Goal: Task Accomplishment & Management: Use online tool/utility

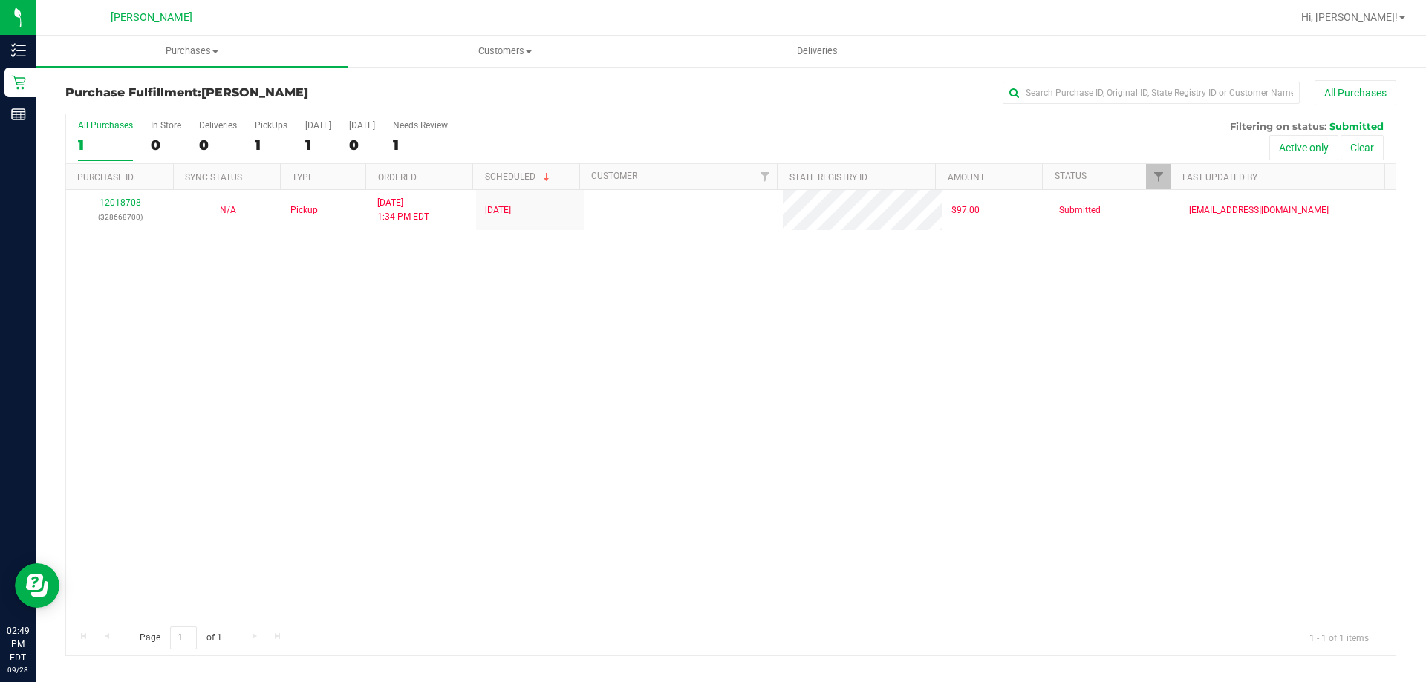
click at [402, 346] on div "12018708 (328668700) N/A Pickup [DATE] 1:34 PM EDT 9/28/2025 $97.00 Submitted […" at bounding box center [730, 405] width 1329 height 430
click at [151, 373] on div "12018708 (328668700) N/A Pickup [DATE] 1:34 PM EDT 9/28/2025 $97.00 Submitted […" at bounding box center [730, 405] width 1329 height 430
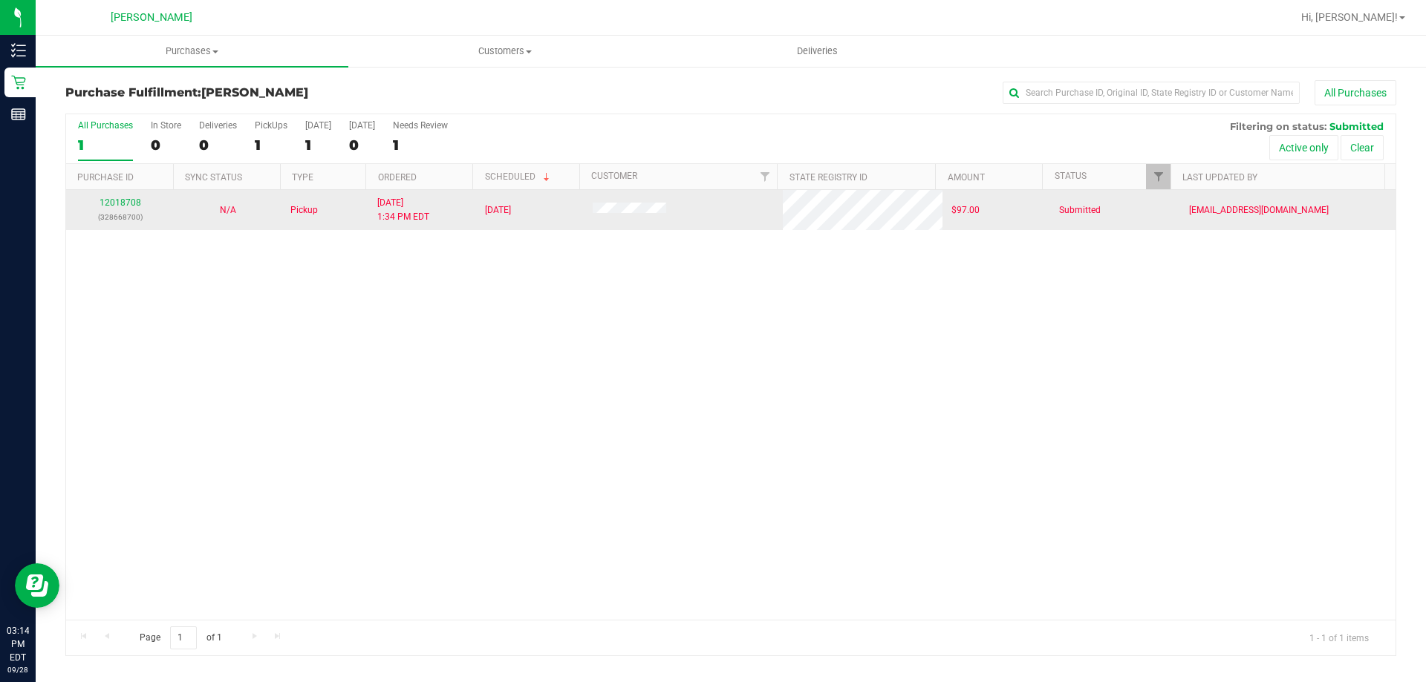
click at [125, 213] on p "(328668700)" at bounding box center [120, 217] width 90 height 14
click at [119, 207] on link "12018708" at bounding box center [121, 203] width 42 height 10
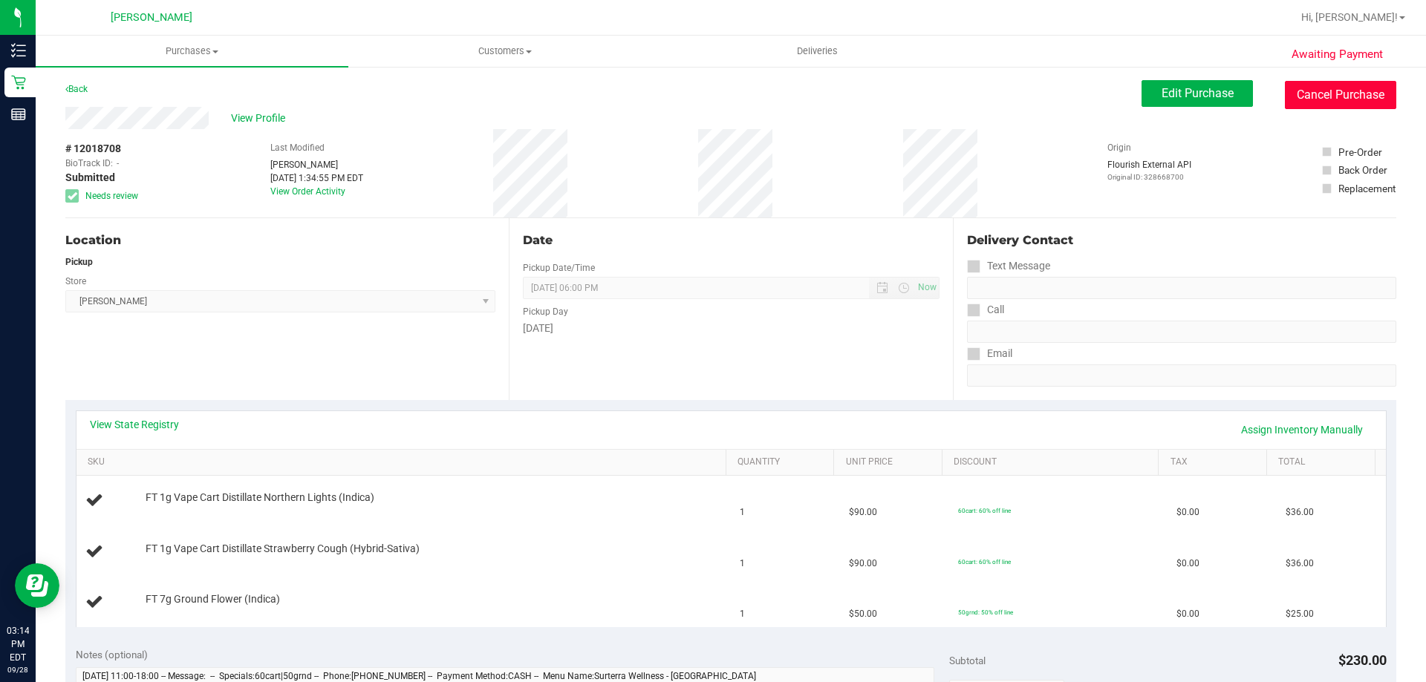
click at [1326, 93] on button "Cancel Purchase" at bounding box center [1340, 95] width 111 height 28
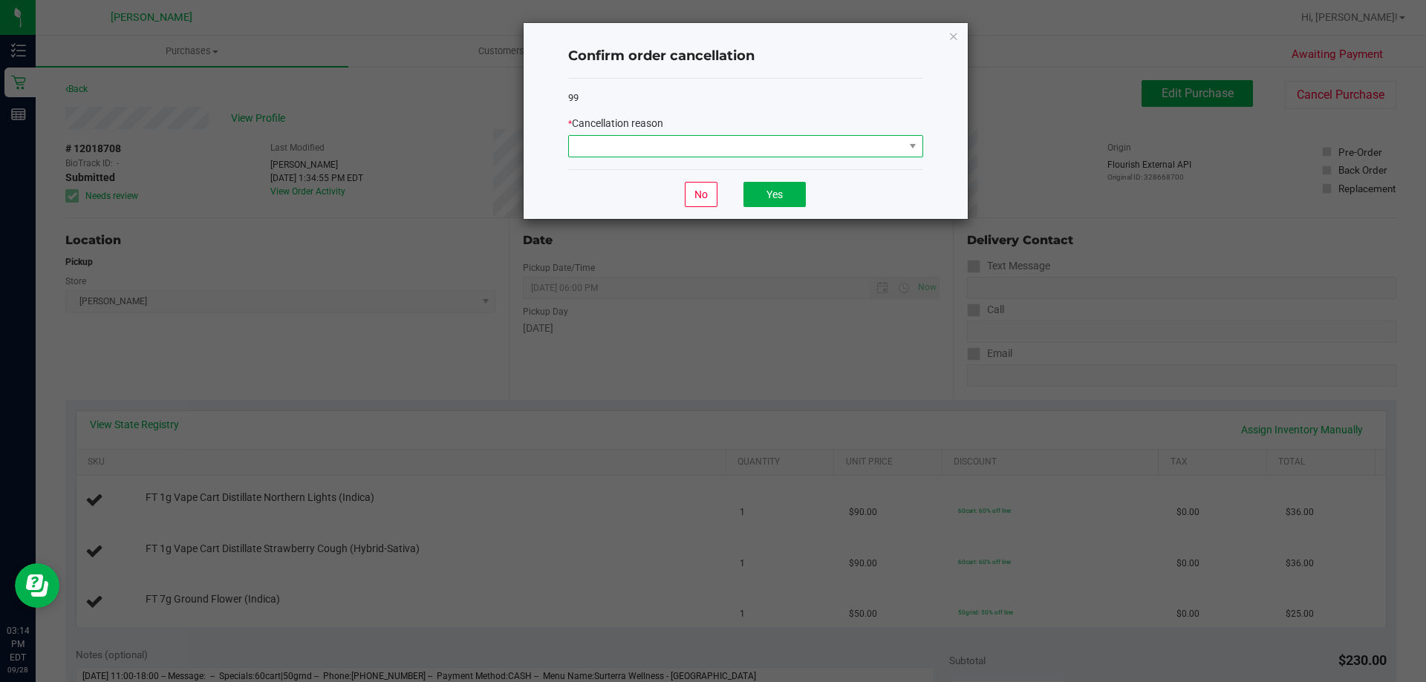
click at [749, 145] on span at bounding box center [736, 146] width 335 height 21
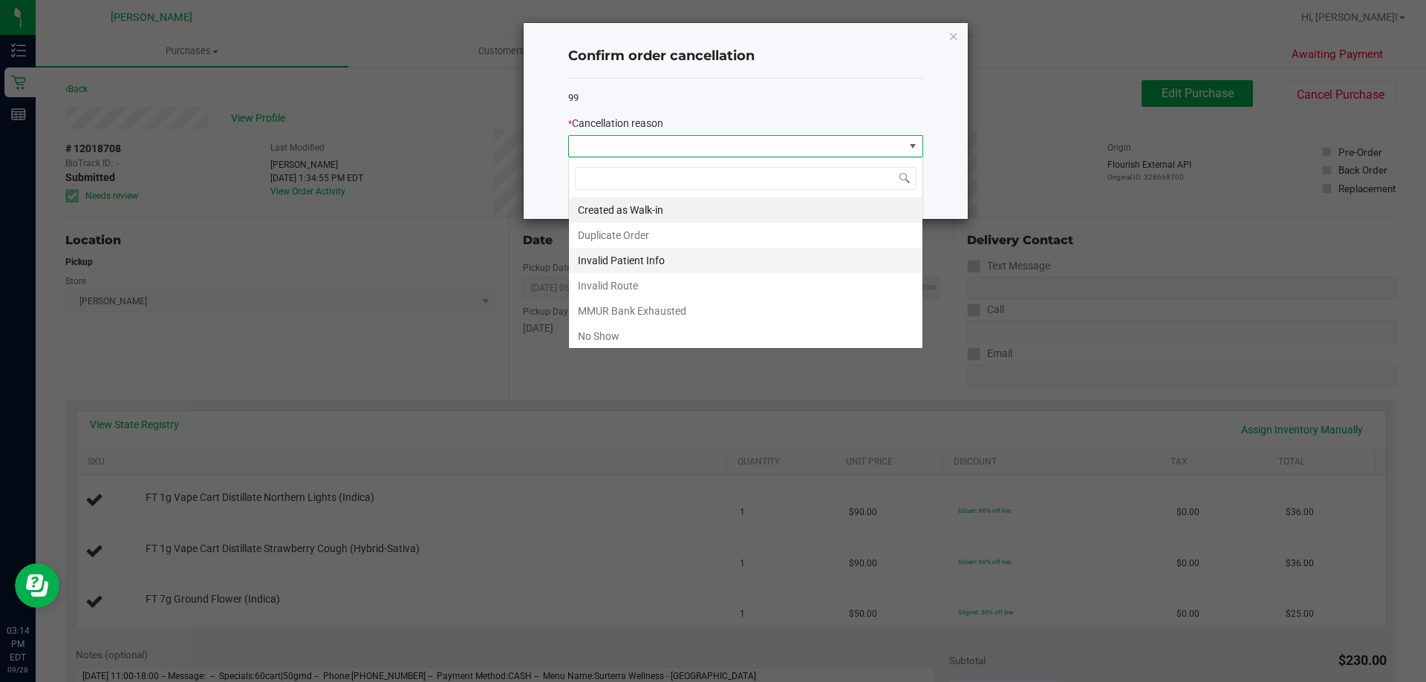
scroll to position [22, 355]
click at [653, 339] on li "No Show" at bounding box center [745, 336] width 353 height 25
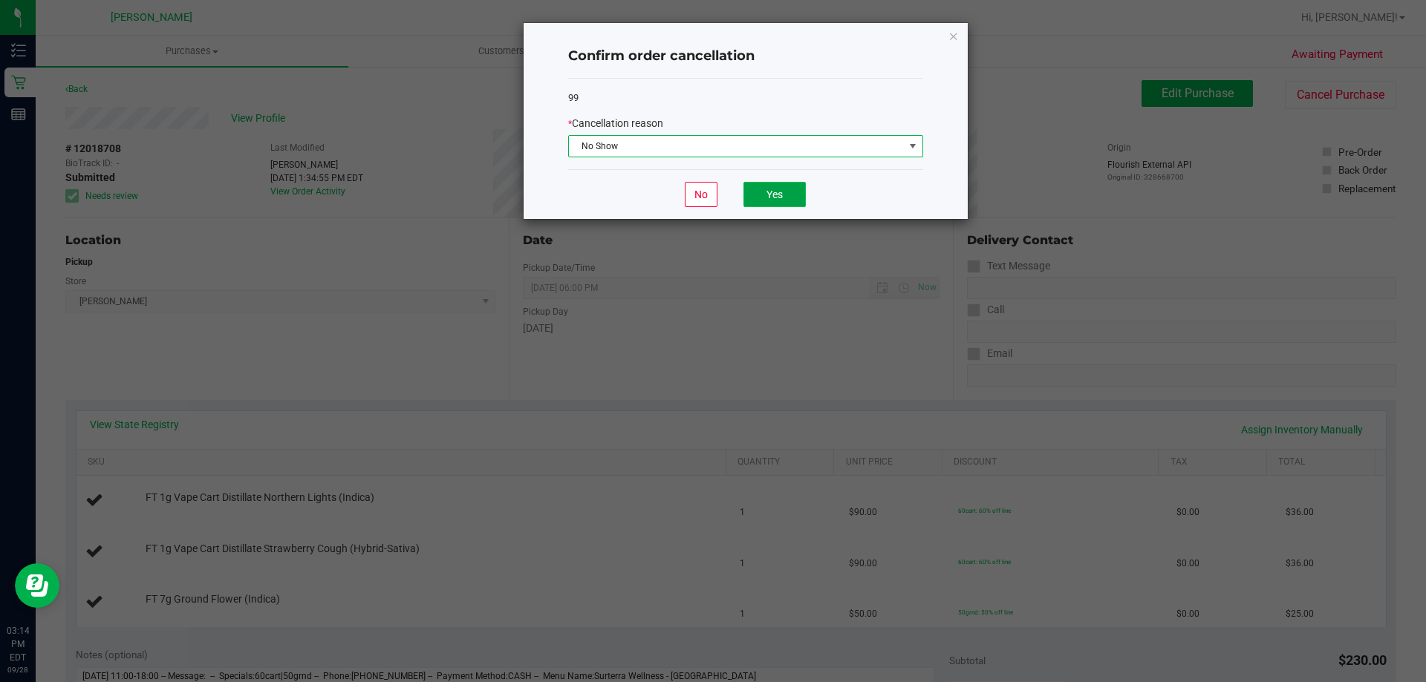
click at [768, 197] on button "Yes" at bounding box center [774, 194] width 62 height 25
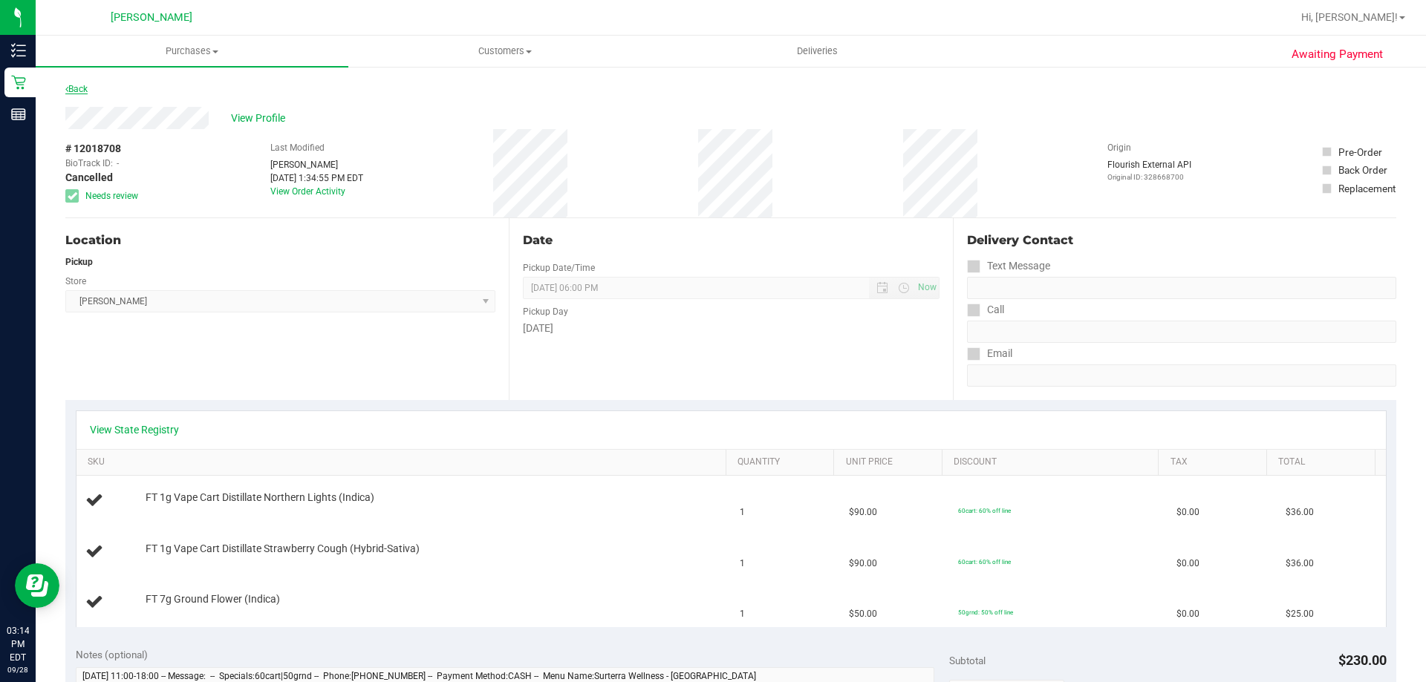
click at [68, 91] on link "Back" at bounding box center [76, 89] width 22 height 10
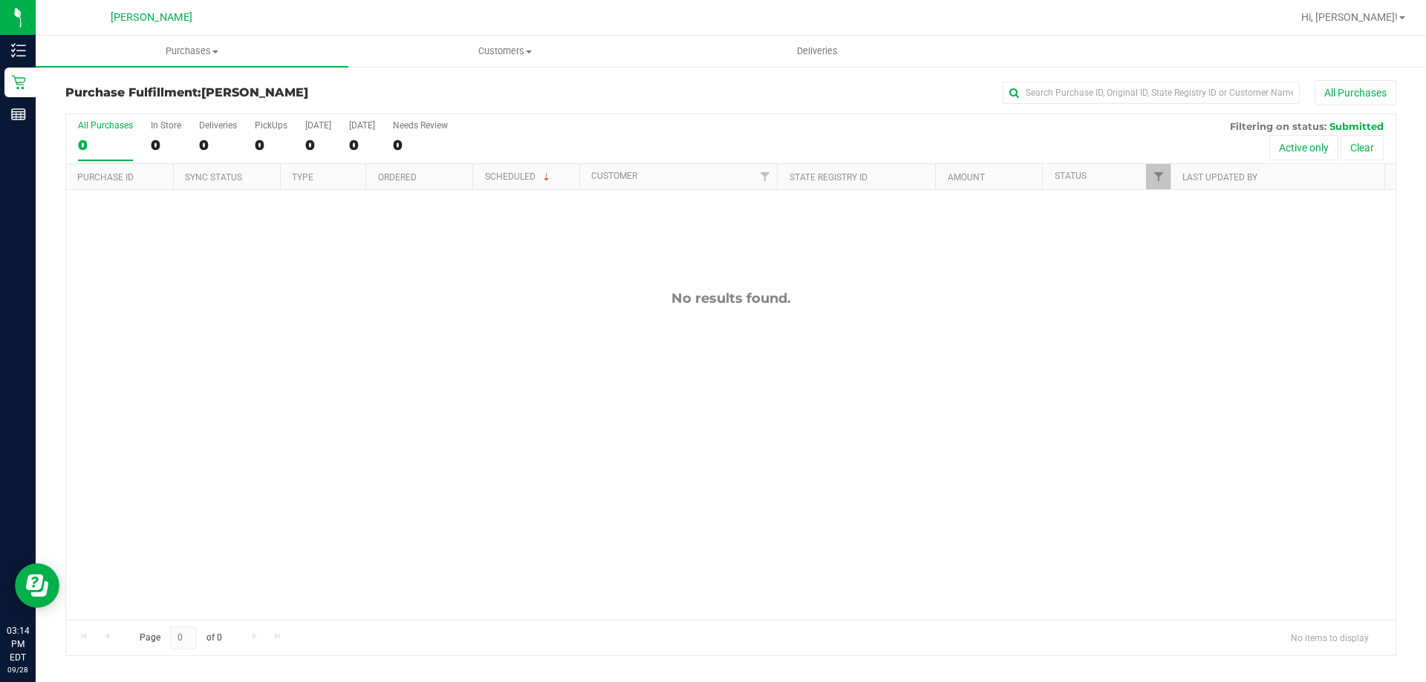
click at [286, 429] on div "No results found." at bounding box center [730, 455] width 1329 height 530
click at [345, 257] on div "No results found." at bounding box center [730, 455] width 1329 height 530
click at [567, 507] on div "No results found." at bounding box center [730, 455] width 1329 height 530
click at [497, 341] on div "No results found." at bounding box center [730, 455] width 1329 height 530
drag, startPoint x: 567, startPoint y: 319, endPoint x: 414, endPoint y: 489, distance: 228.2
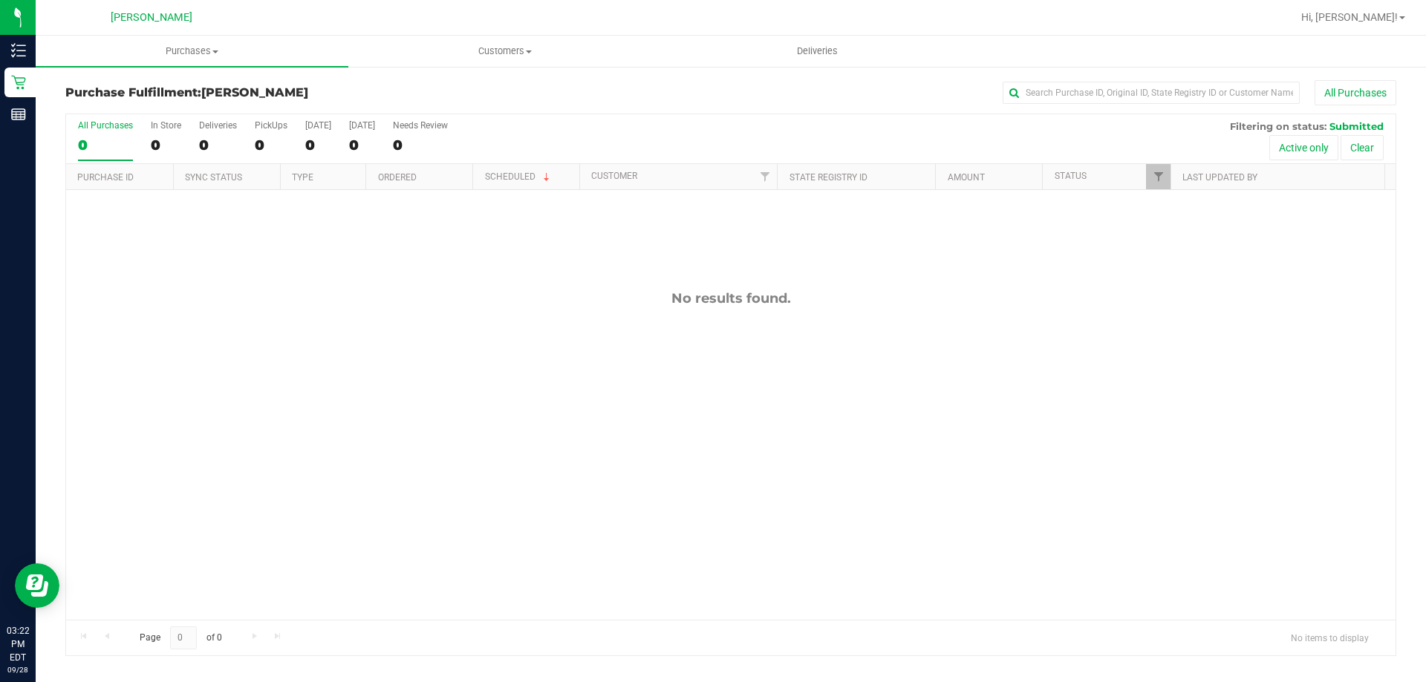
click at [567, 319] on div "No results found." at bounding box center [730, 455] width 1329 height 530
click at [327, 498] on div "No results found." at bounding box center [730, 455] width 1329 height 530
click at [190, 58] on uib-tab-heading "Purchases Summary of purchases Fulfillment All purchases" at bounding box center [192, 51] width 313 height 31
click at [190, 85] on li "Summary of purchases" at bounding box center [192, 90] width 313 height 18
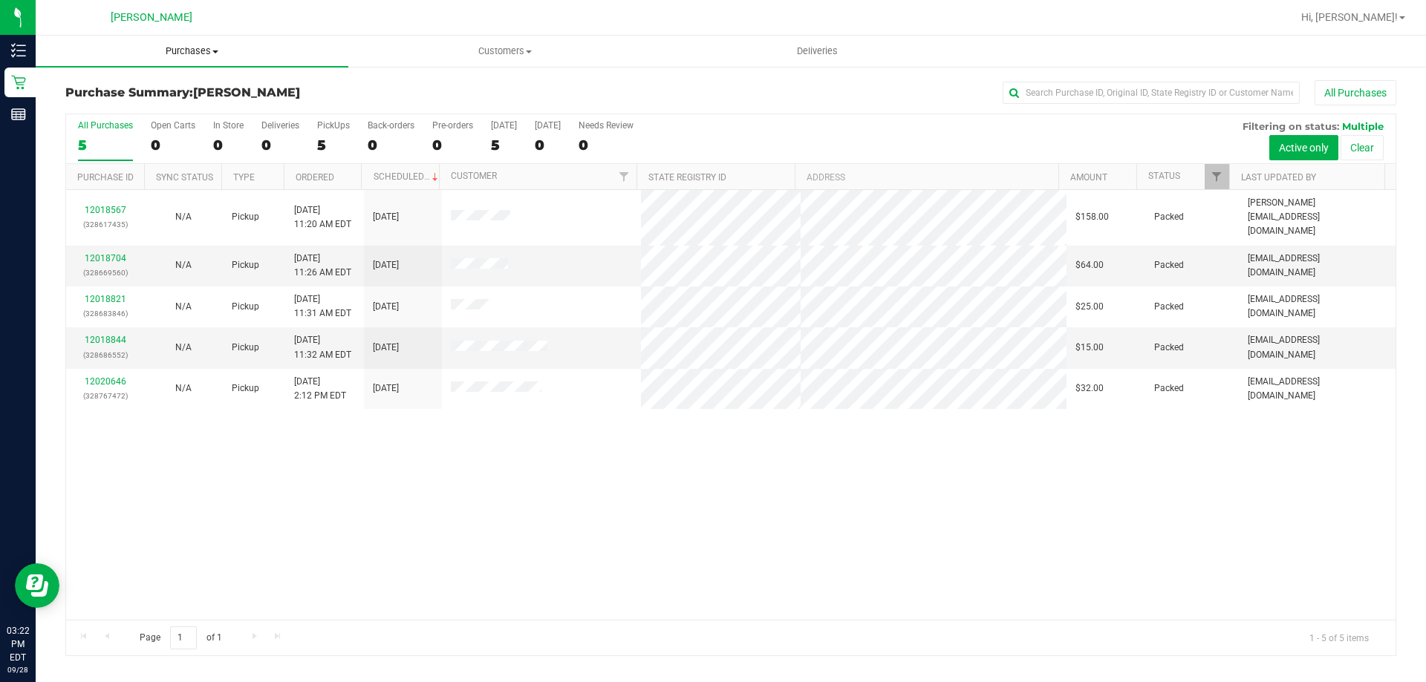
click at [175, 61] on uib-tab-heading "Purchases Summary of purchases Fulfillment All purchases" at bounding box center [192, 51] width 313 height 31
click at [175, 105] on li "Fulfillment" at bounding box center [192, 108] width 313 height 18
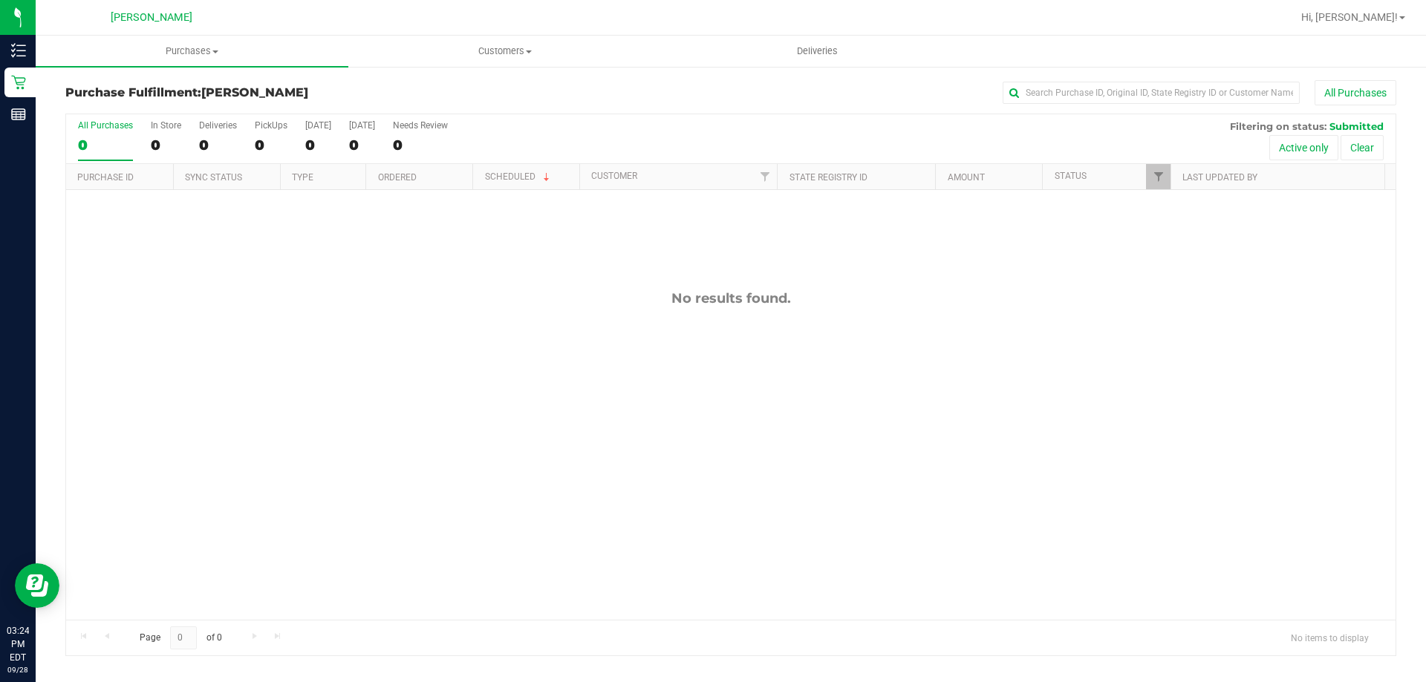
click at [847, 618] on div "No results found." at bounding box center [730, 455] width 1329 height 530
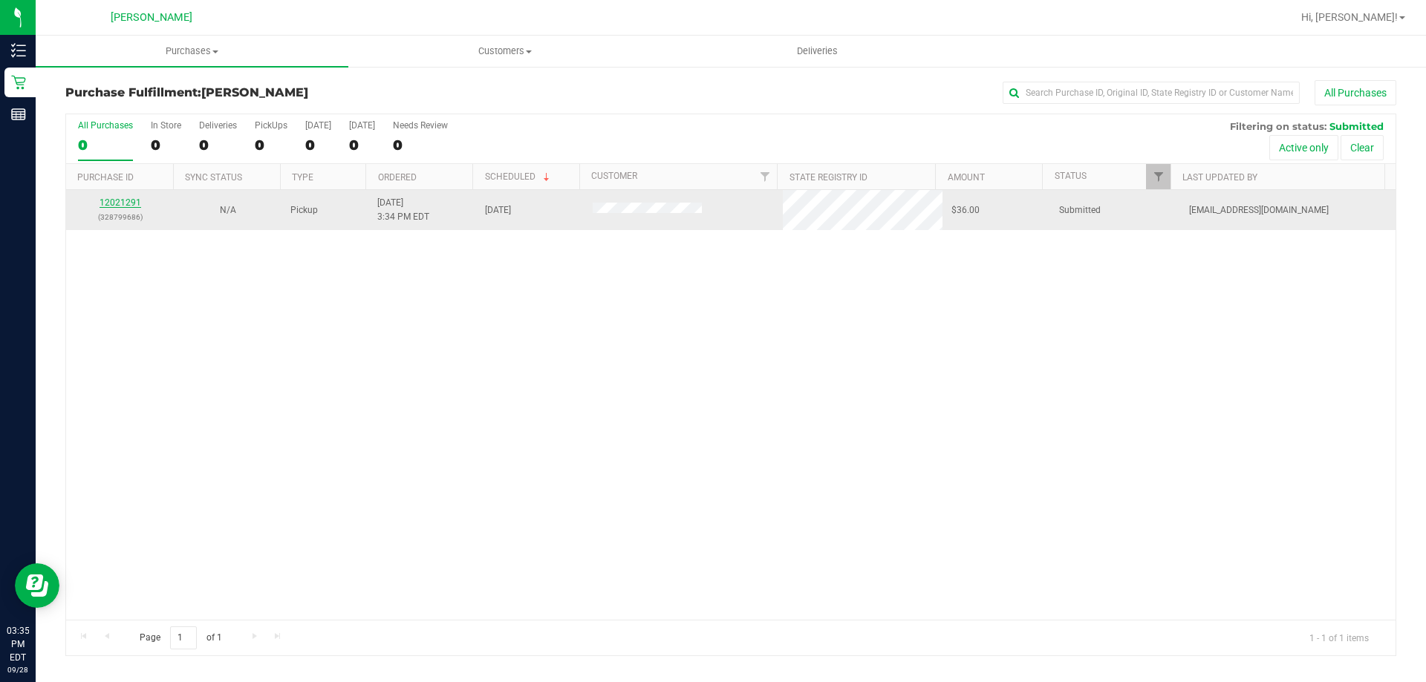
click at [129, 202] on link "12021291" at bounding box center [121, 203] width 42 height 10
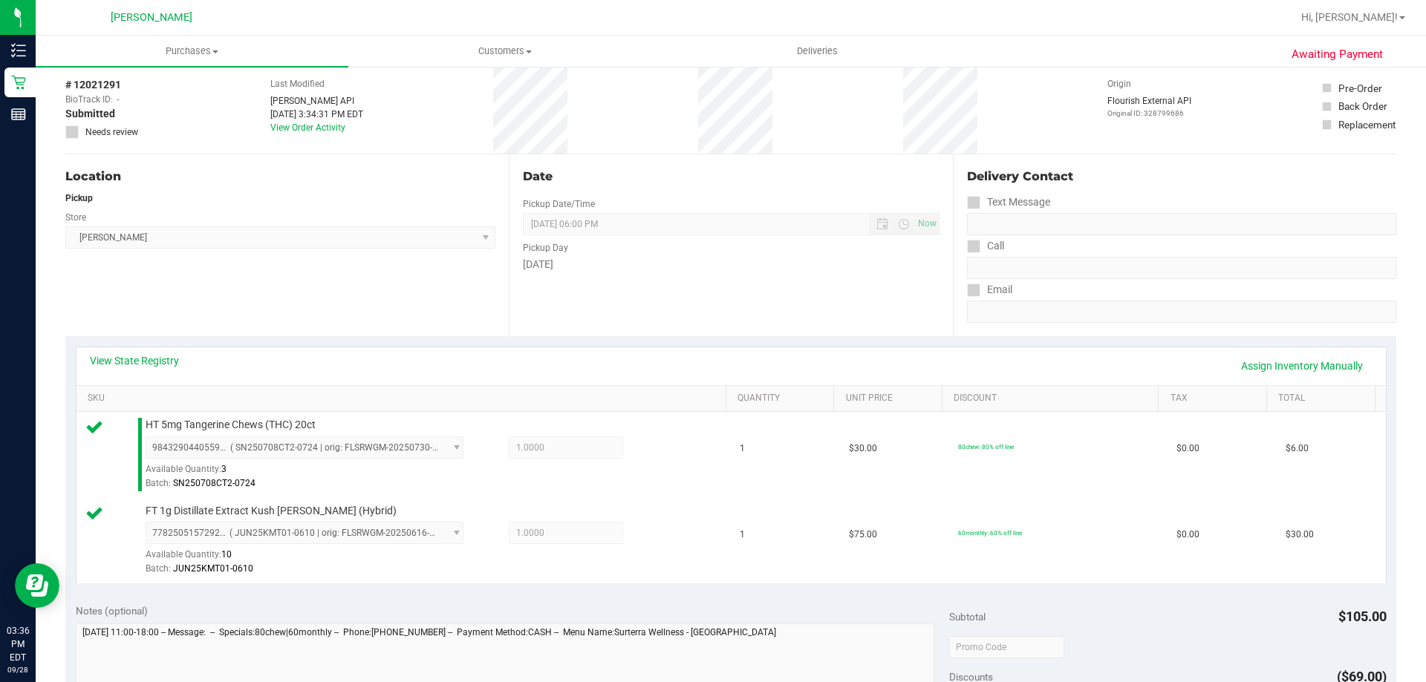
scroll to position [371, 0]
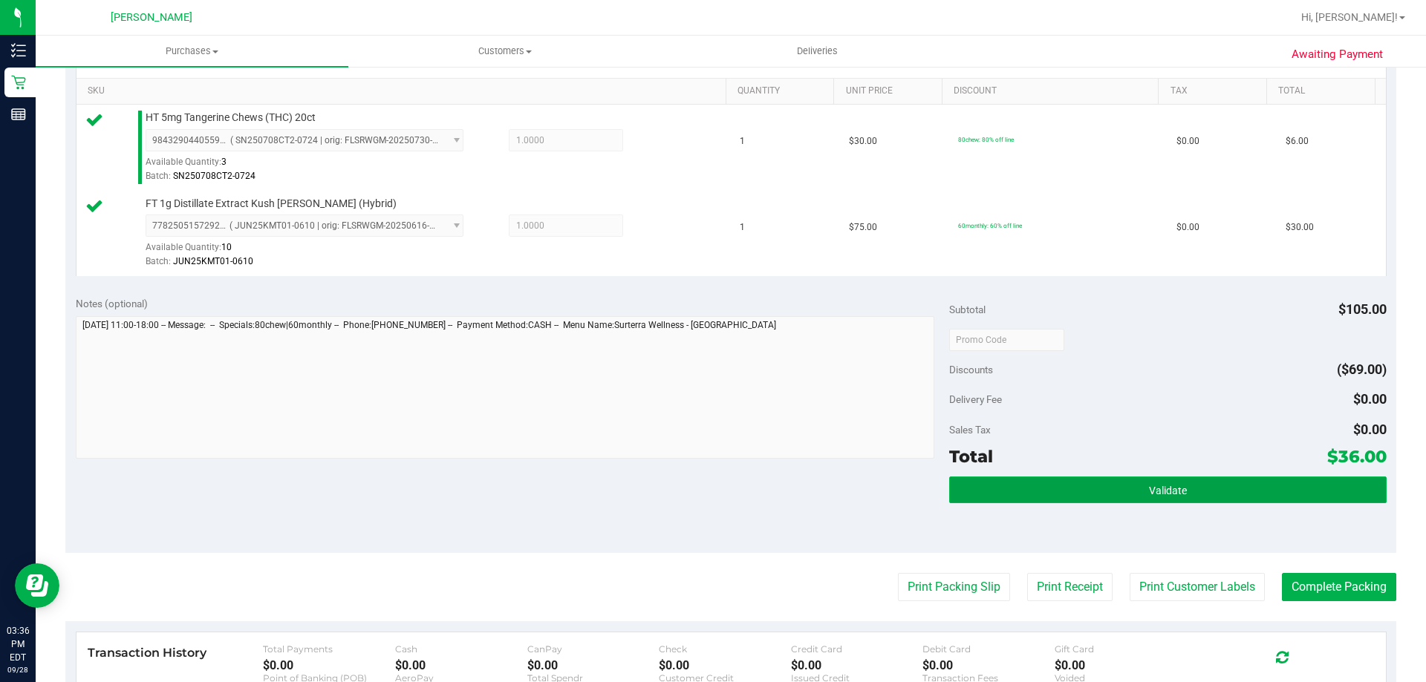
click at [1032, 478] on button "Validate" at bounding box center [1167, 490] width 437 height 27
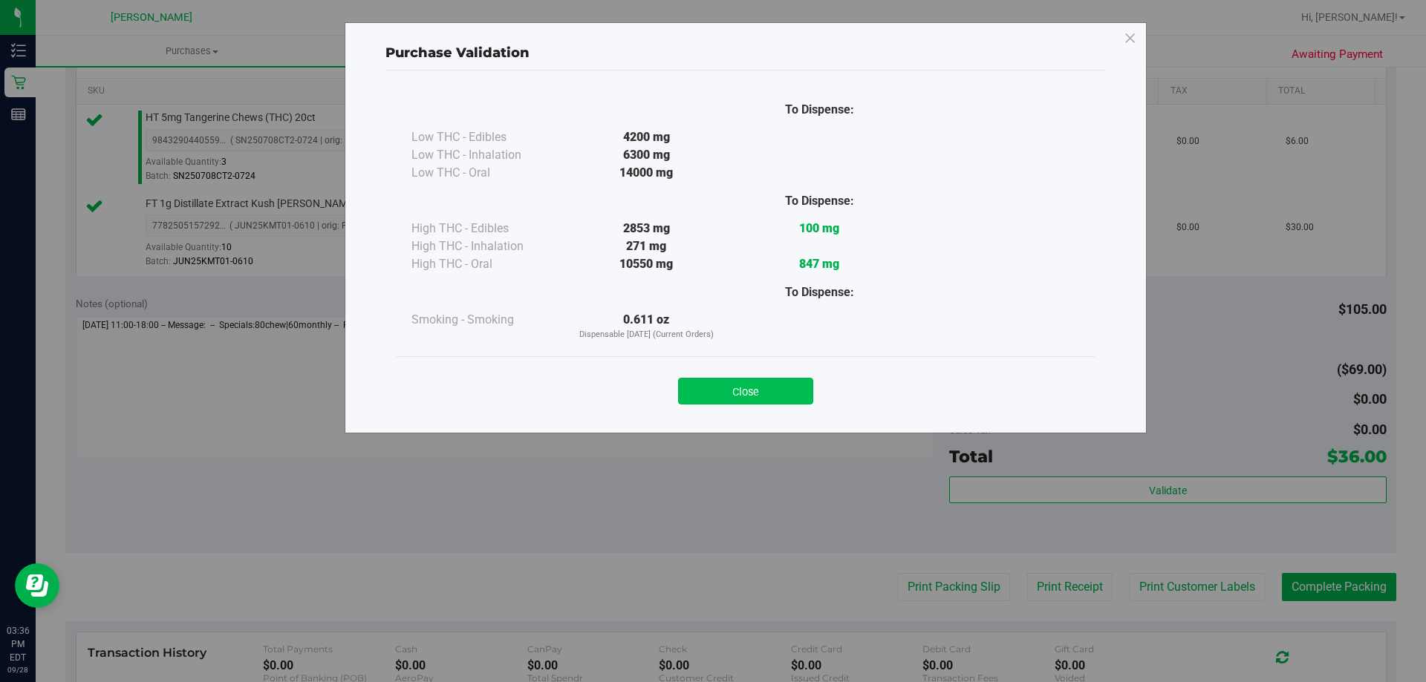
click at [754, 402] on button "Close" at bounding box center [745, 391] width 135 height 27
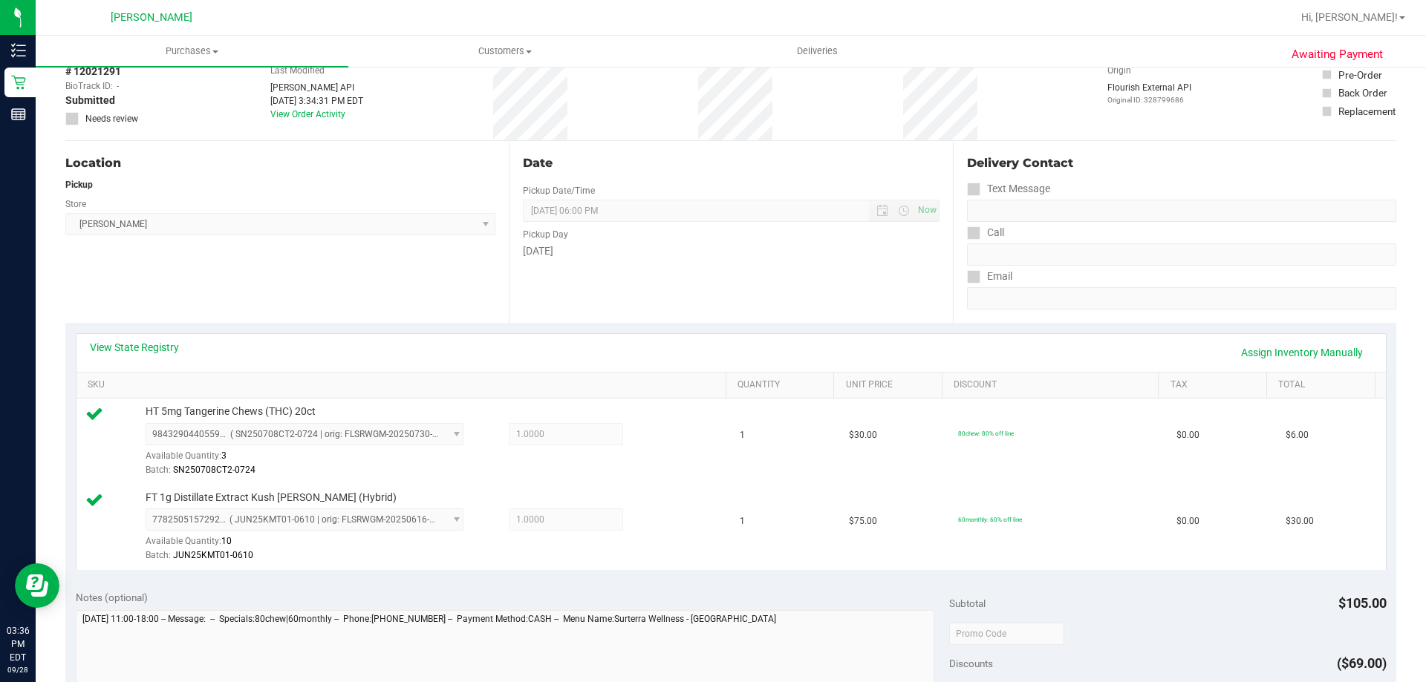
scroll to position [520, 0]
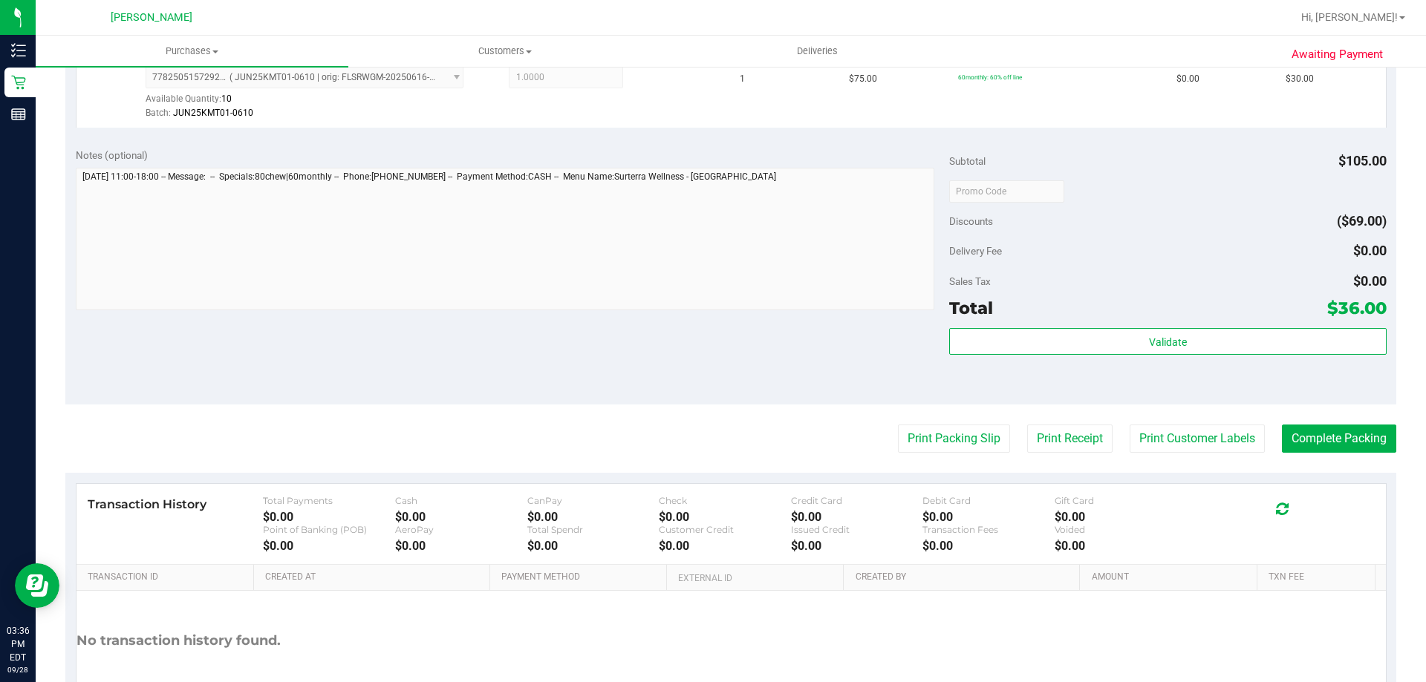
click at [1213, 455] on purchase-details "Back Edit Purchase Cancel Purchase View Profile # 12021291 BioTrack ID: - Submi…" at bounding box center [730, 155] width 1331 height 1190
click at [1181, 437] on button "Print Customer Labels" at bounding box center [1196, 439] width 135 height 28
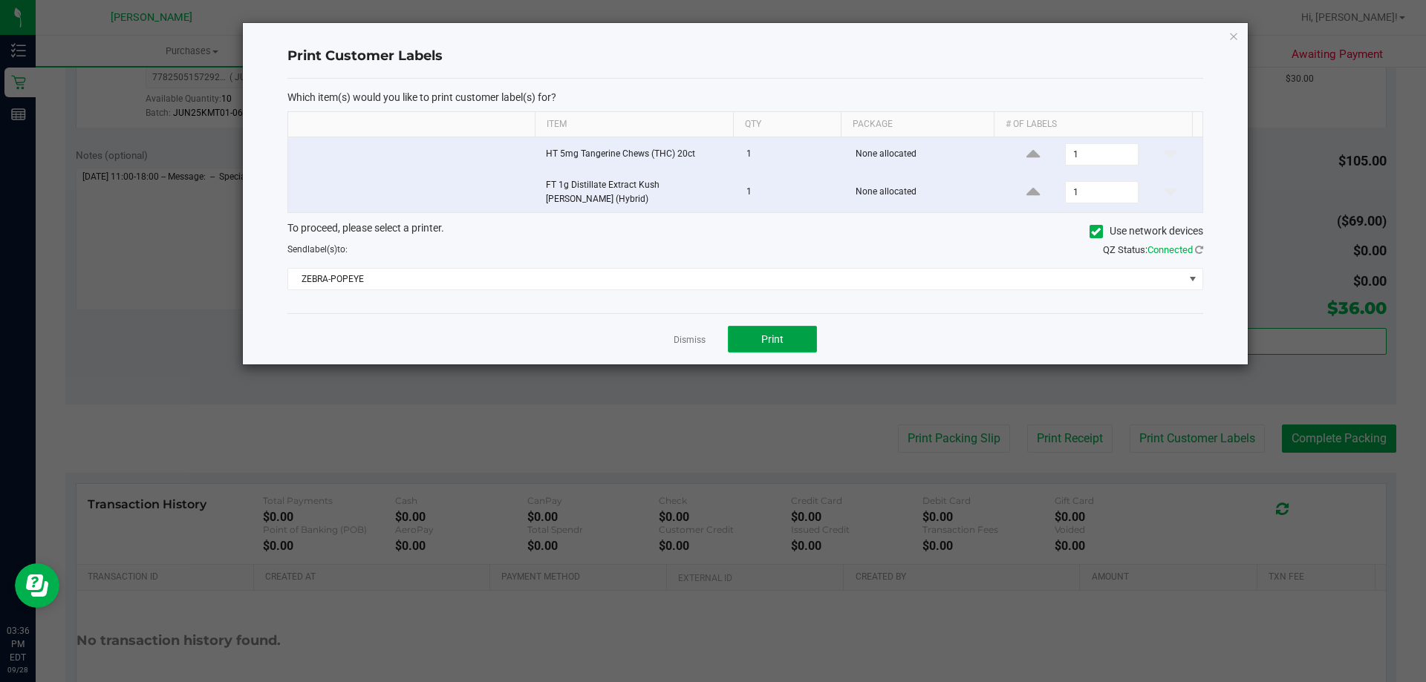
click at [786, 339] on button "Print" at bounding box center [772, 339] width 89 height 27
click at [699, 334] on link "Dismiss" at bounding box center [690, 340] width 32 height 13
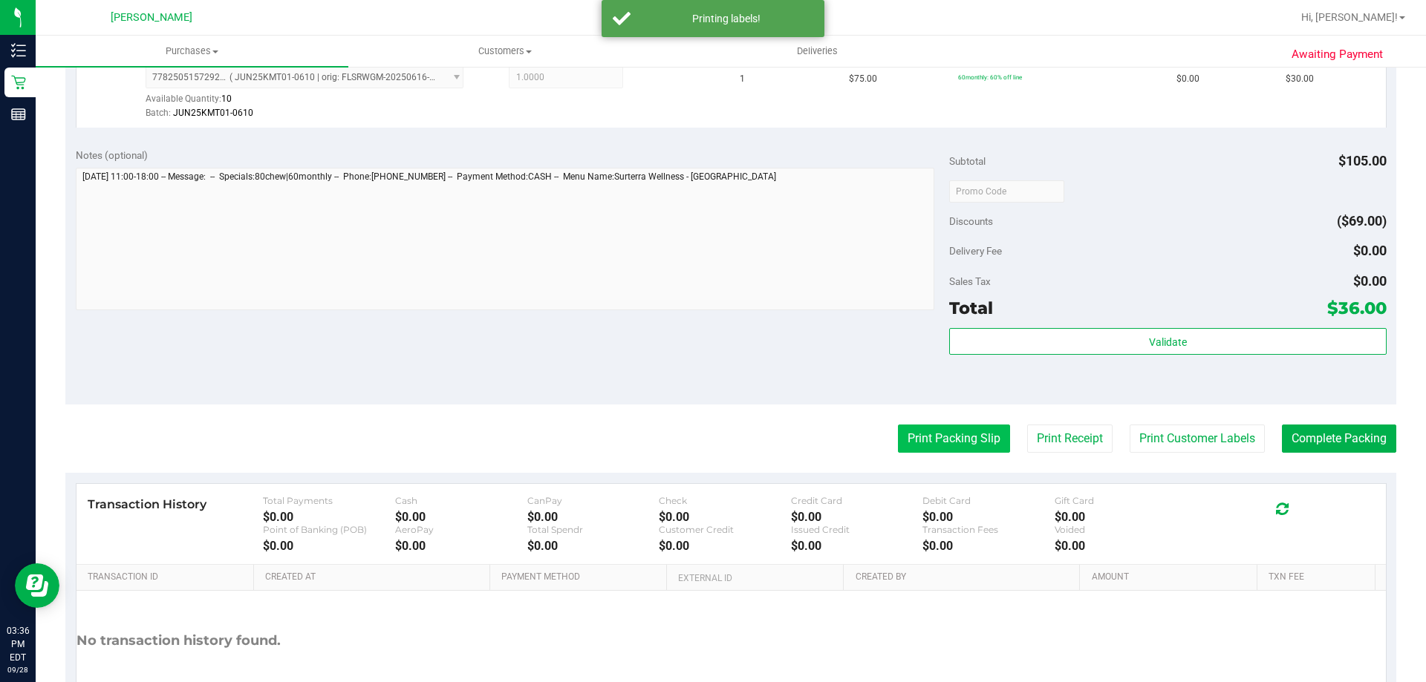
click at [981, 451] on button "Print Packing Slip" at bounding box center [954, 439] width 112 height 28
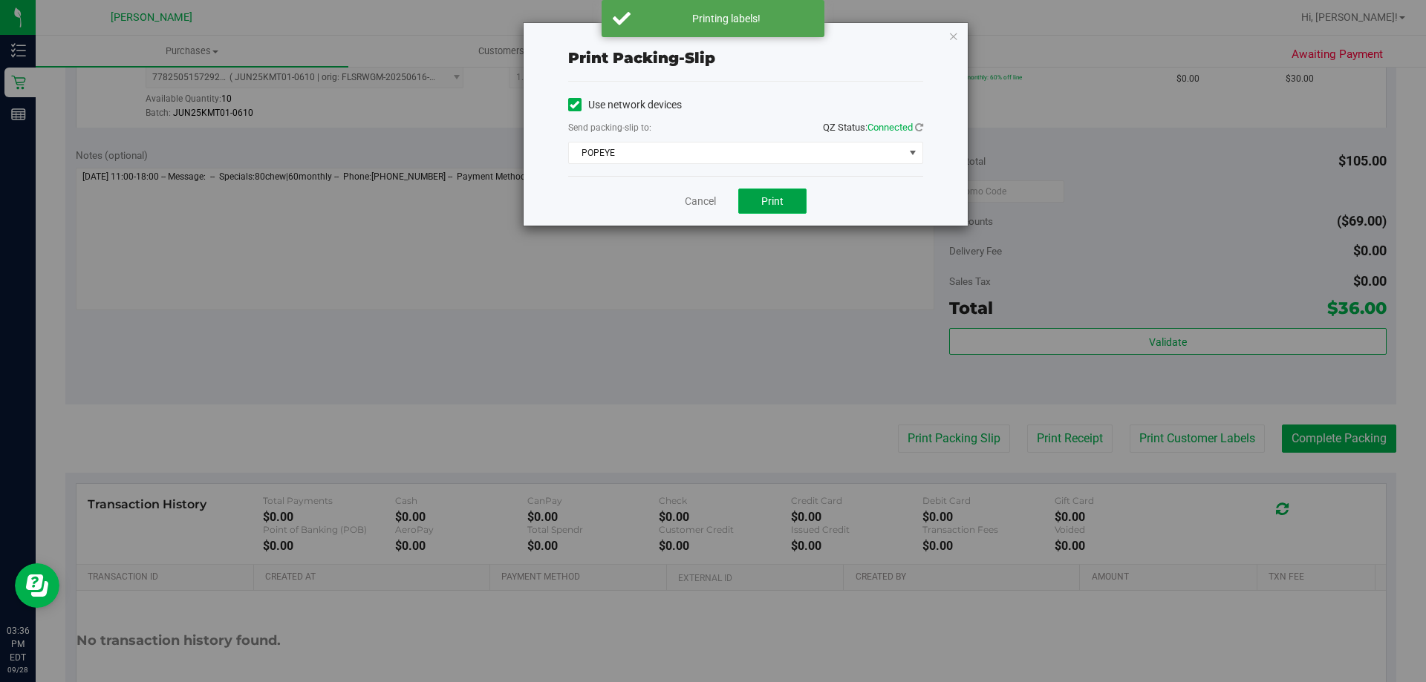
click at [747, 200] on button "Print" at bounding box center [772, 201] width 68 height 25
click at [694, 203] on link "Cancel" at bounding box center [700, 202] width 31 height 16
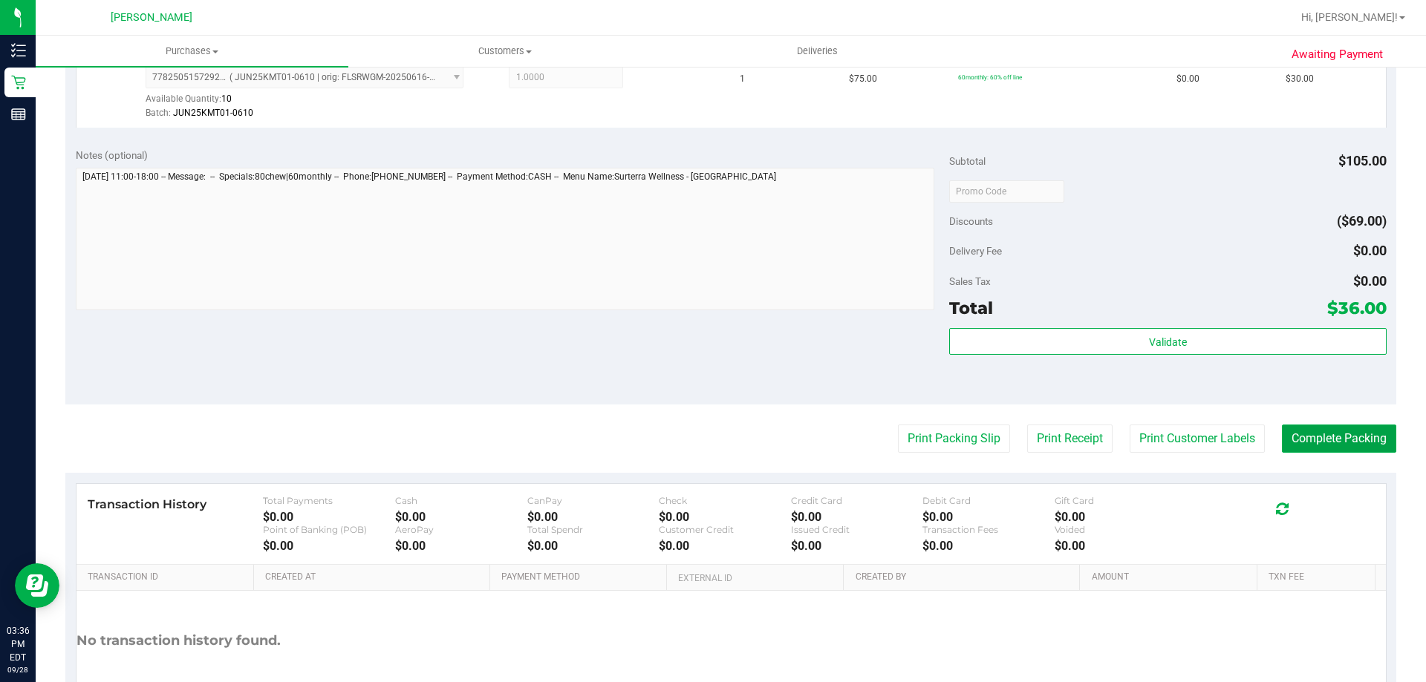
click at [1320, 427] on button "Complete Packing" at bounding box center [1339, 439] width 114 height 28
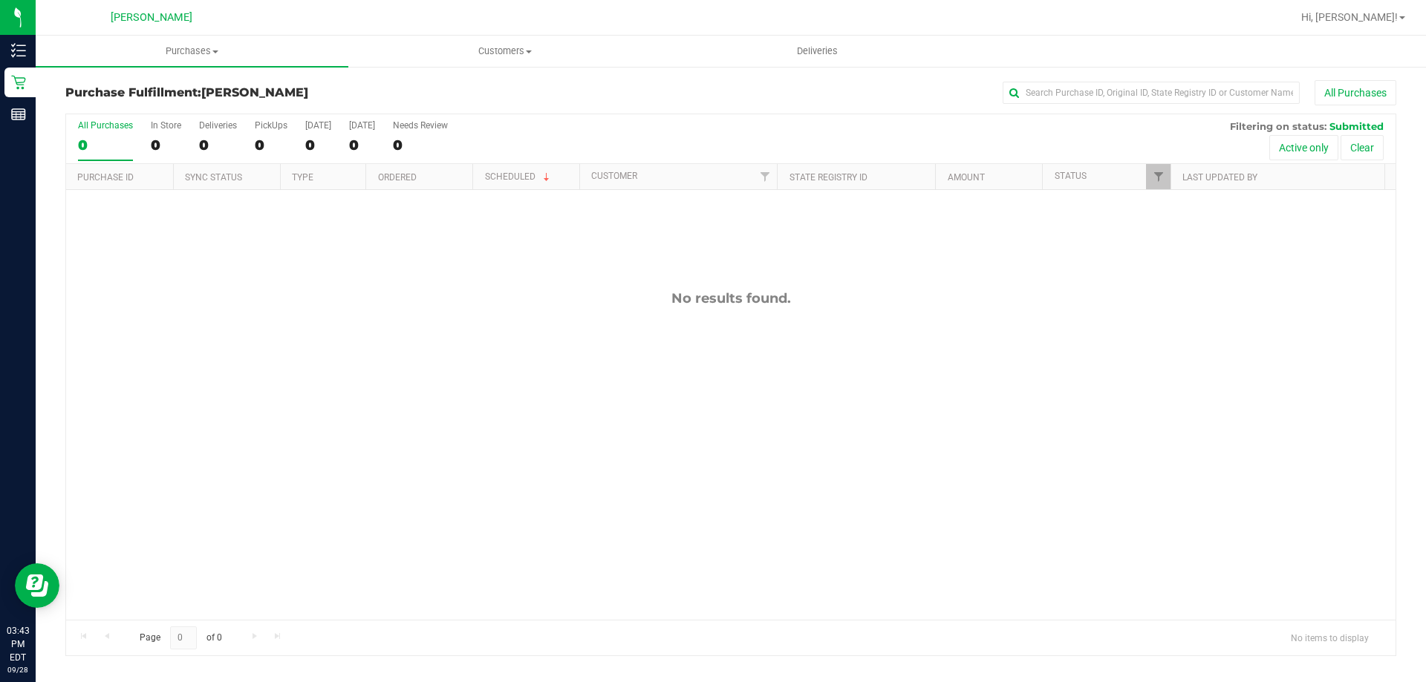
click at [595, 402] on div "No results found." at bounding box center [730, 455] width 1329 height 530
click at [248, 412] on div "No results found." at bounding box center [730, 455] width 1329 height 530
click at [428, 397] on div at bounding box center [730, 384] width 1329 height 541
click at [582, 339] on div at bounding box center [730, 384] width 1329 height 541
click at [231, 45] on span "Purchases" at bounding box center [192, 51] width 313 height 13
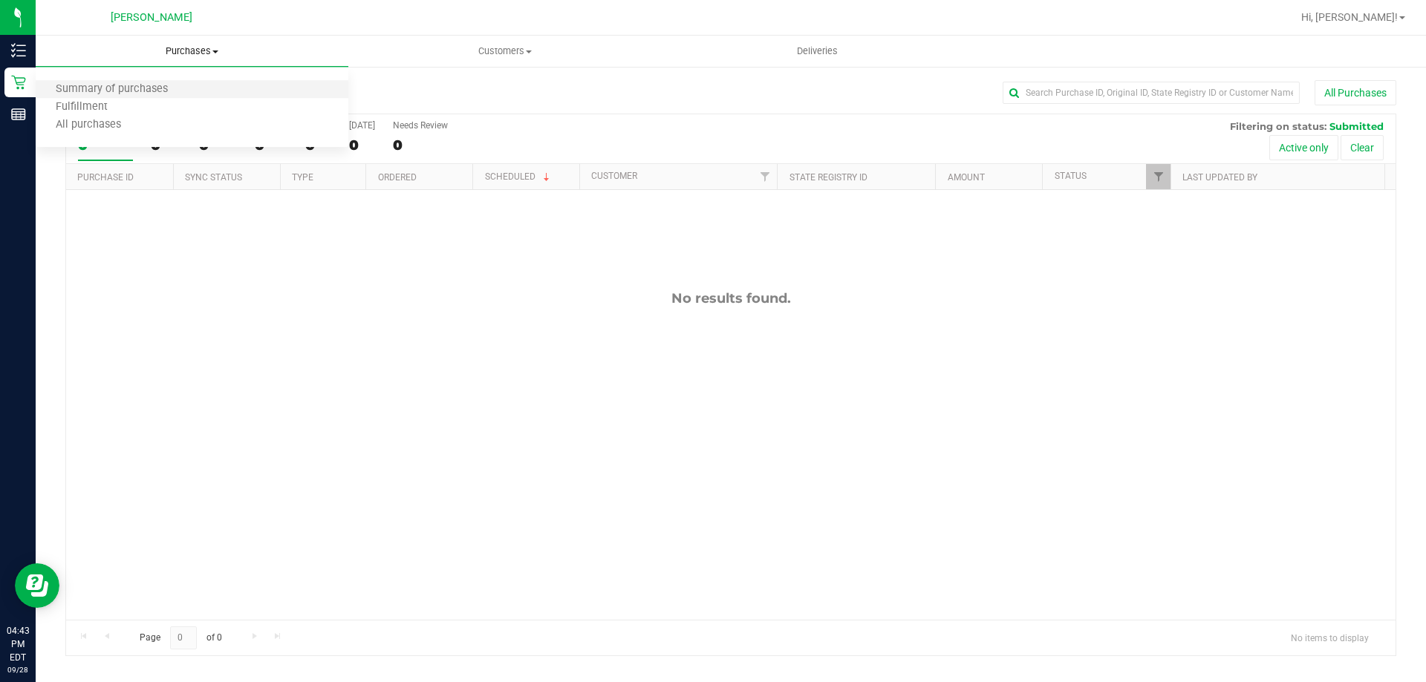
click at [218, 91] on li "Summary of purchases" at bounding box center [192, 90] width 313 height 18
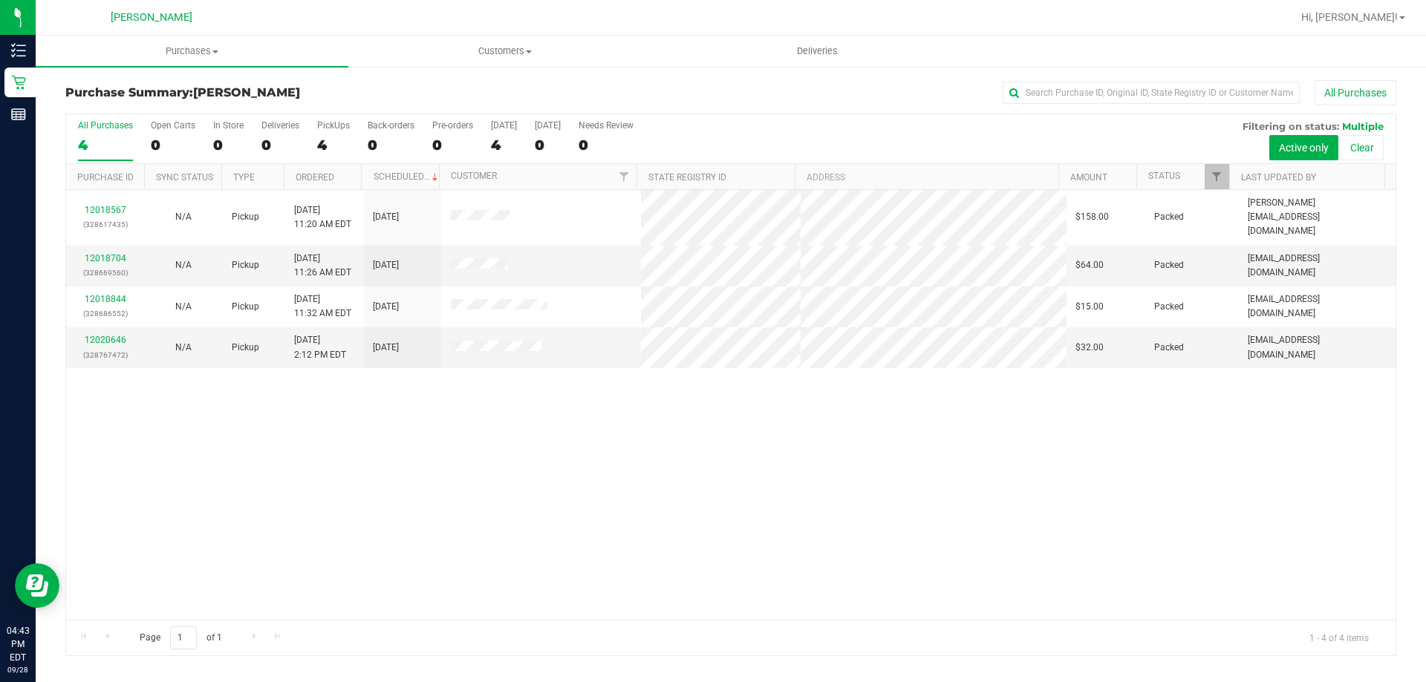
click at [649, 401] on div "12018567 (328617435) N/A Pickup [DATE] 11:20 AM EDT 9/28/2025 $158.00 Packed [P…" at bounding box center [730, 405] width 1329 height 430
click at [200, 42] on uib-tab-heading "Purchases Summary of purchases Fulfillment All purchases" at bounding box center [192, 51] width 313 height 31
click at [186, 102] on li "Fulfillment" at bounding box center [192, 108] width 313 height 18
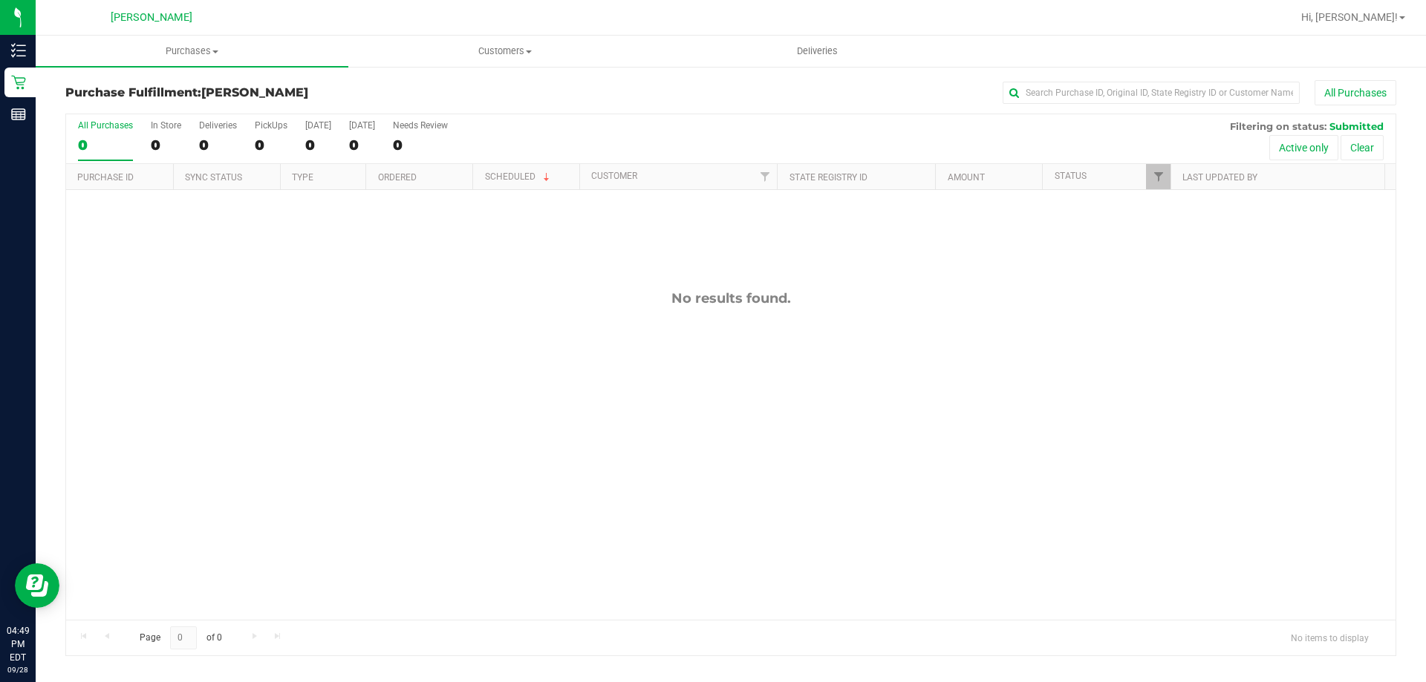
click at [456, 423] on div "No results found." at bounding box center [730, 455] width 1329 height 530
click at [513, 470] on div "No results found." at bounding box center [730, 455] width 1329 height 530
click at [347, 391] on div "No results found." at bounding box center [730, 455] width 1329 height 530
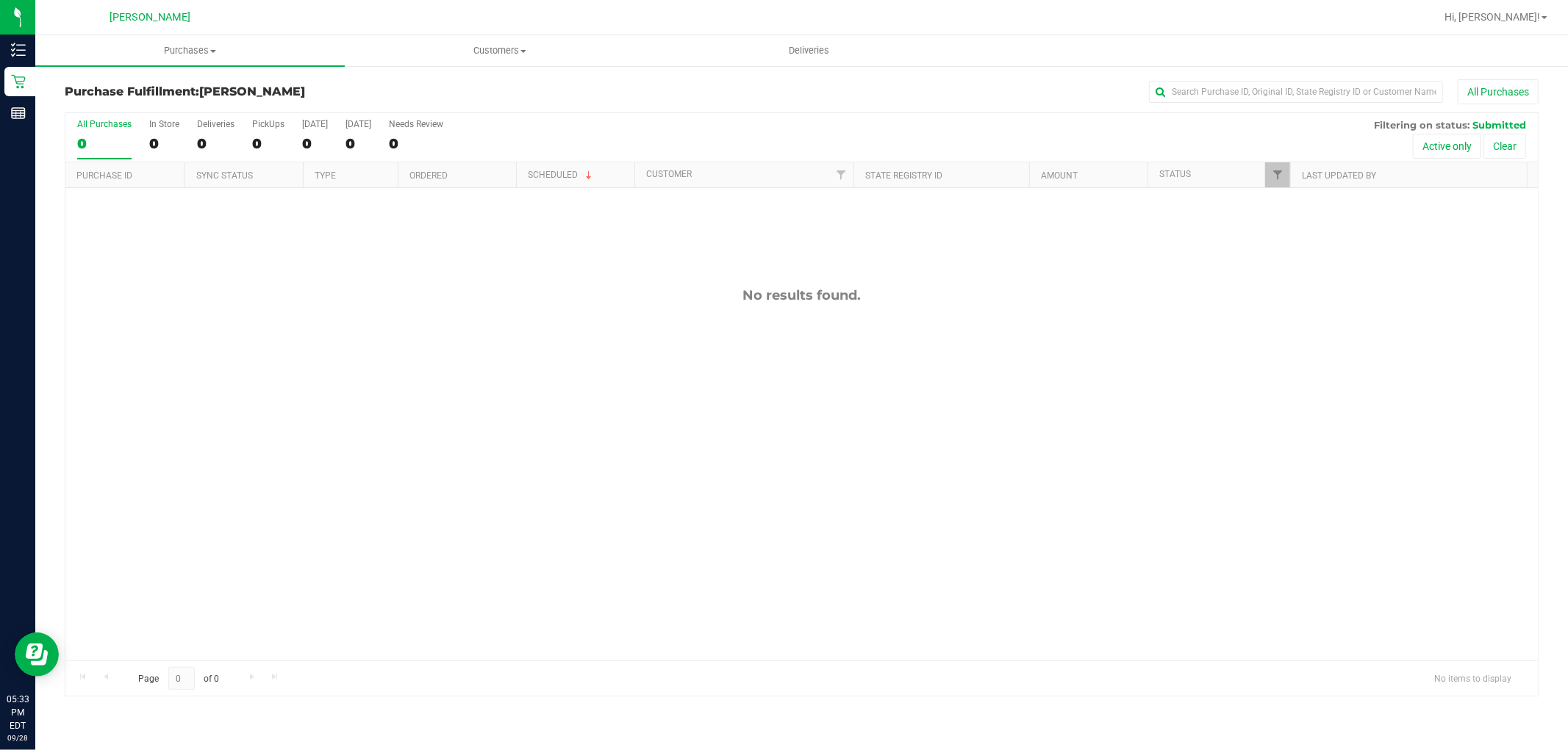
click at [464, 278] on div "No results found." at bounding box center [801, 474] width 1472 height 572
click at [701, 461] on div "No results found." at bounding box center [801, 474] width 1472 height 572
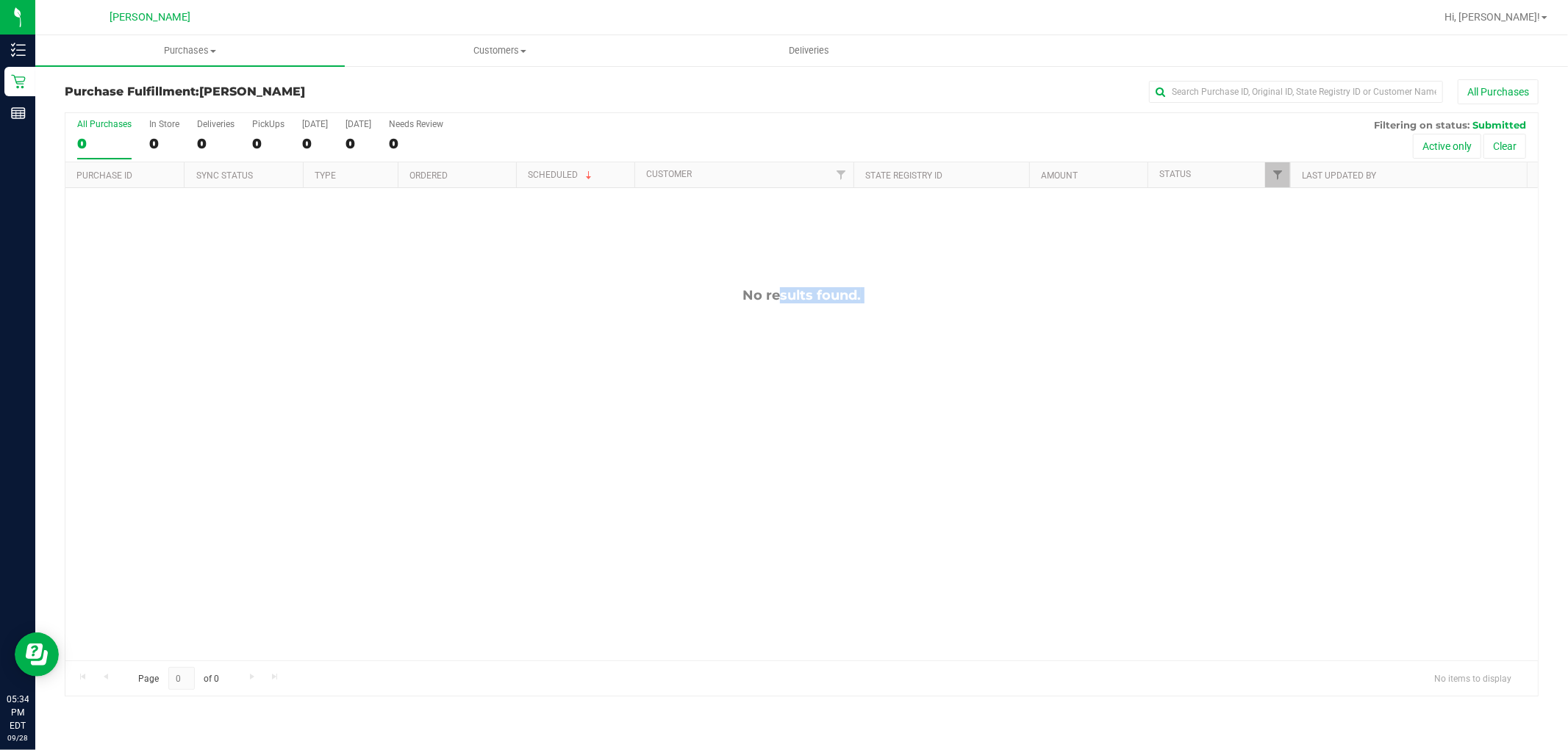
click at [701, 461] on div "No results found." at bounding box center [801, 474] width 1472 height 572
click at [623, 372] on div "No results found." at bounding box center [801, 474] width 1472 height 572
click at [1074, 520] on div "No results found." at bounding box center [801, 474] width 1472 height 572
click at [424, 381] on div "No results found." at bounding box center [801, 474] width 1472 height 572
click at [821, 300] on div "No results found." at bounding box center [801, 295] width 1472 height 16
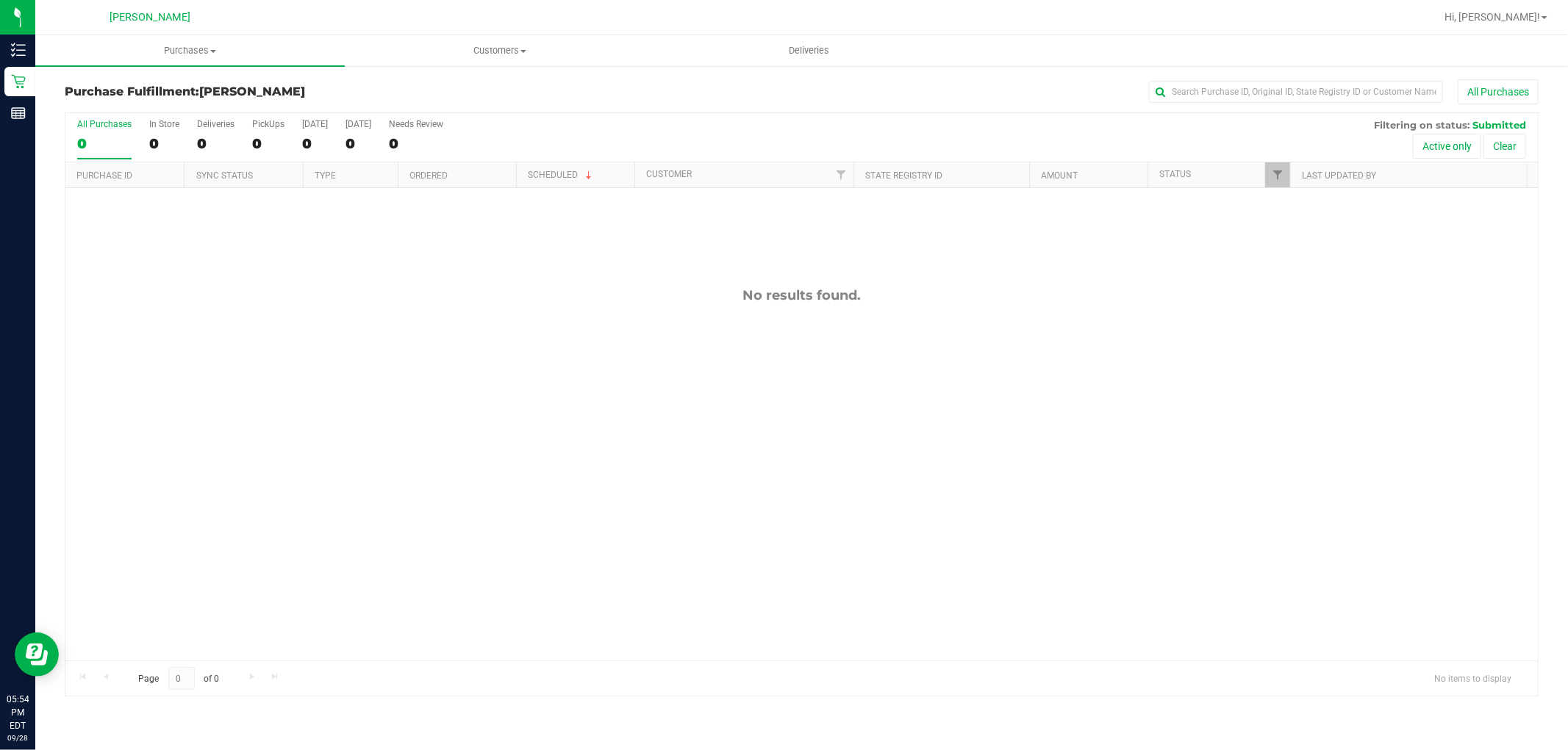
click at [551, 353] on div "No results found." at bounding box center [801, 474] width 1472 height 572
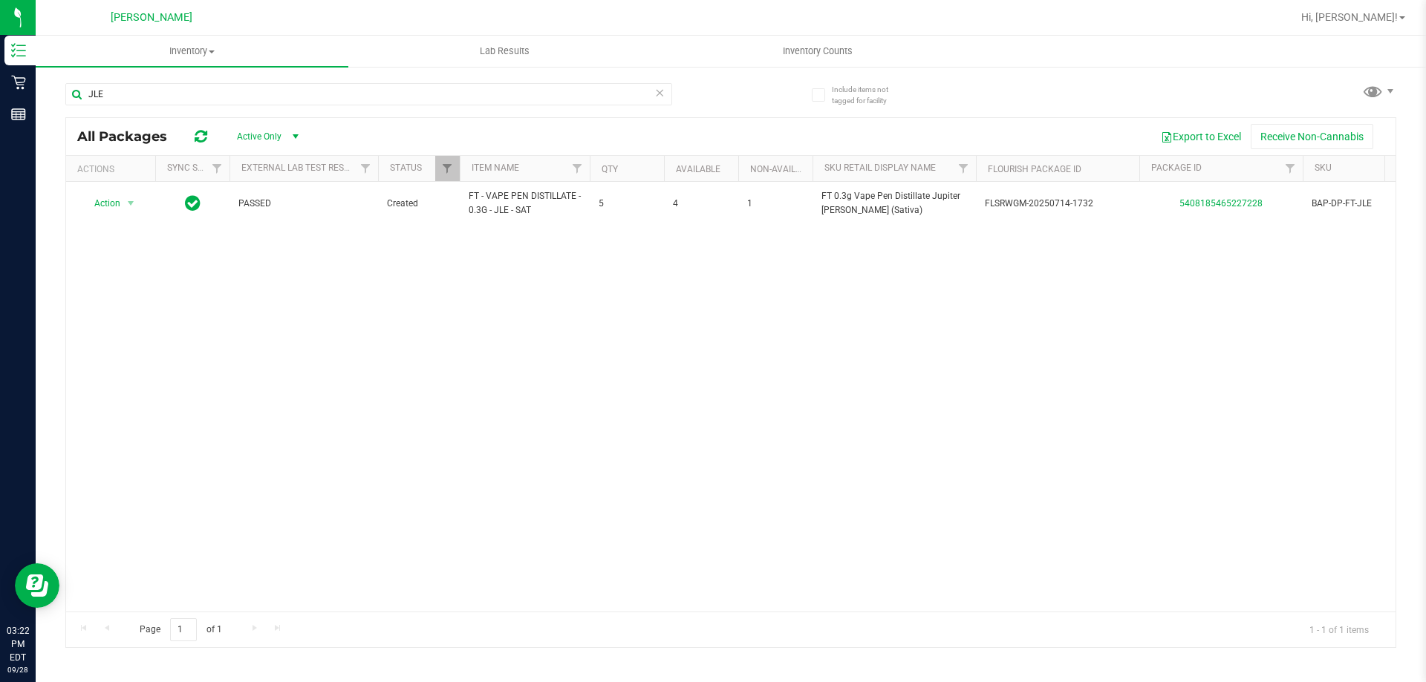
click at [663, 96] on icon at bounding box center [659, 92] width 10 height 18
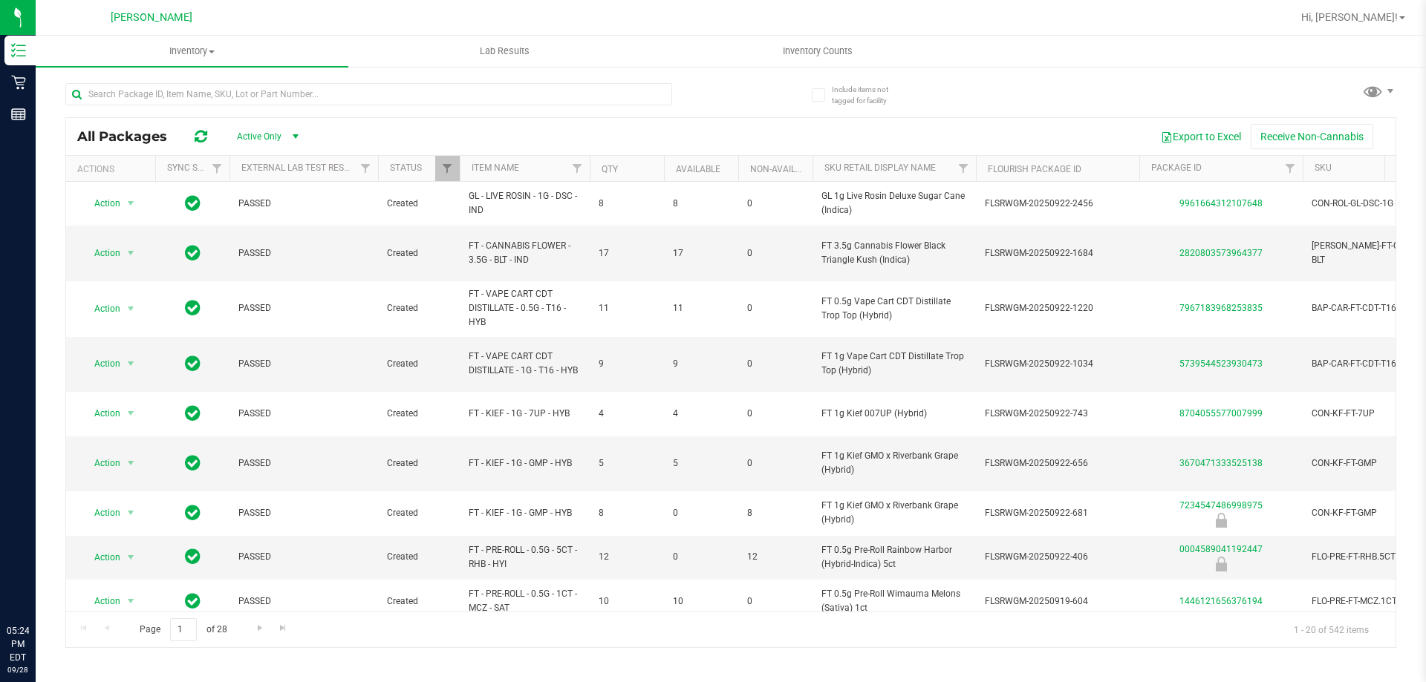
click at [834, 53] on span "Inventory Counts" at bounding box center [818, 51] width 110 height 13
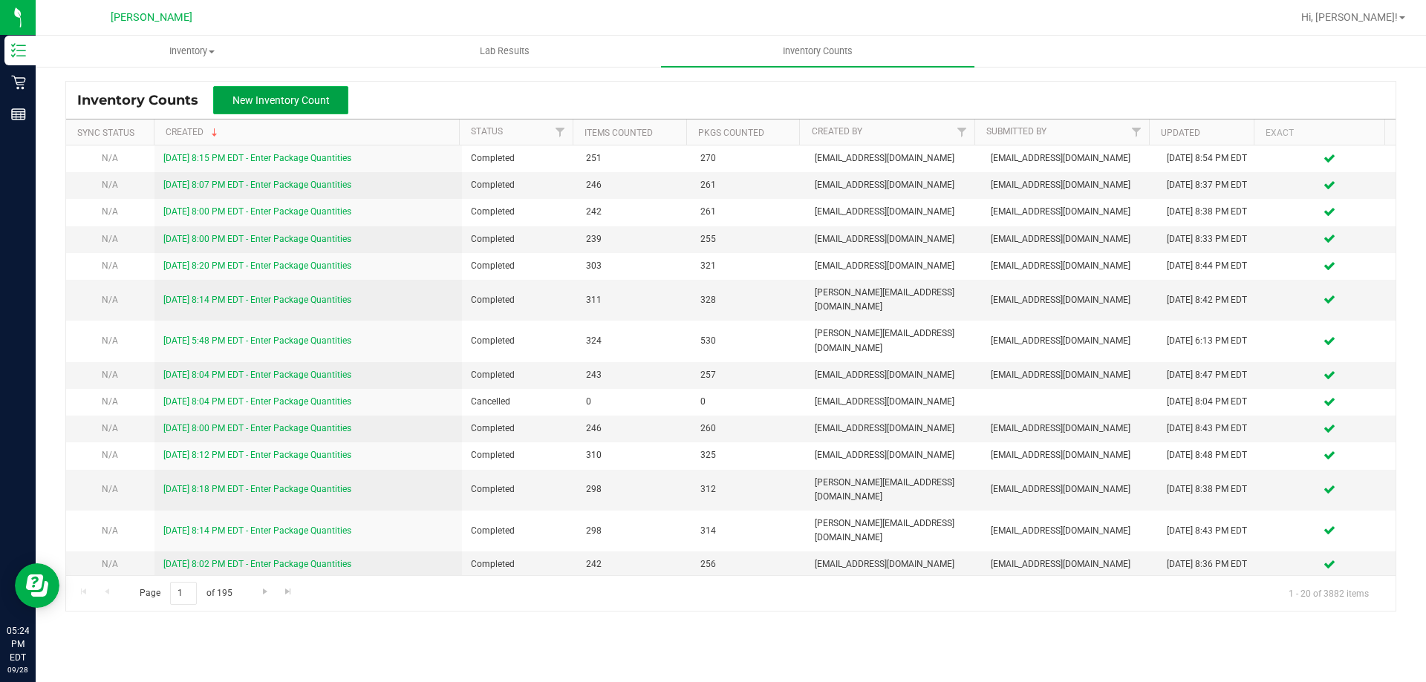
click at [268, 99] on span "New Inventory Count" at bounding box center [280, 100] width 97 height 12
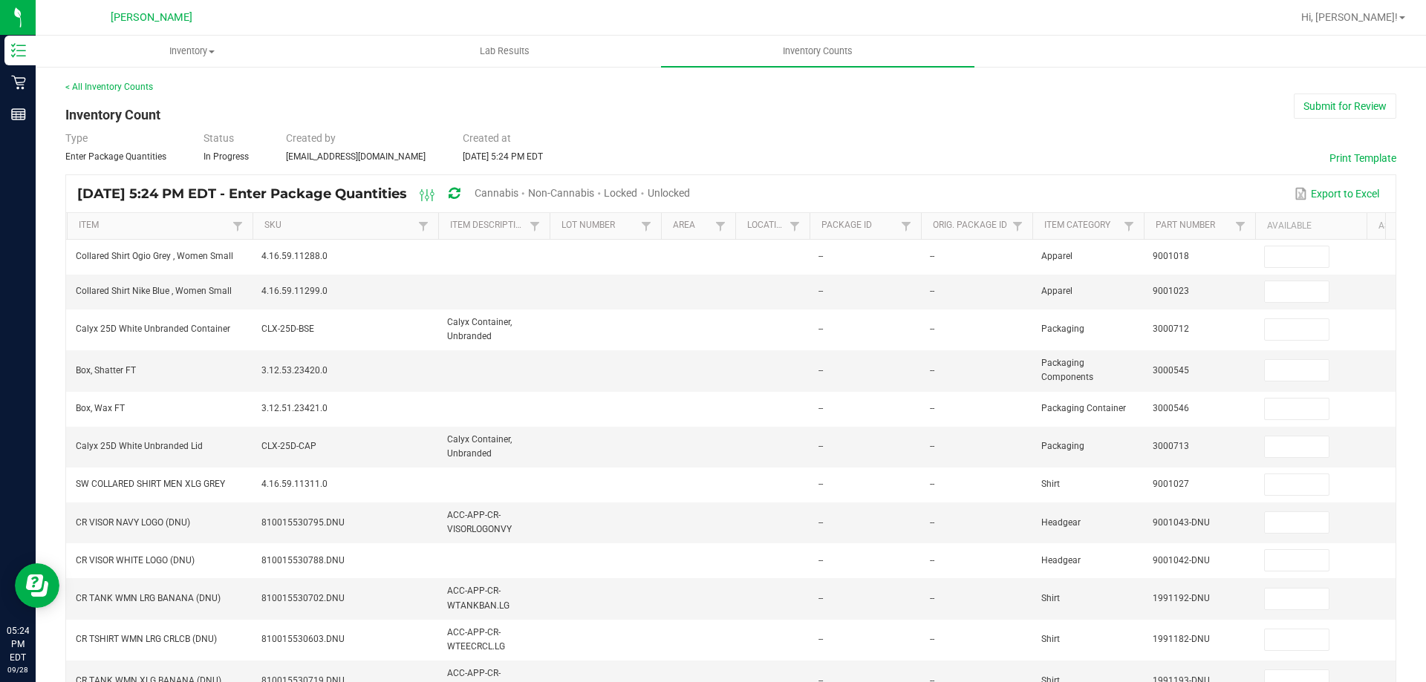
click at [518, 196] on span "Cannabis" at bounding box center [496, 193] width 44 height 12
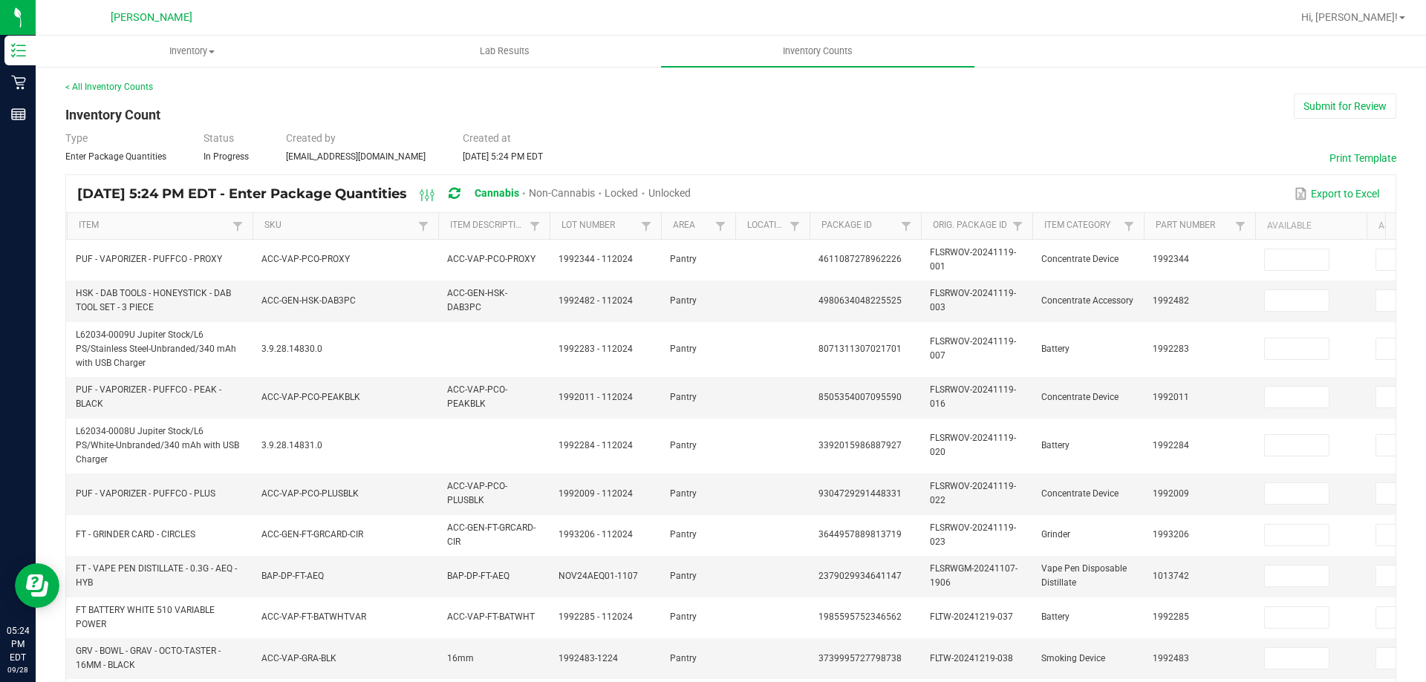
click at [691, 193] on span "Unlocked" at bounding box center [669, 193] width 42 height 12
click at [281, 219] on th "SKU" at bounding box center [345, 226] width 186 height 27
click at [275, 225] on link "SKU" at bounding box center [338, 226] width 149 height 12
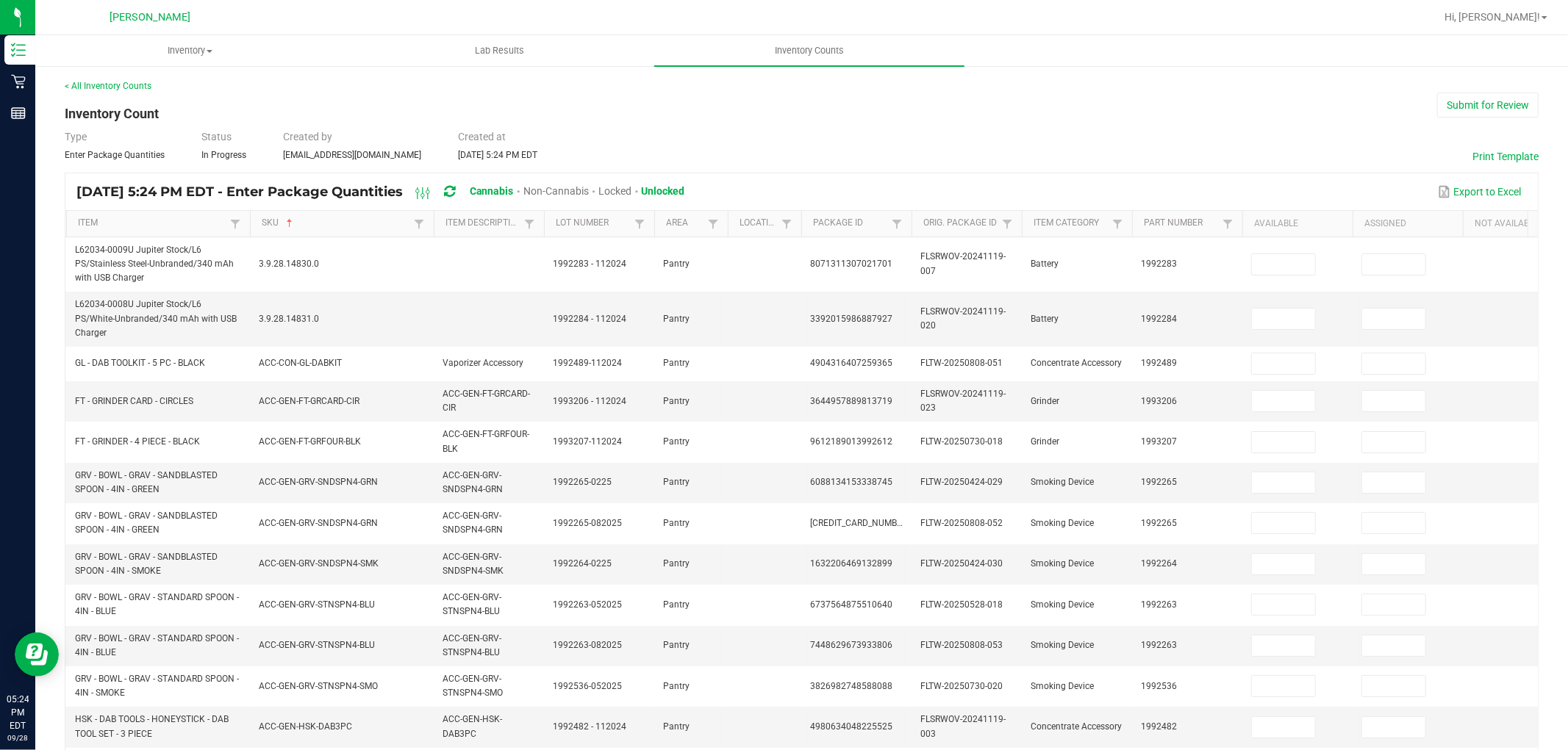
drag, startPoint x: 1387, startPoint y: 4, endPoint x: 1184, endPoint y: 111, distance: 229.5
click at [1184, 111] on div "< All Inventory Counts Inventory Count Submit for Review Type Enter Package Qua…" at bounding box center [801, 595] width 1474 height 1032
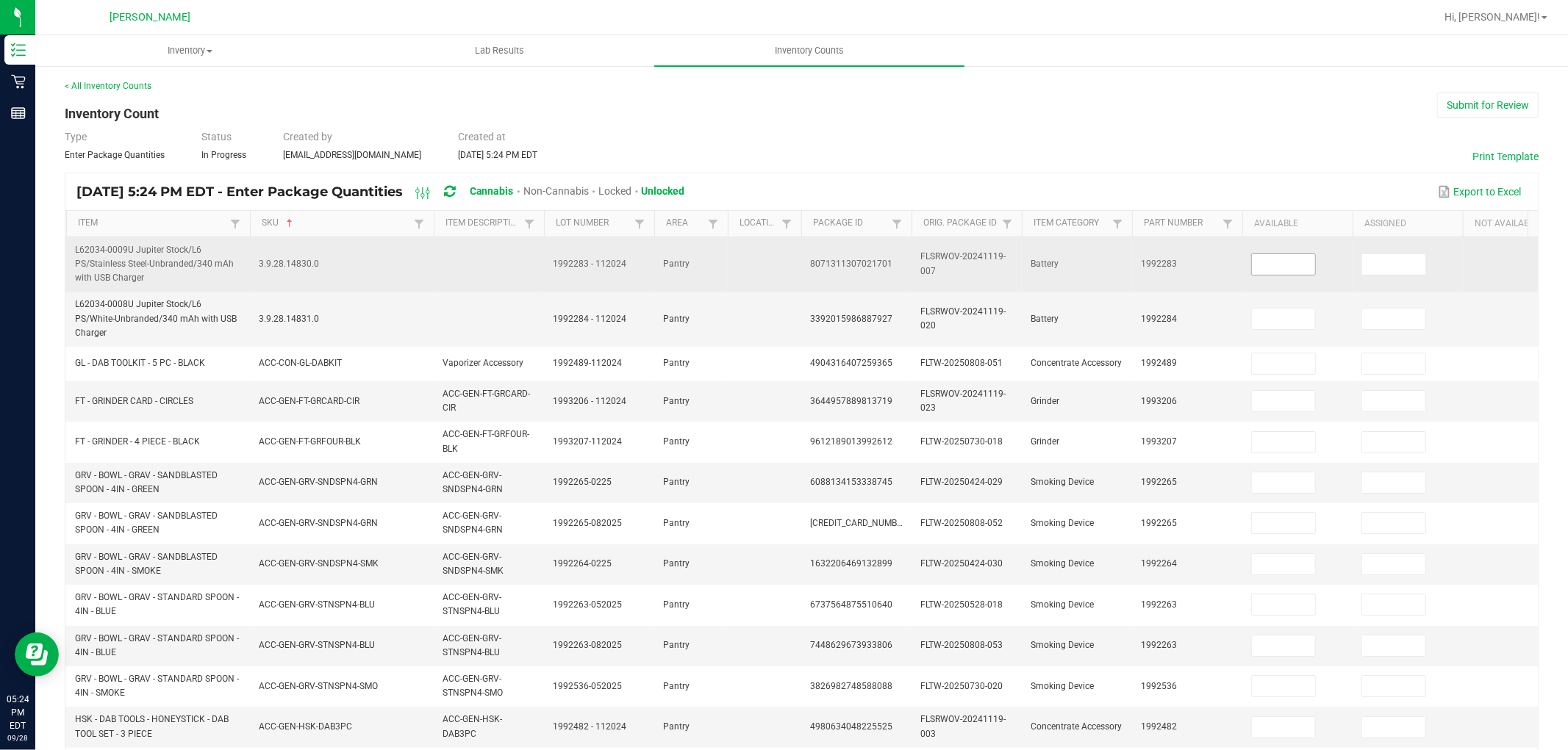
click at [1270, 254] on input at bounding box center [1284, 264] width 63 height 21
type input "0"
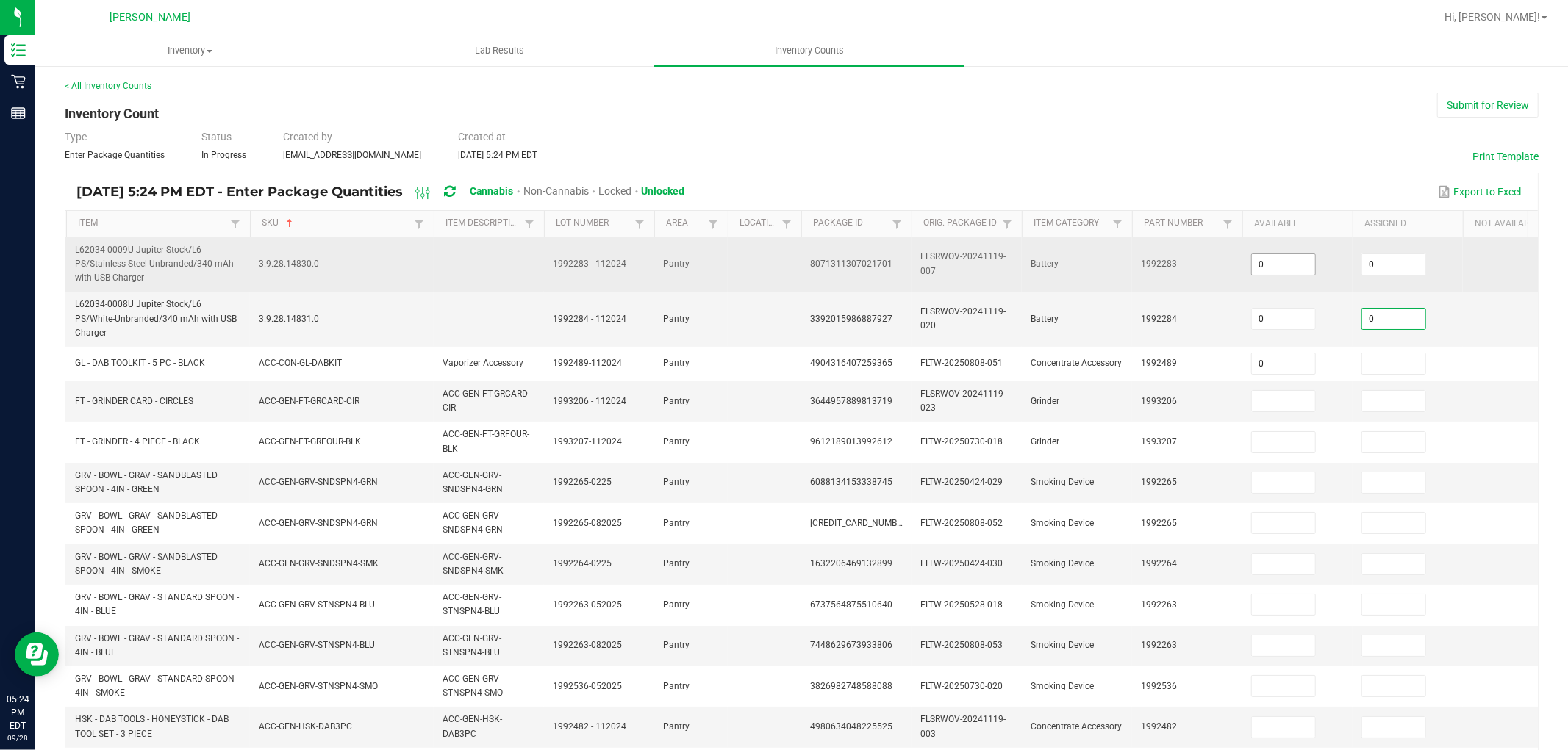
type input "0"
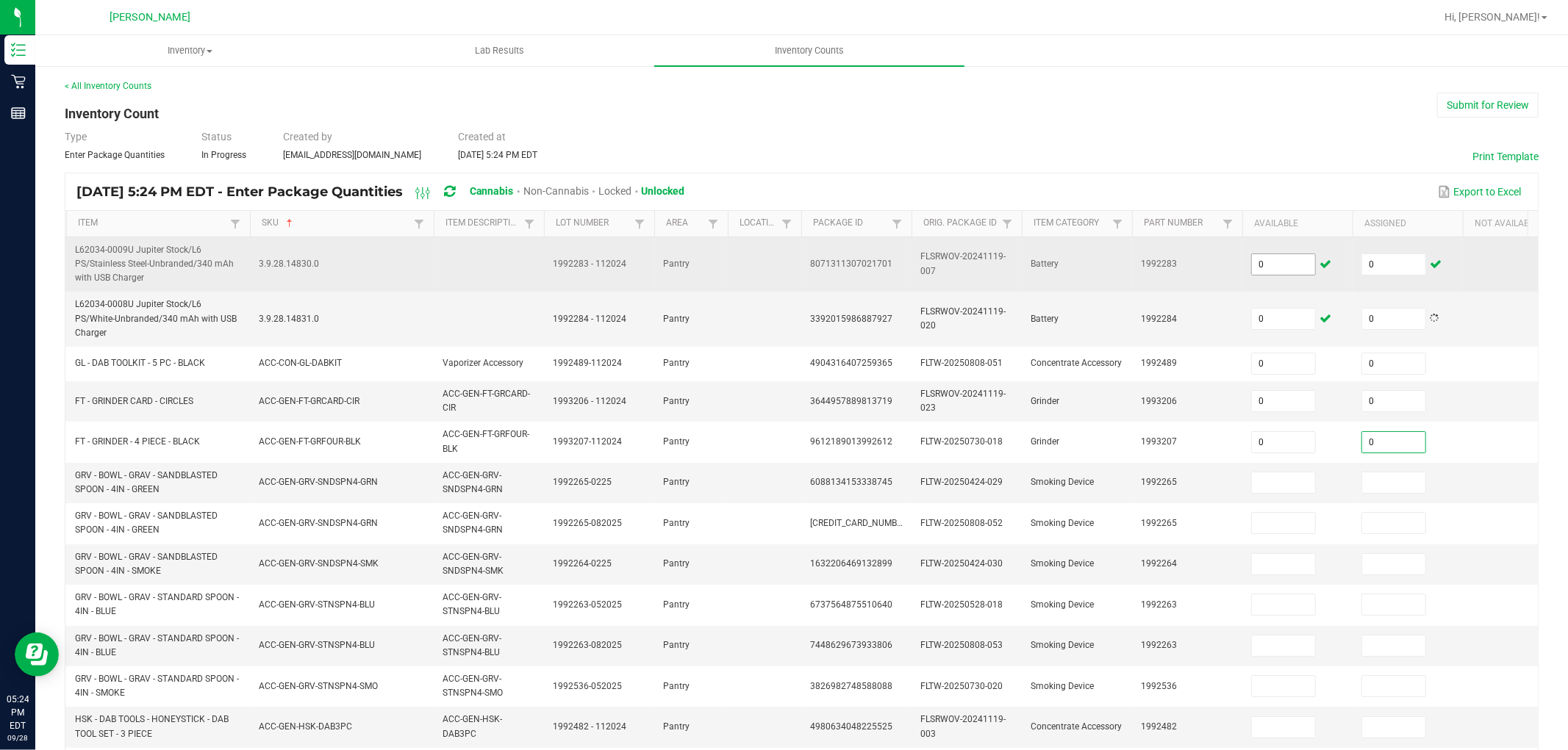
type input "0"
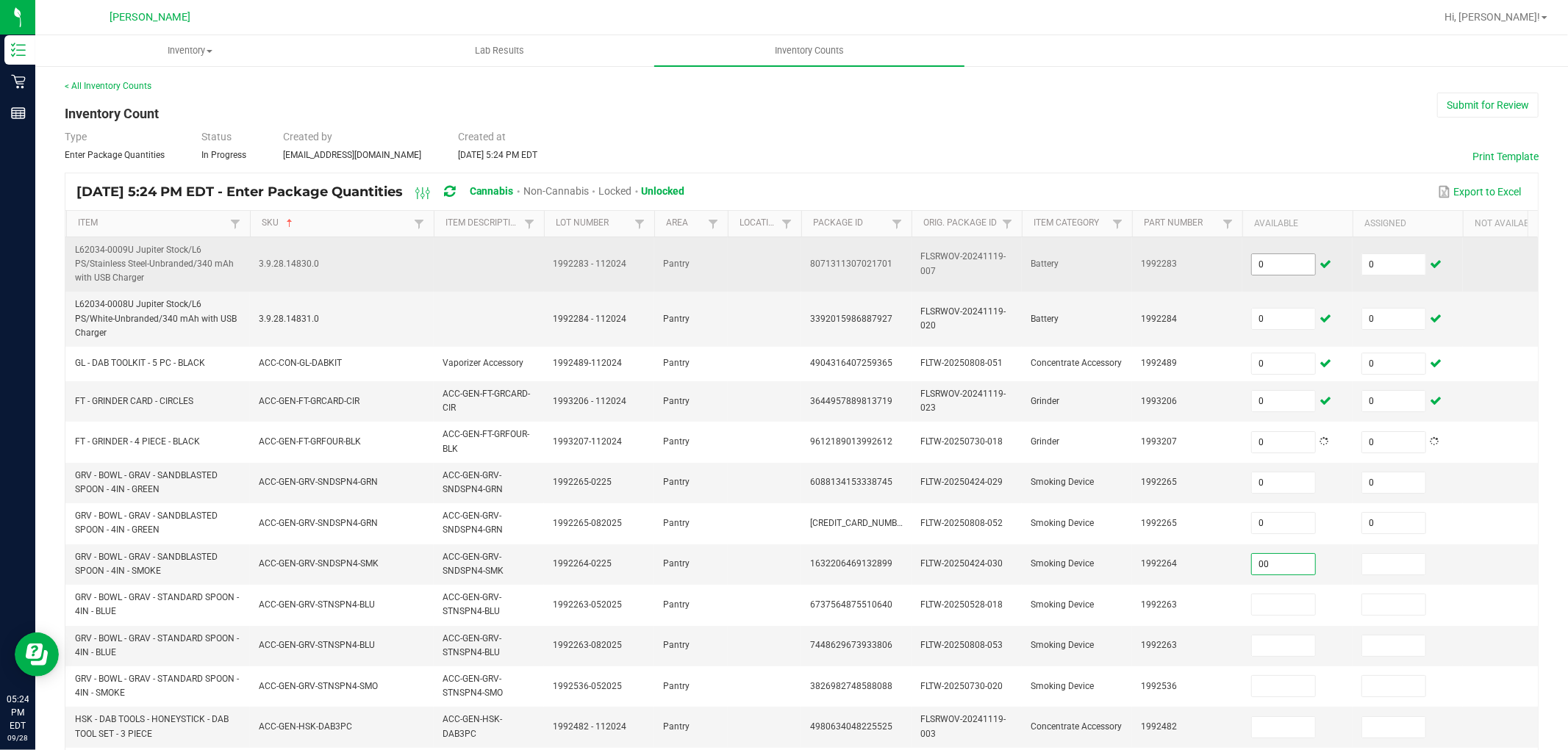
type input "0"
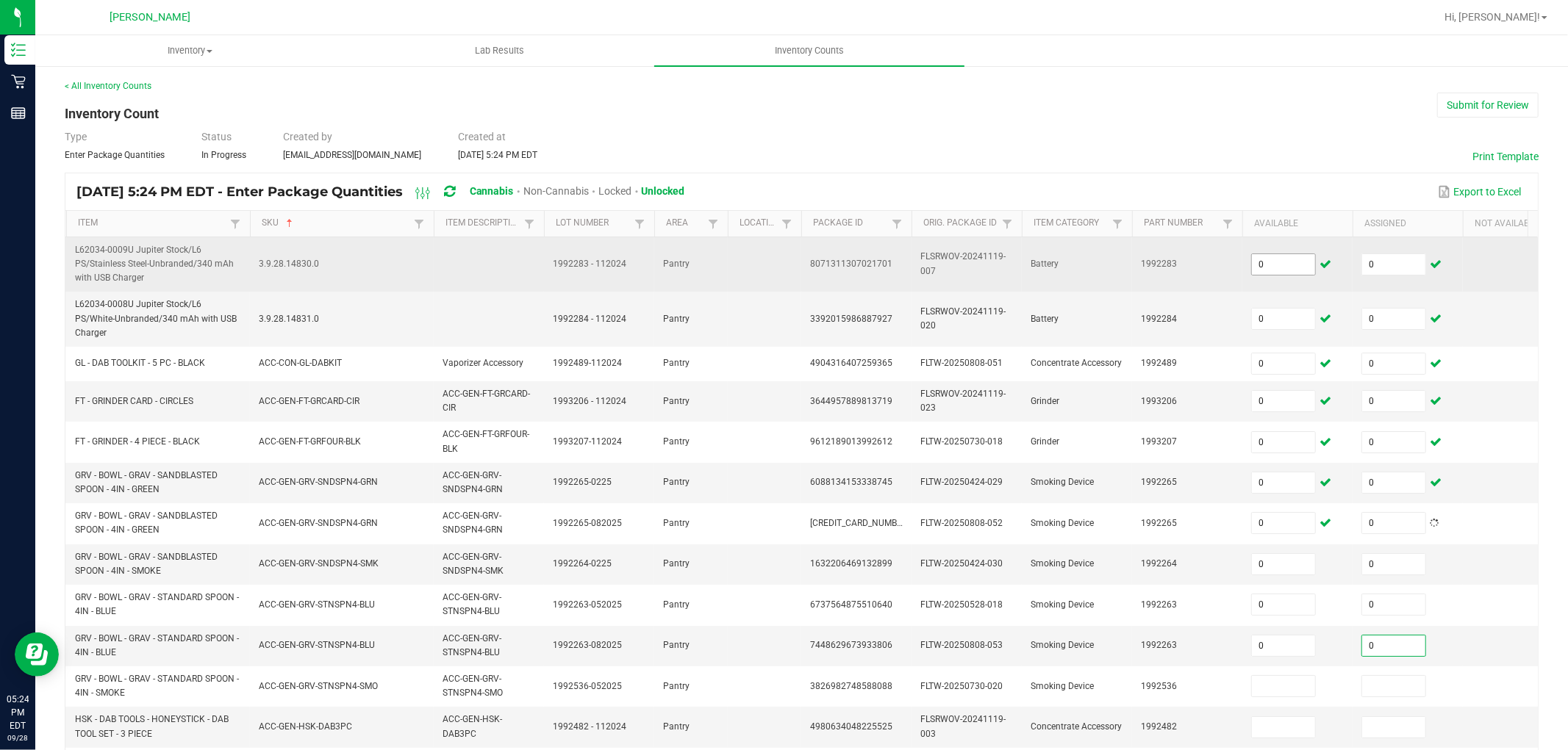
type input "0"
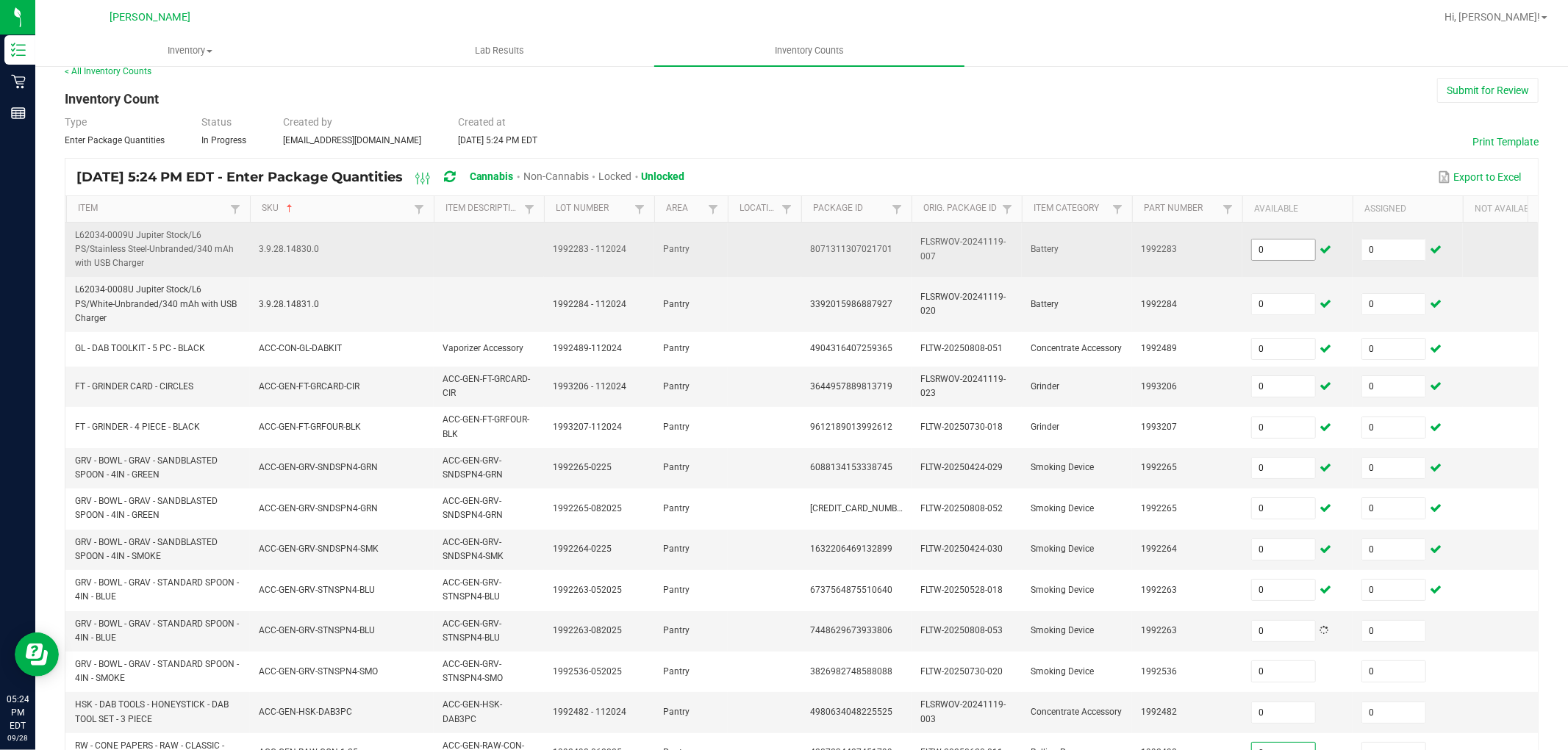
type input "0"
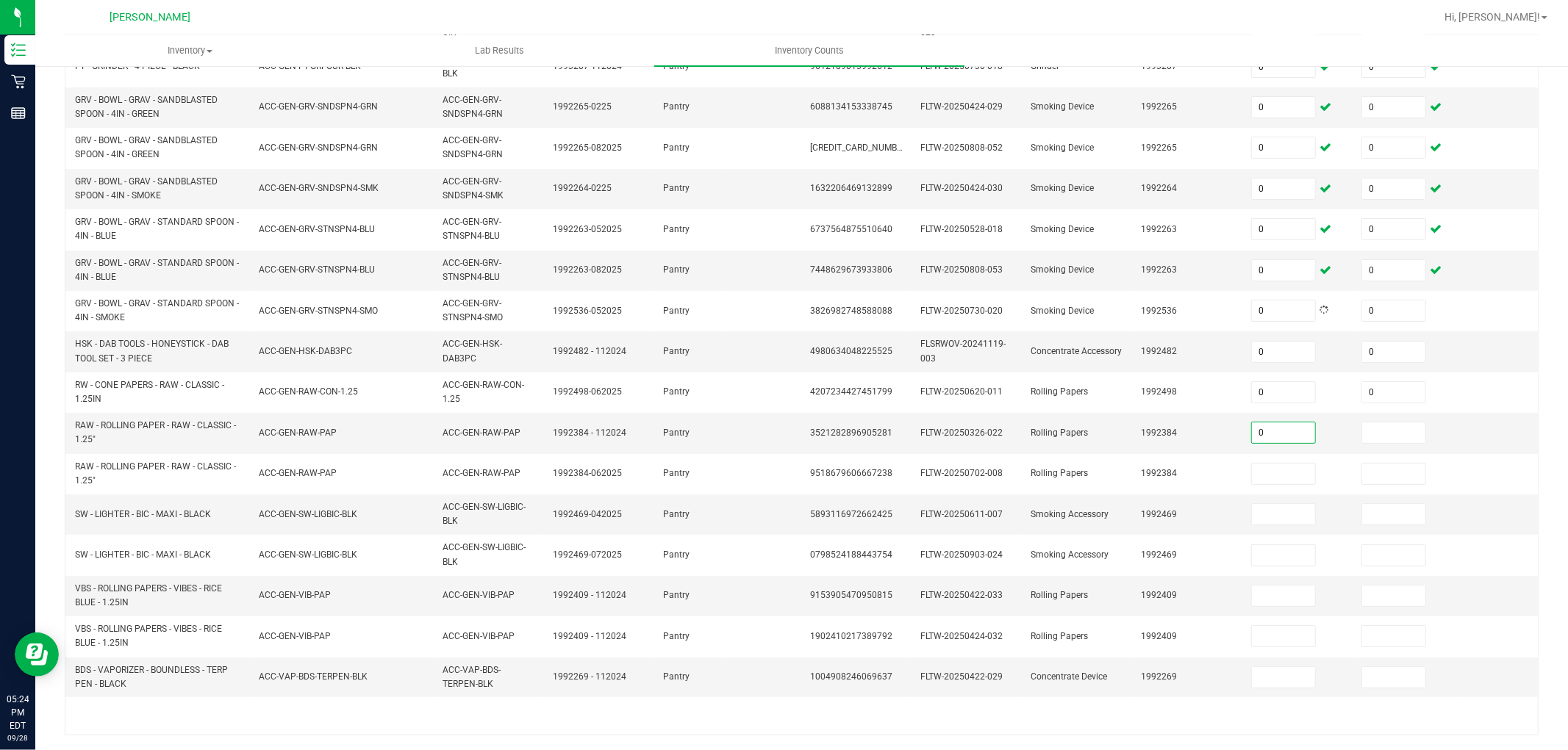
type input "0"
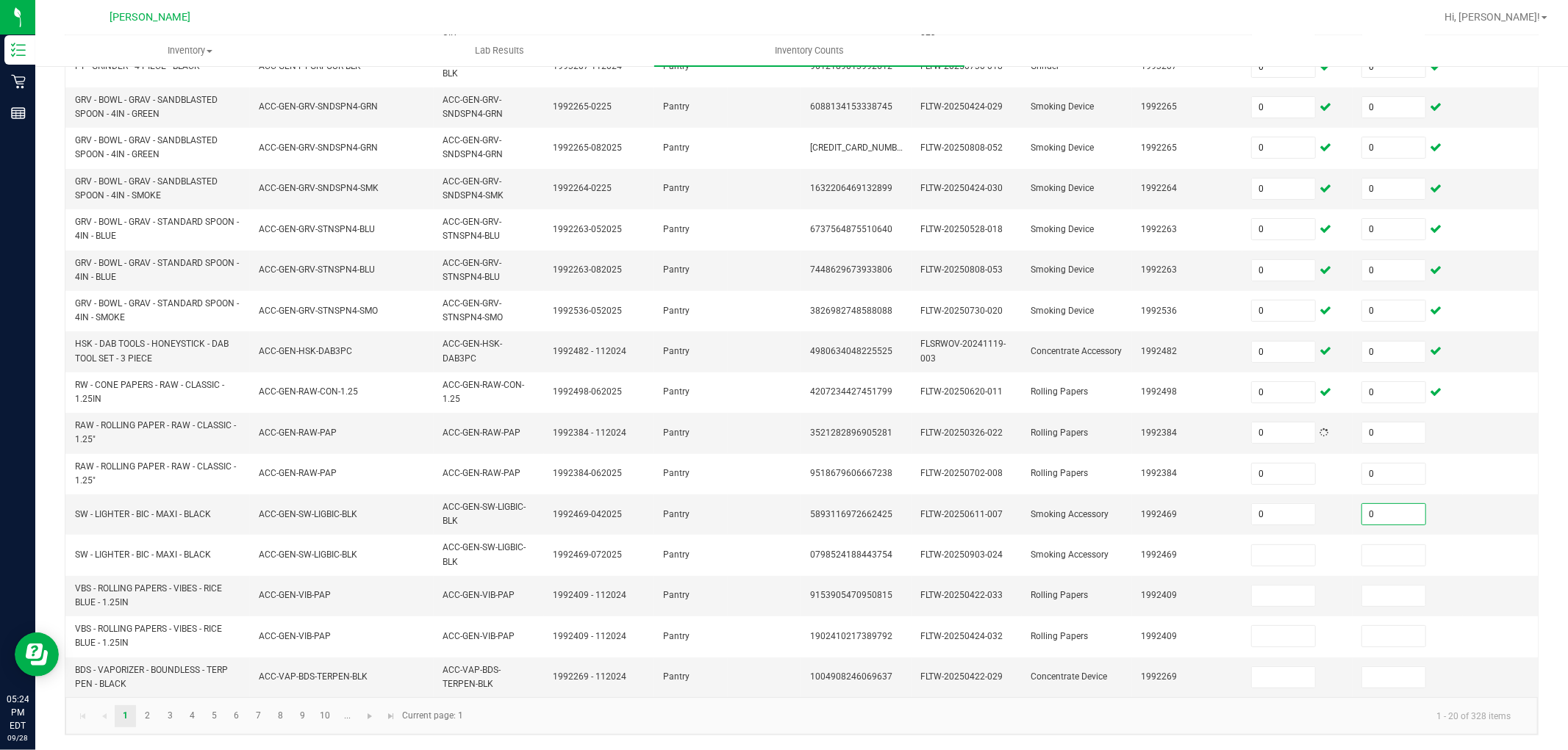
type input "0"
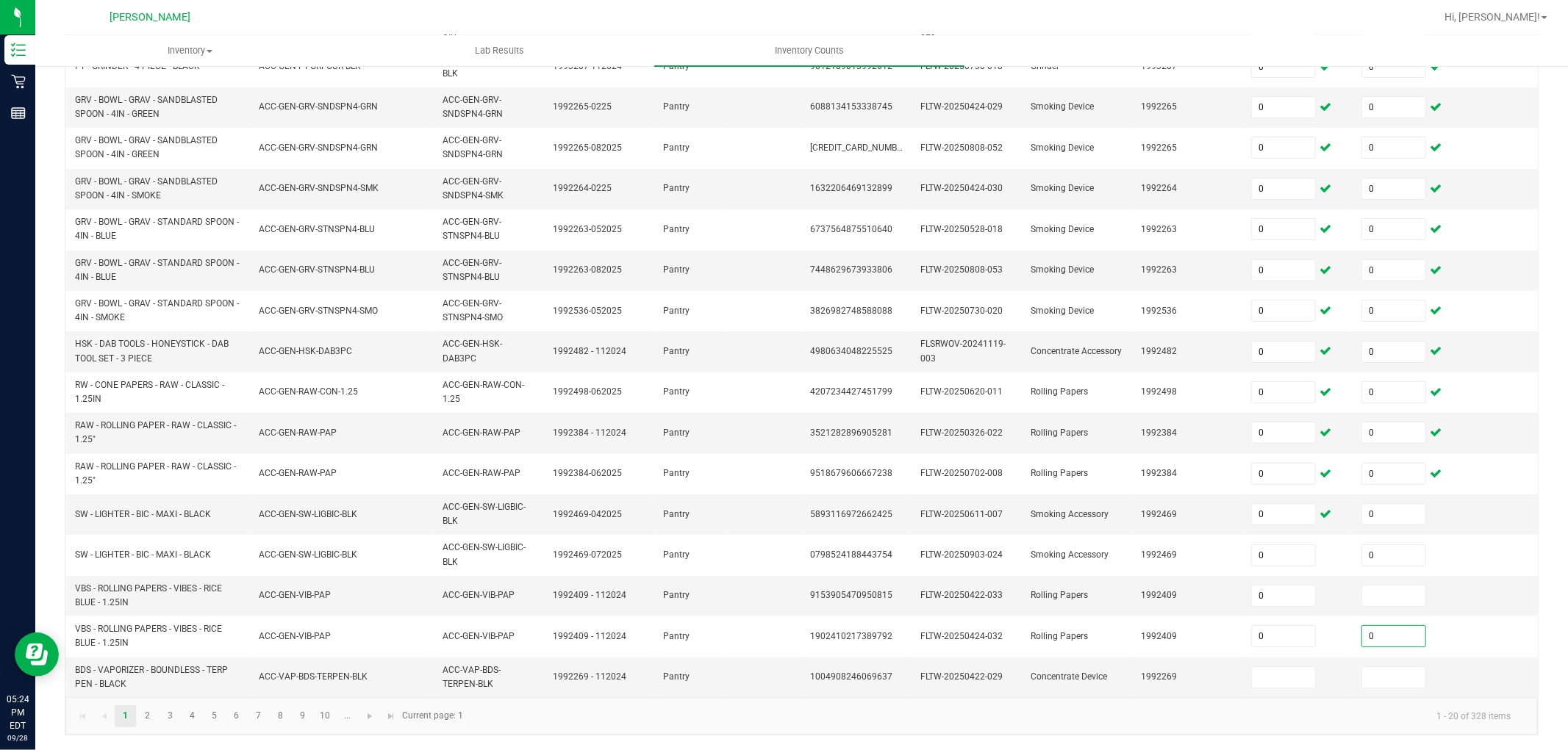
type input "0"
click at [1375, 589] on input at bounding box center [1394, 596] width 63 height 21
type input "0"
click at [1269, 672] on input at bounding box center [1284, 677] width 63 height 21
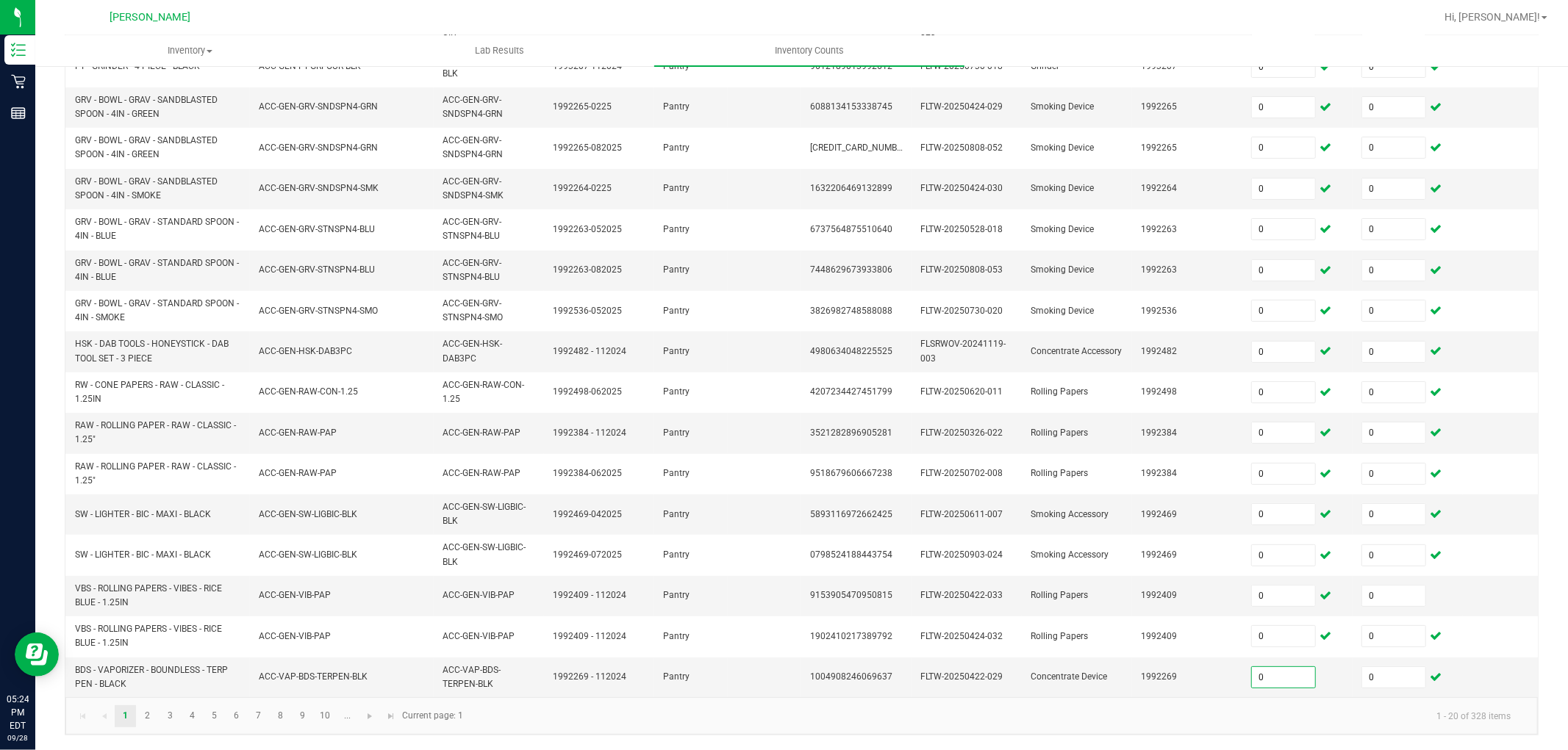
type input "0"
click at [1140, 675] on kendo-pager-info "1 - 20 of 328 items" at bounding box center [997, 715] width 1050 height 25
click at [146, 675] on link "2" at bounding box center [147, 716] width 22 height 22
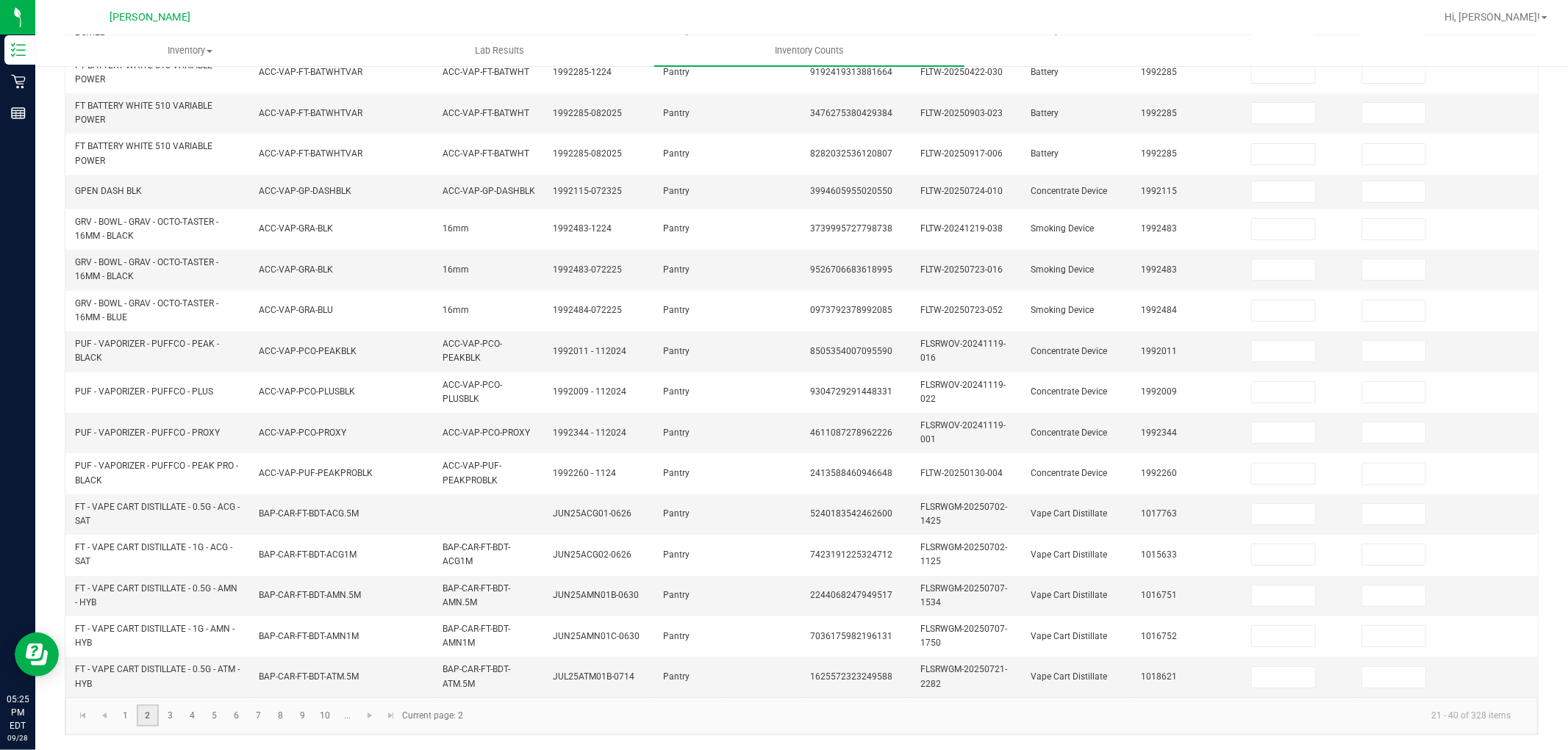
scroll to position [349, 0]
click at [1300, 108] on input at bounding box center [1284, 113] width 63 height 21
type input "0"
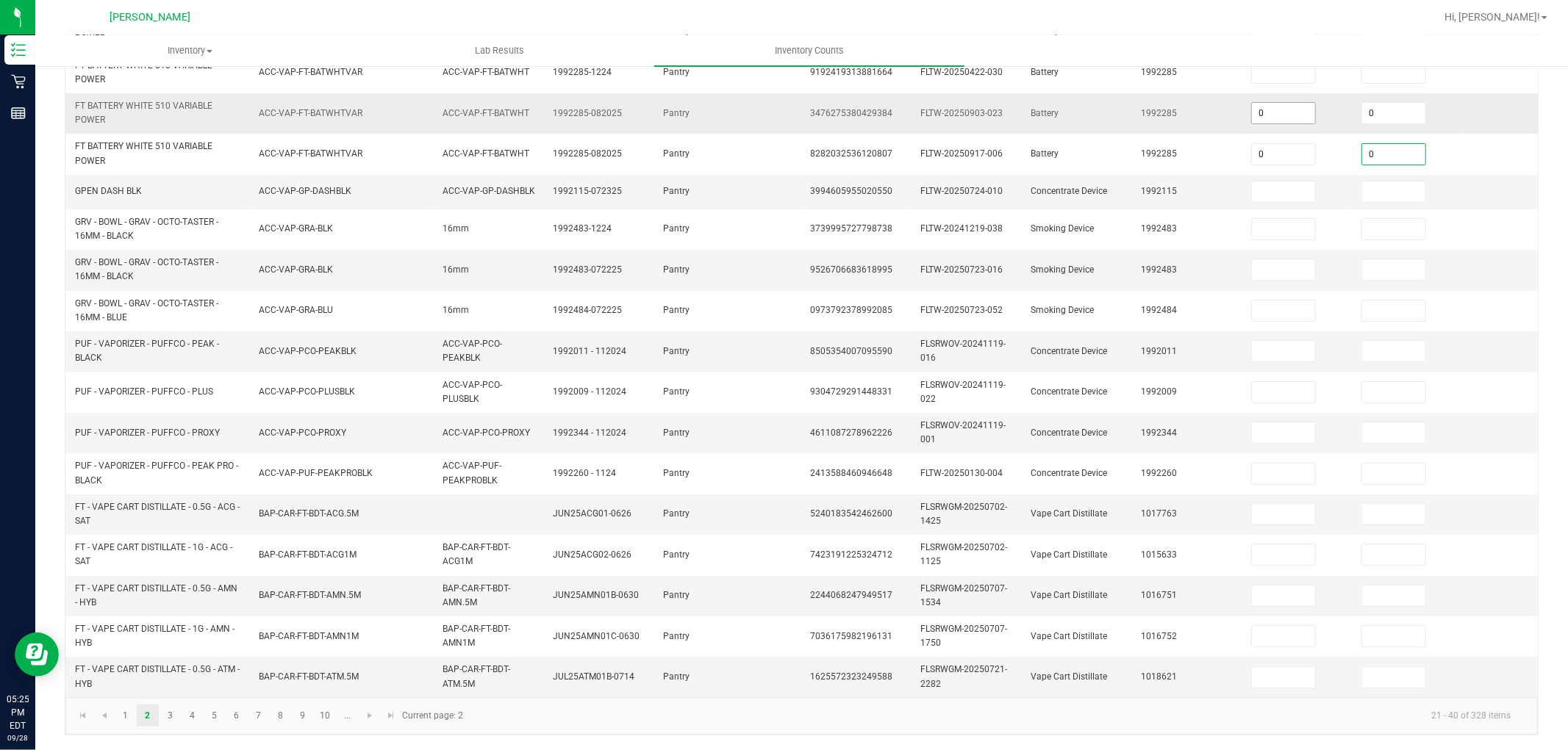
type input "0"
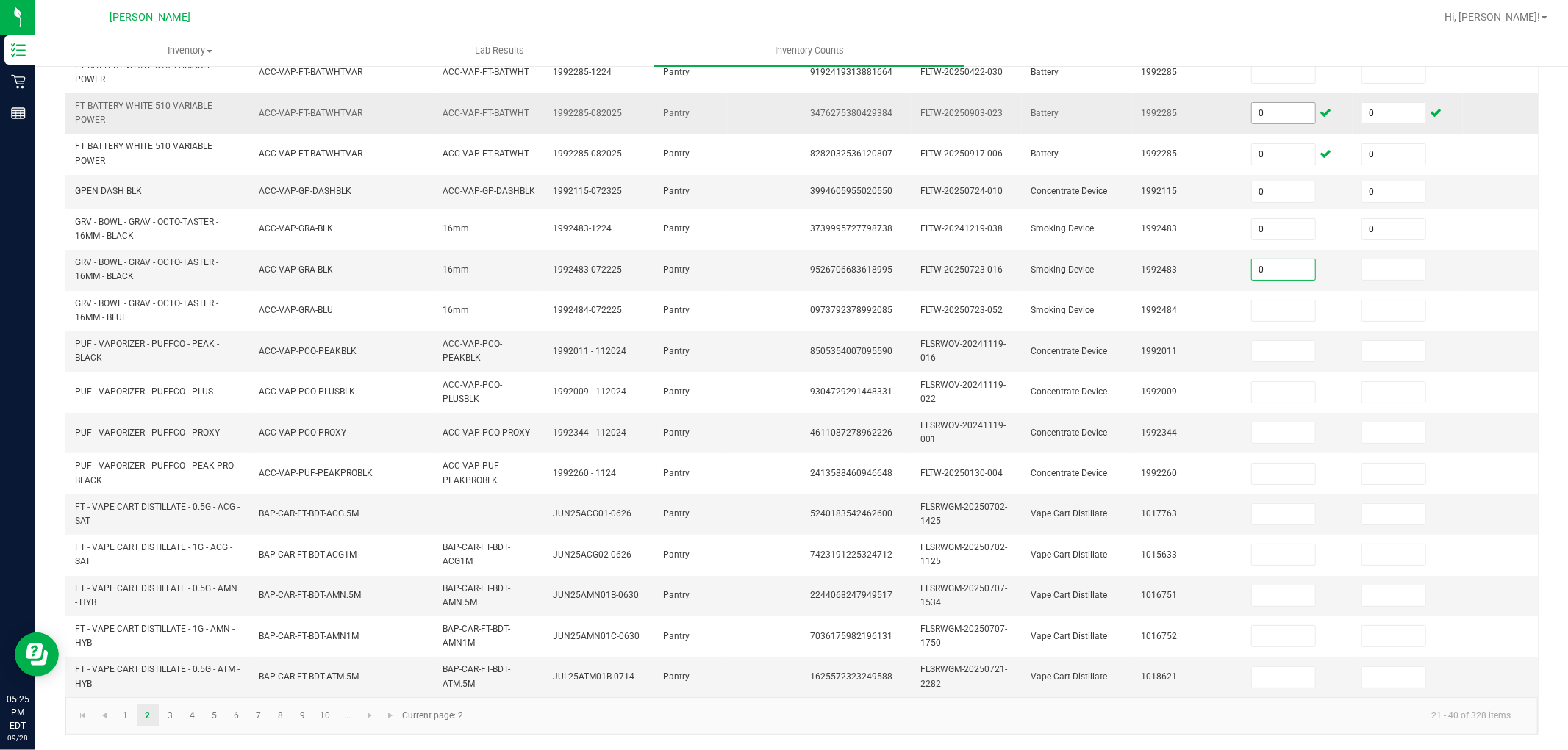
type input "0"
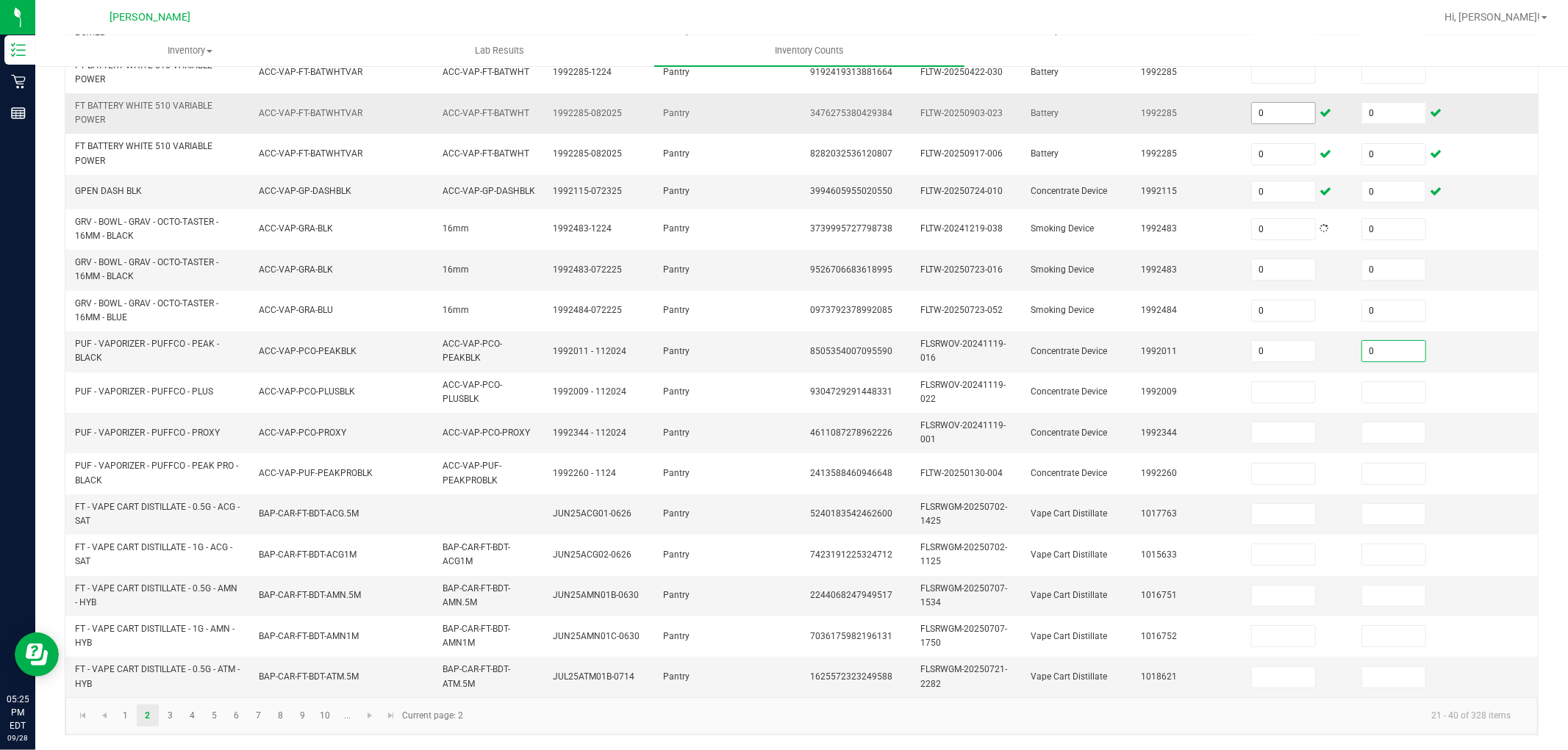
type input "0"
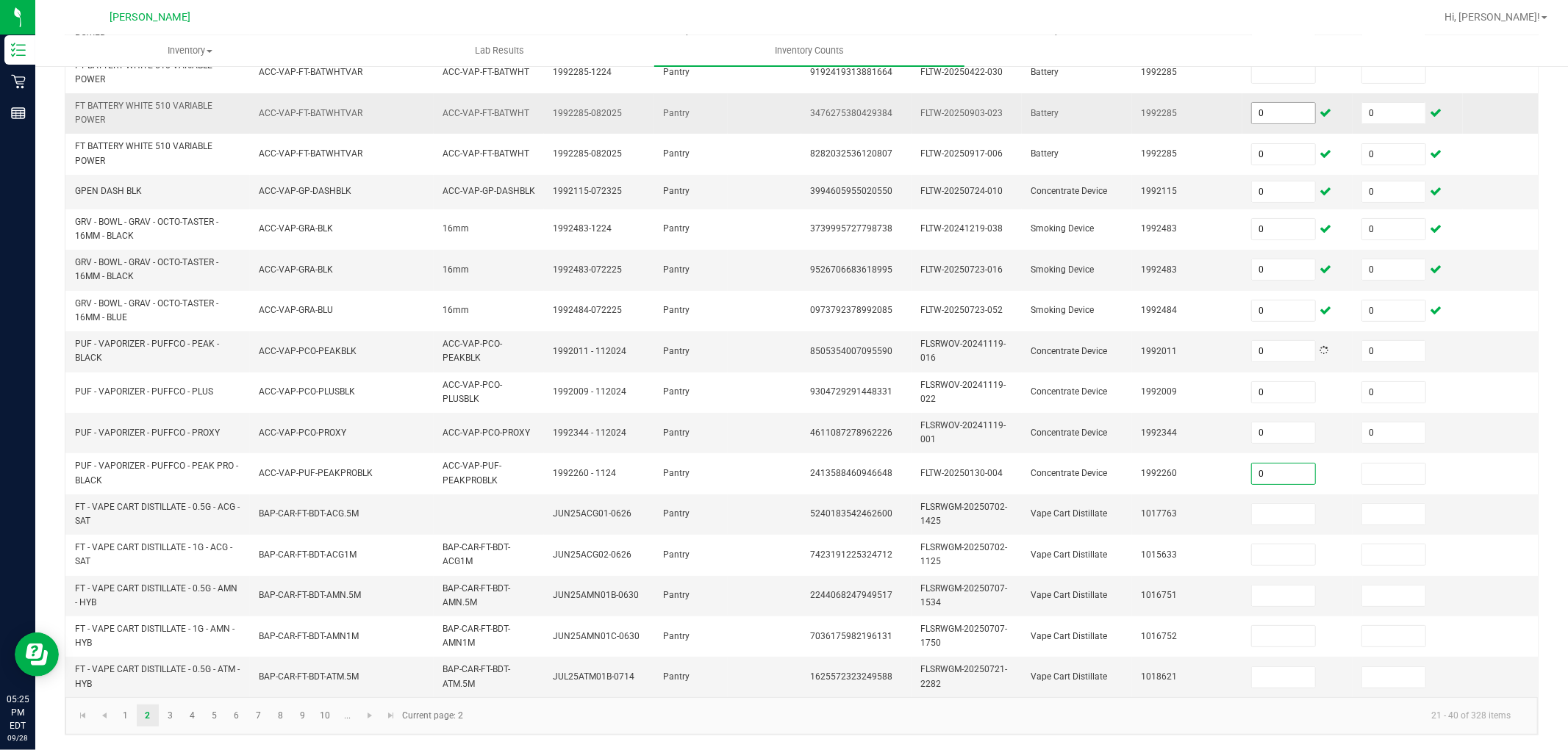
type input "0"
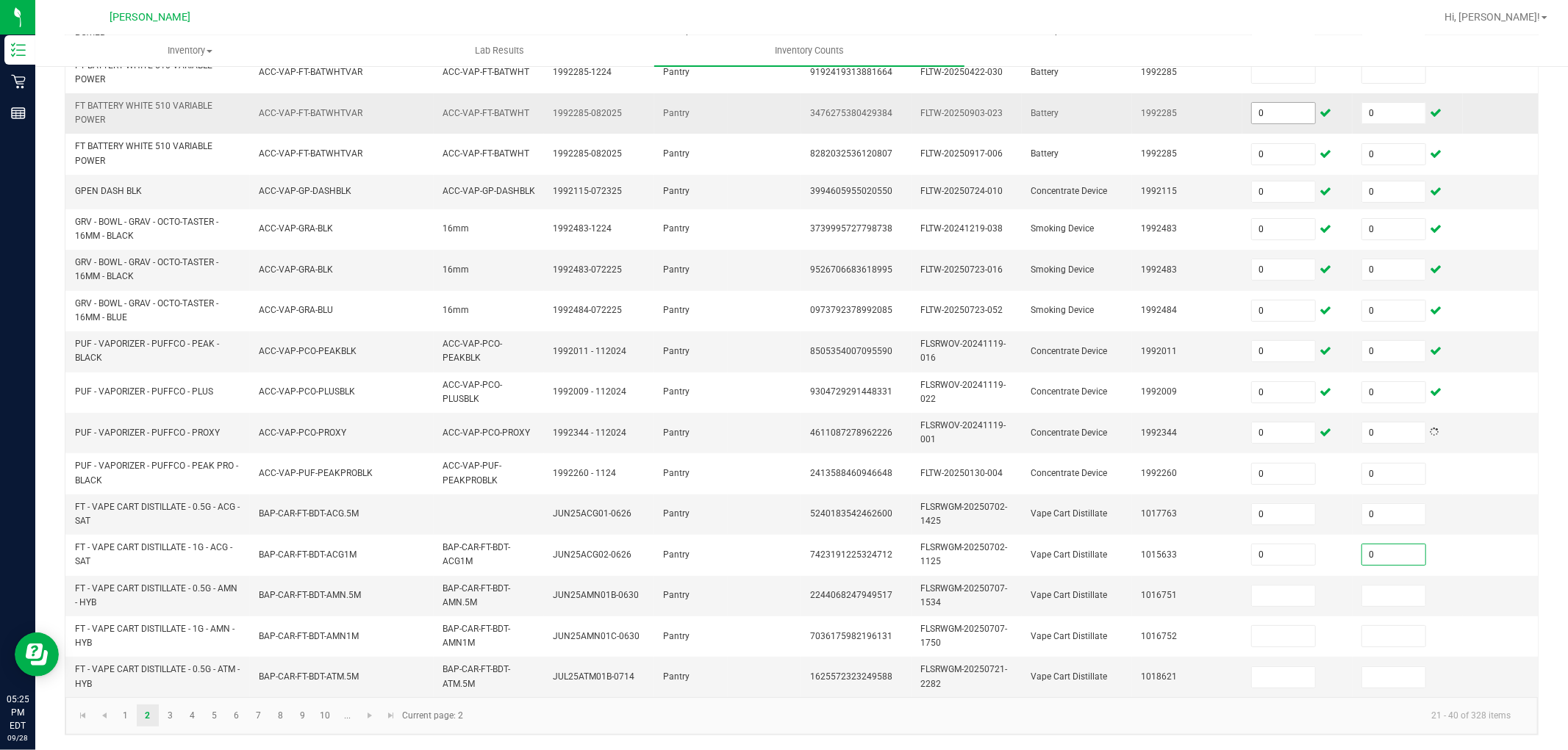
type input "0"
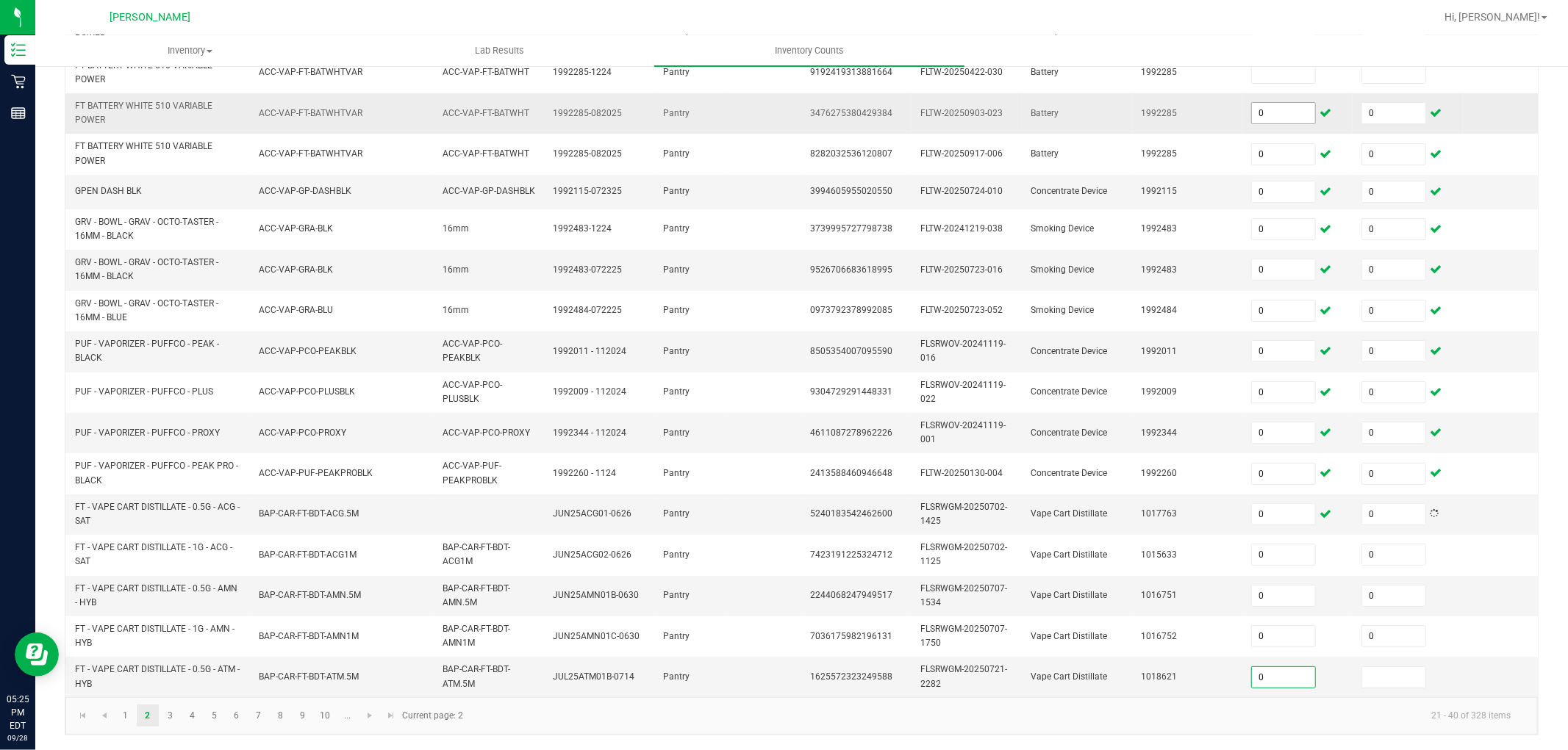
type input "0"
click at [162, 675] on link "3" at bounding box center [170, 715] width 22 height 22
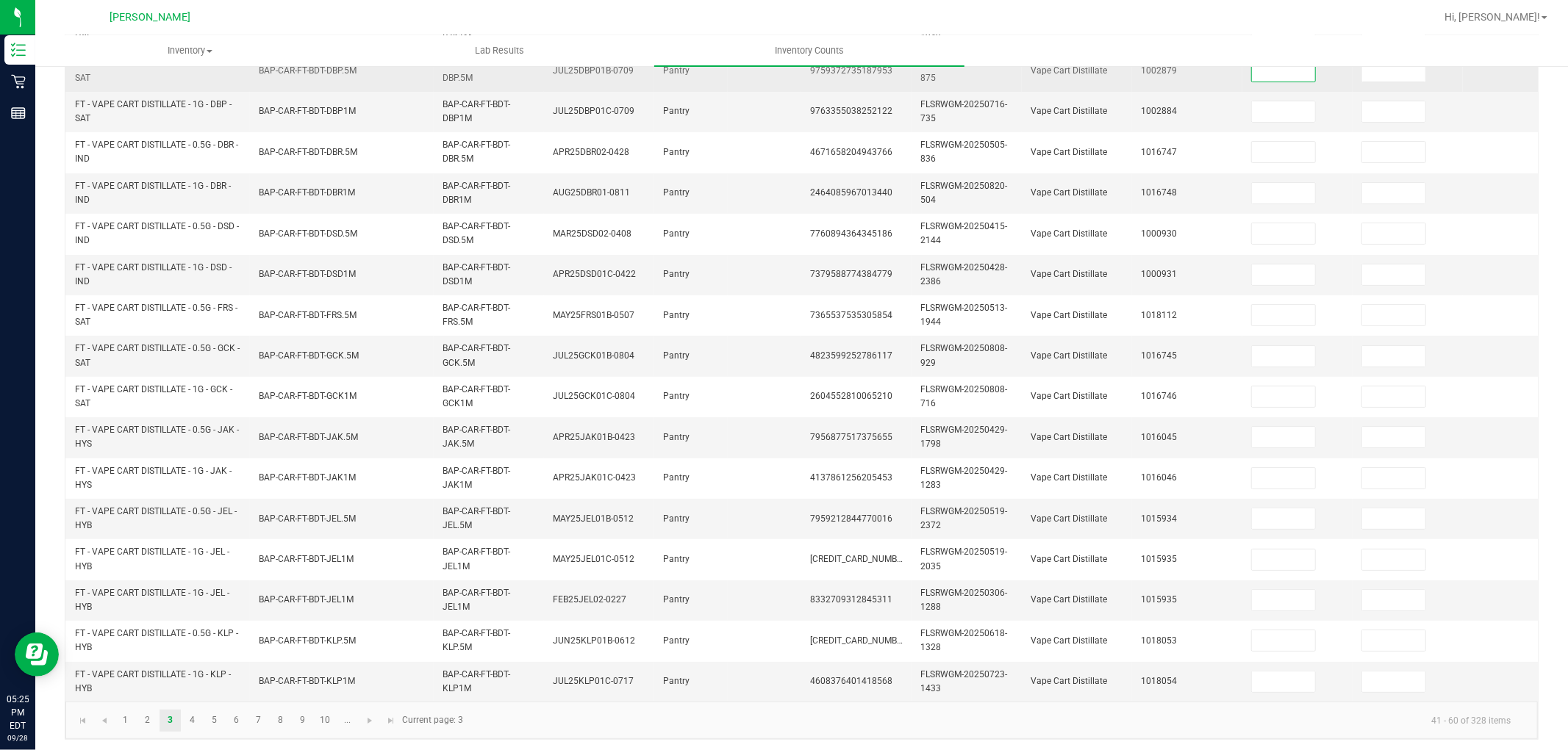
click at [1292, 73] on input at bounding box center [1284, 71] width 63 height 21
type input "0"
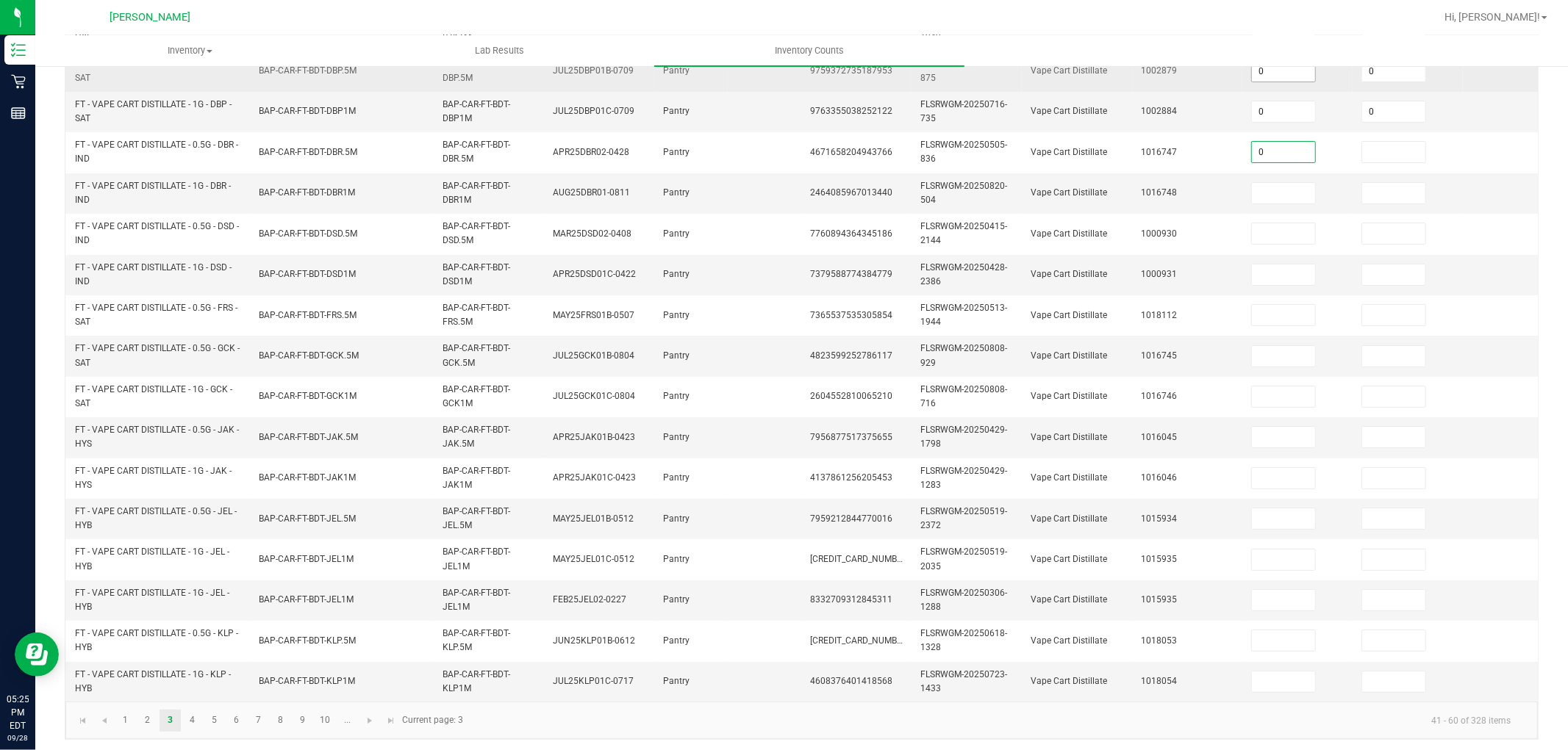
type input "0"
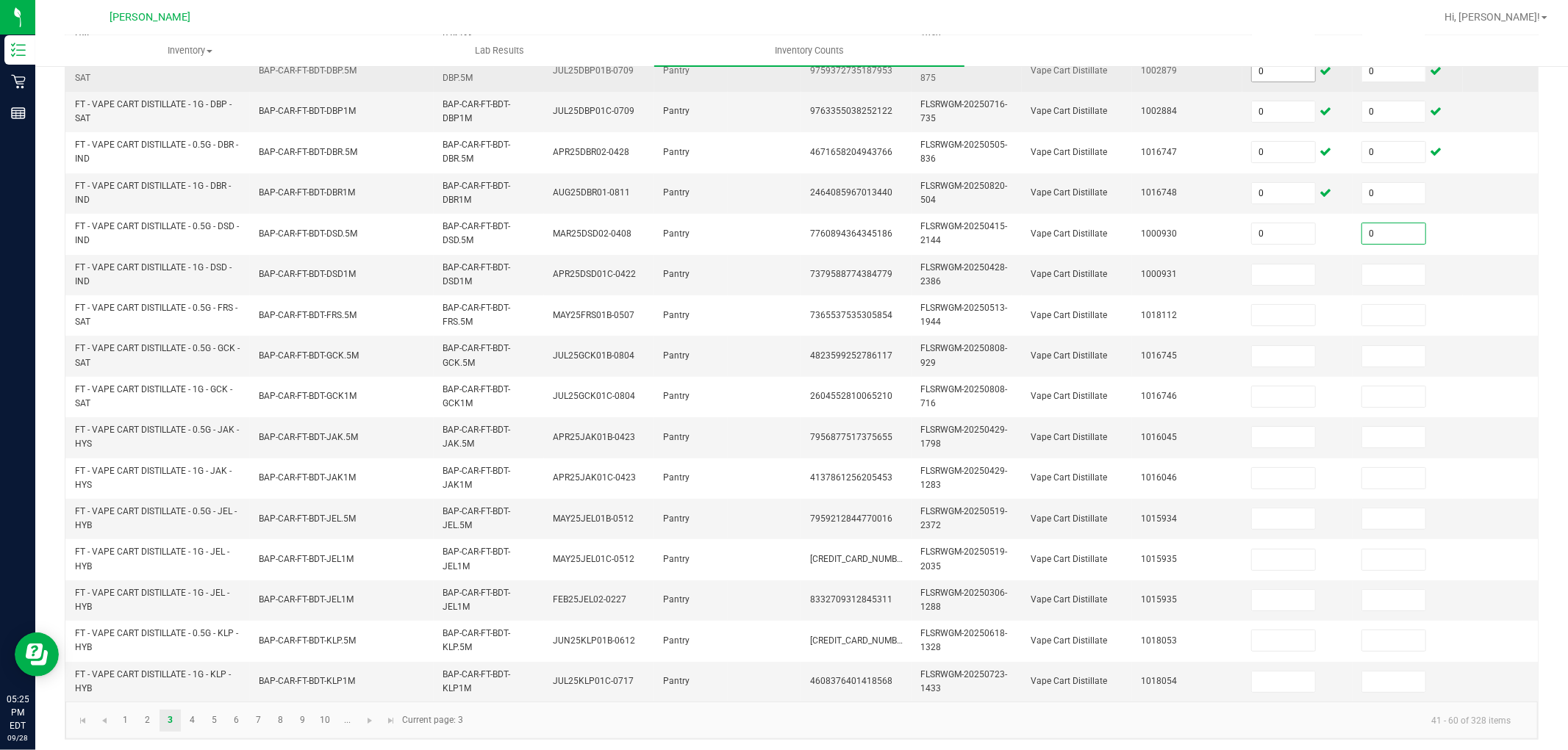
type input "0"
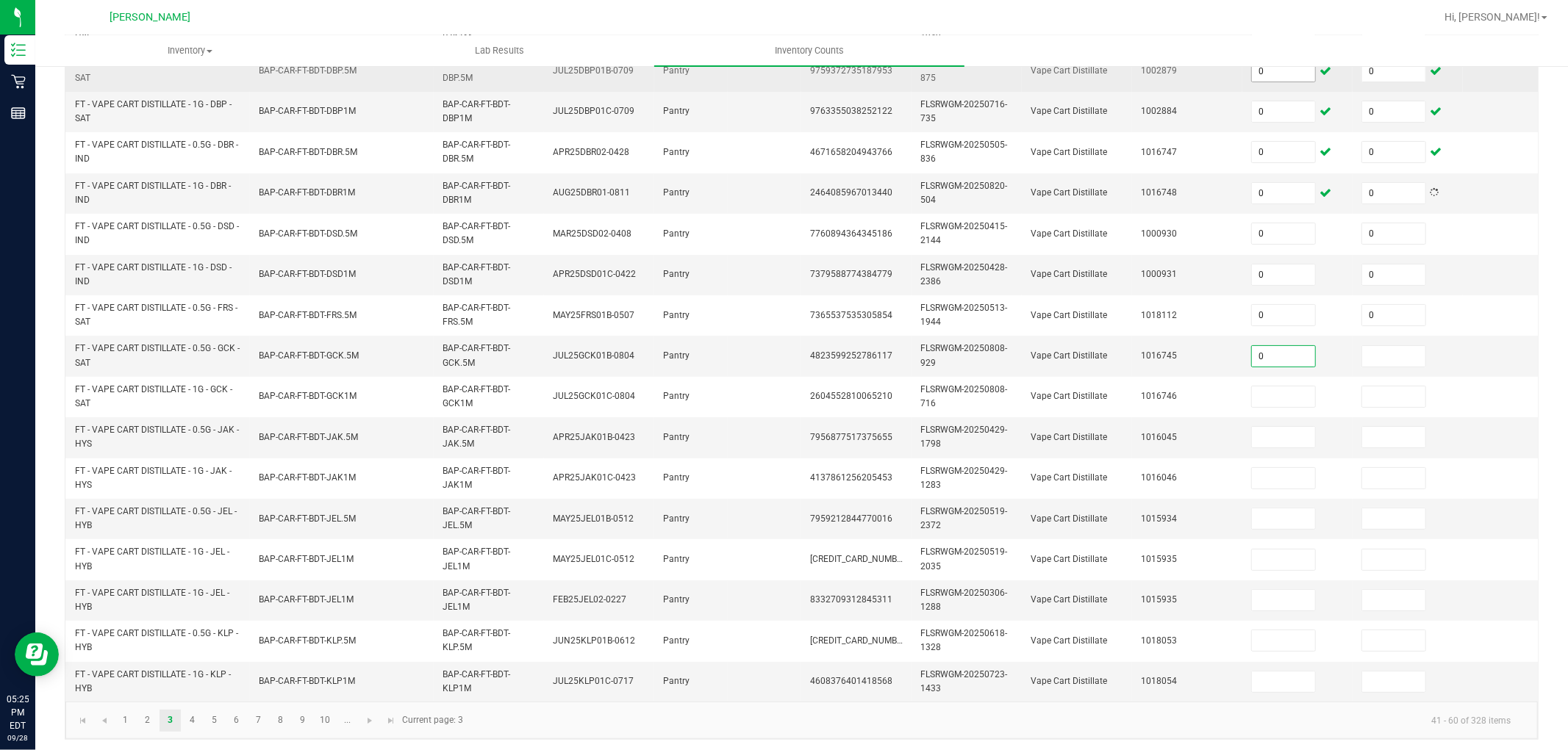
type input "0"
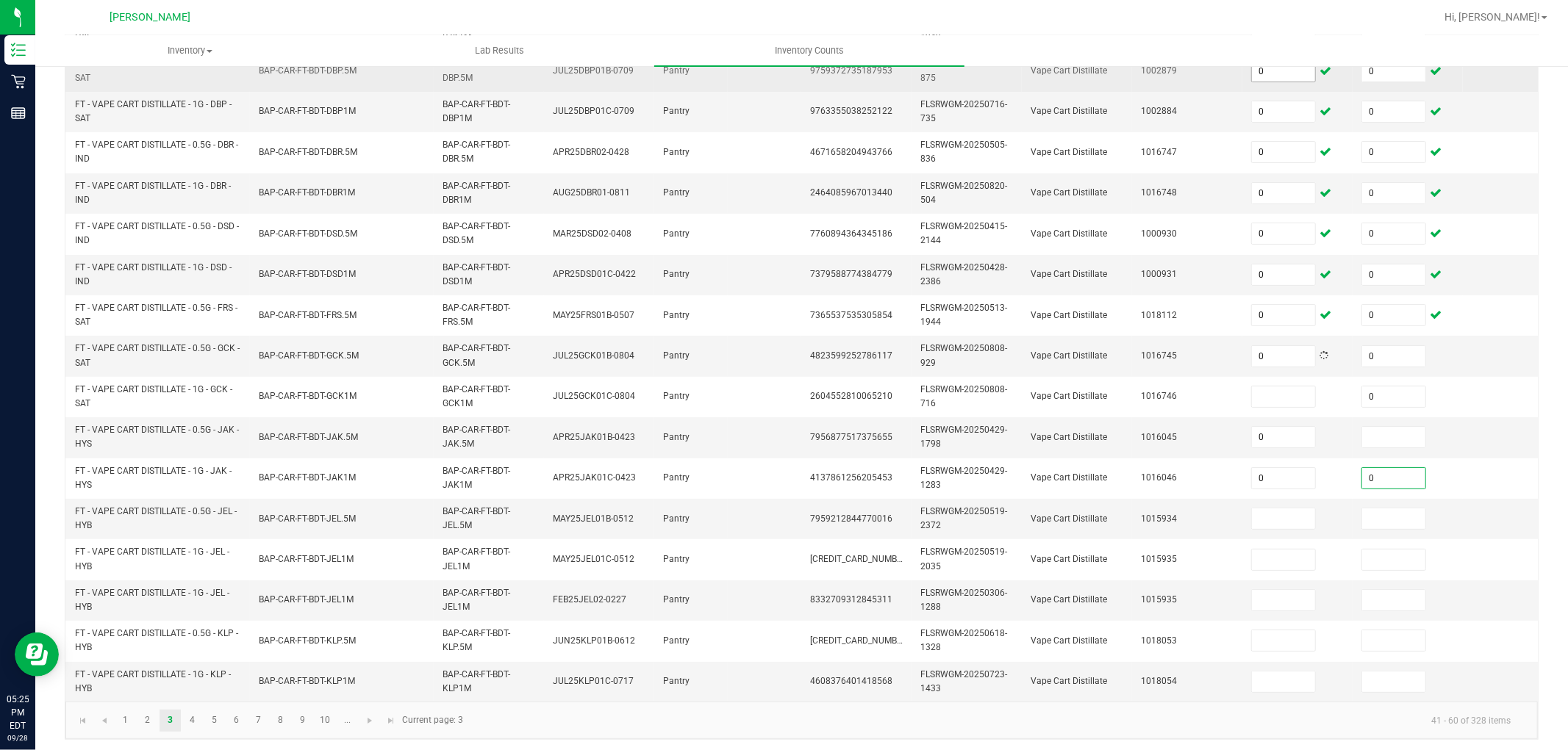
type input "0"
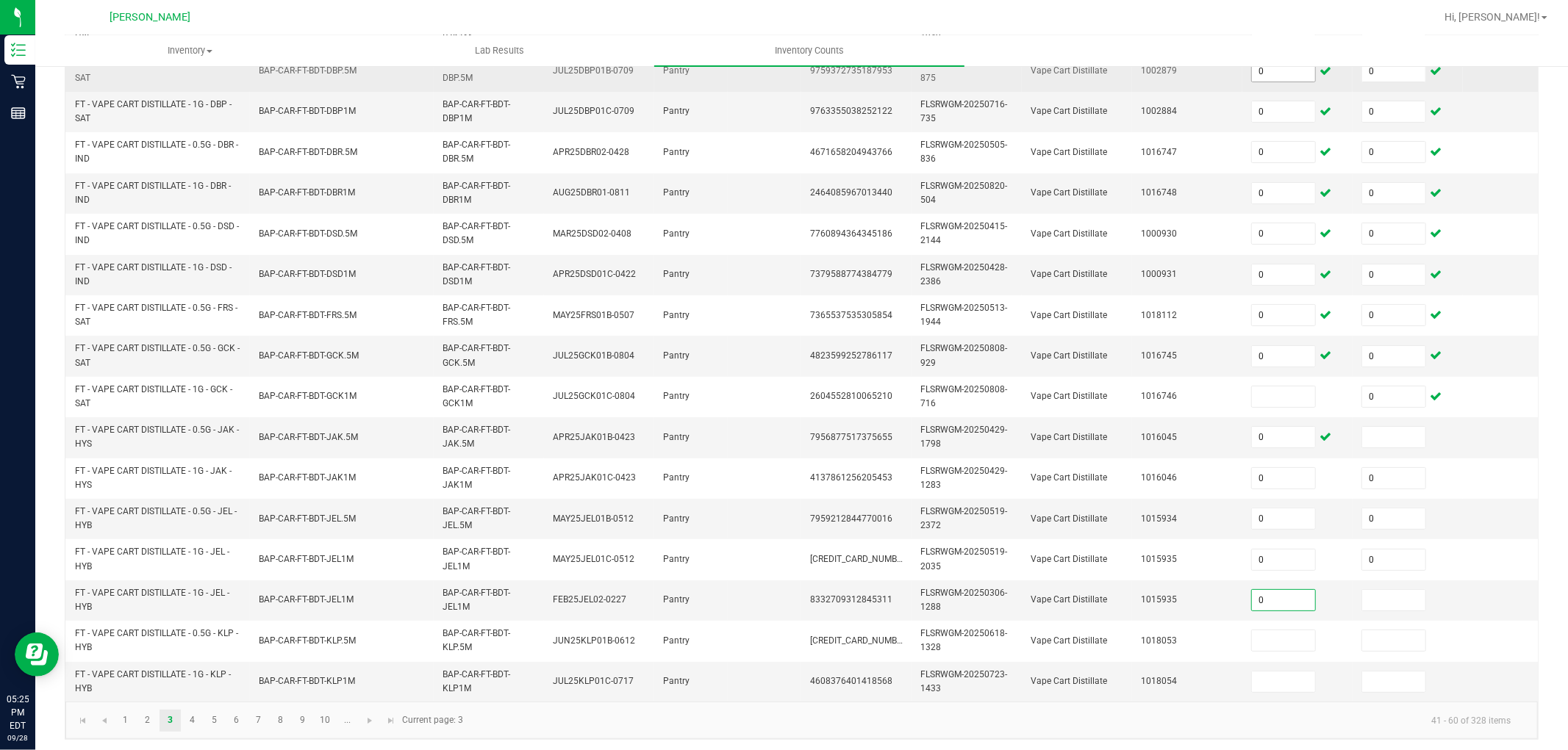
type input "0"
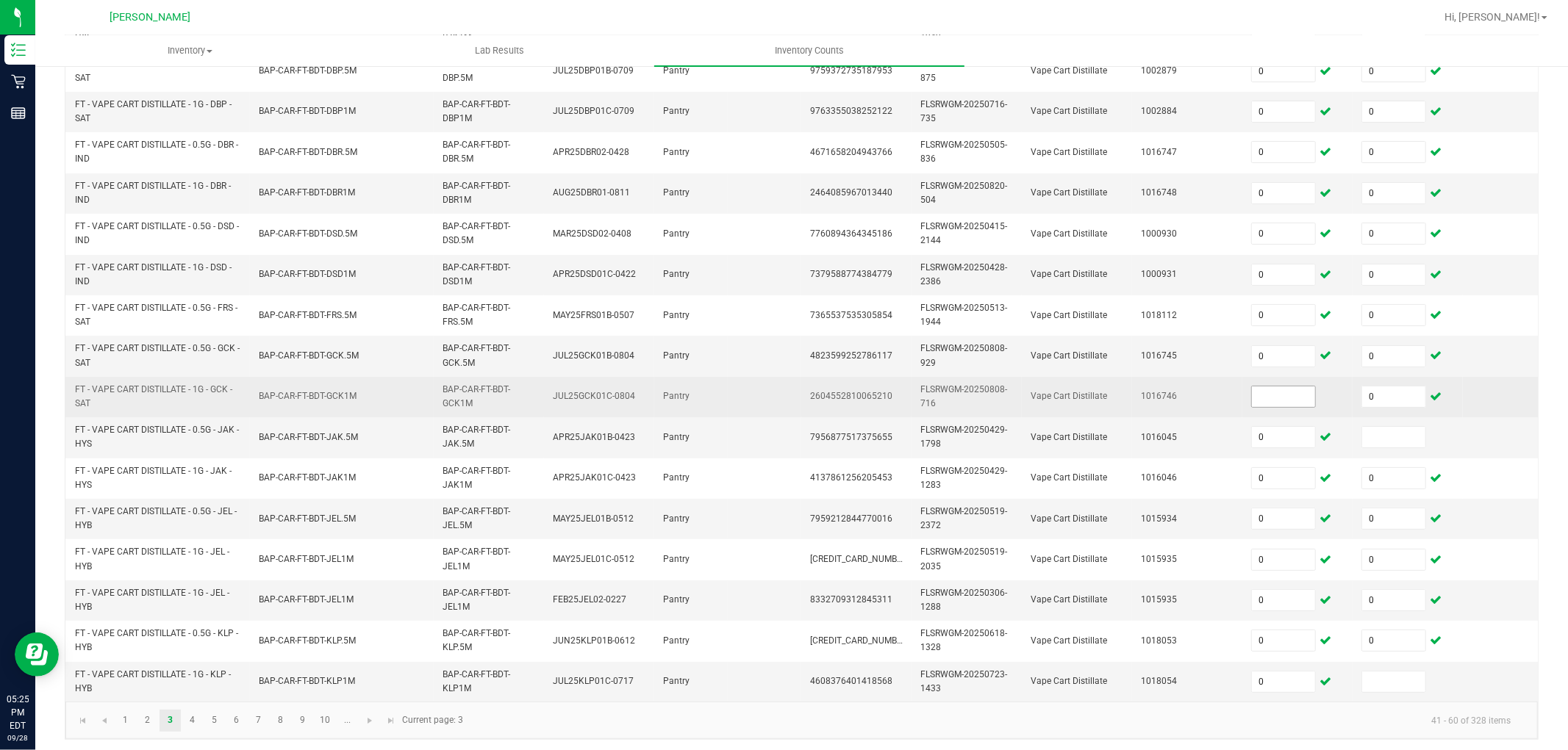
click at [1266, 403] on input at bounding box center [1284, 397] width 63 height 21
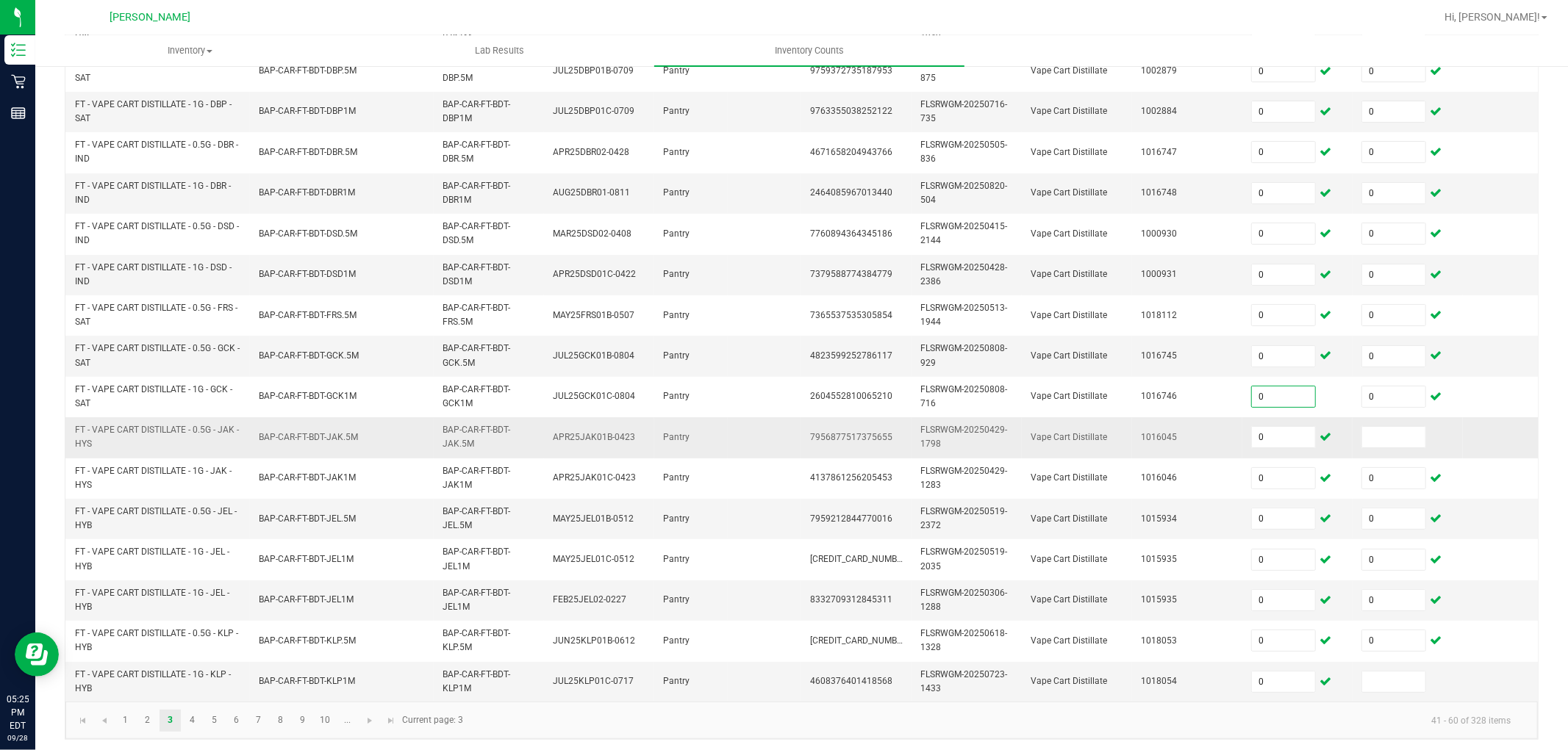
type input "0"
click at [1403, 449] on td at bounding box center [1407, 437] width 110 height 41
click at [1403, 428] on input at bounding box center [1394, 436] width 63 height 21
type input "0"
click at [1395, 675] on td at bounding box center [1407, 682] width 110 height 40
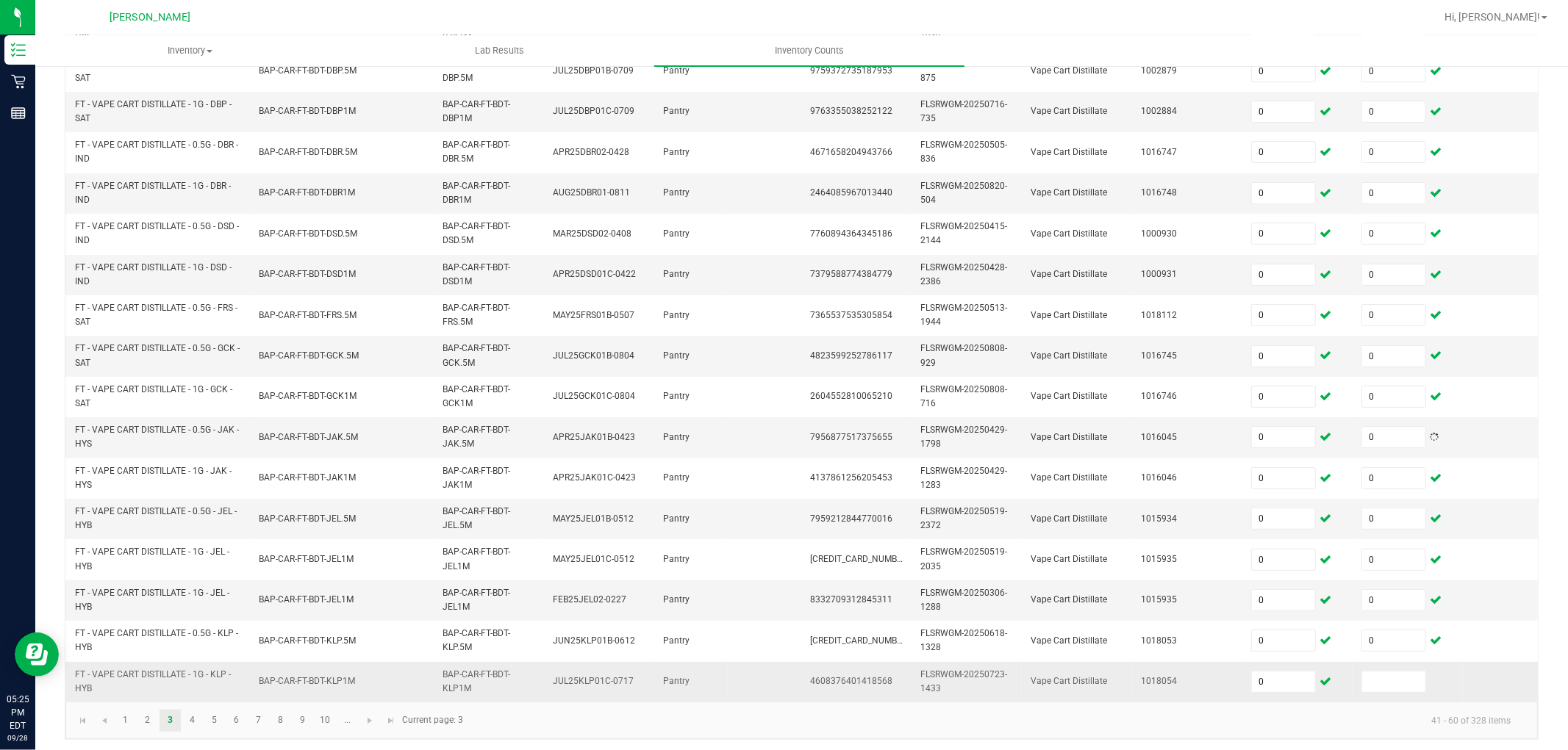
click at [1389, 670] on td at bounding box center [1407, 682] width 110 height 40
click at [1389, 675] on input at bounding box center [1394, 682] width 63 height 21
type input "0"
click at [196, 675] on link "4" at bounding box center [192, 720] width 22 height 22
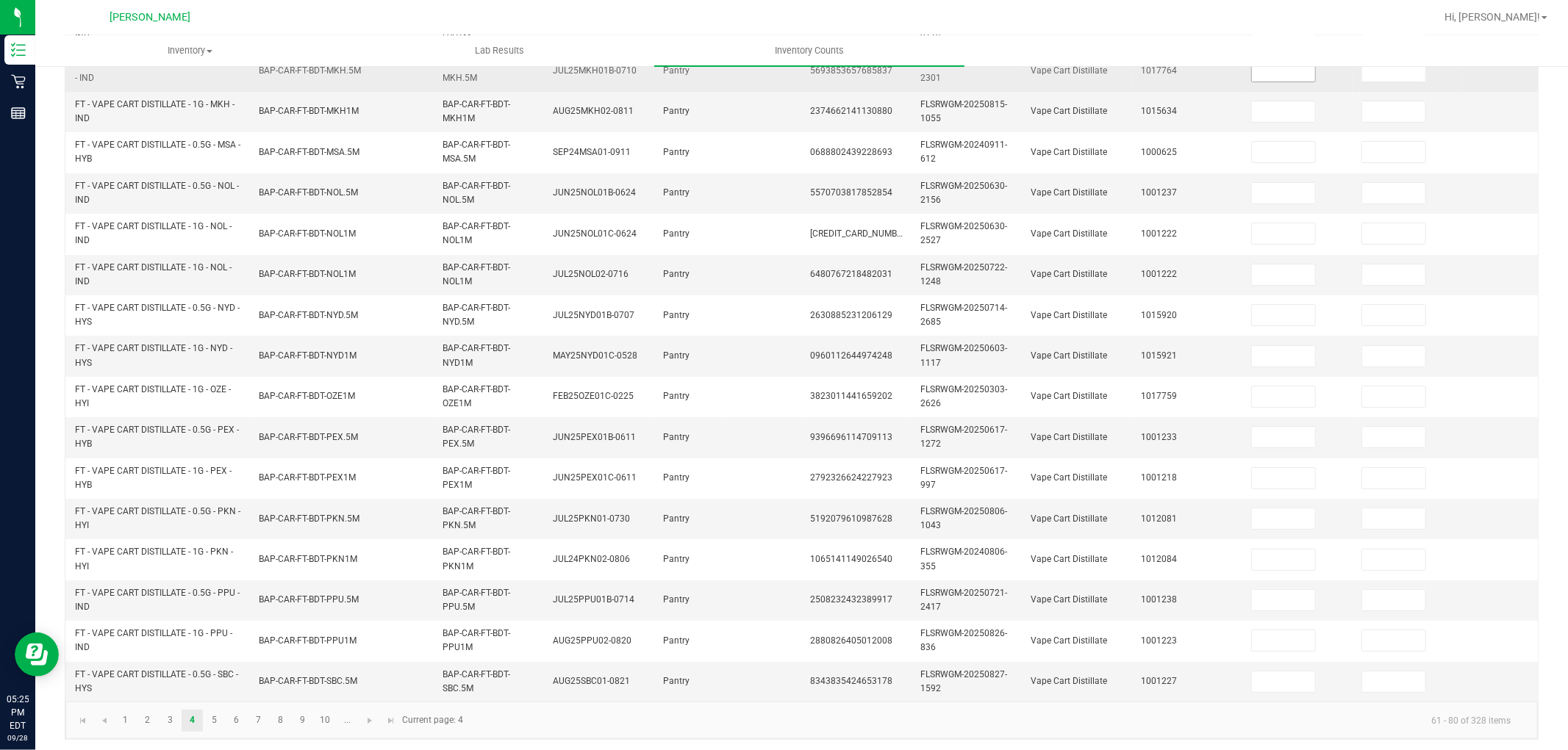
click at [1288, 71] on input at bounding box center [1284, 71] width 63 height 21
click at [1291, 86] on td at bounding box center [1297, 70] width 110 height 41
click at [1292, 68] on input at bounding box center [1284, 71] width 63 height 21
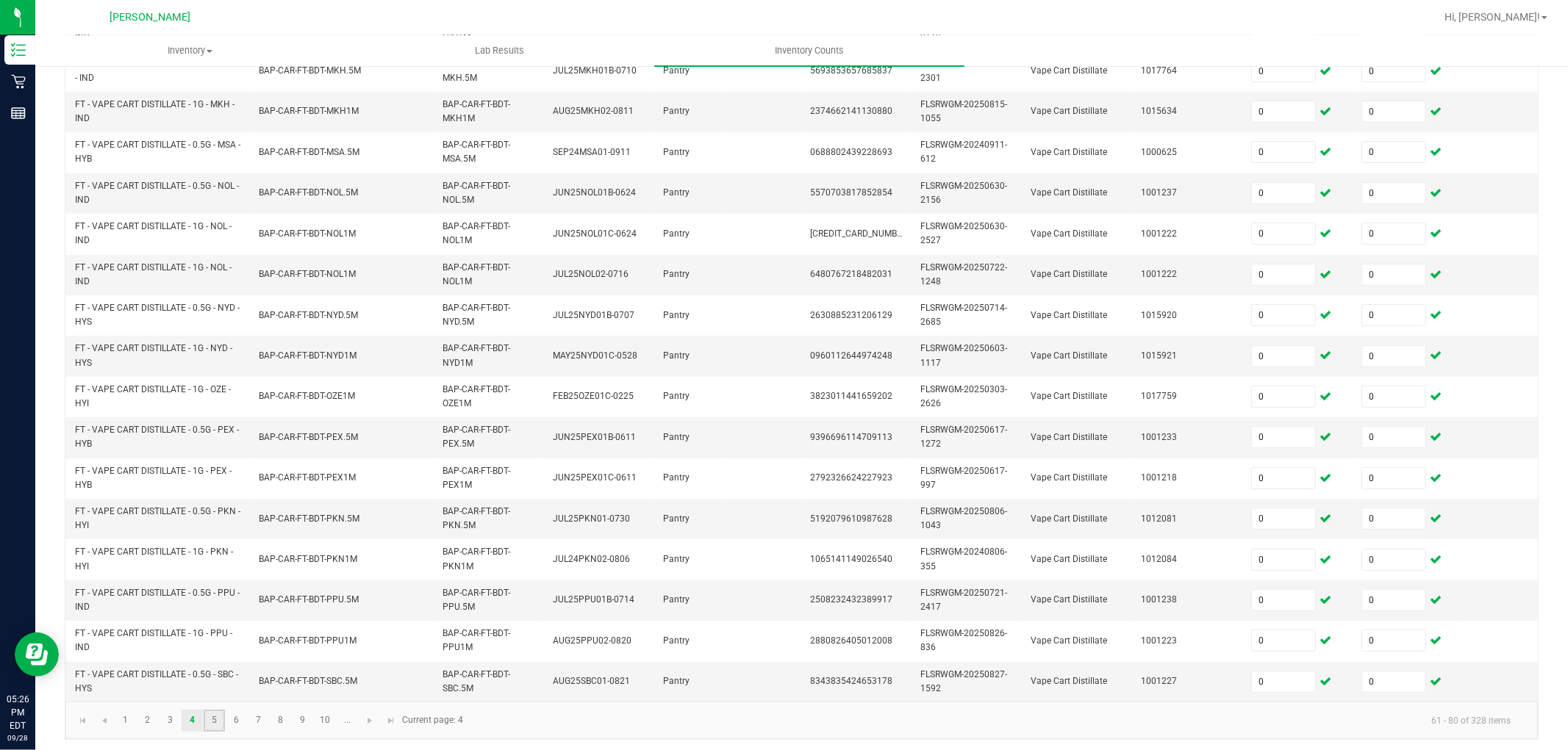
click at [210, 675] on link "5" at bounding box center [215, 720] width 22 height 22
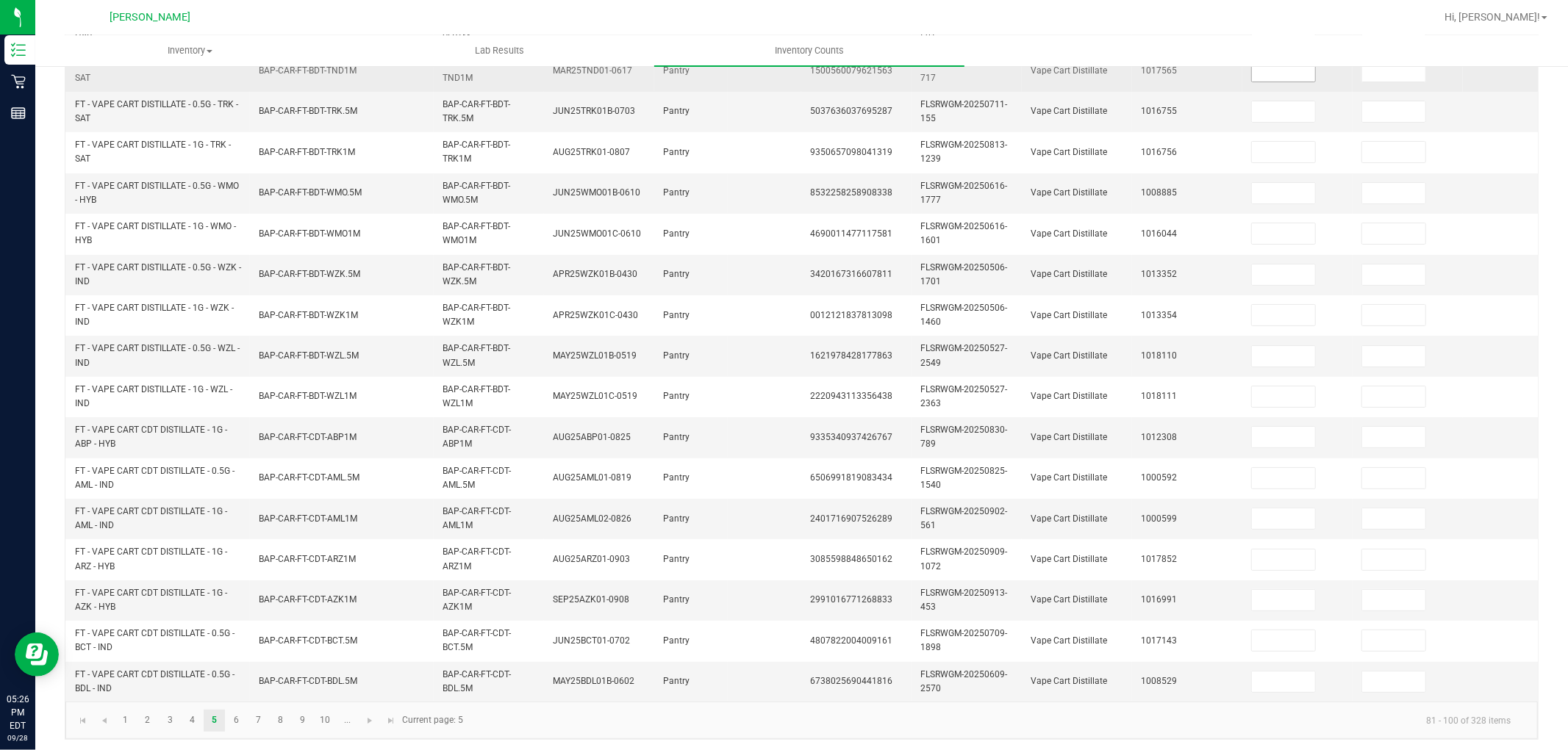
click at [1272, 75] on input at bounding box center [1284, 71] width 63 height 21
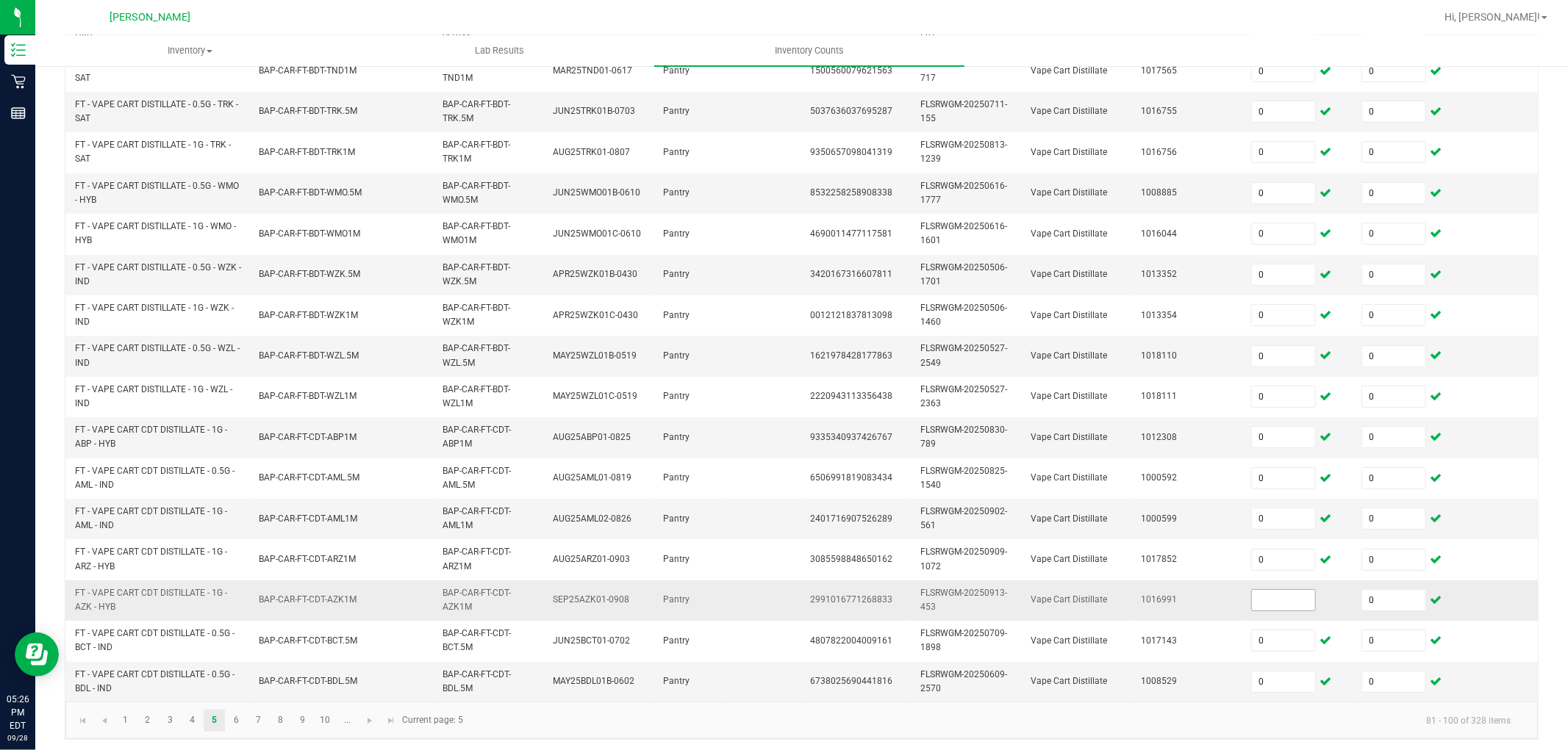
click at [1285, 607] on input at bounding box center [1284, 600] width 63 height 21
click at [239, 675] on link "6" at bounding box center [237, 720] width 22 height 22
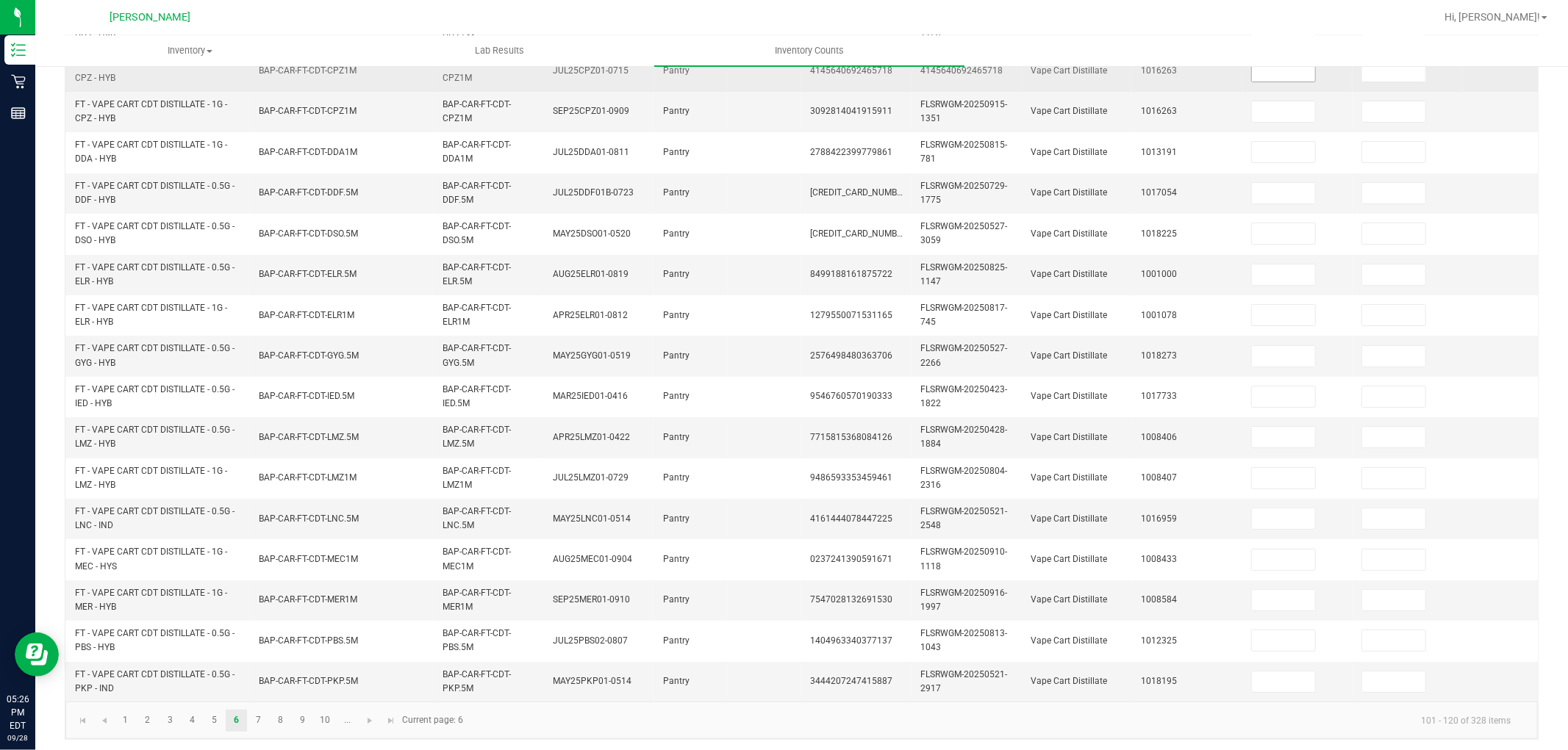
click at [1295, 75] on input at bounding box center [1284, 71] width 63 height 21
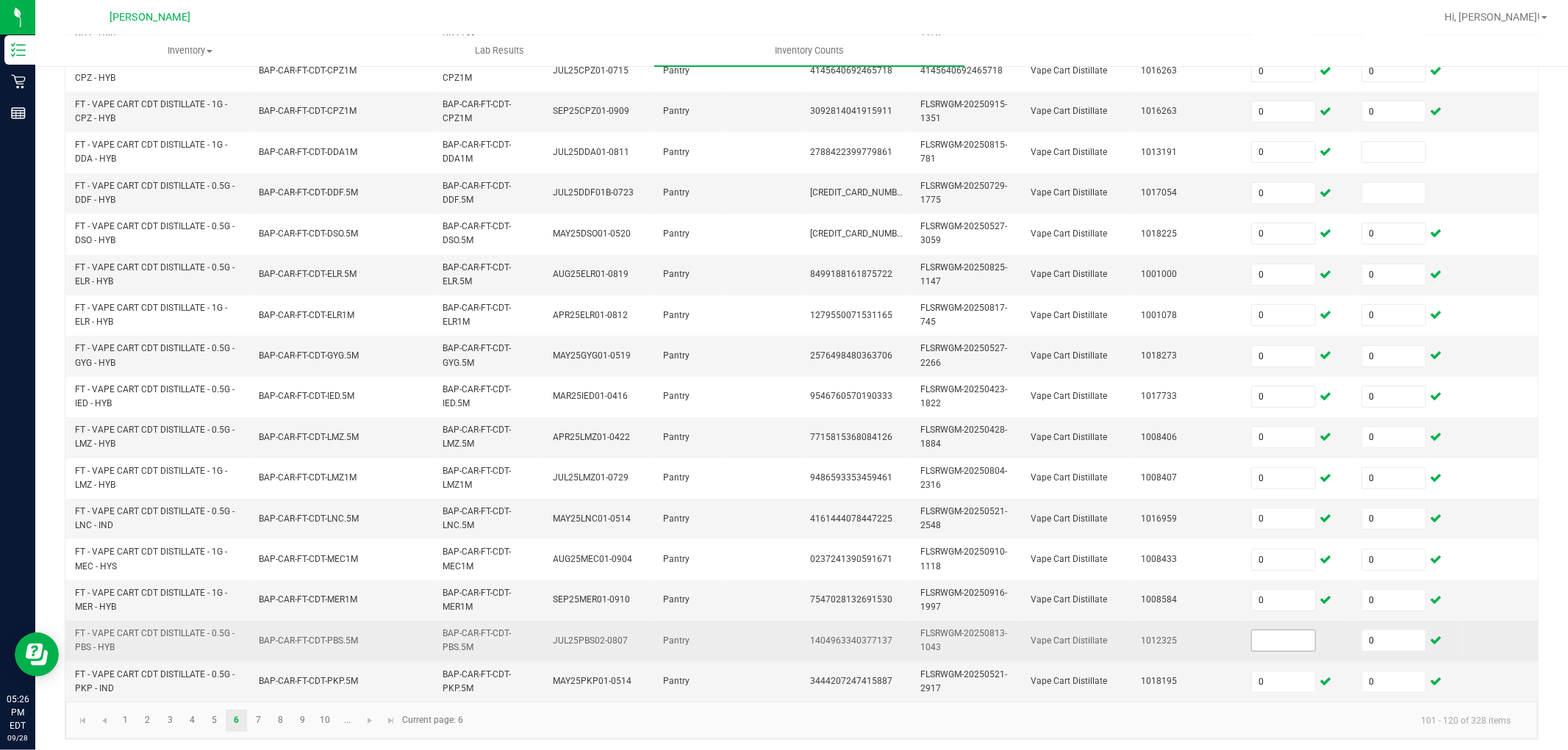
click at [1274, 643] on input at bounding box center [1284, 640] width 63 height 21
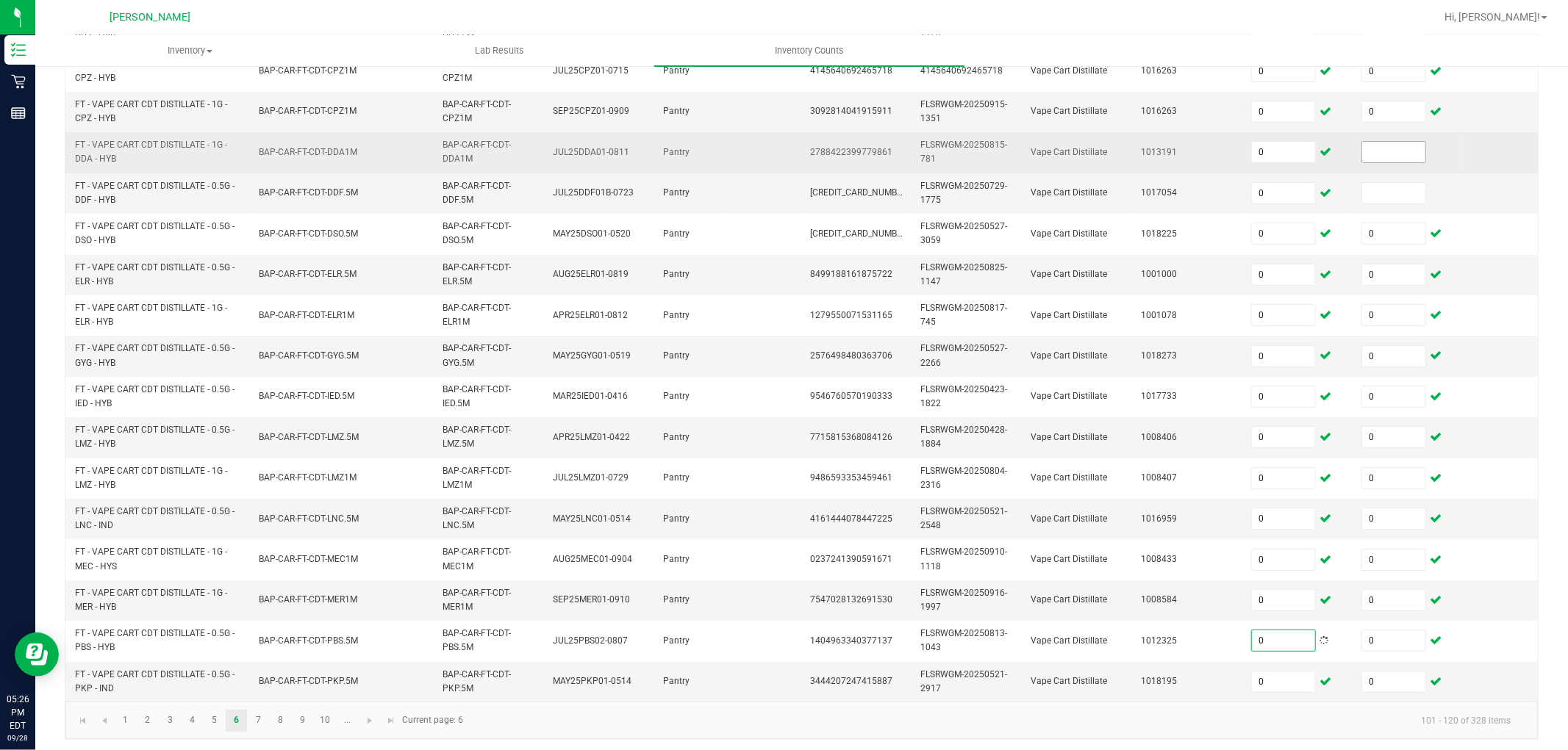
click at [1400, 150] on input at bounding box center [1394, 151] width 63 height 21
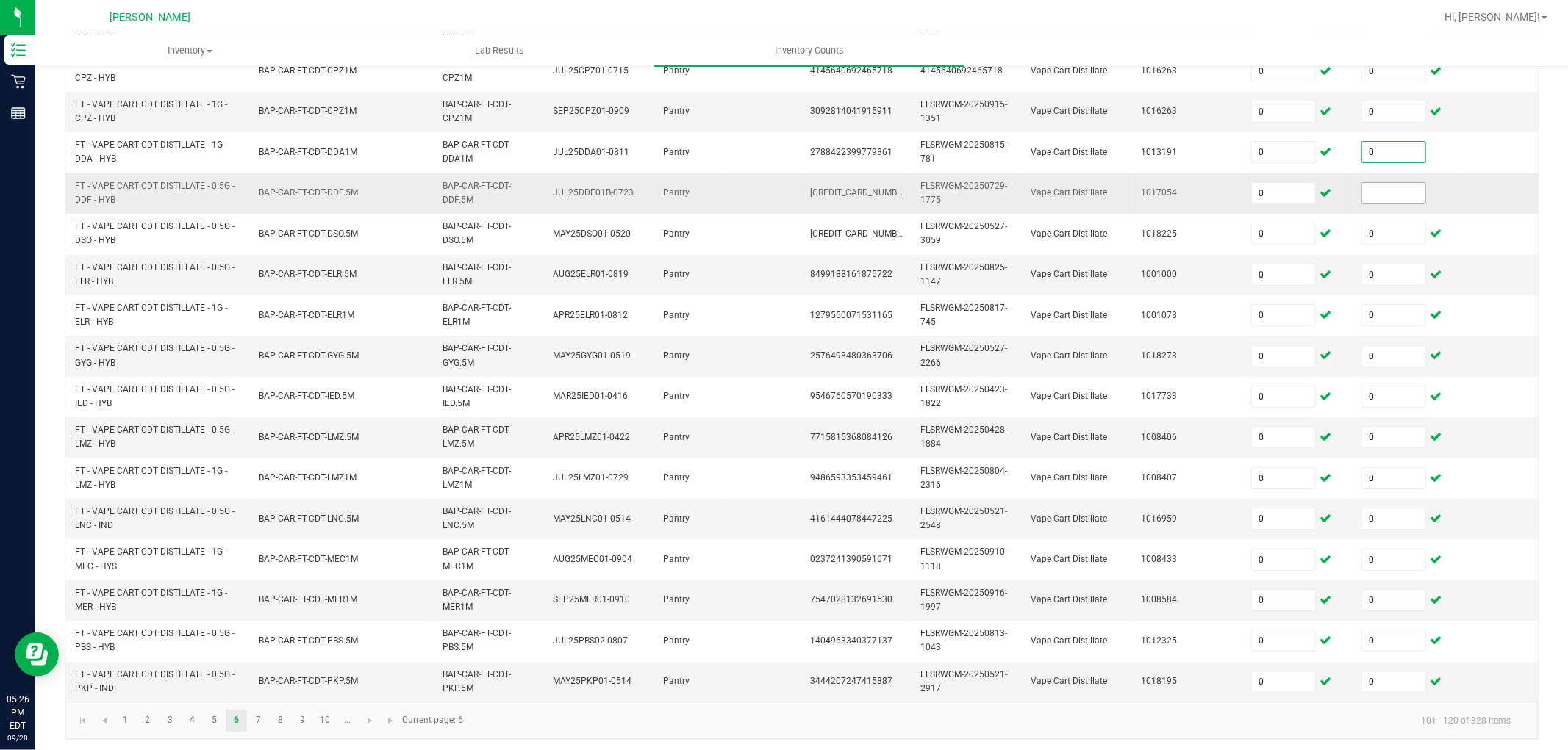
click at [1399, 189] on input at bounding box center [1394, 193] width 63 height 21
click at [253, 675] on link "7" at bounding box center [258, 720] width 22 height 22
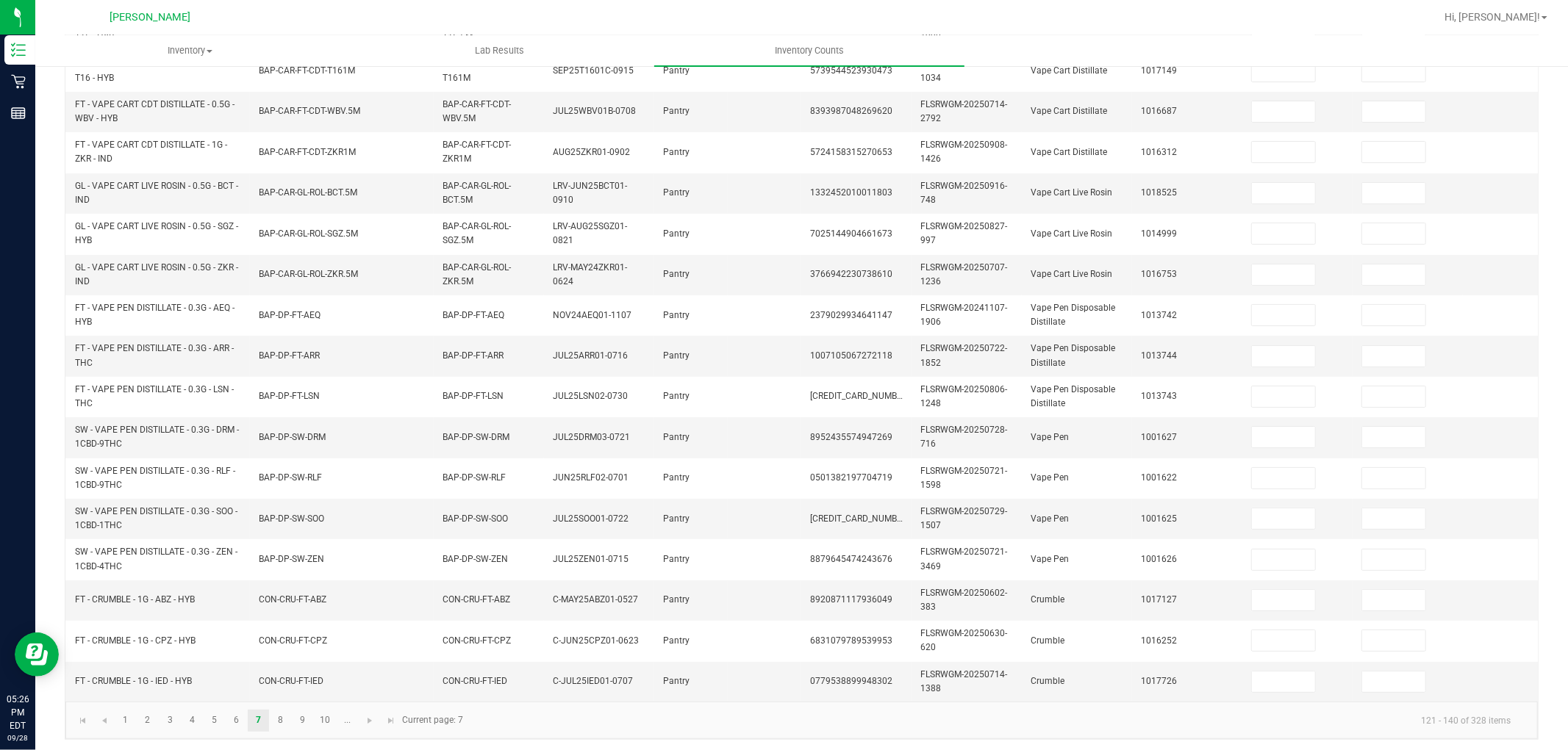
click at [1285, 64] on ul "Inventory All packages All inventory Waste log Lab Results Inventory Counts" at bounding box center [820, 51] width 1568 height 32
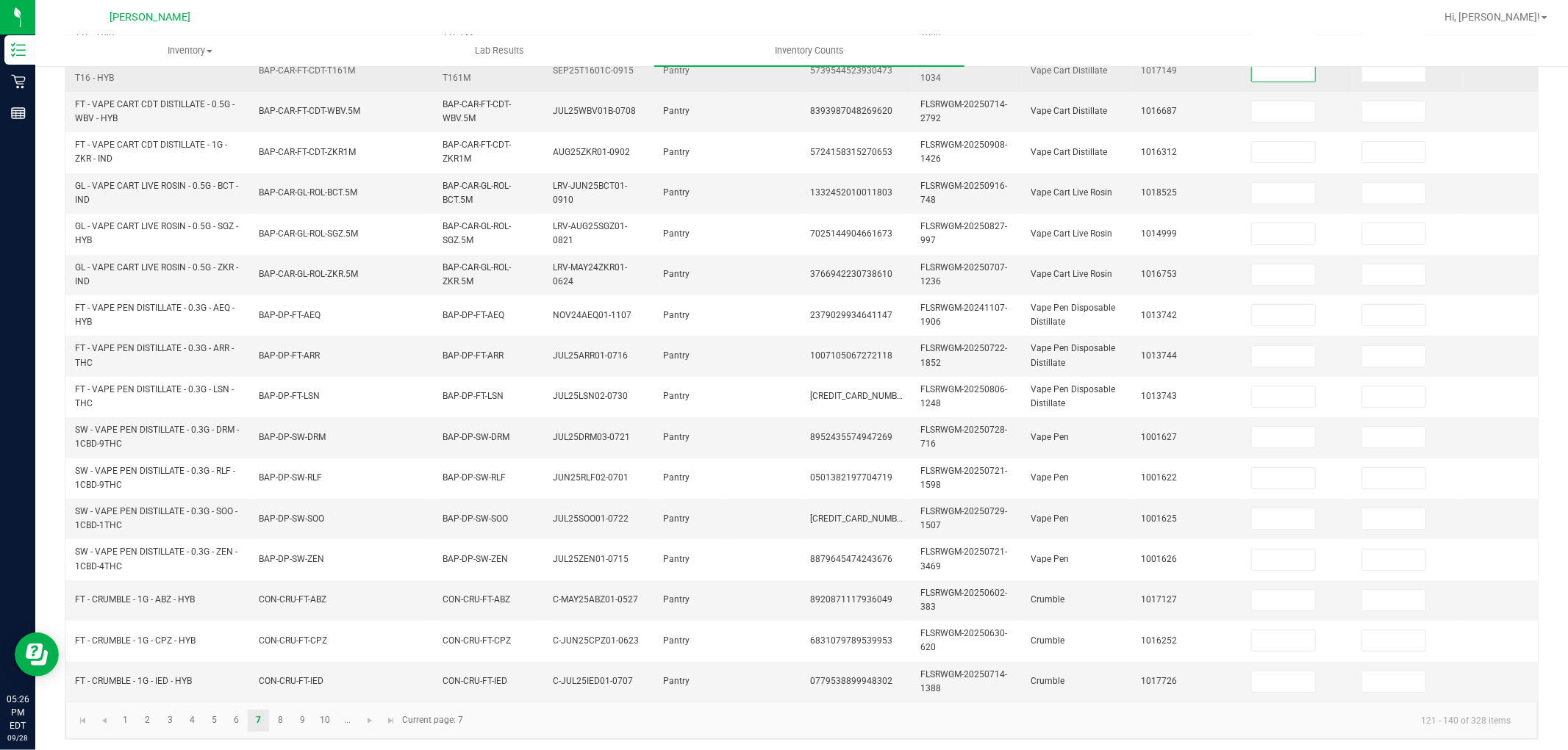
click at [1270, 71] on input at bounding box center [1284, 71] width 63 height 21
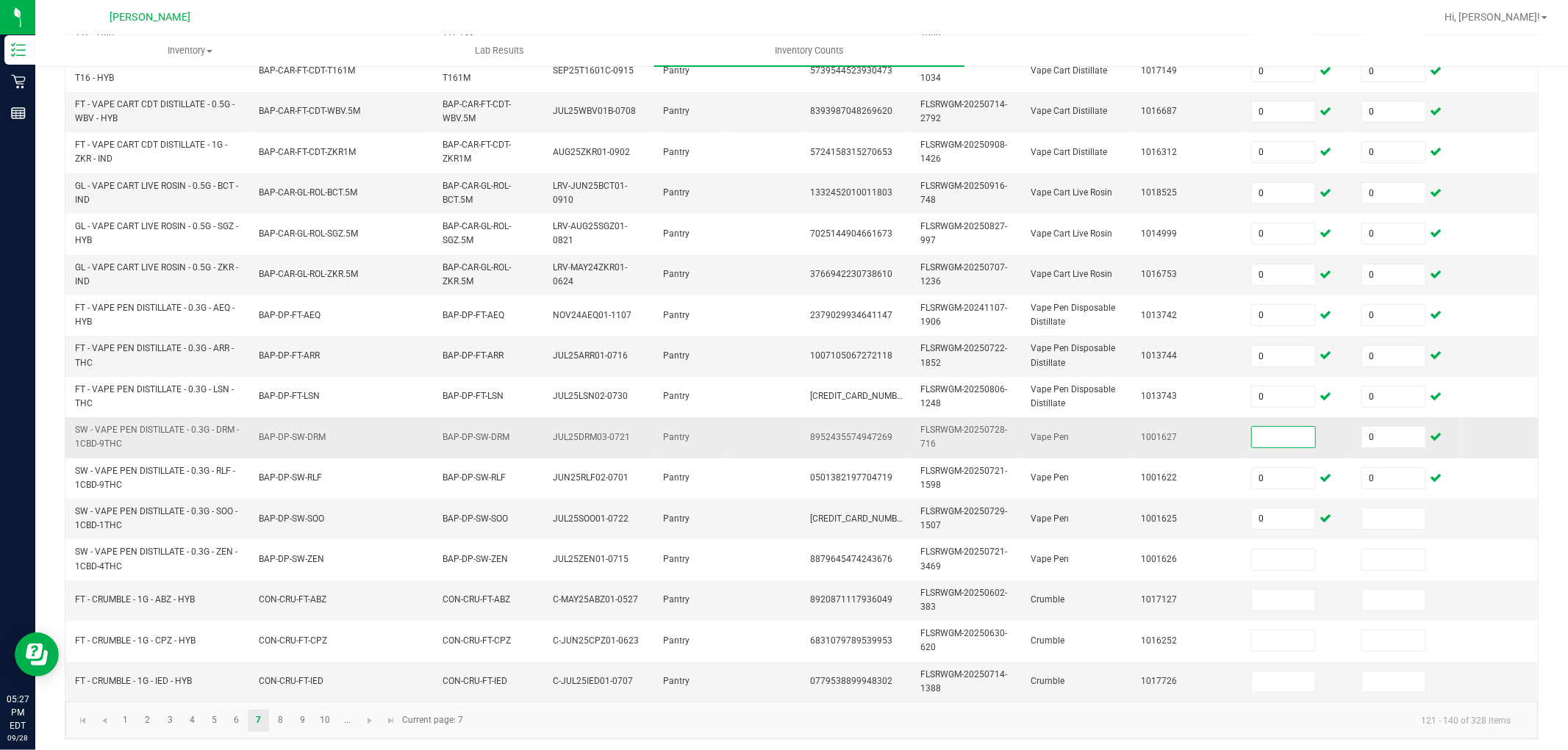
click at [1268, 430] on input at bounding box center [1284, 436] width 63 height 21
click at [1387, 513] on input at bounding box center [1394, 518] width 63 height 21
click at [1369, 509] on input at bounding box center [1394, 518] width 63 height 21
click at [284, 675] on link "8" at bounding box center [281, 720] width 22 height 22
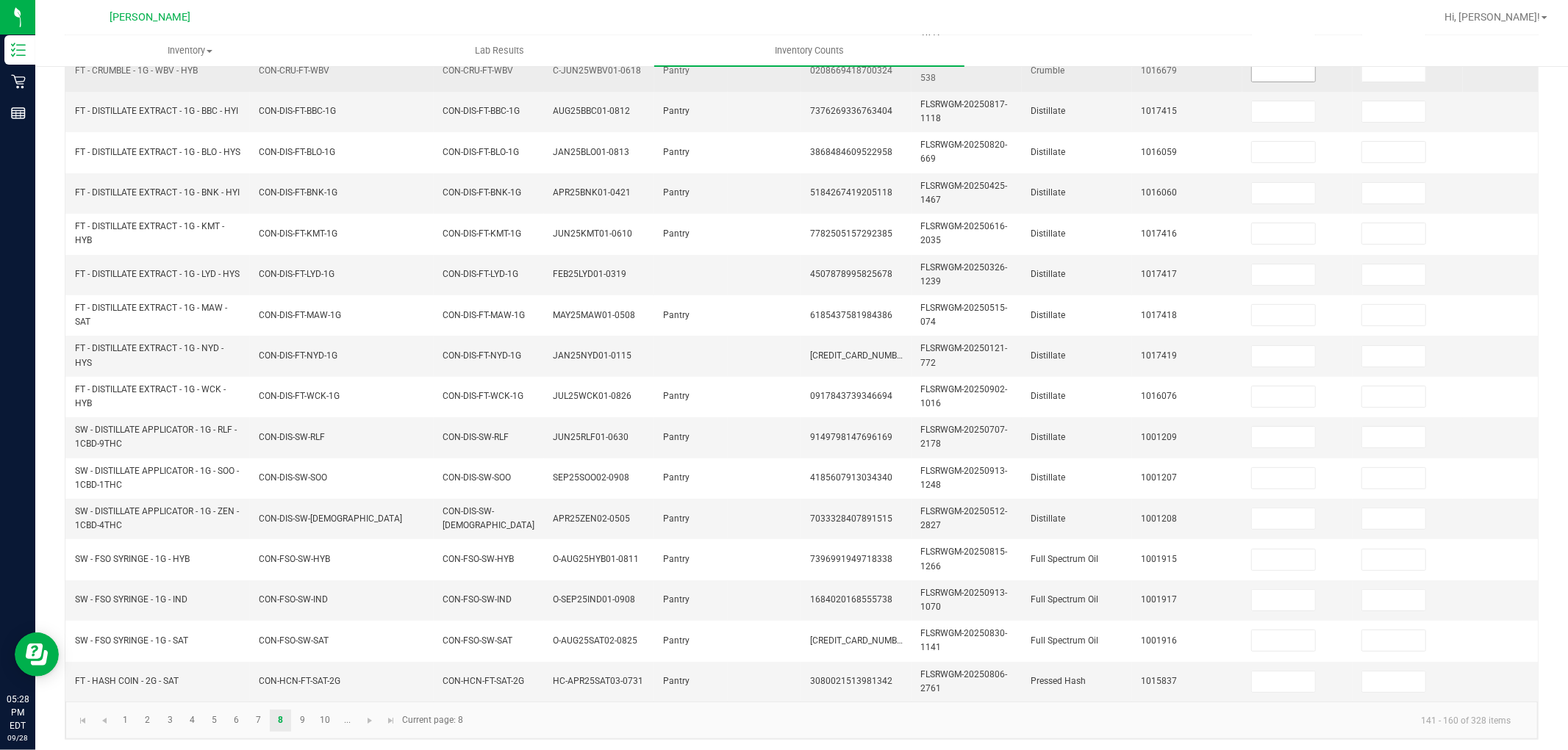
click at [1281, 71] on input at bounding box center [1284, 71] width 63 height 21
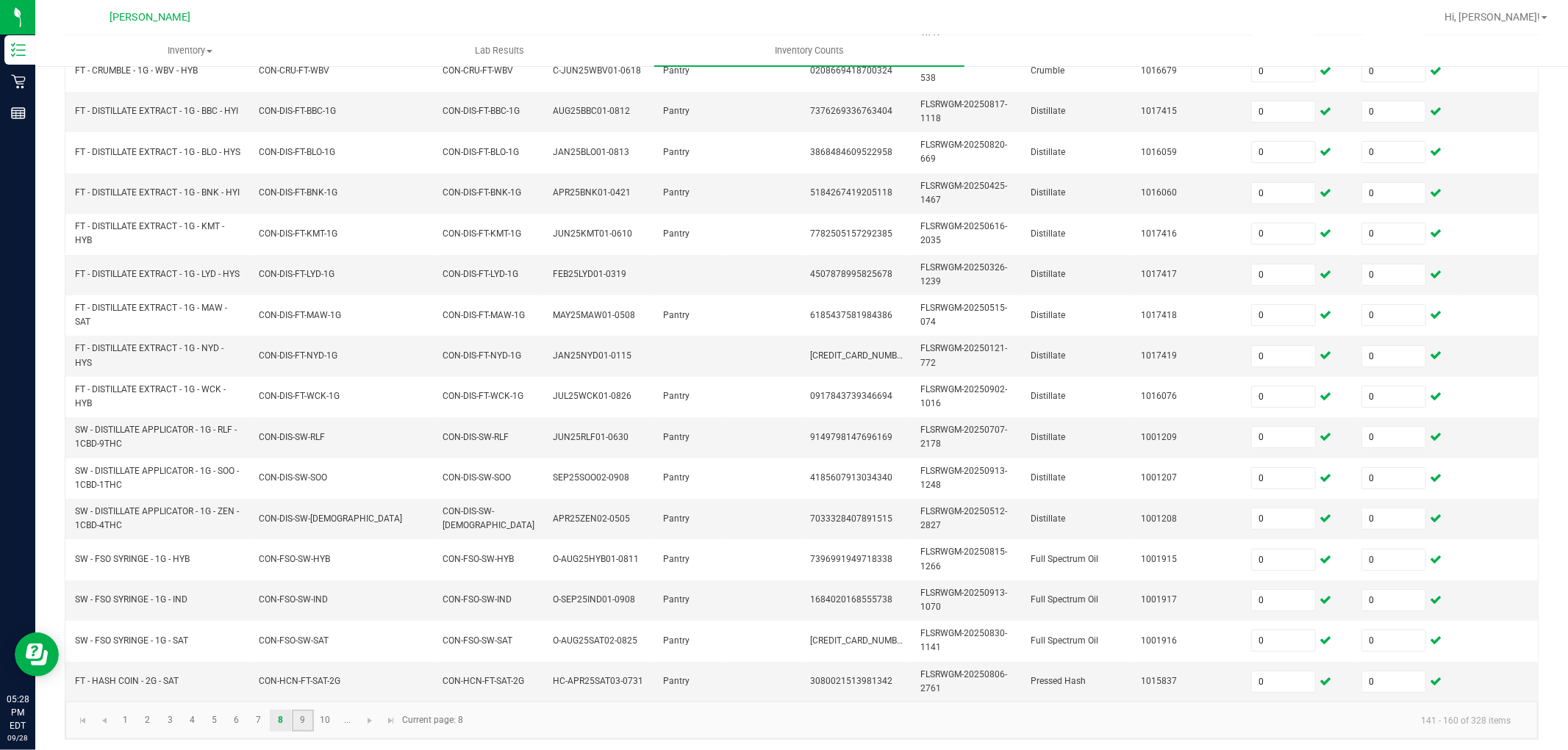
click at [303, 675] on link "9" at bounding box center [303, 720] width 22 height 22
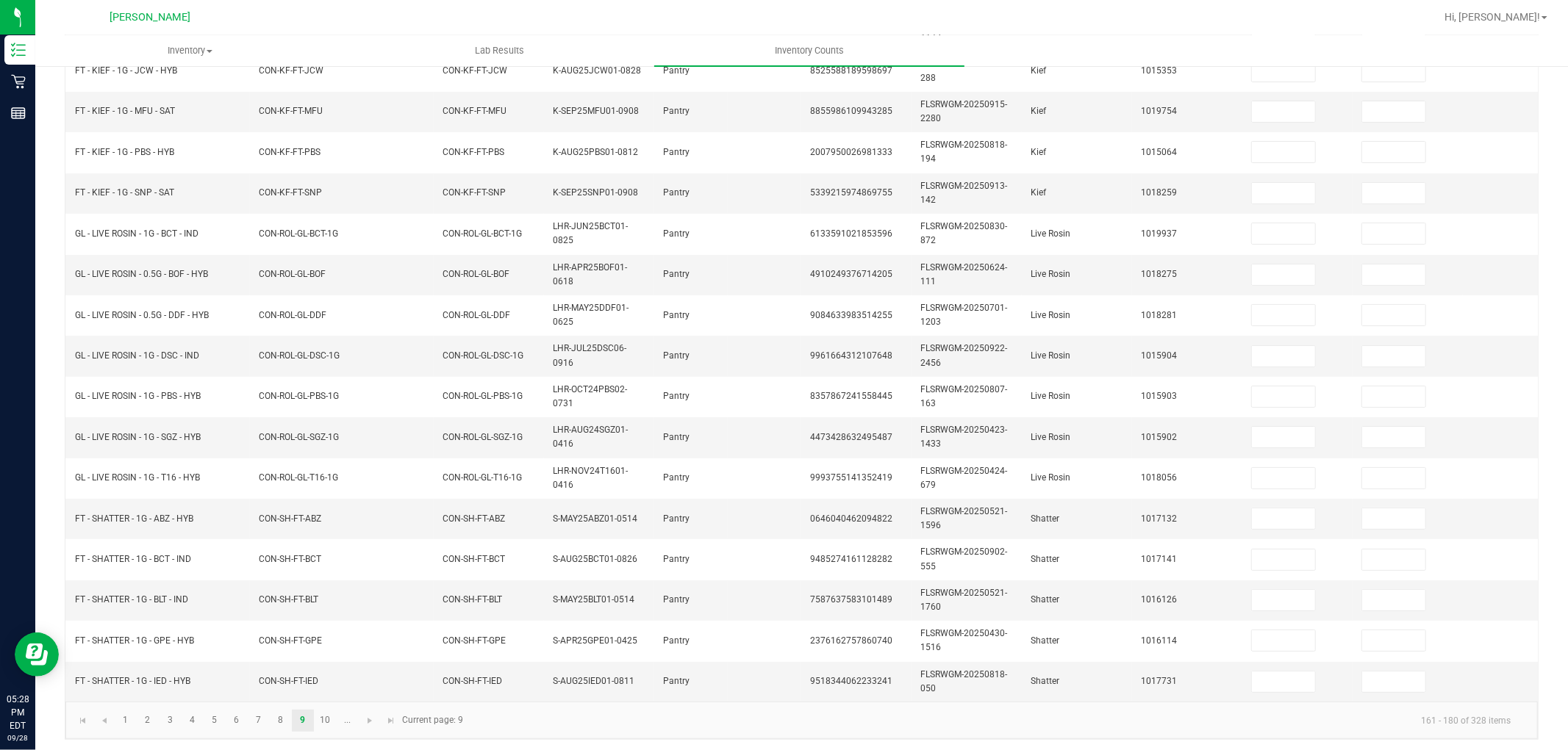
click at [1284, 66] on ul "Inventory All packages All inventory Waste log Lab Results Inventory Counts" at bounding box center [820, 51] width 1568 height 32
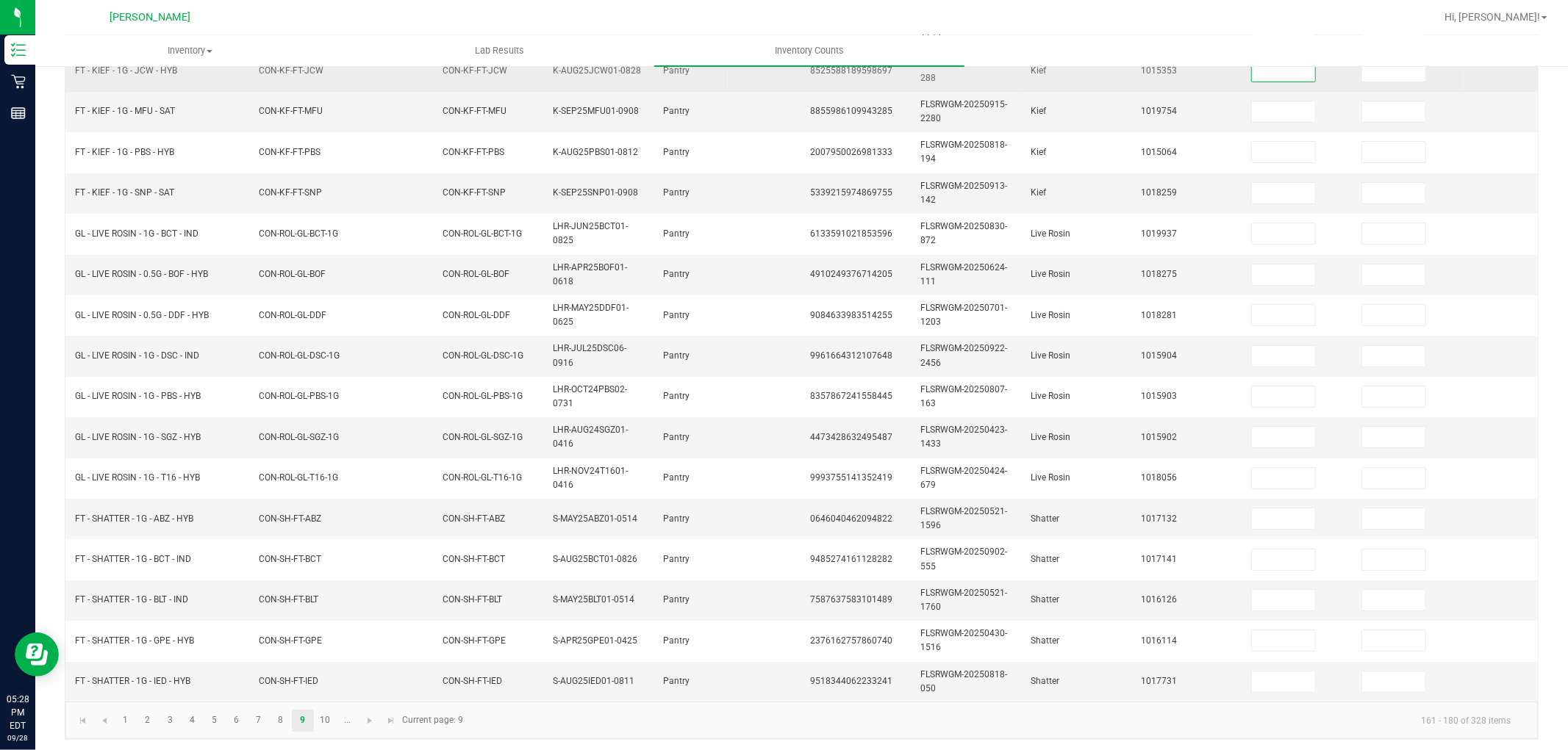
click at [1276, 69] on input at bounding box center [1284, 71] width 63 height 21
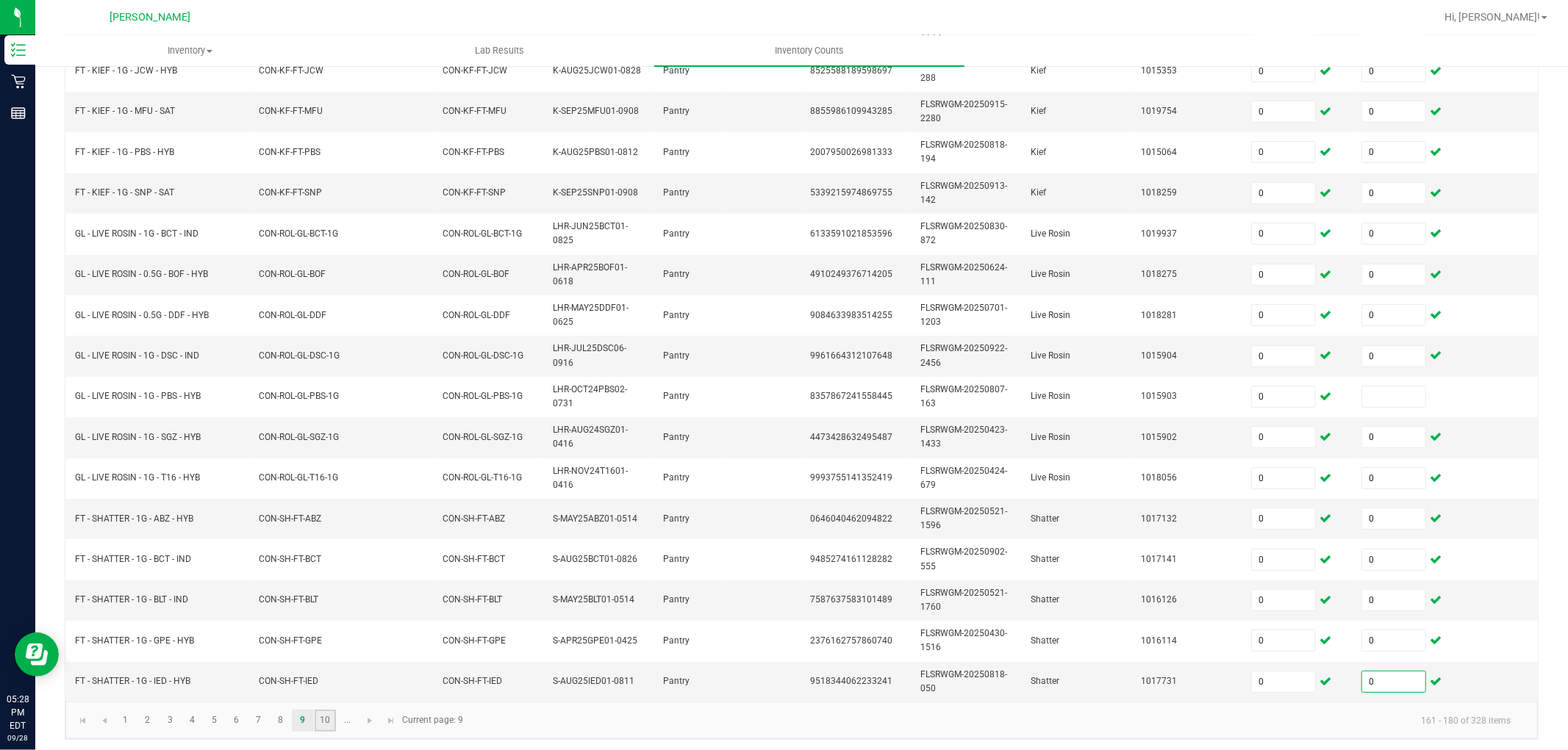
click at [335, 675] on link "10" at bounding box center [326, 720] width 22 height 22
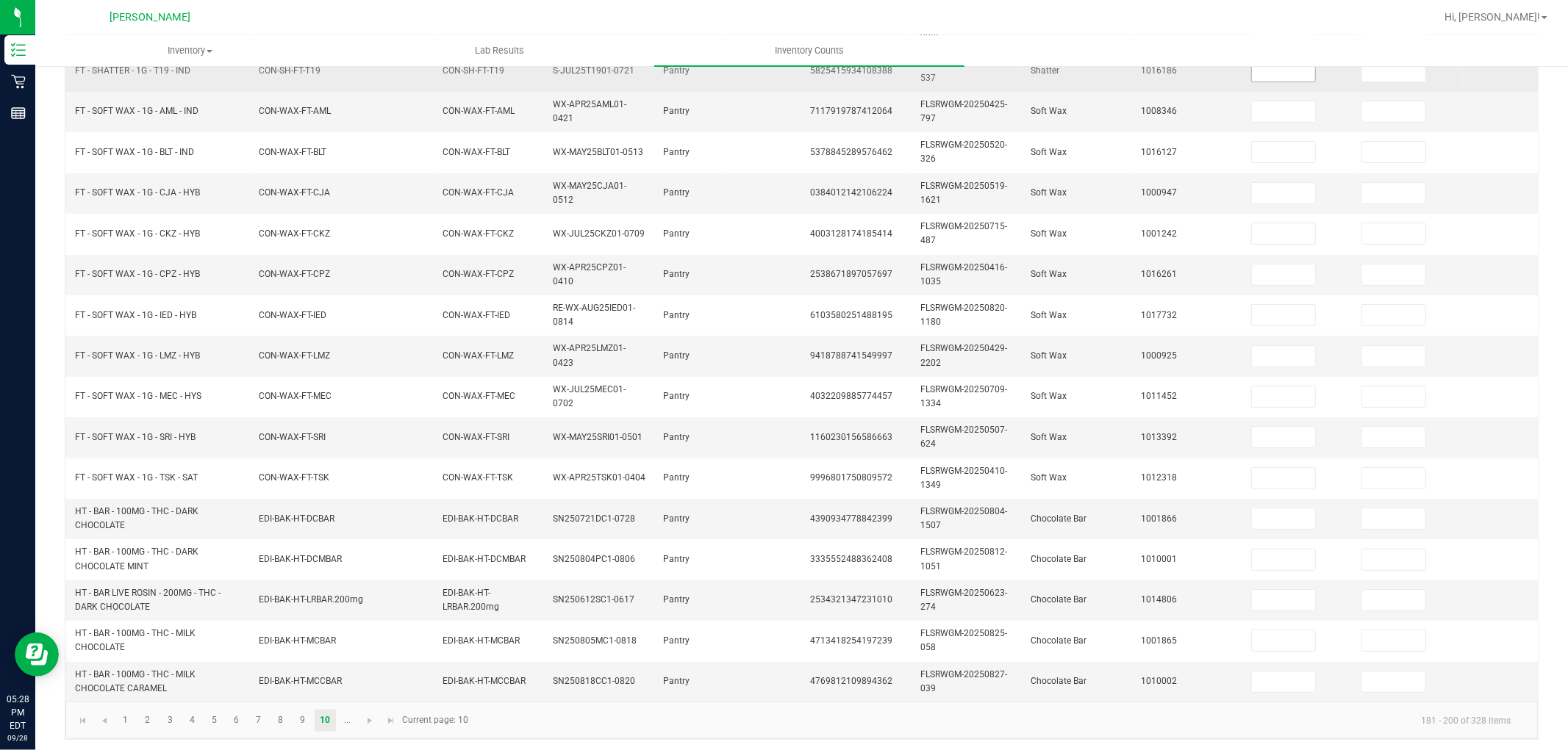
click at [1274, 76] on input at bounding box center [1284, 71] width 63 height 21
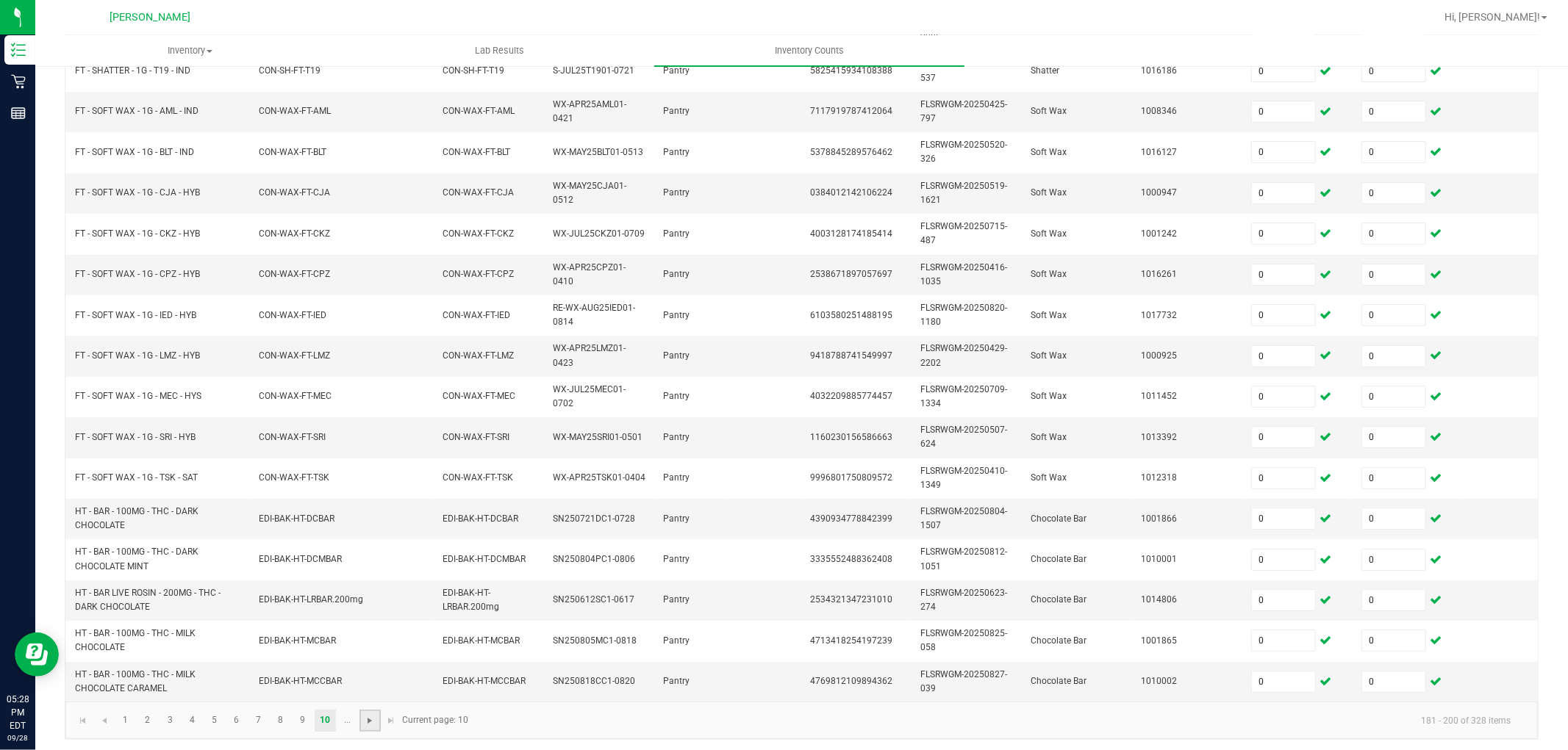
click at [370, 675] on span "Go to the next page" at bounding box center [370, 721] width 12 height 12
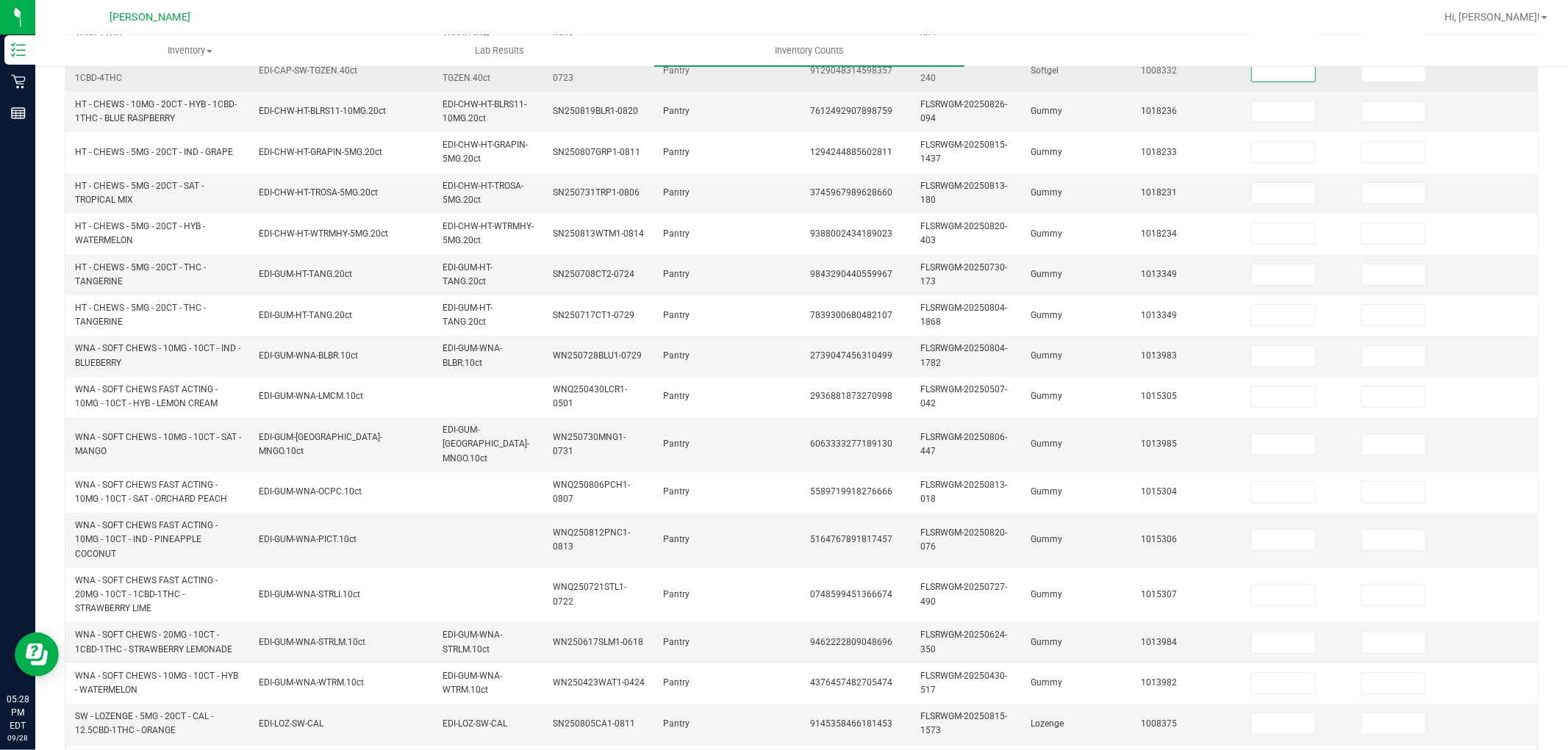
click at [1298, 73] on input at bounding box center [1284, 71] width 63 height 21
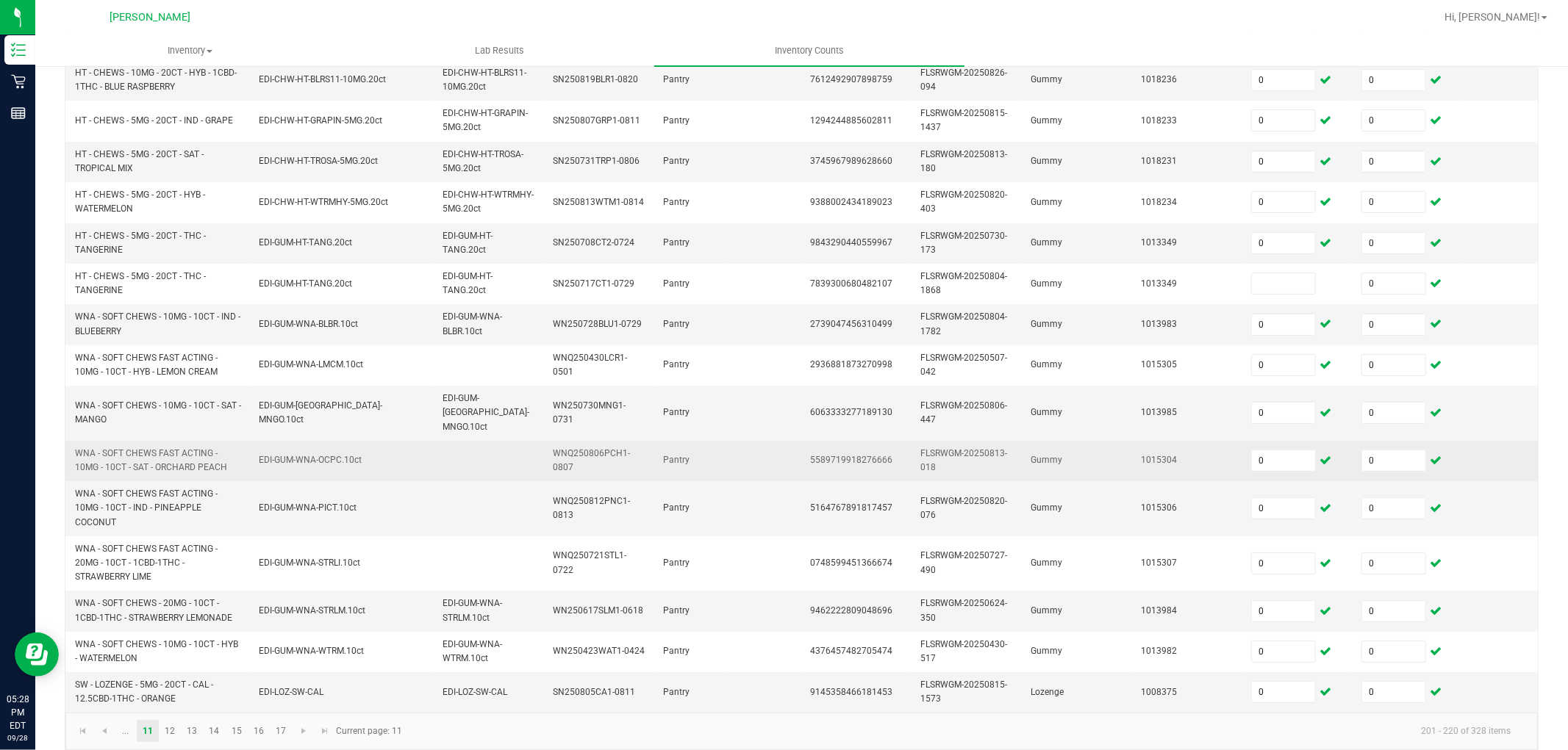
scroll to position [395, 0]
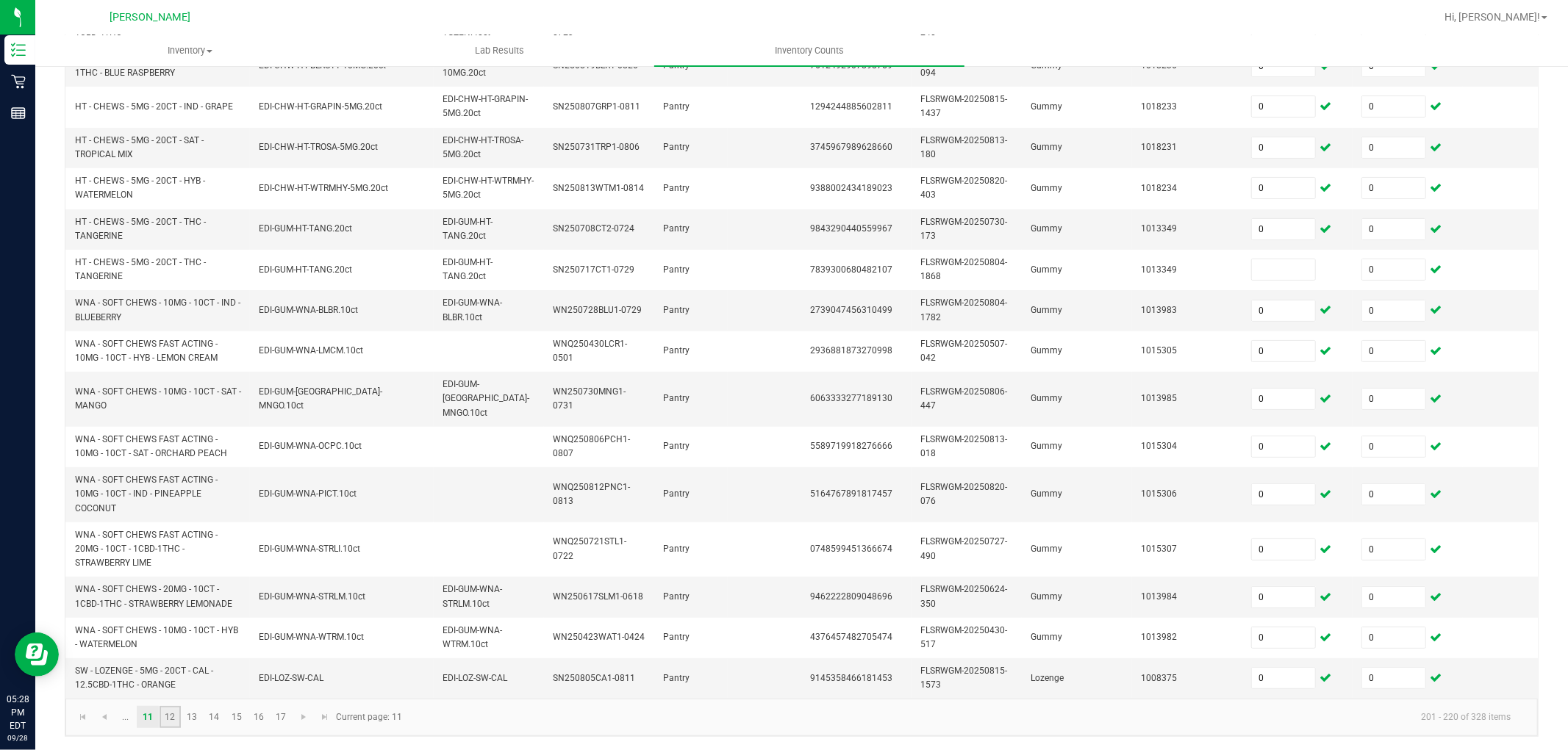
click at [172, 675] on link "12" at bounding box center [170, 717] width 22 height 22
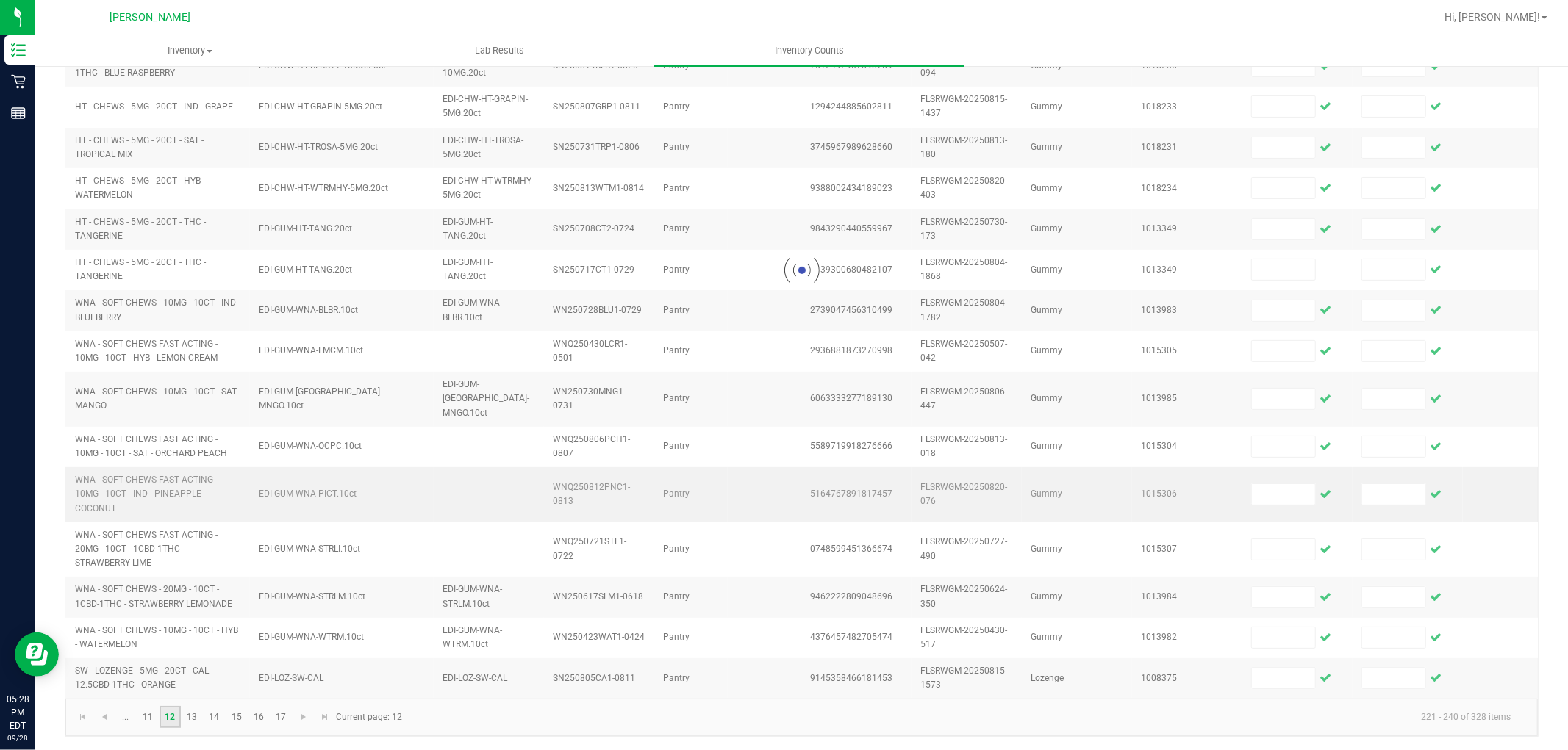
scroll to position [367, 0]
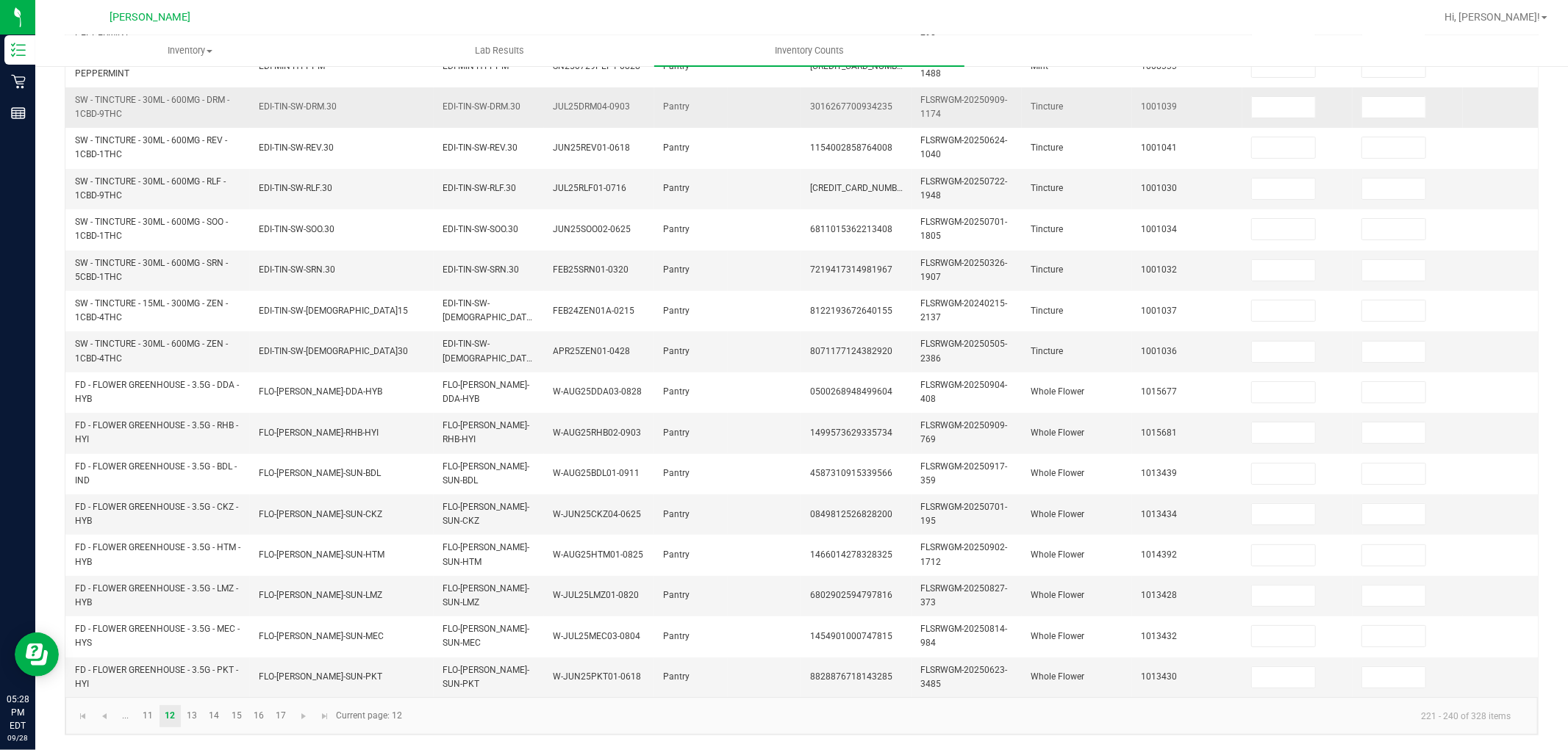
click at [1248, 90] on td at bounding box center [1297, 107] width 110 height 41
click at [1269, 97] on input at bounding box center [1284, 107] width 63 height 21
click at [186, 675] on link "13" at bounding box center [192, 716] width 22 height 22
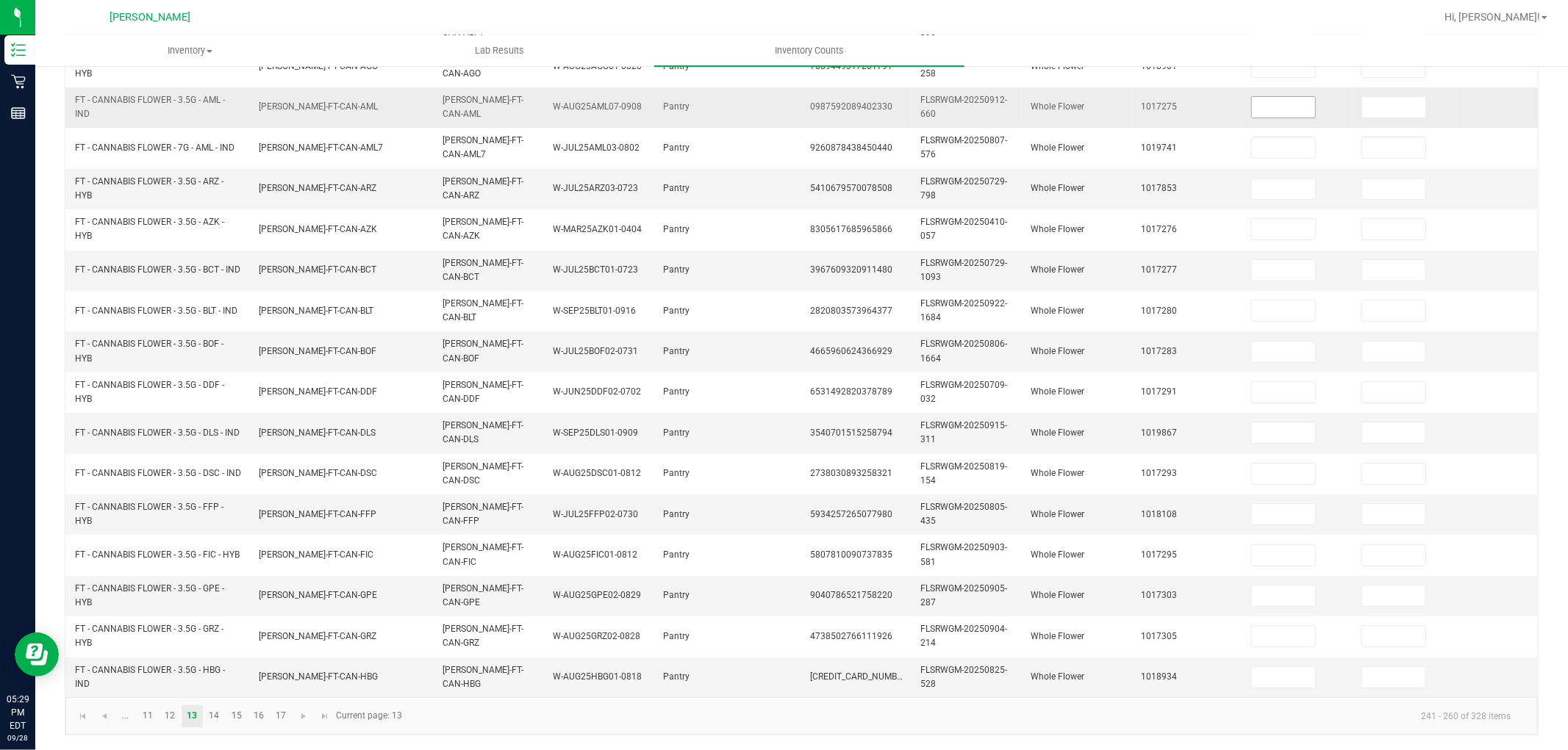
click at [1278, 97] on input at bounding box center [1284, 107] width 63 height 21
click at [1280, 667] on input at bounding box center [1284, 677] width 63 height 21
click at [1101, 675] on kendo-pager-info "241 - 260 of 328 items" at bounding box center [966, 715] width 1112 height 25
click at [217, 675] on link "14" at bounding box center [215, 716] width 22 height 22
click at [1279, 97] on input at bounding box center [1284, 107] width 63 height 21
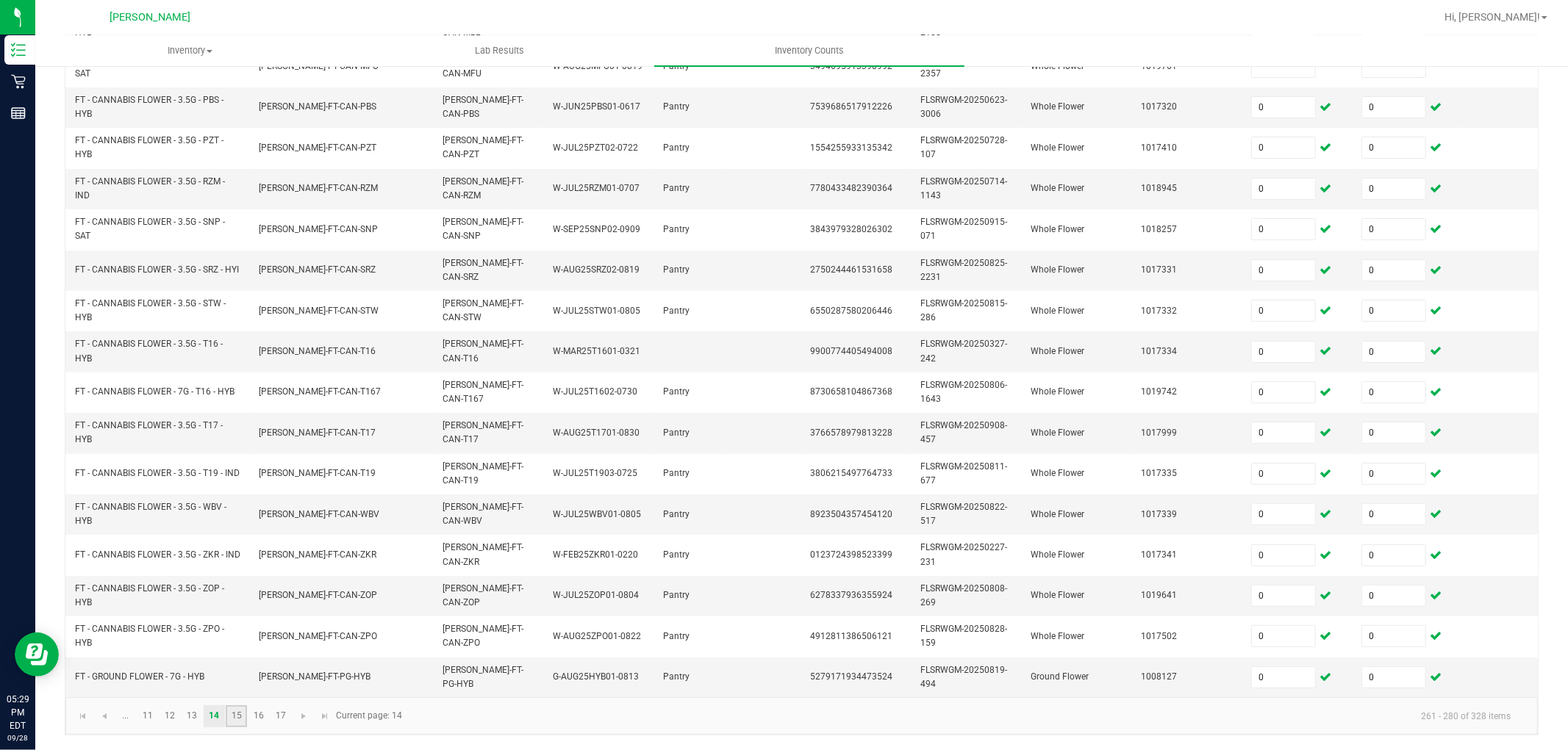
click at [245, 675] on link "15" at bounding box center [237, 716] width 22 height 22
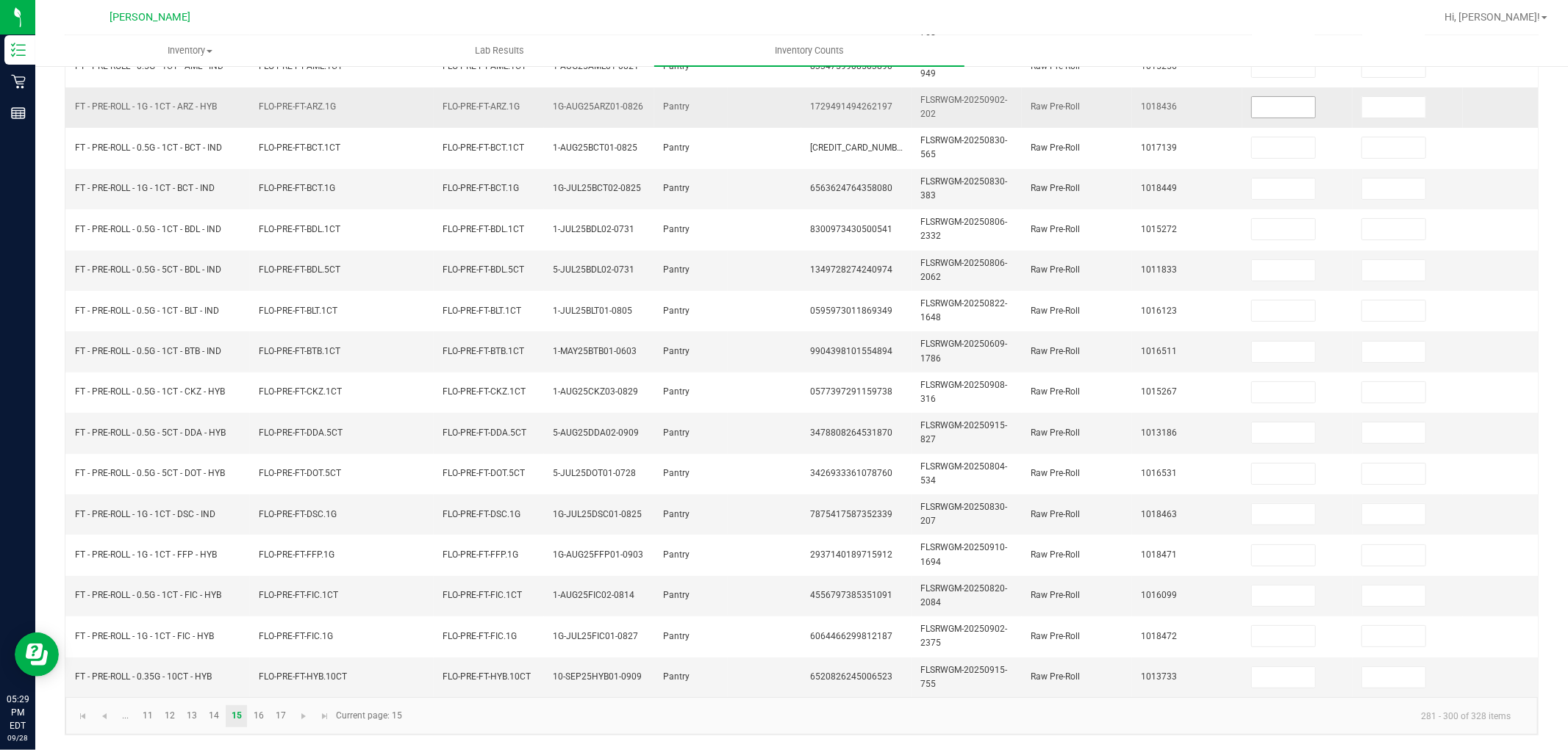
click at [1304, 97] on input at bounding box center [1284, 107] width 63 height 21
click at [257, 675] on link "16" at bounding box center [258, 716] width 22 height 22
click at [1307, 97] on input at bounding box center [1284, 107] width 63 height 21
click at [270, 675] on link "17" at bounding box center [281, 716] width 22 height 22
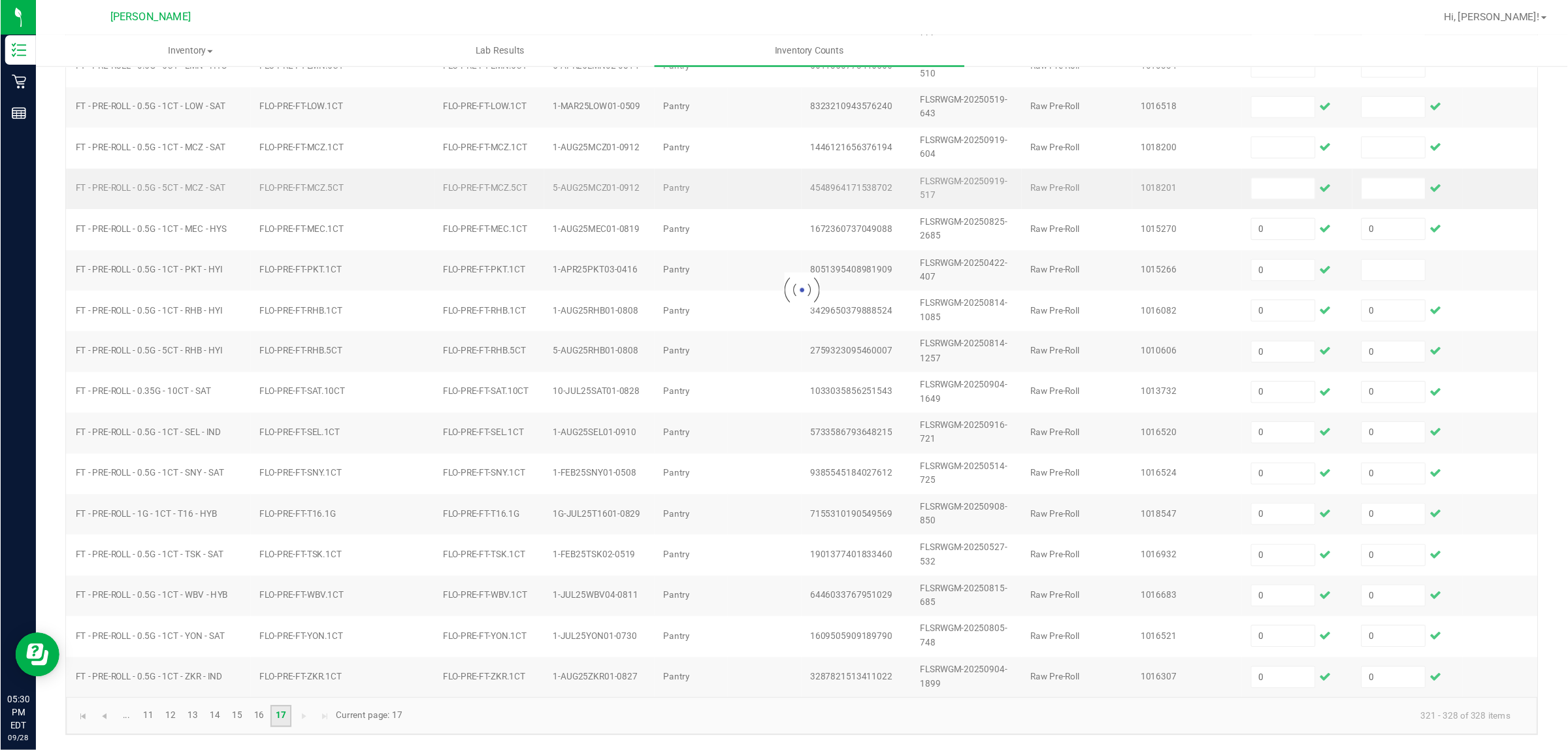
scroll to position [0, 0]
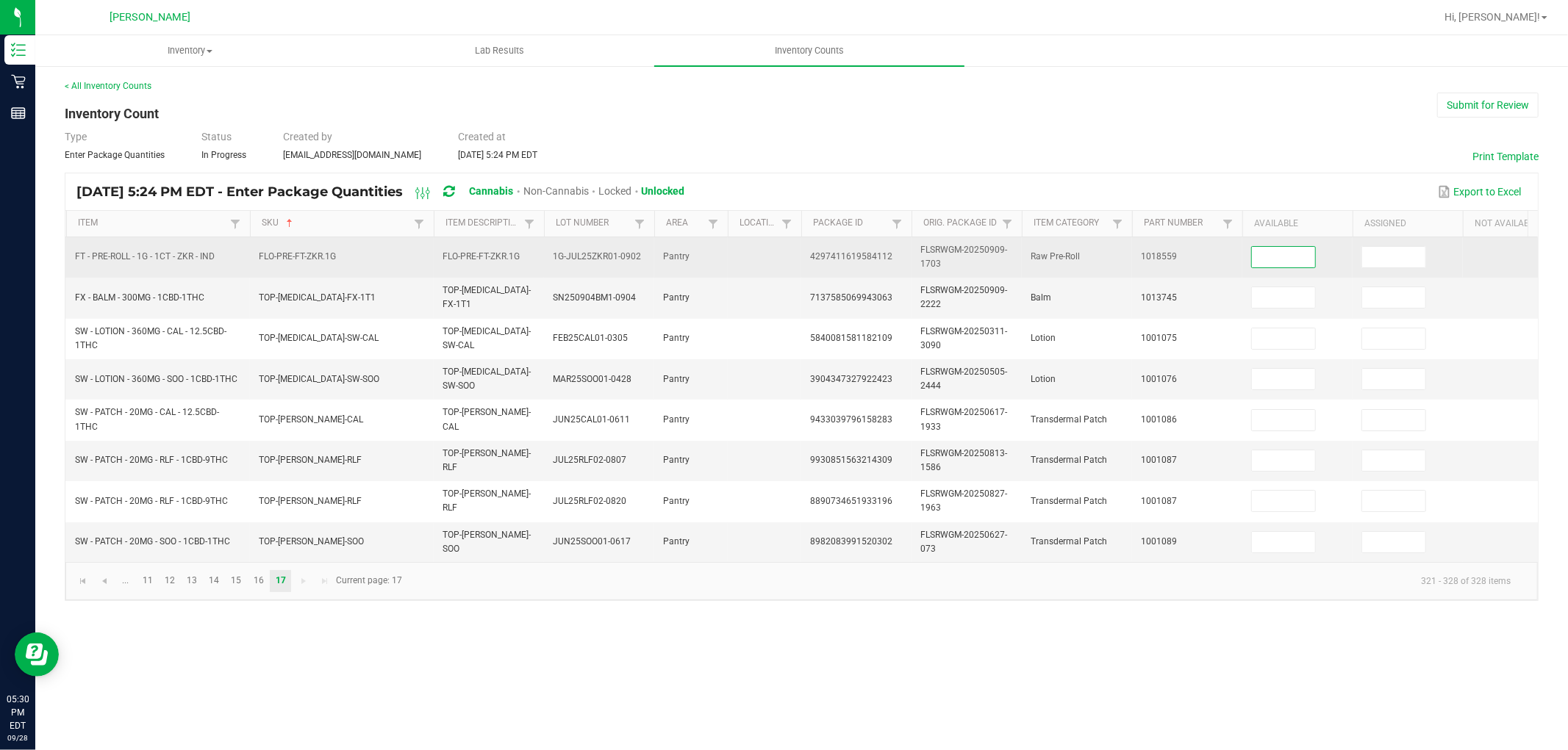
click at [1275, 248] on input at bounding box center [1284, 257] width 63 height 21
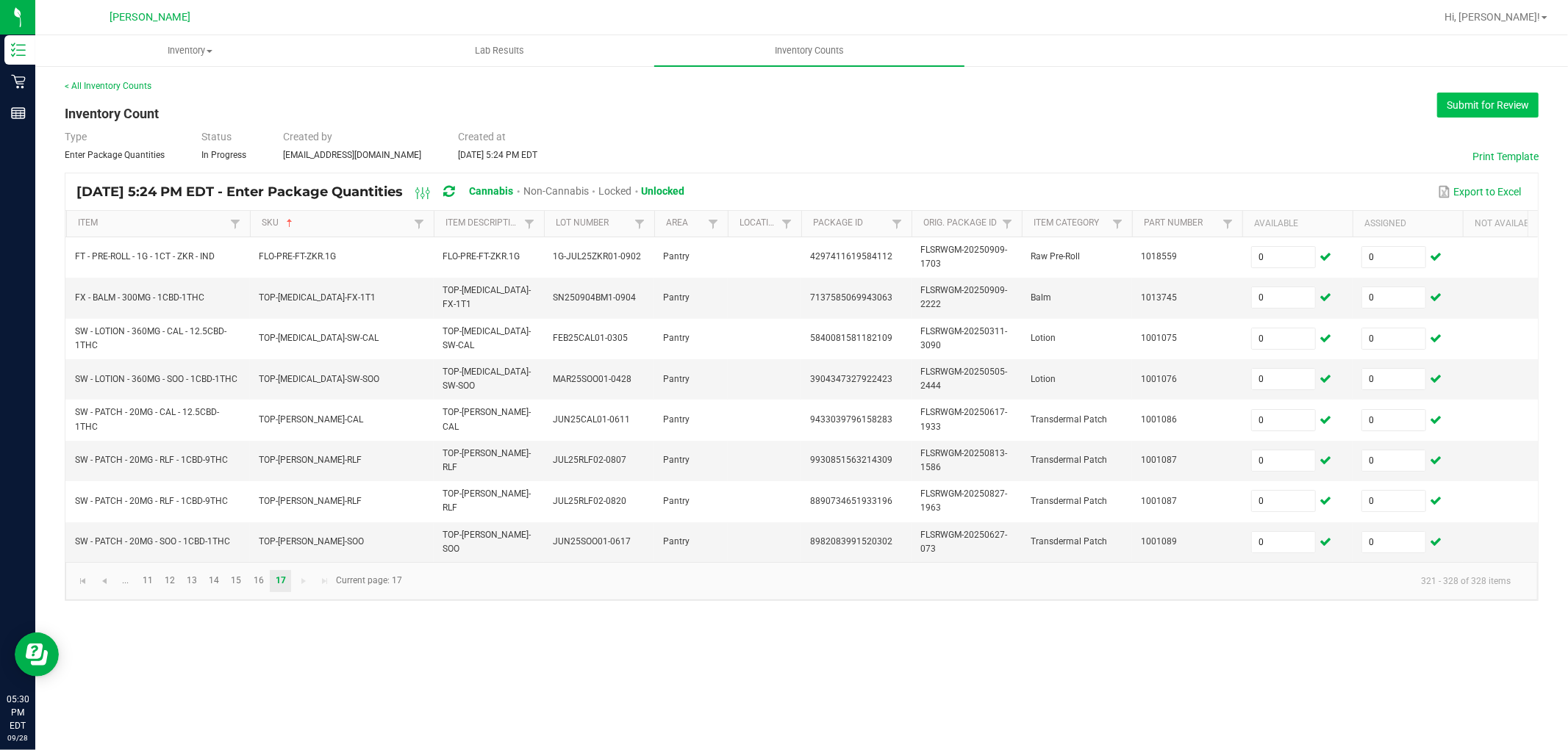
click at [1411, 108] on button "Submit for Review" at bounding box center [1488, 105] width 101 height 25
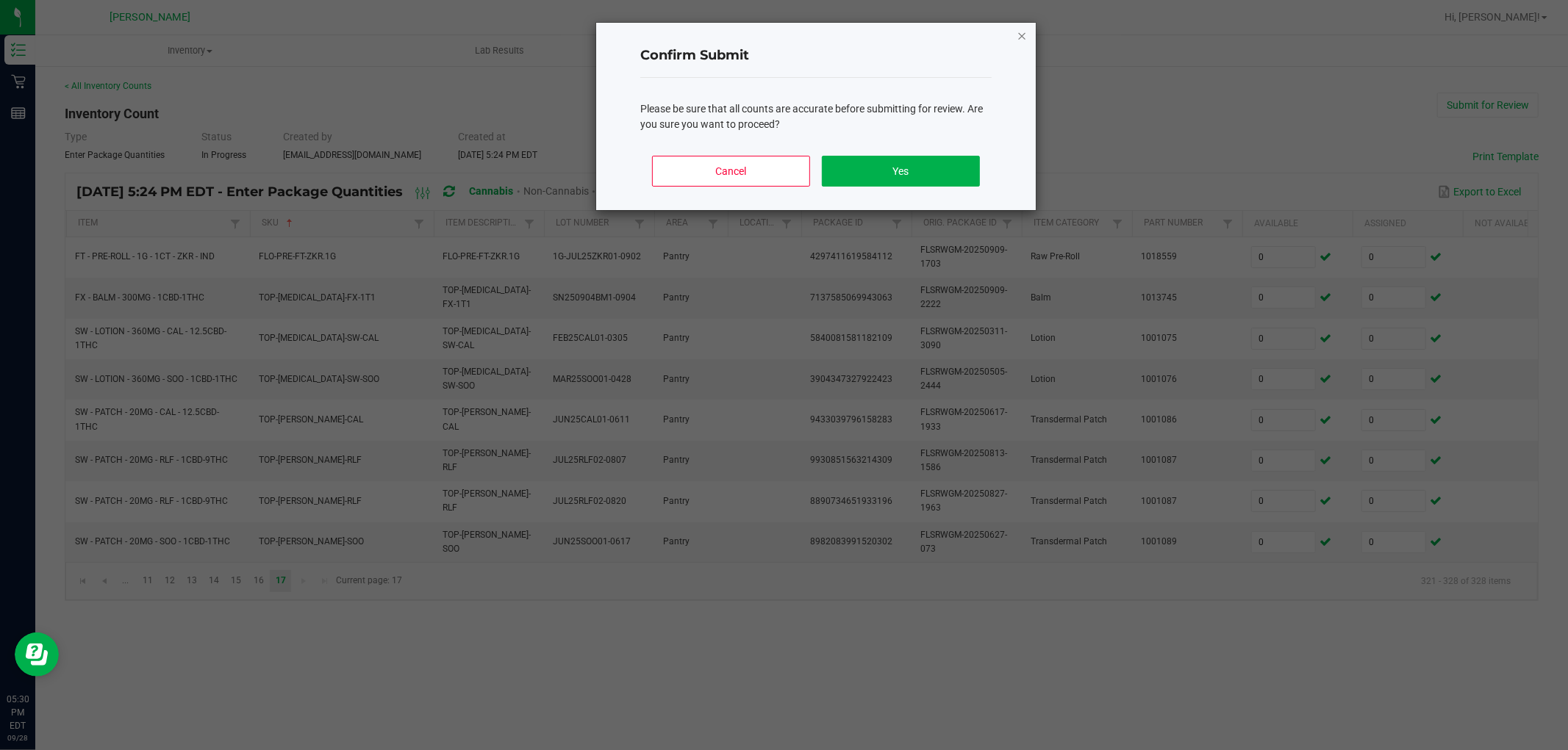
click at [1024, 37] on icon "Close" at bounding box center [1022, 36] width 10 height 18
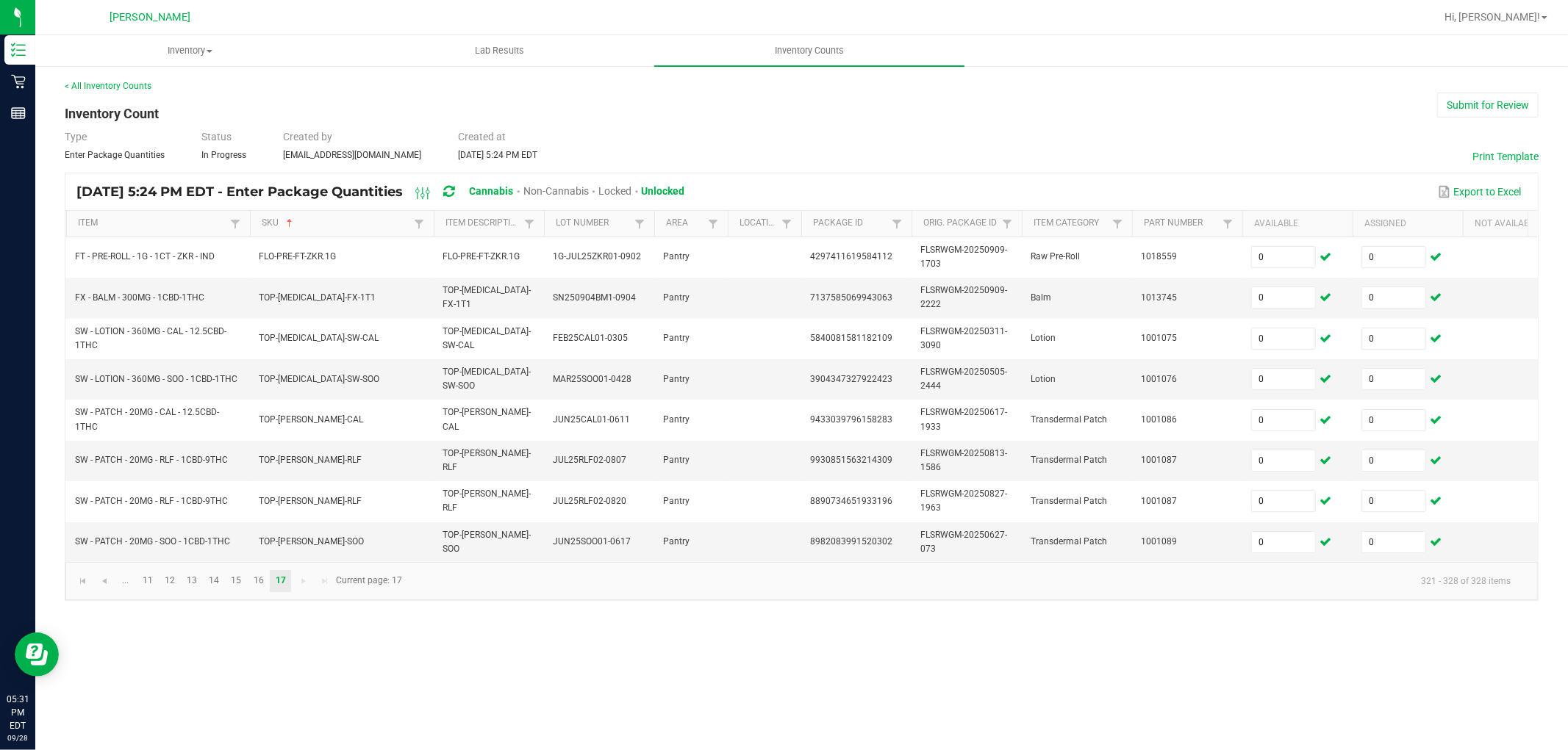
click at [632, 194] on span "Locked" at bounding box center [614, 191] width 33 height 12
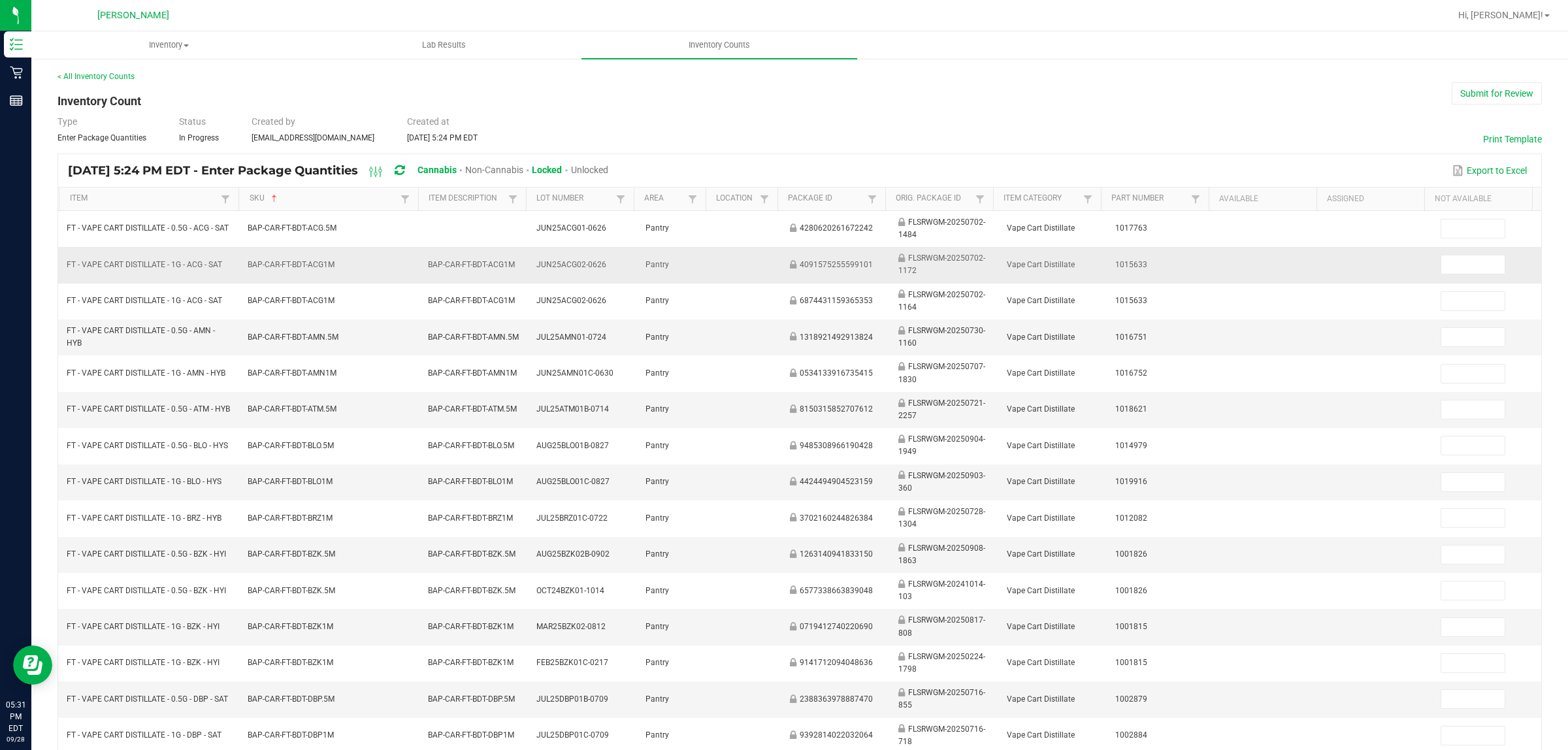
drag, startPoint x: 1353, startPoint y: 1, endPoint x: 1511, endPoint y: 273, distance: 314.6
click at [1232, 129] on div "Type Enter Package Quantities Status In Progress Created by aovereem@liveparall…" at bounding box center [799, 129] width 1484 height 29
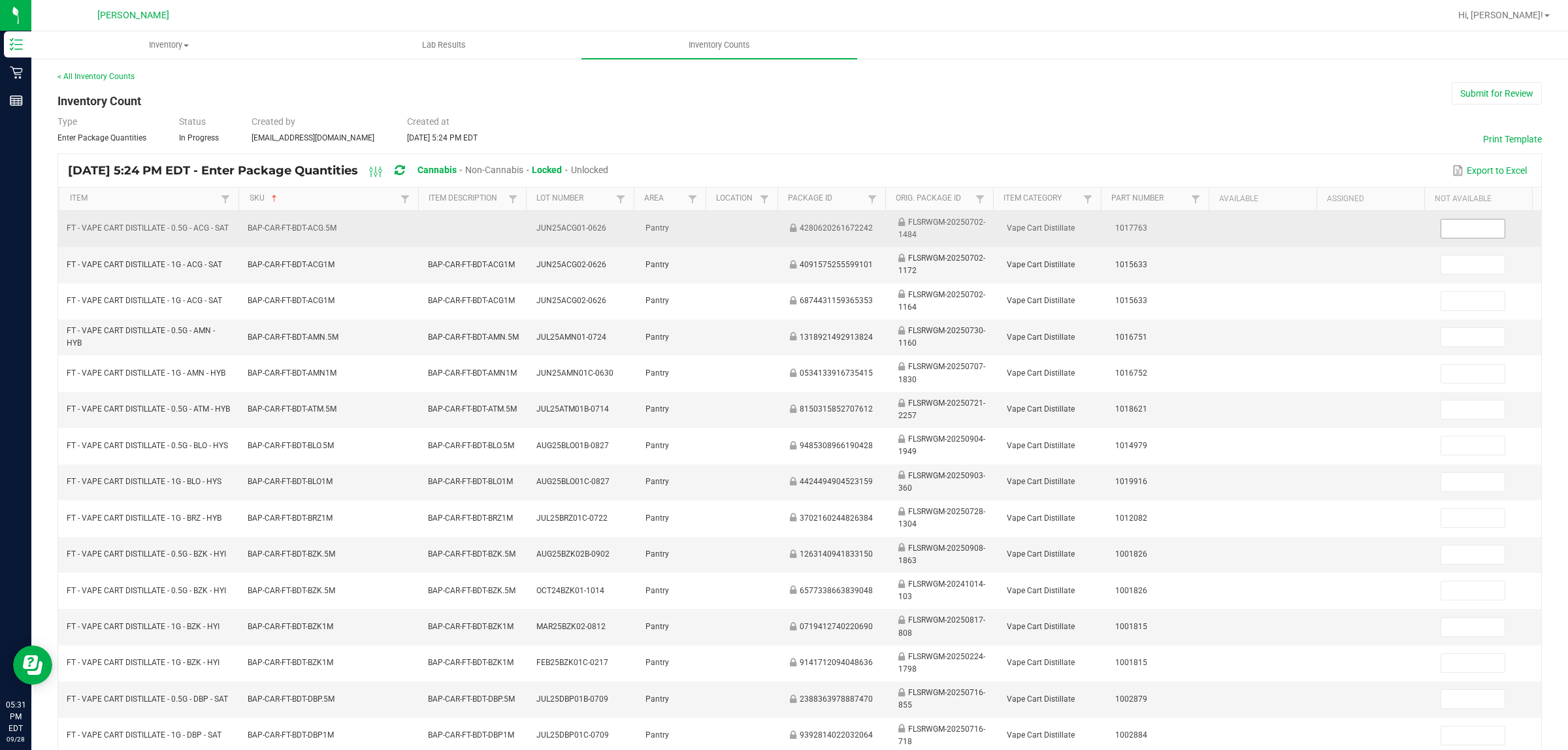
click at [1254, 230] on input at bounding box center [1473, 229] width 63 height 18
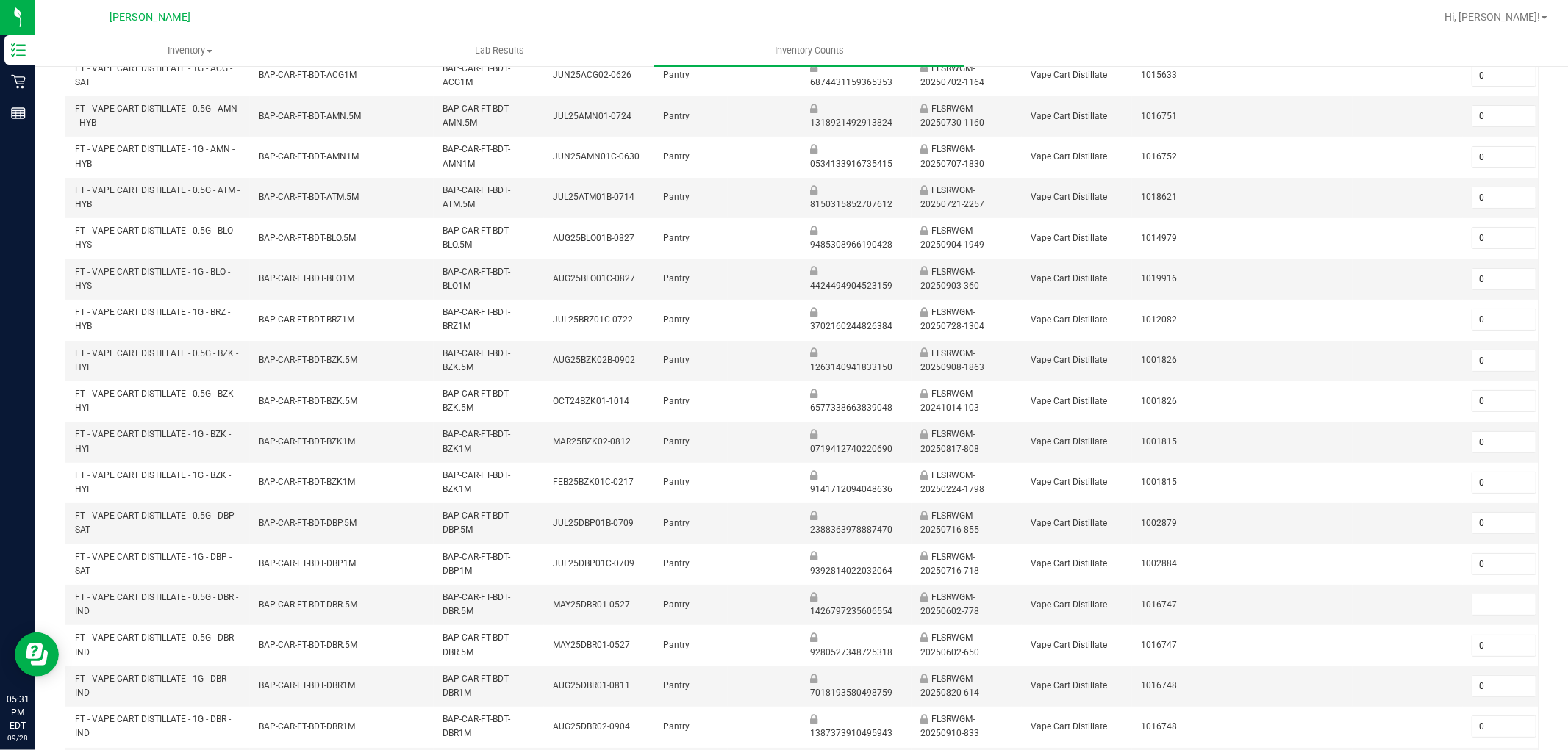
drag, startPoint x: 1763, startPoint y: 2, endPoint x: 1283, endPoint y: 9, distance: 480.1
click at [1283, 9] on div at bounding box center [849, 17] width 1172 height 29
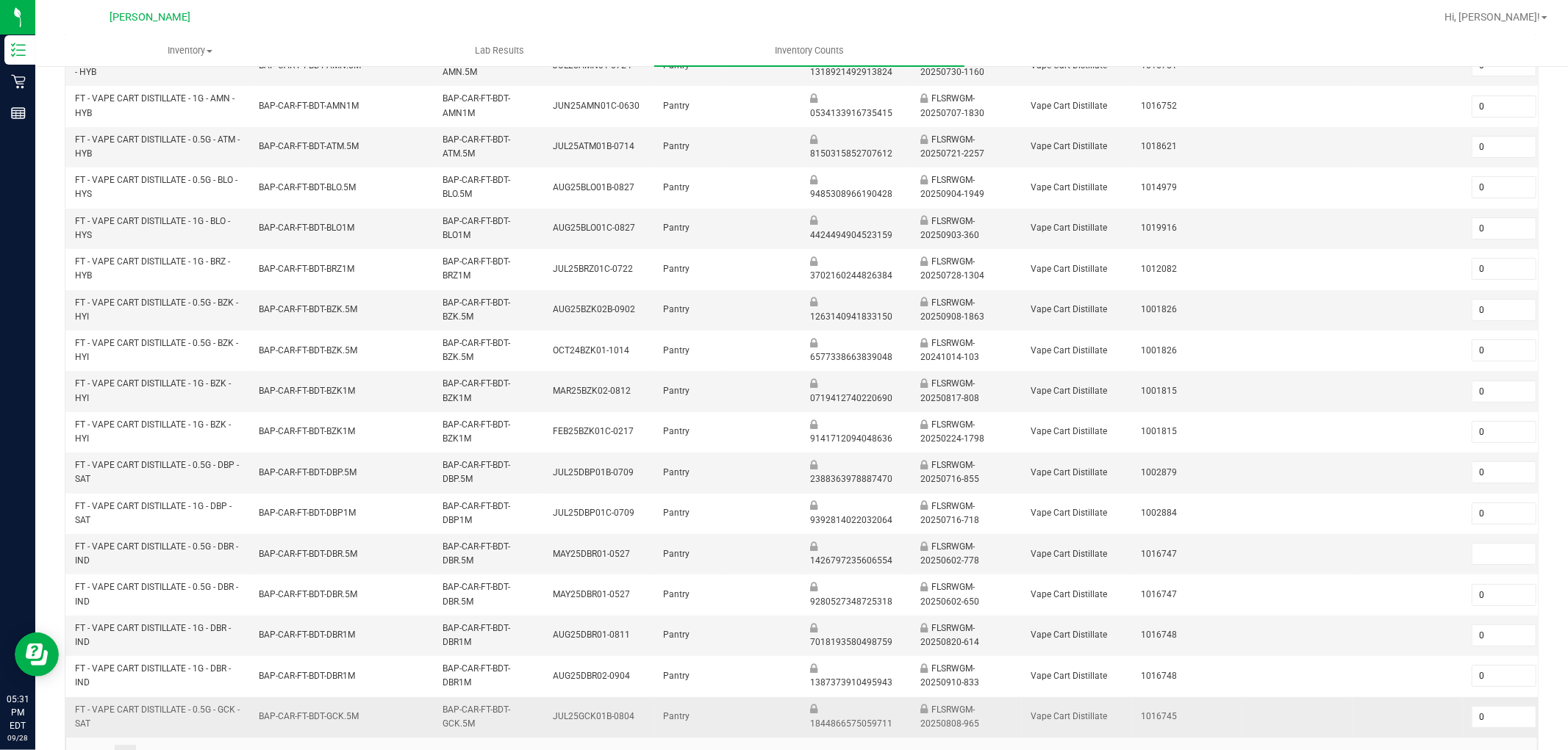
scroll to position [367, 0]
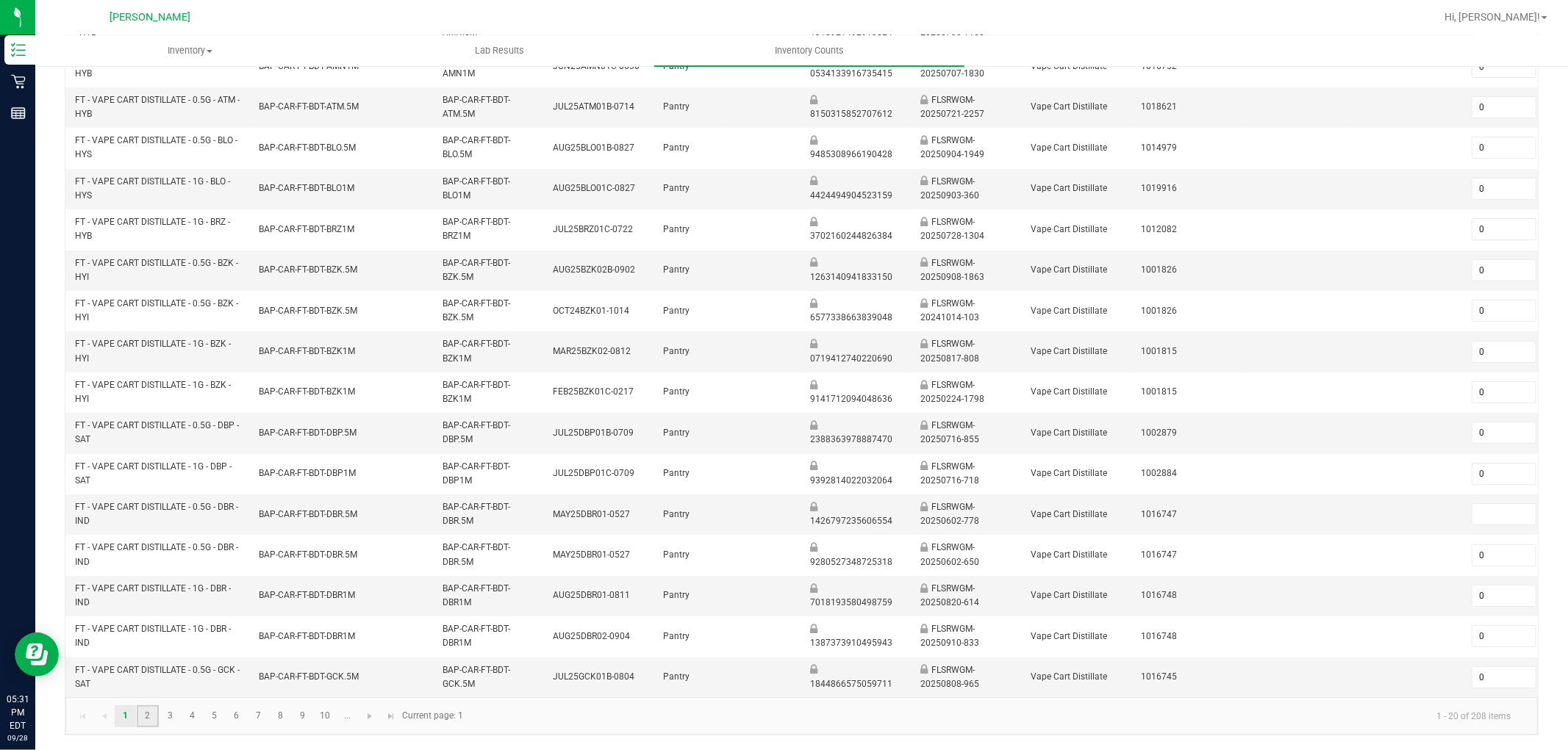
click at [142, 675] on link "2" at bounding box center [147, 716] width 22 height 22
click at [1411, 101] on input at bounding box center [1504, 107] width 63 height 21
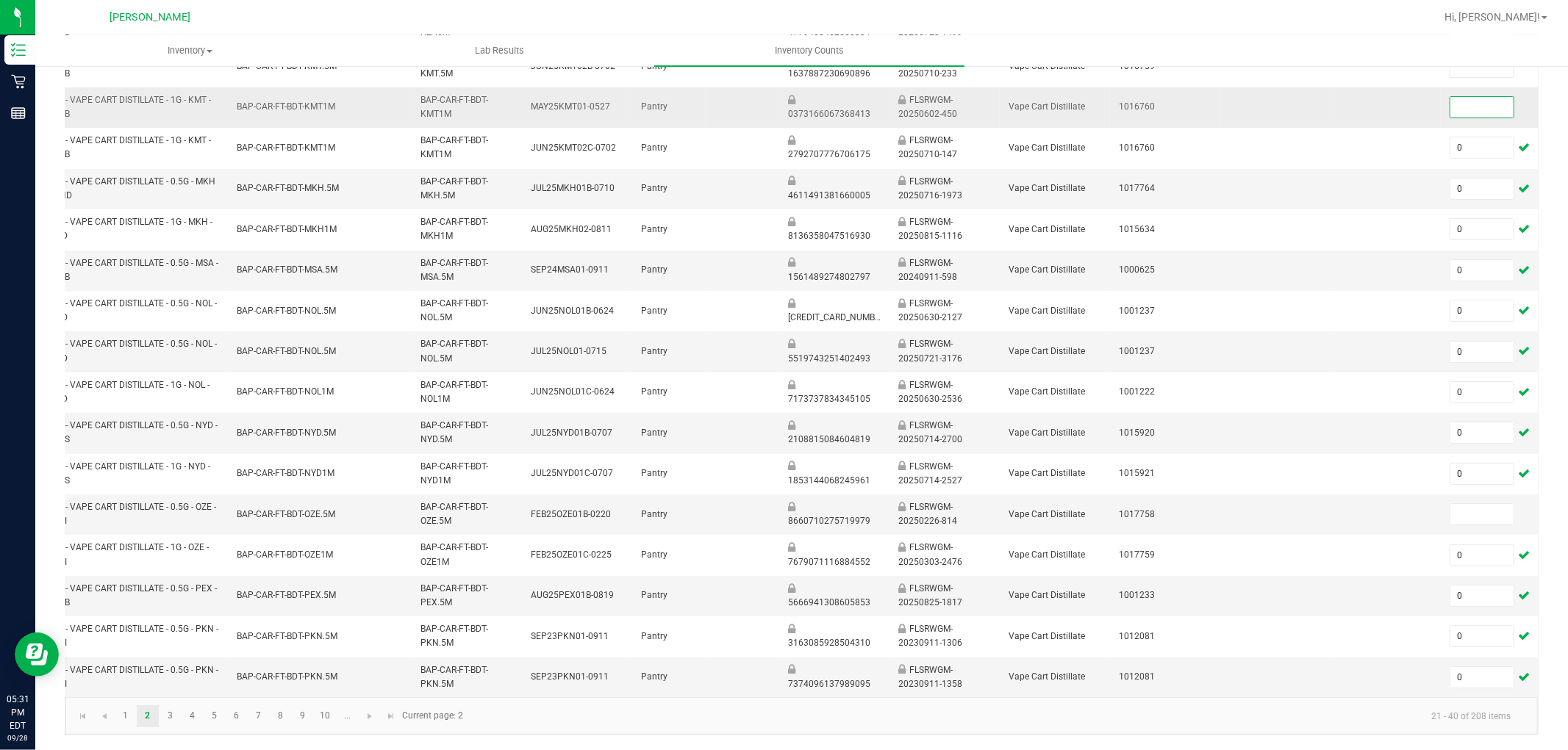
click at [1411, 97] on input at bounding box center [1482, 107] width 63 height 21
click at [178, 675] on link "3" at bounding box center [170, 716] width 22 height 22
click at [1411, 97] on input at bounding box center [1482, 107] width 63 height 21
click at [193, 675] on link "4" at bounding box center [192, 716] width 22 height 22
click at [1411, 101] on input at bounding box center [1482, 107] width 63 height 21
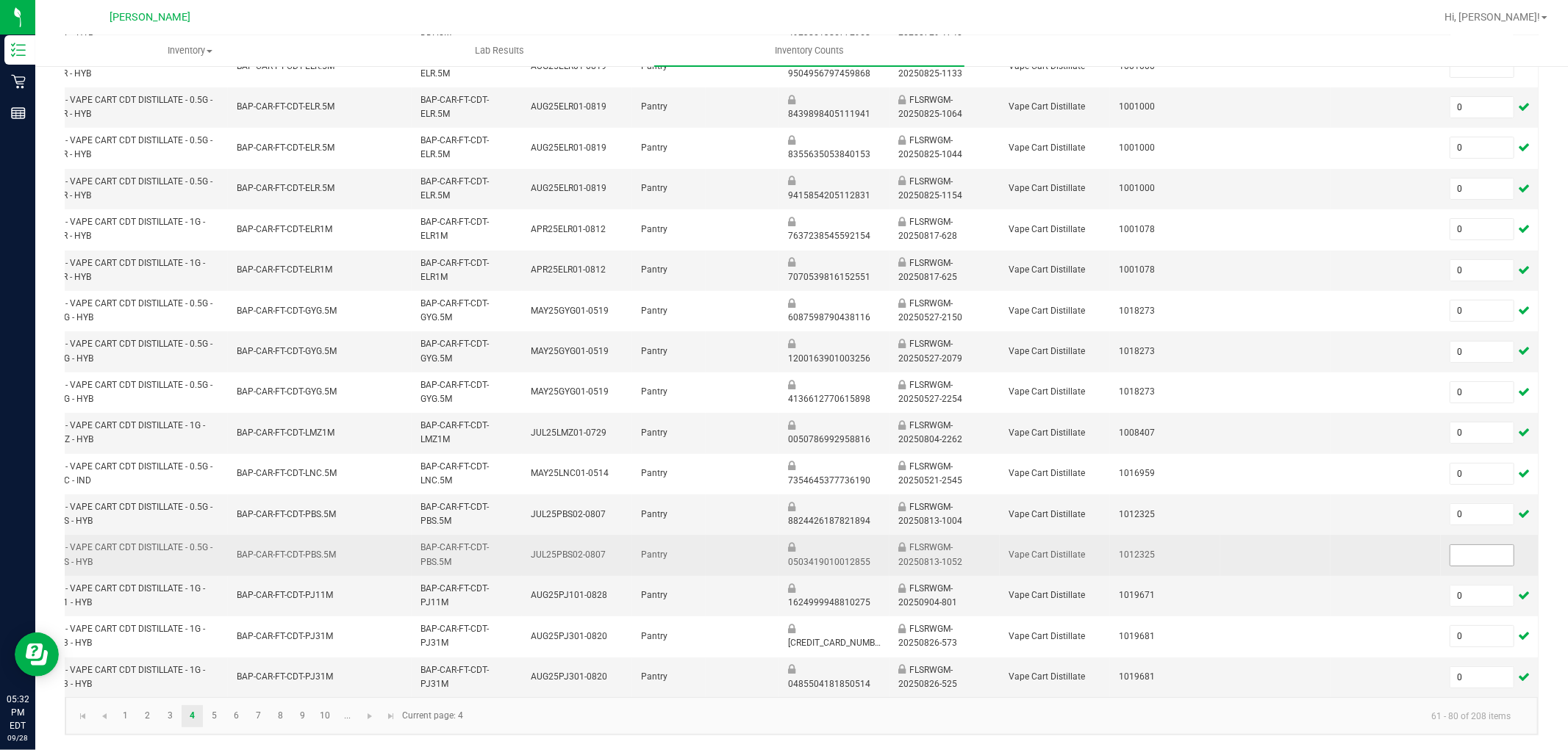
click at [1411, 545] on input at bounding box center [1482, 555] width 63 height 21
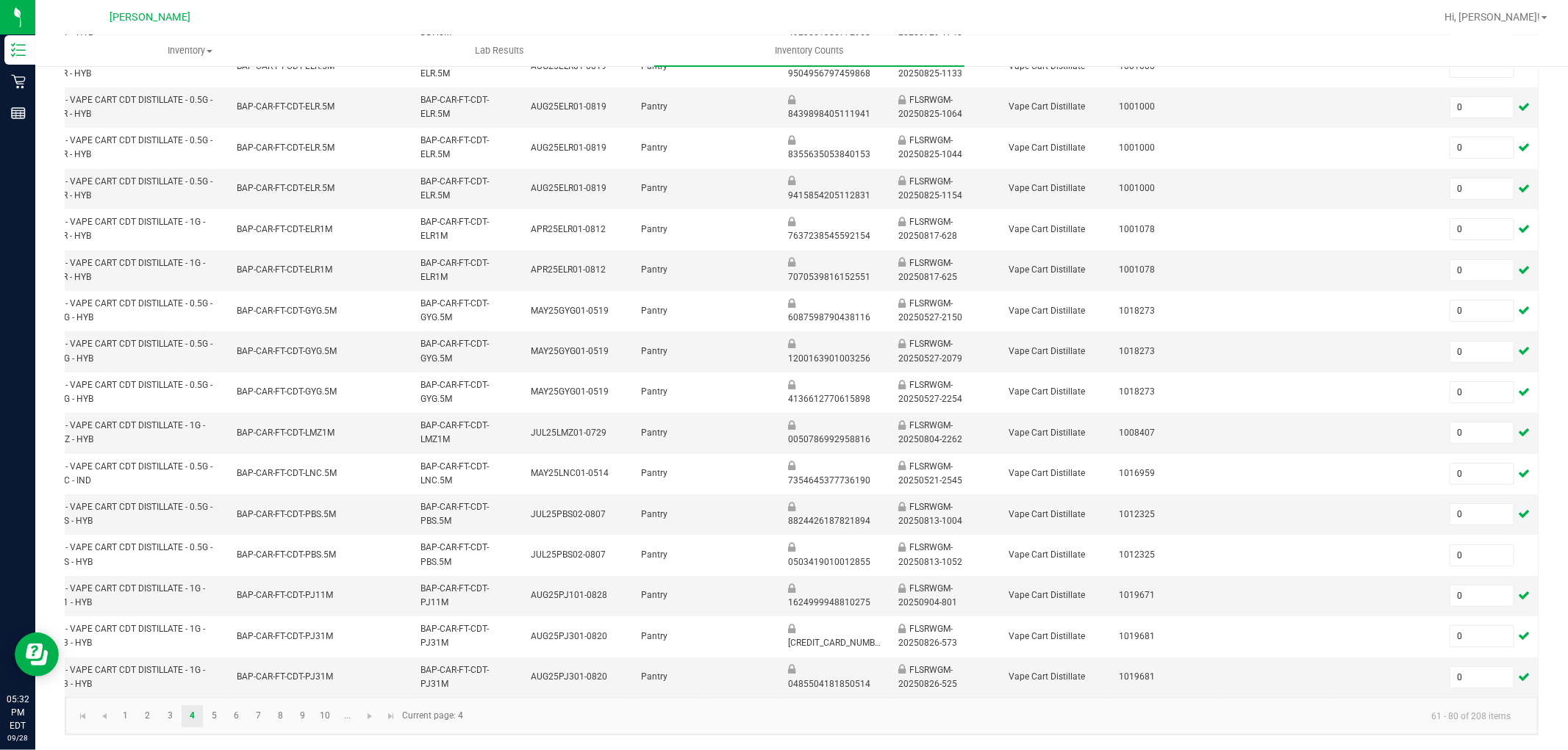
click at [929, 675] on kendo-pager-info "61 - 80 of 208 items" at bounding box center [997, 715] width 1050 height 25
click at [222, 675] on link "5" at bounding box center [215, 716] width 22 height 22
click at [1411, 99] on input at bounding box center [1482, 107] width 63 height 21
drag, startPoint x: 238, startPoint y: 720, endPoint x: 270, endPoint y: 700, distance: 37.7
click at [238, 675] on link "6" at bounding box center [237, 716] width 22 height 22
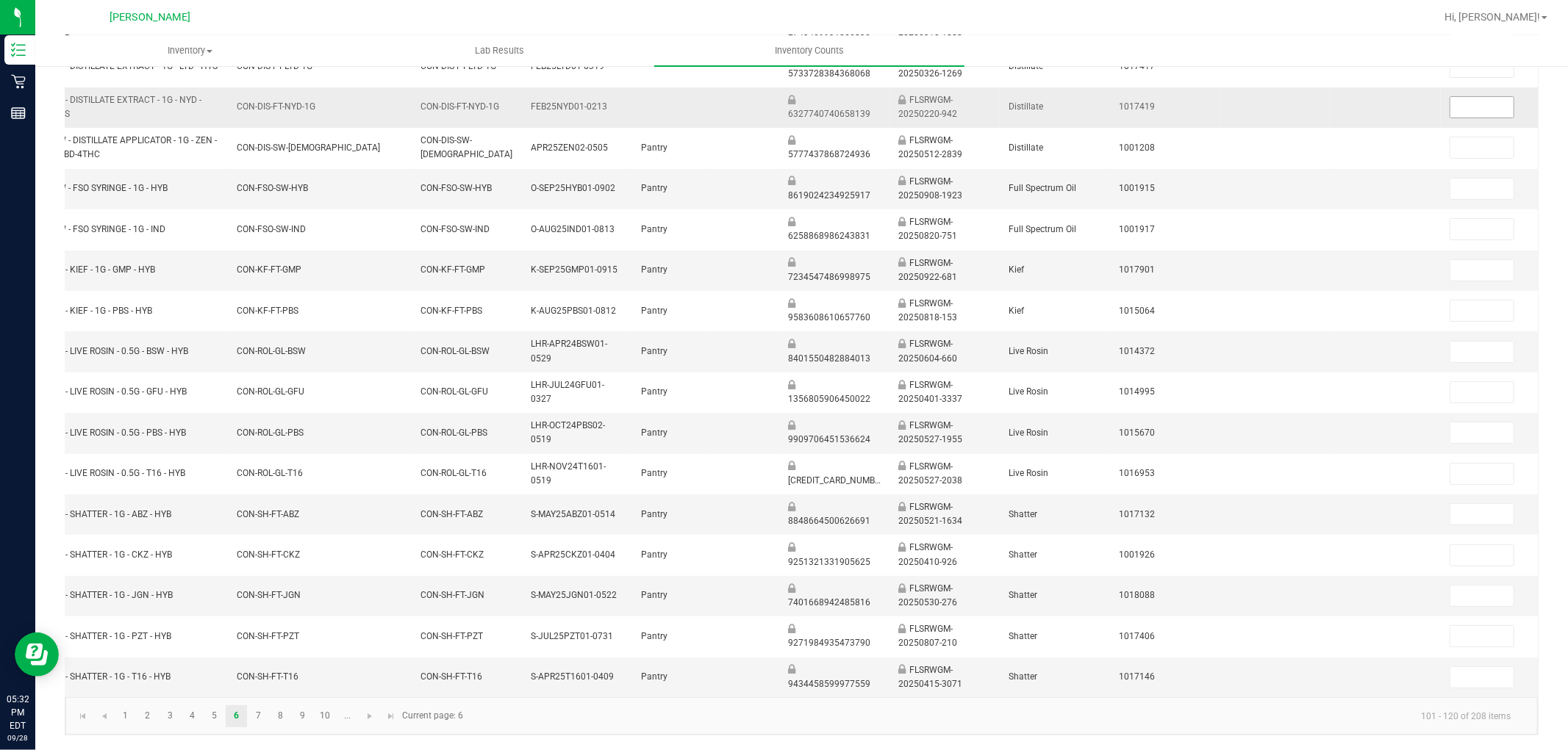
click at [1411, 97] on input at bounding box center [1482, 107] width 63 height 21
click at [257, 675] on link "7" at bounding box center [258, 716] width 22 height 22
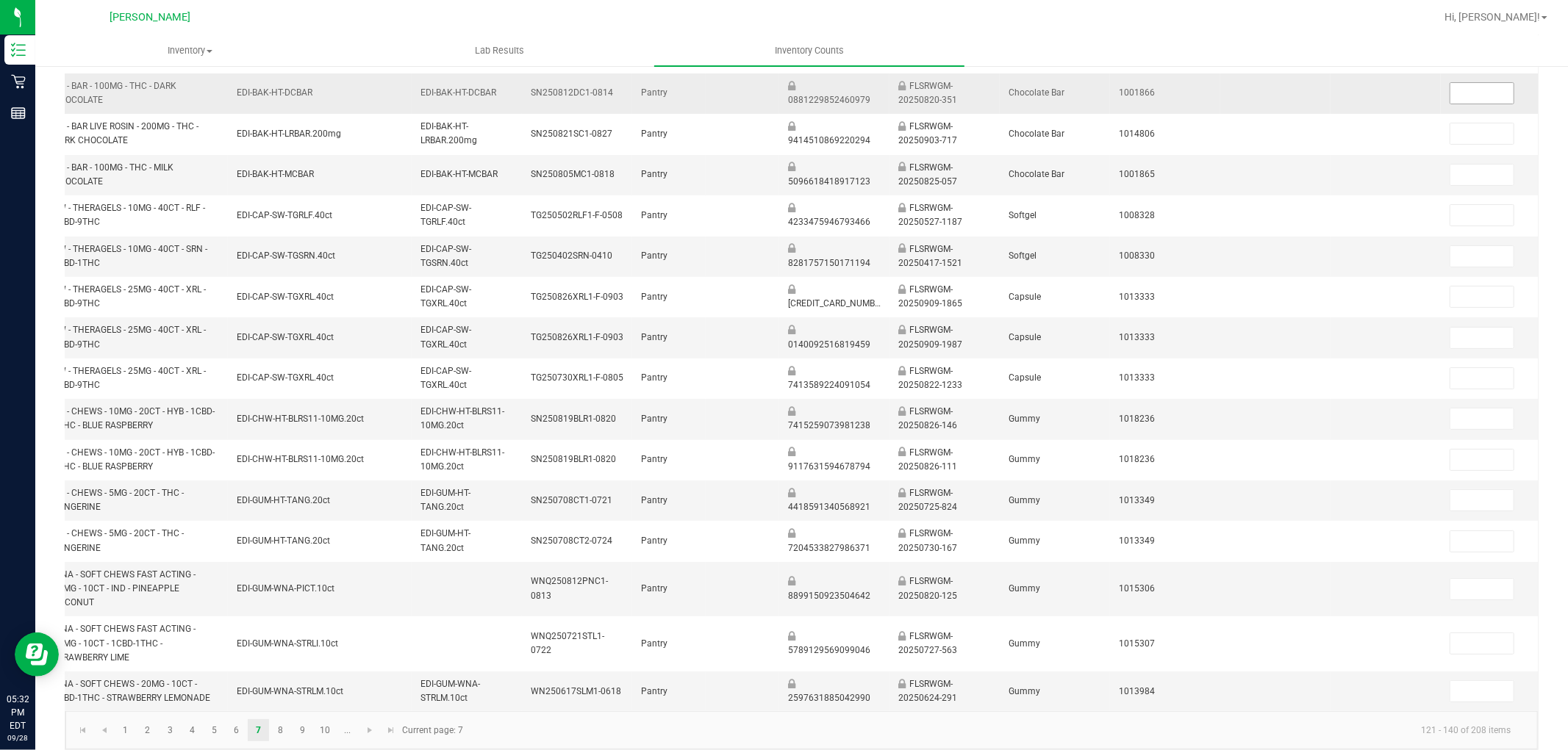
click at [1411, 87] on input at bounding box center [1482, 93] width 63 height 21
click at [275, 675] on link "8" at bounding box center [281, 730] width 22 height 22
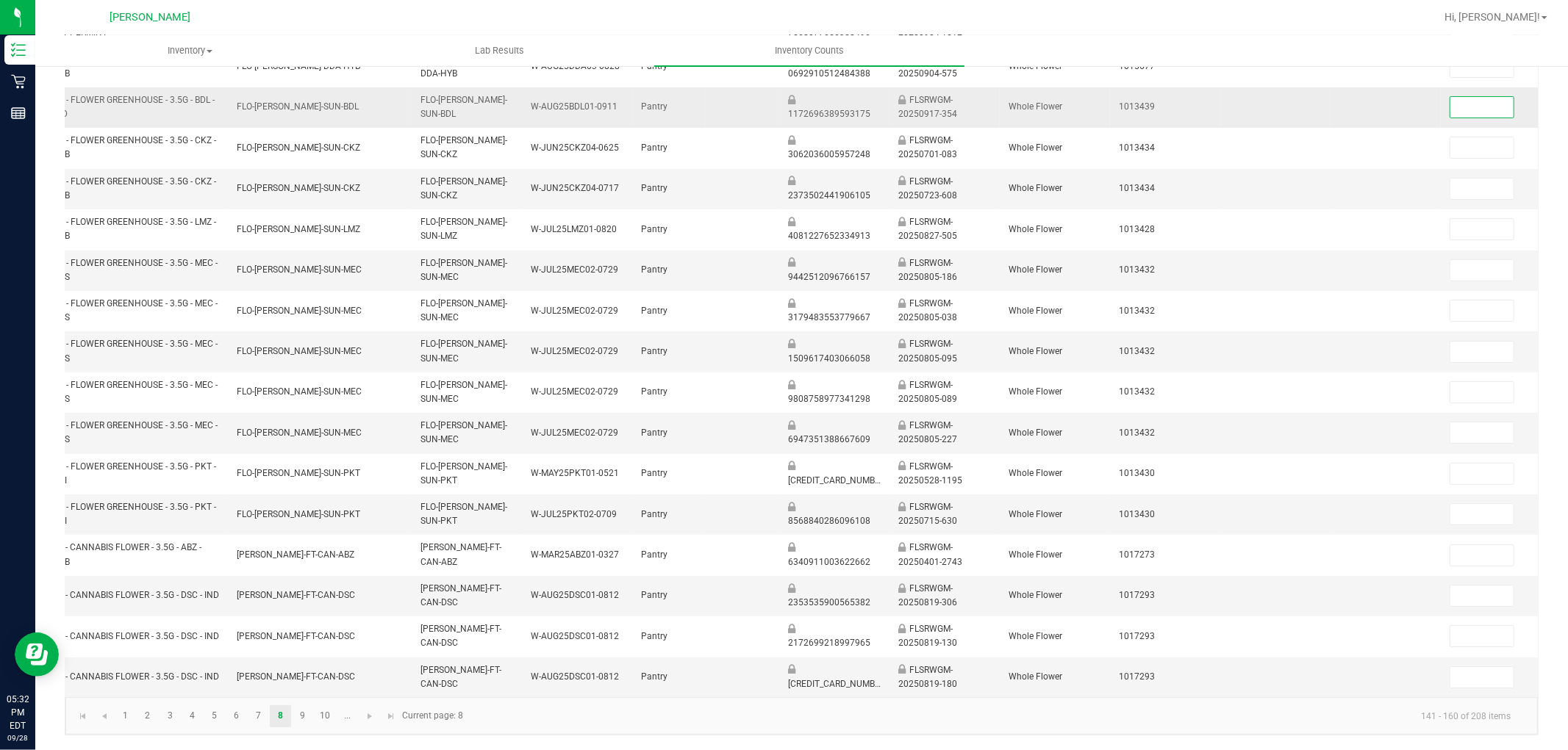
click at [1411, 99] on input at bounding box center [1482, 107] width 63 height 21
click at [1411, 104] on input at bounding box center [1482, 107] width 63 height 21
click at [259, 675] on link "7" at bounding box center [258, 716] width 22 height 22
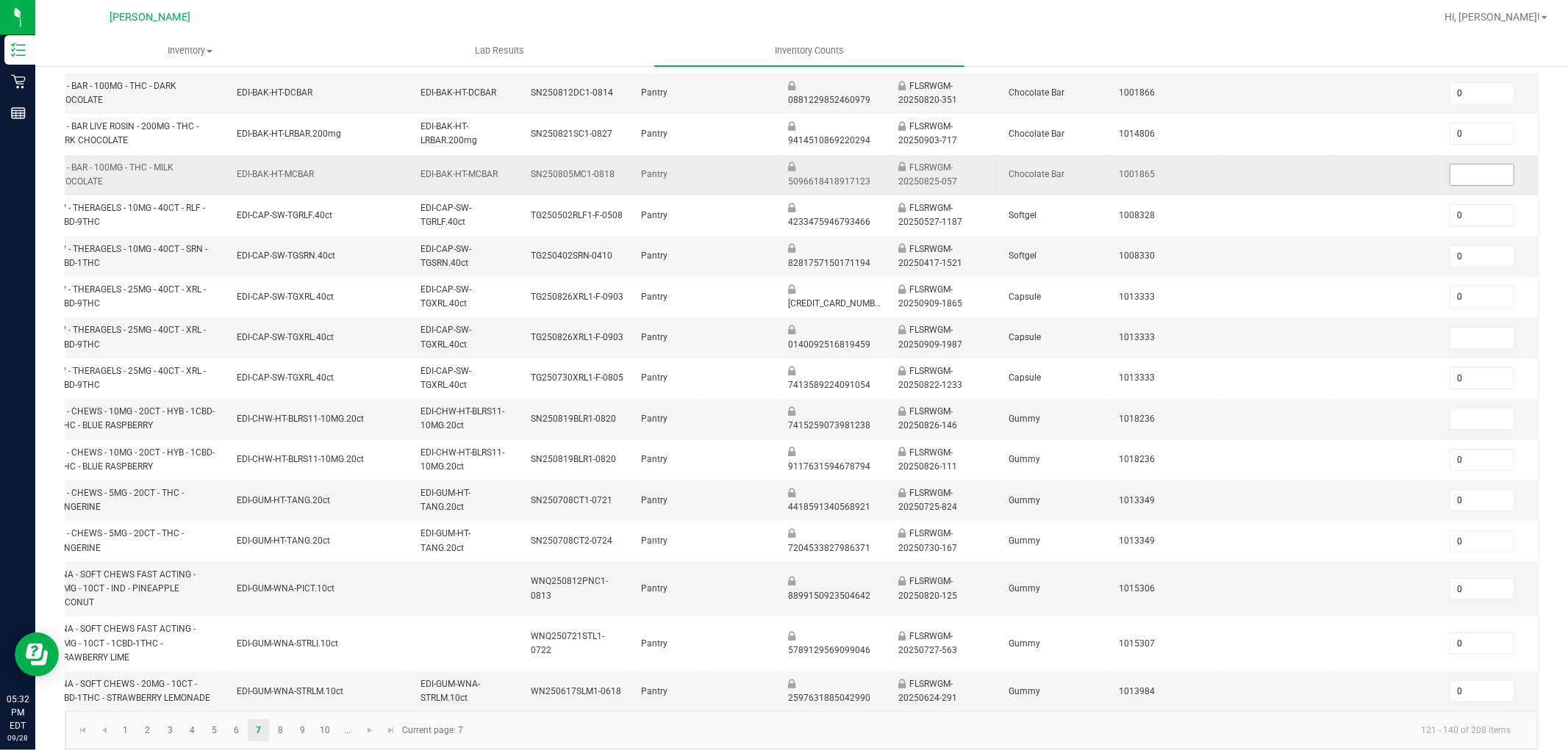
click at [1411, 173] on input at bounding box center [1482, 174] width 63 height 21
click at [1411, 333] on input at bounding box center [1482, 337] width 63 height 21
click at [1411, 426] on input at bounding box center [1482, 419] width 63 height 21
click at [296, 675] on link "9" at bounding box center [303, 730] width 22 height 22
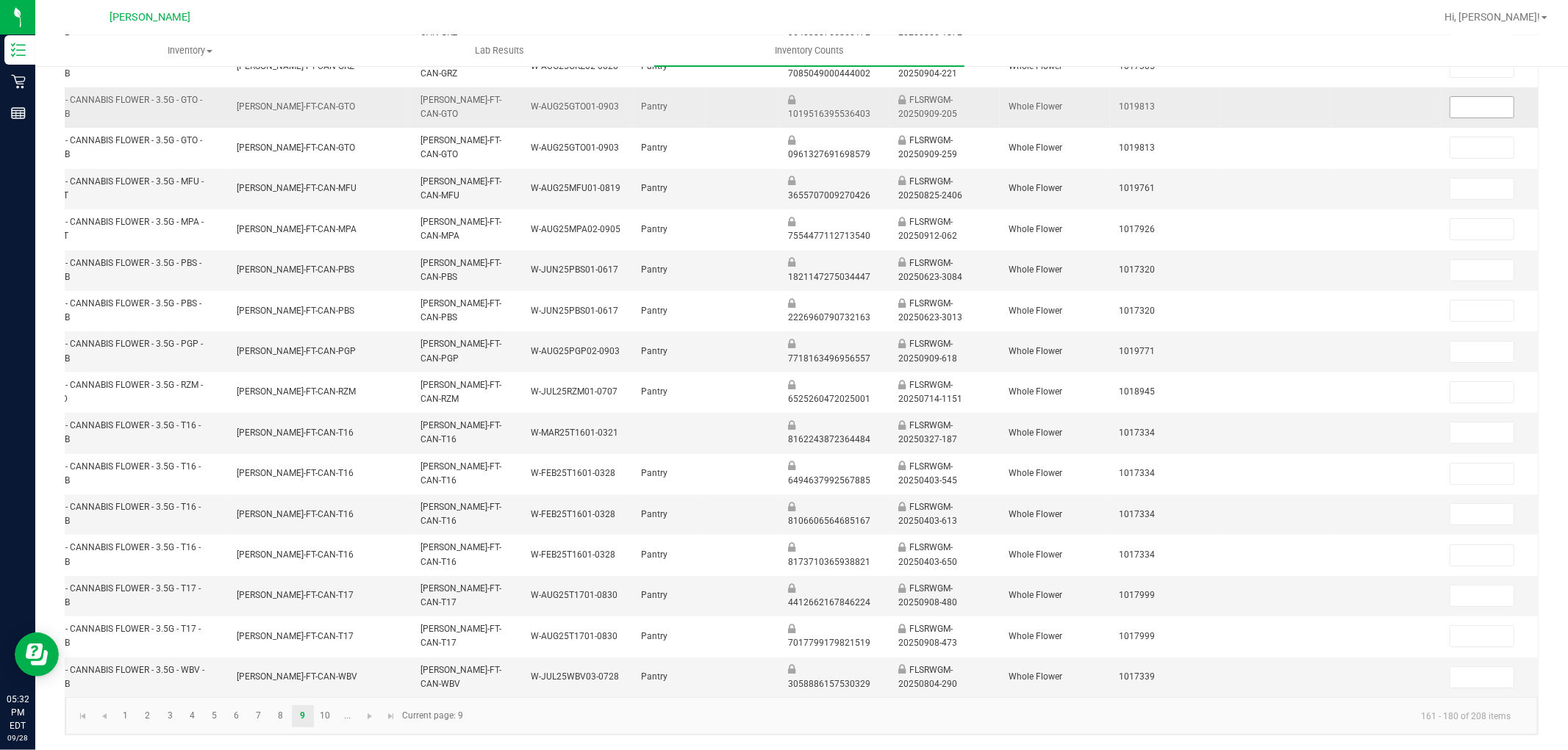
click at [1411, 99] on input at bounding box center [1482, 107] width 63 height 21
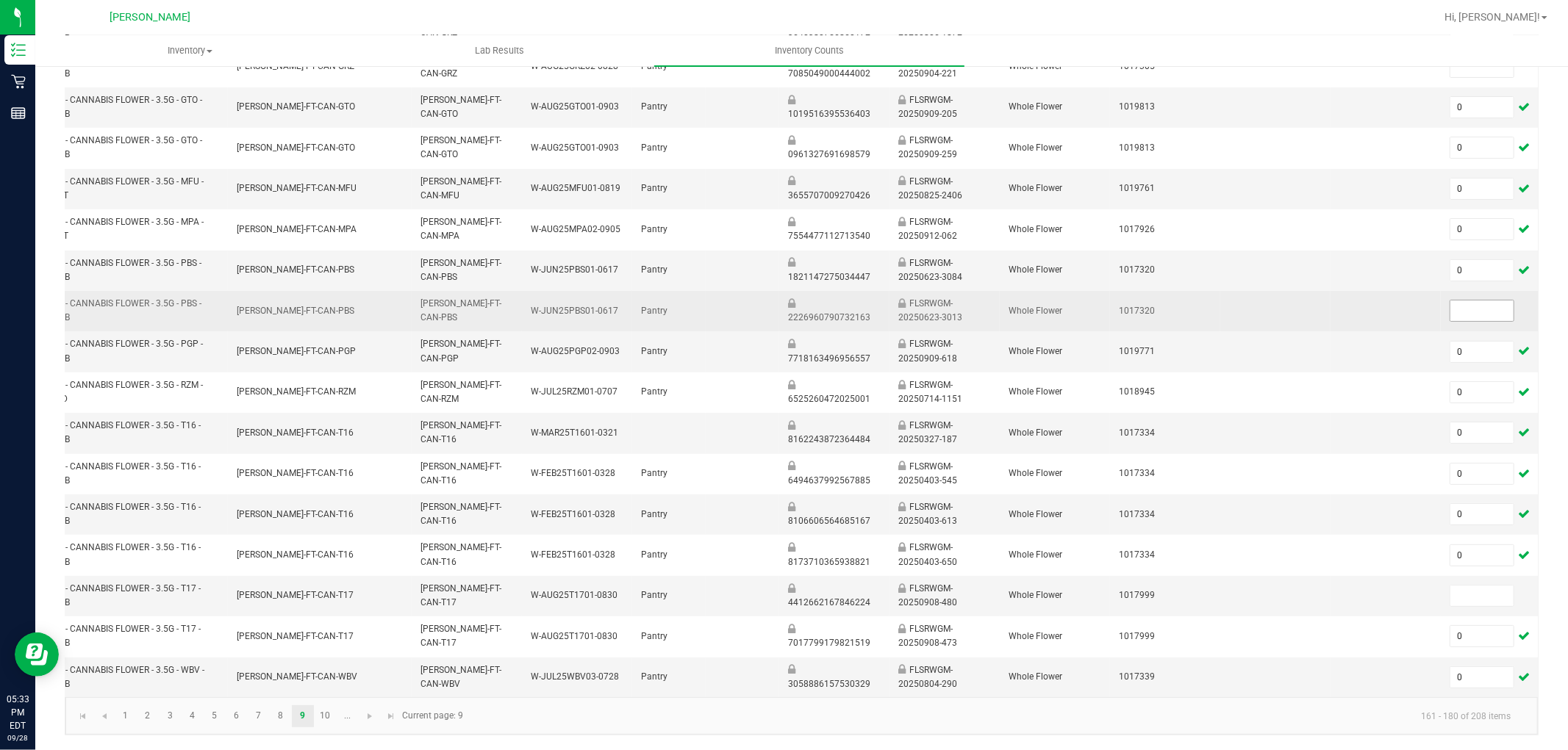
click at [1411, 301] on input at bounding box center [1482, 311] width 63 height 21
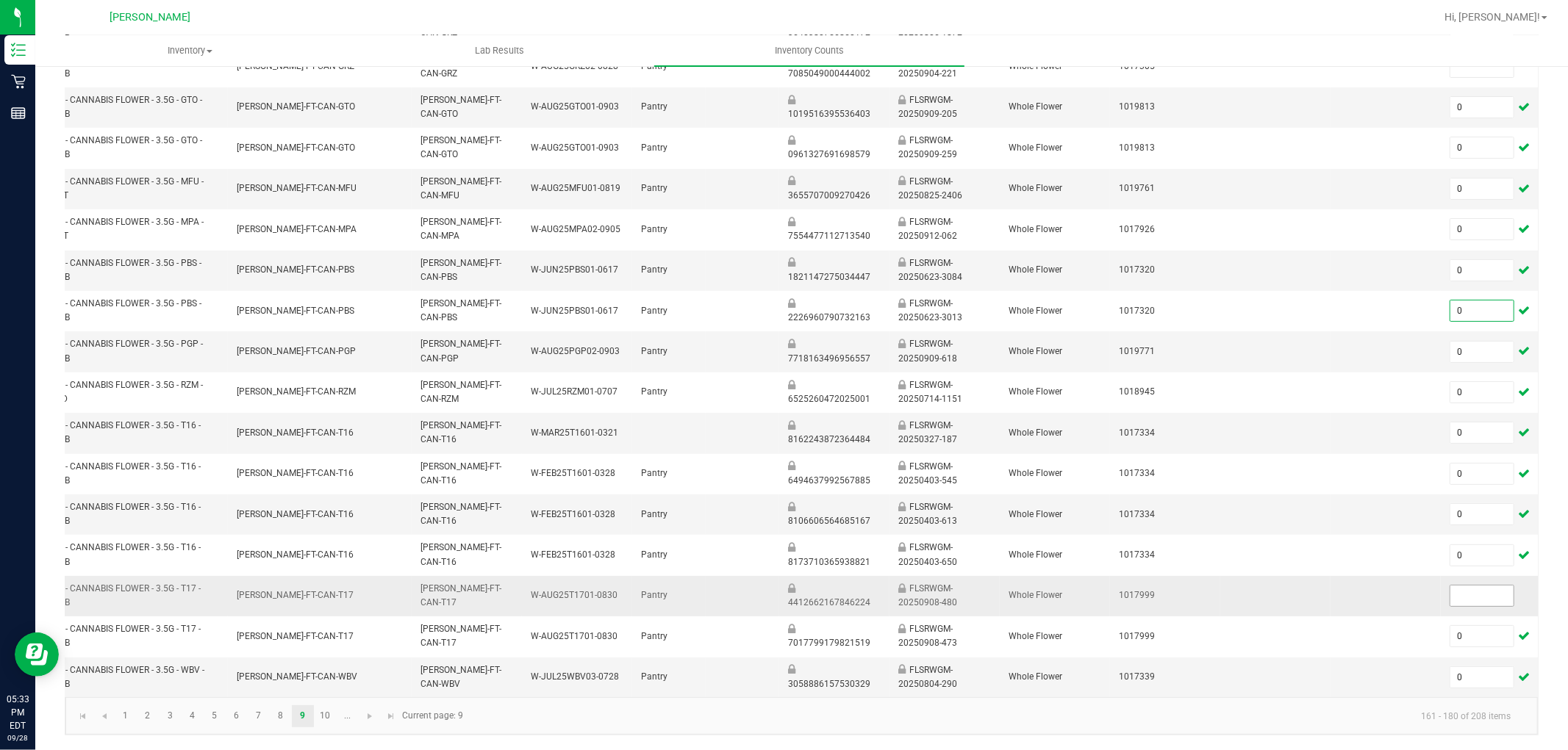
click at [1411, 589] on input at bounding box center [1482, 596] width 63 height 21
click at [337, 675] on link "..." at bounding box center [347, 716] width 22 height 22
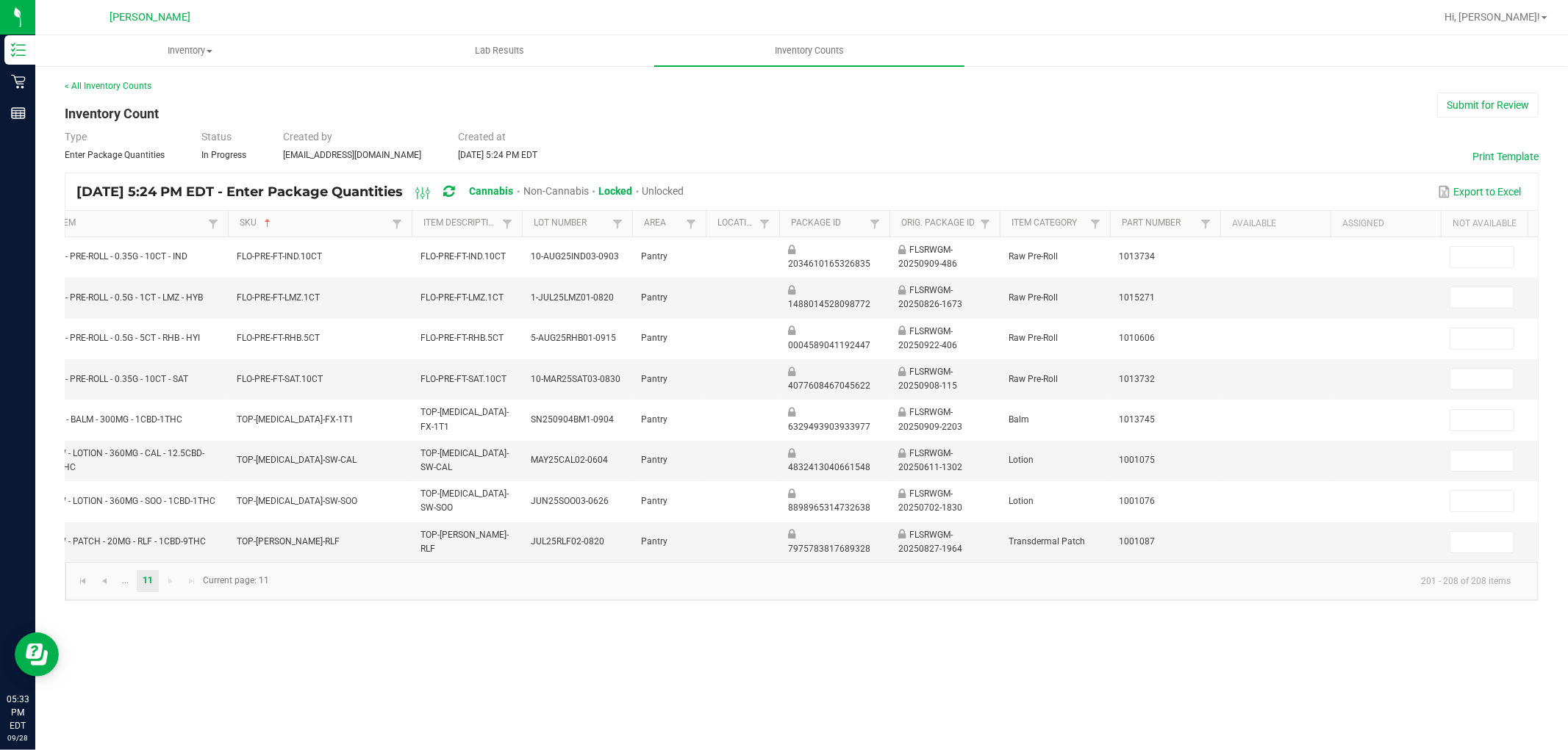
scroll to position [0, 0]
click at [99, 587] on span "Go to the previous page" at bounding box center [105, 581] width 12 height 12
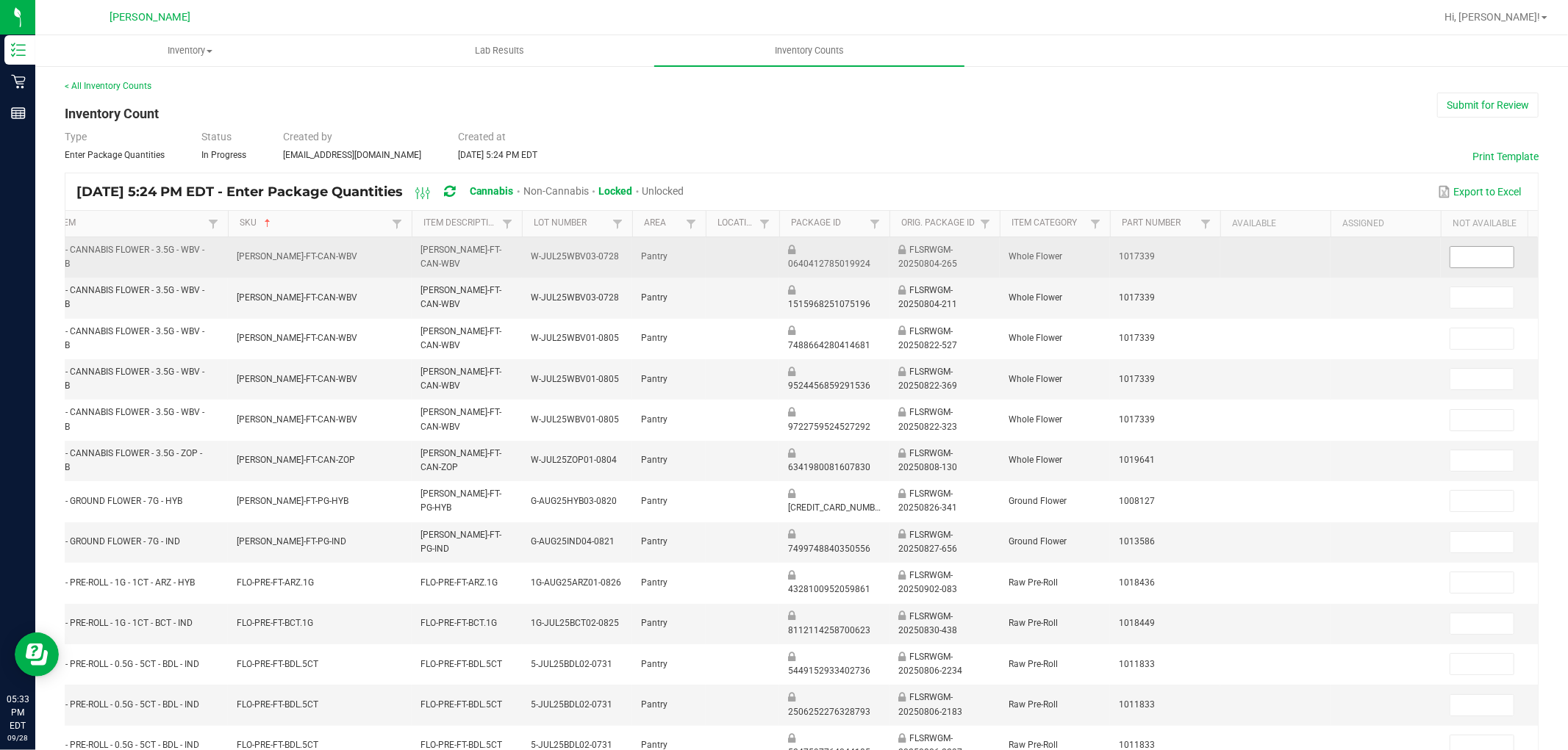
click at [1411, 258] on input at bounding box center [1482, 257] width 63 height 21
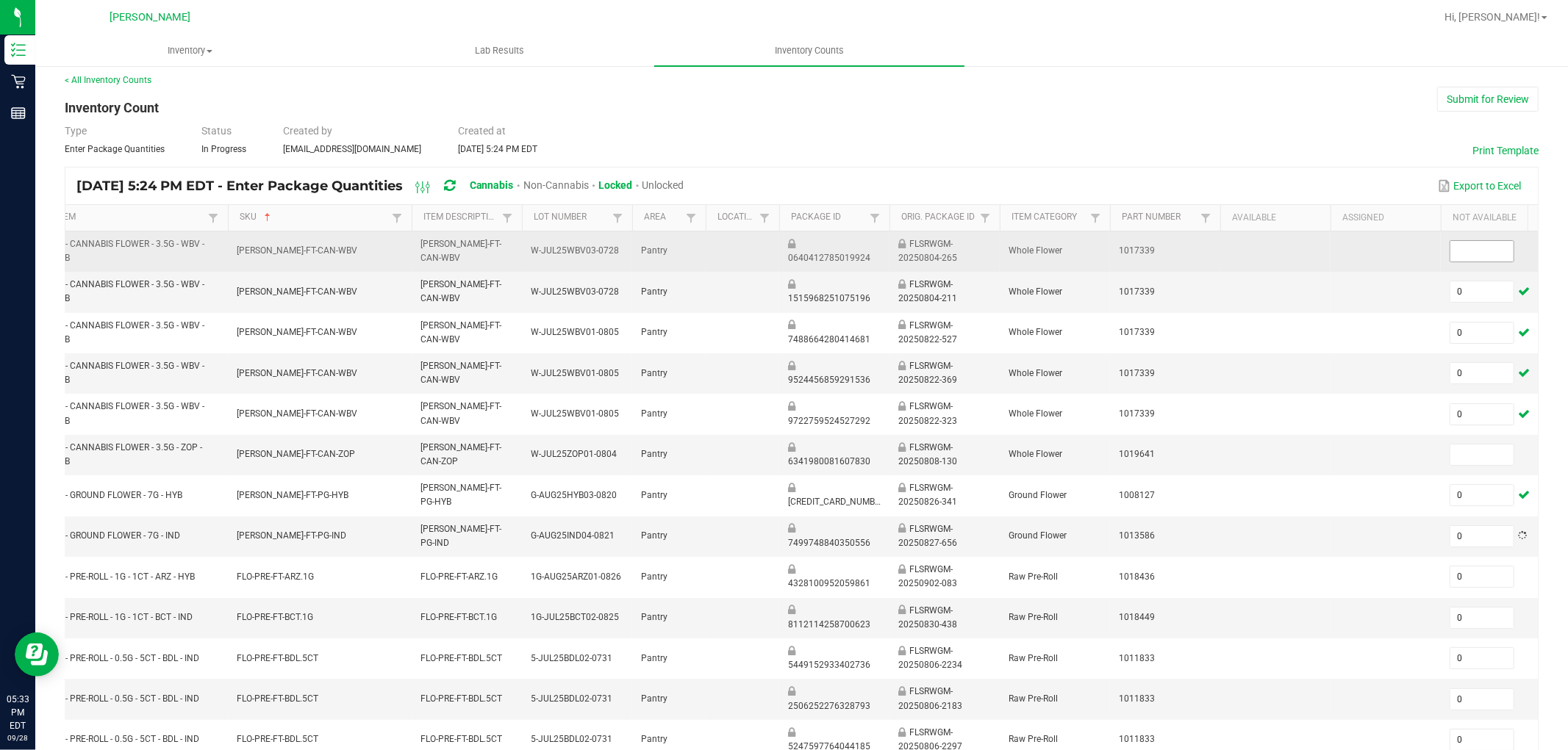
scroll to position [367, 0]
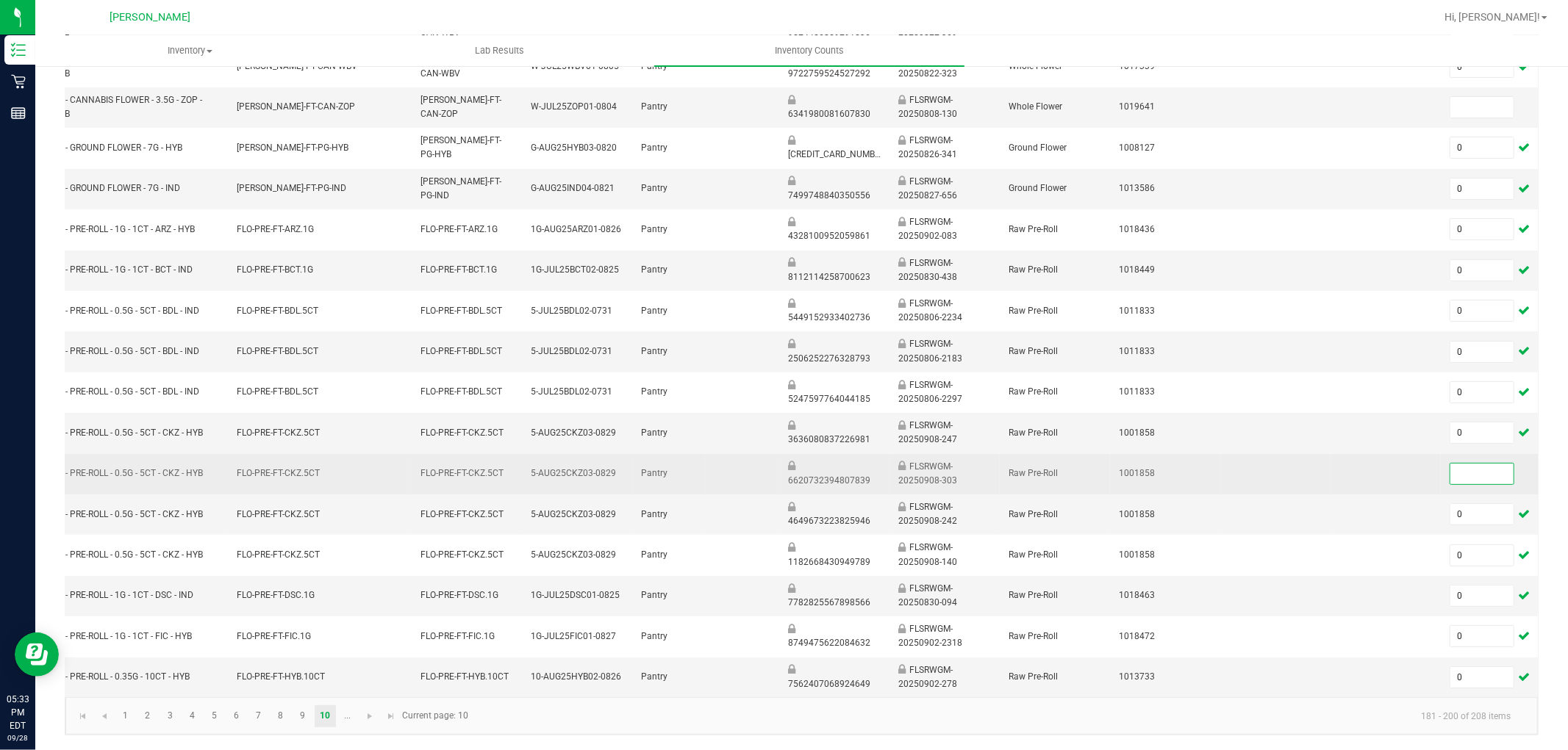
click at [1411, 467] on input at bounding box center [1482, 474] width 63 height 21
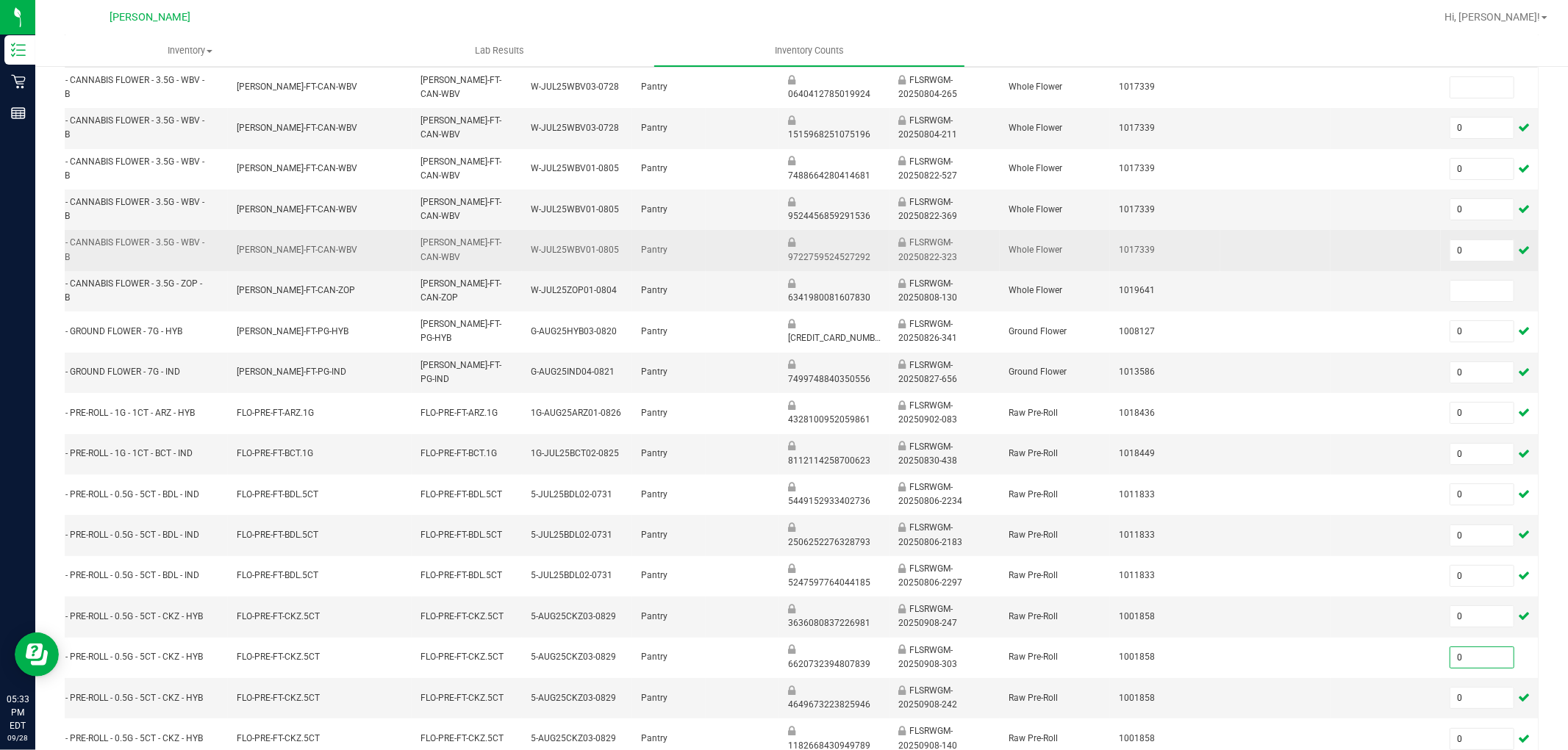
scroll to position [0, 0]
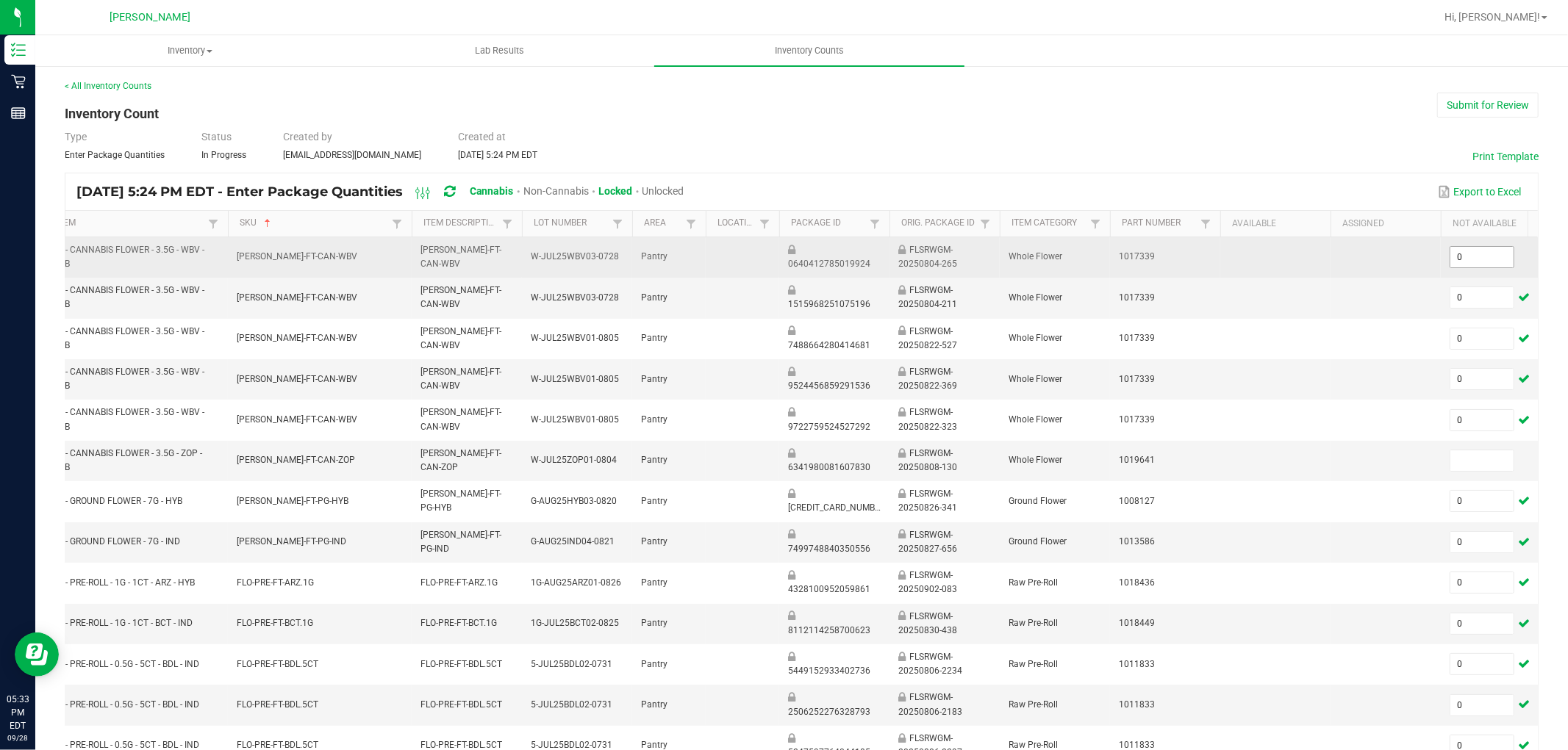
click at [1411, 250] on input "0" at bounding box center [1482, 257] width 63 height 21
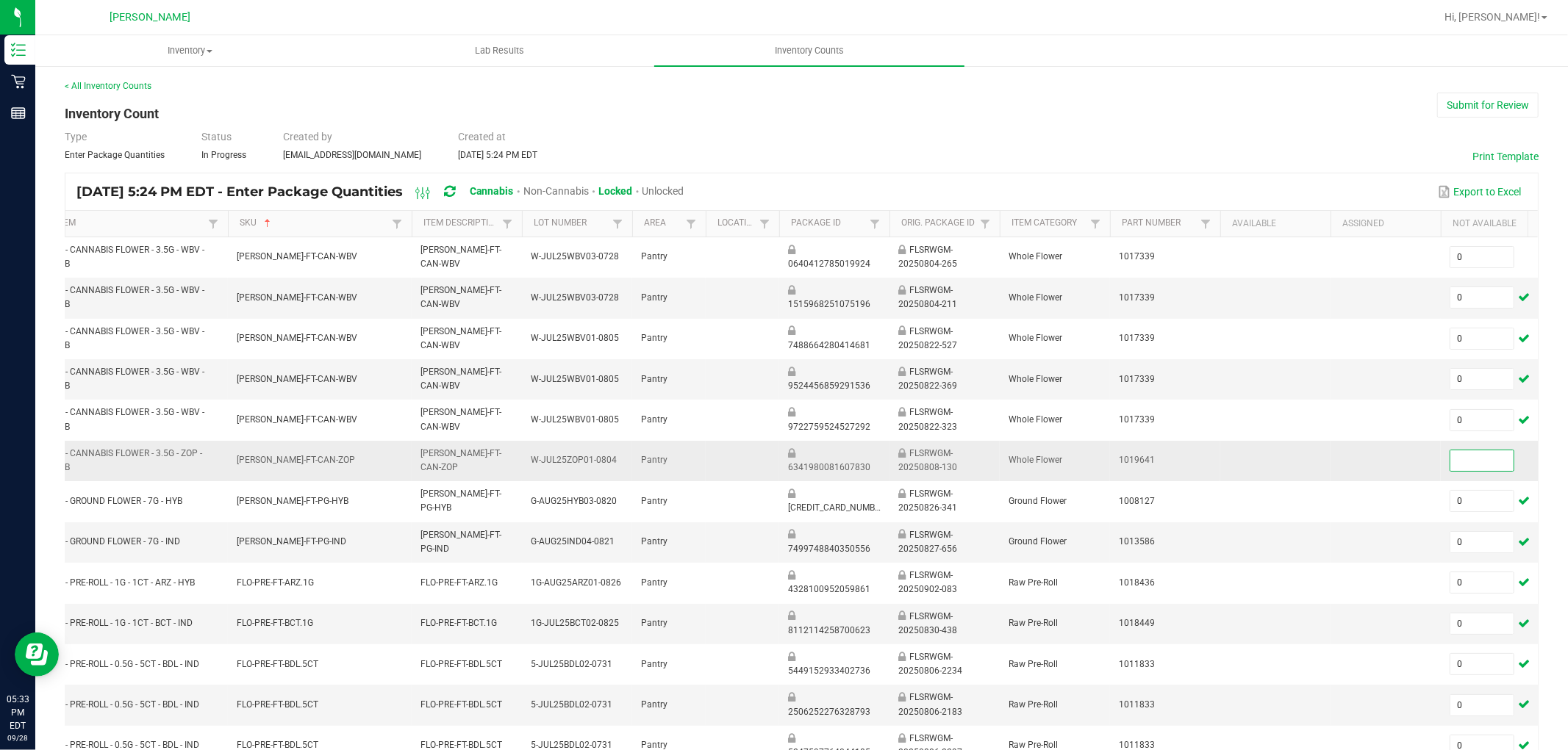
click at [1411, 456] on input at bounding box center [1482, 460] width 63 height 21
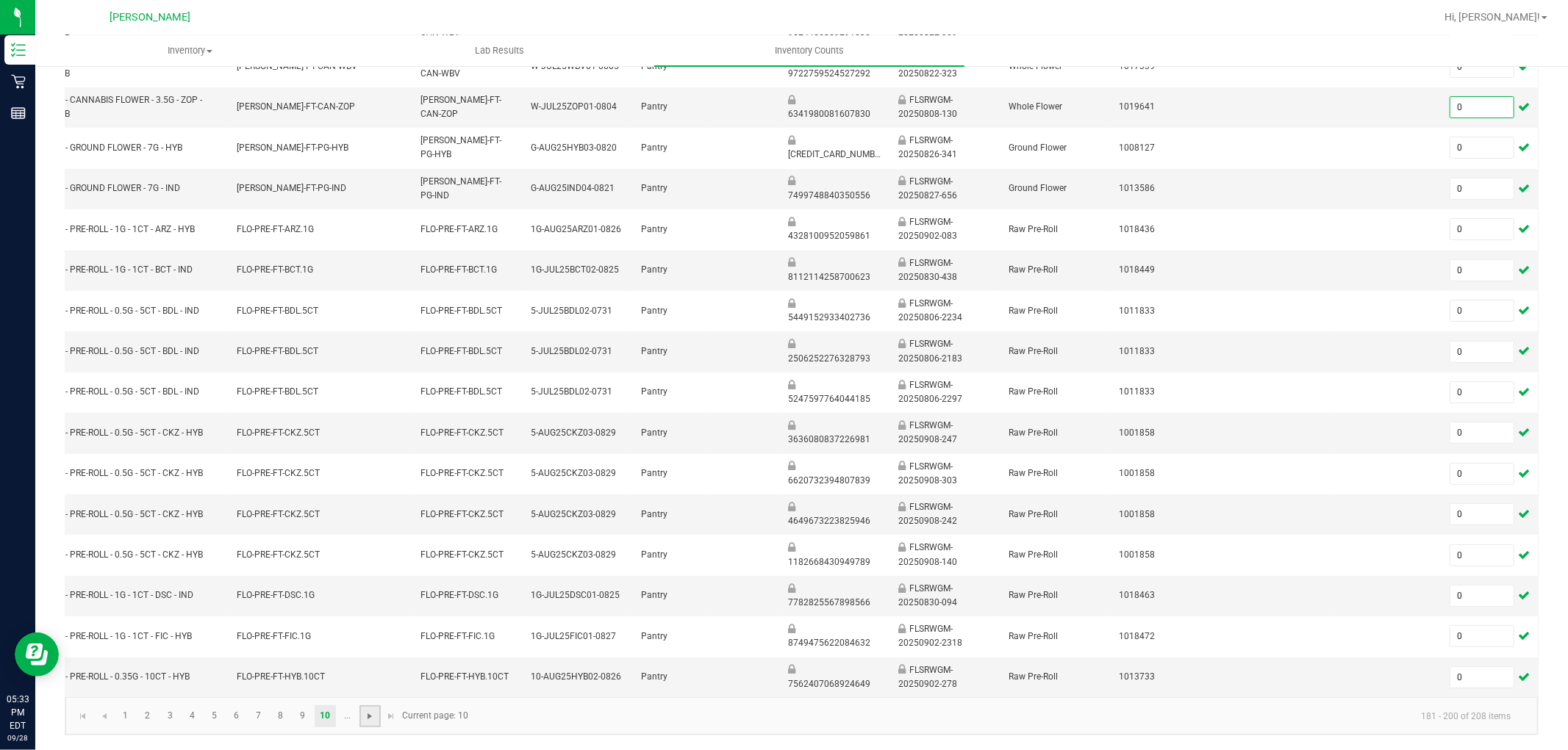
click at [371, 675] on span "Go to the next page" at bounding box center [370, 716] width 12 height 12
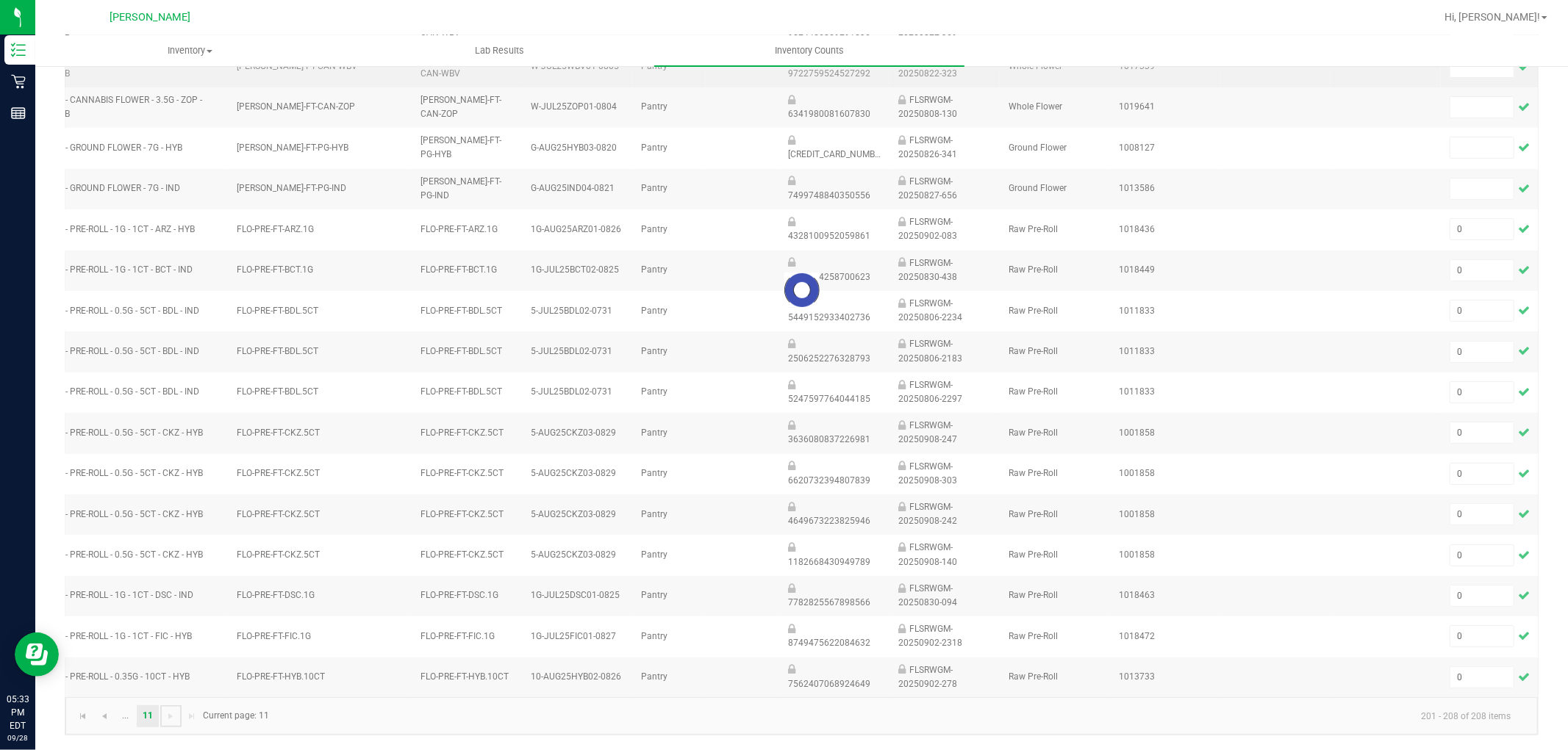
scroll to position [0, 0]
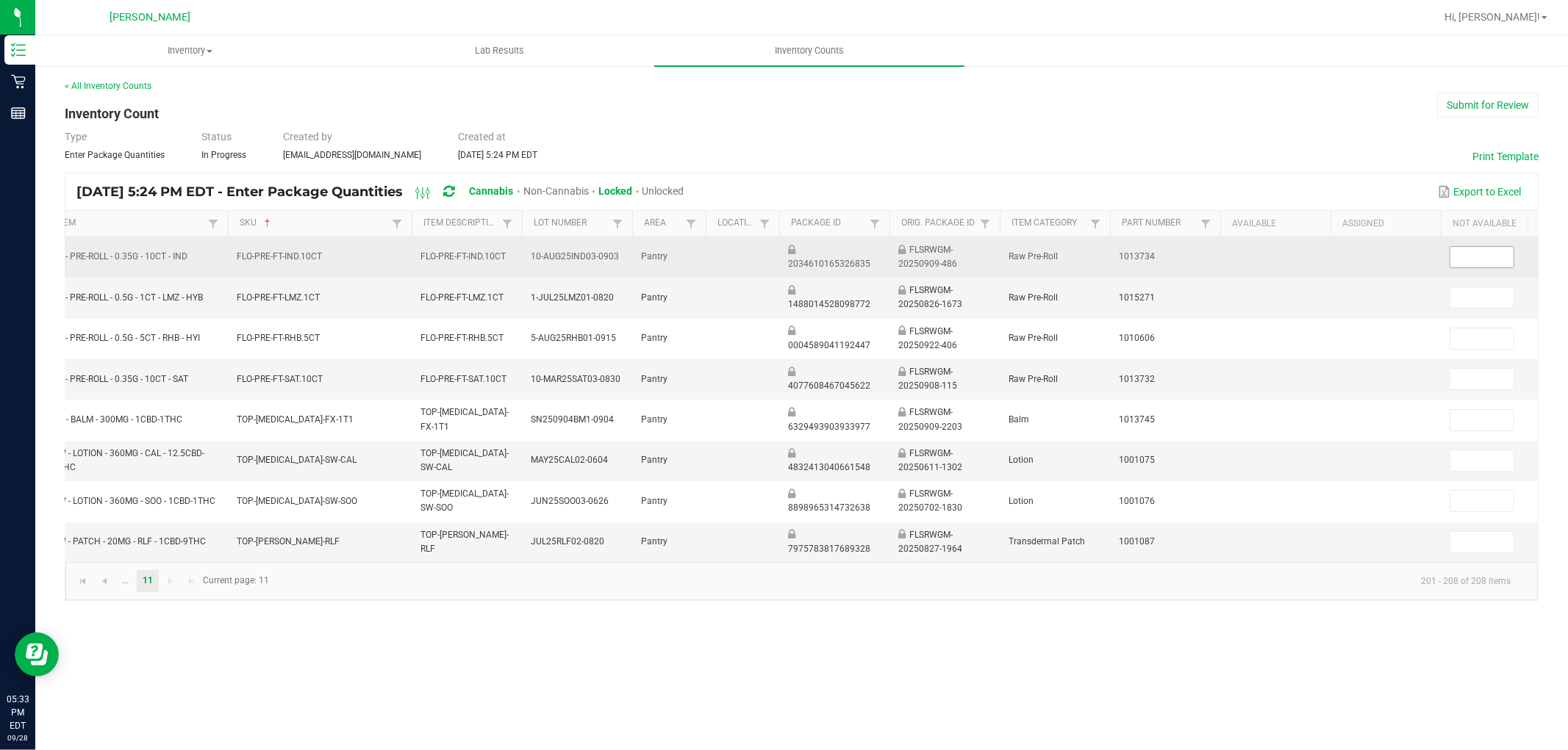
click at [1411, 250] on input at bounding box center [1482, 257] width 63 height 21
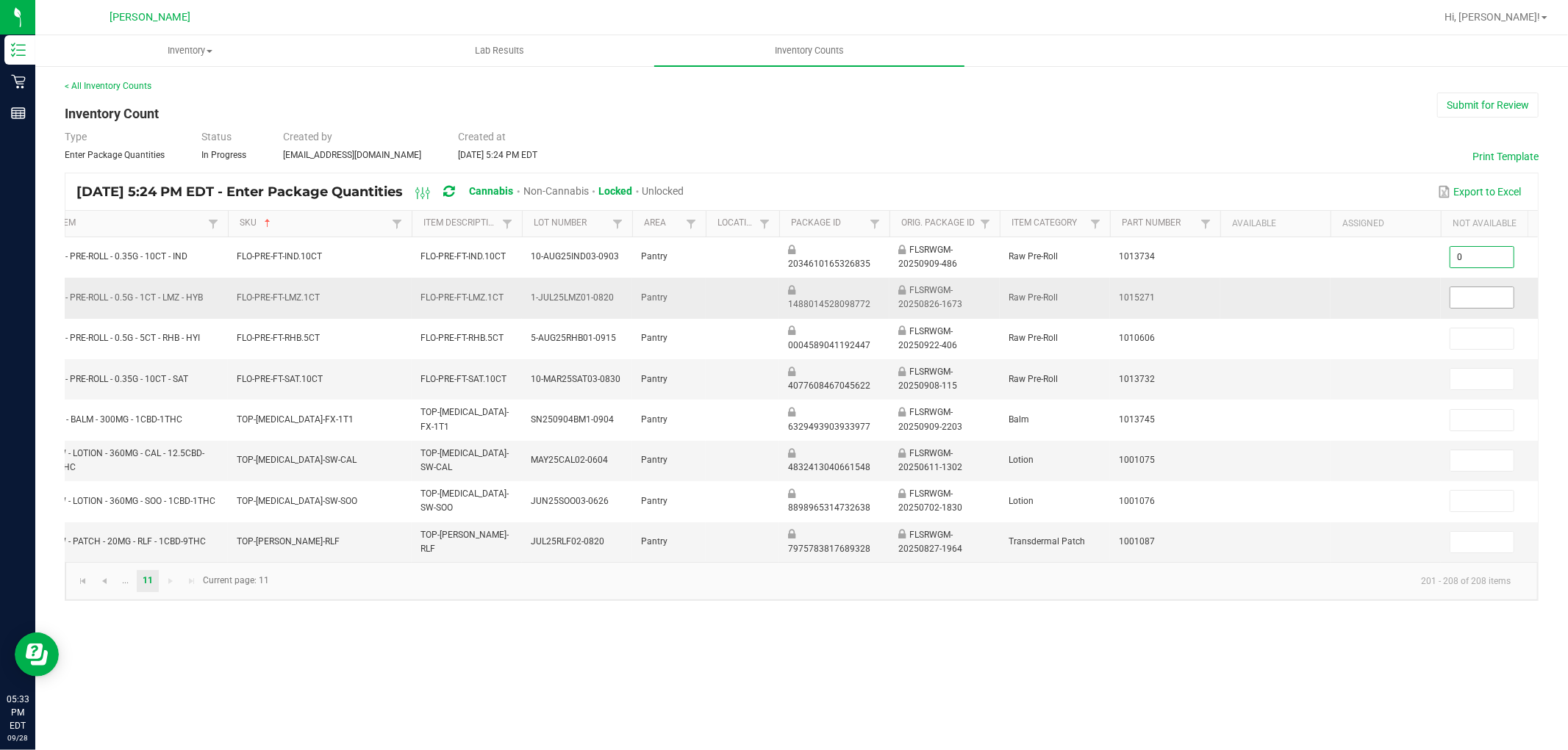
click at [1411, 300] on input at bounding box center [1482, 297] width 63 height 21
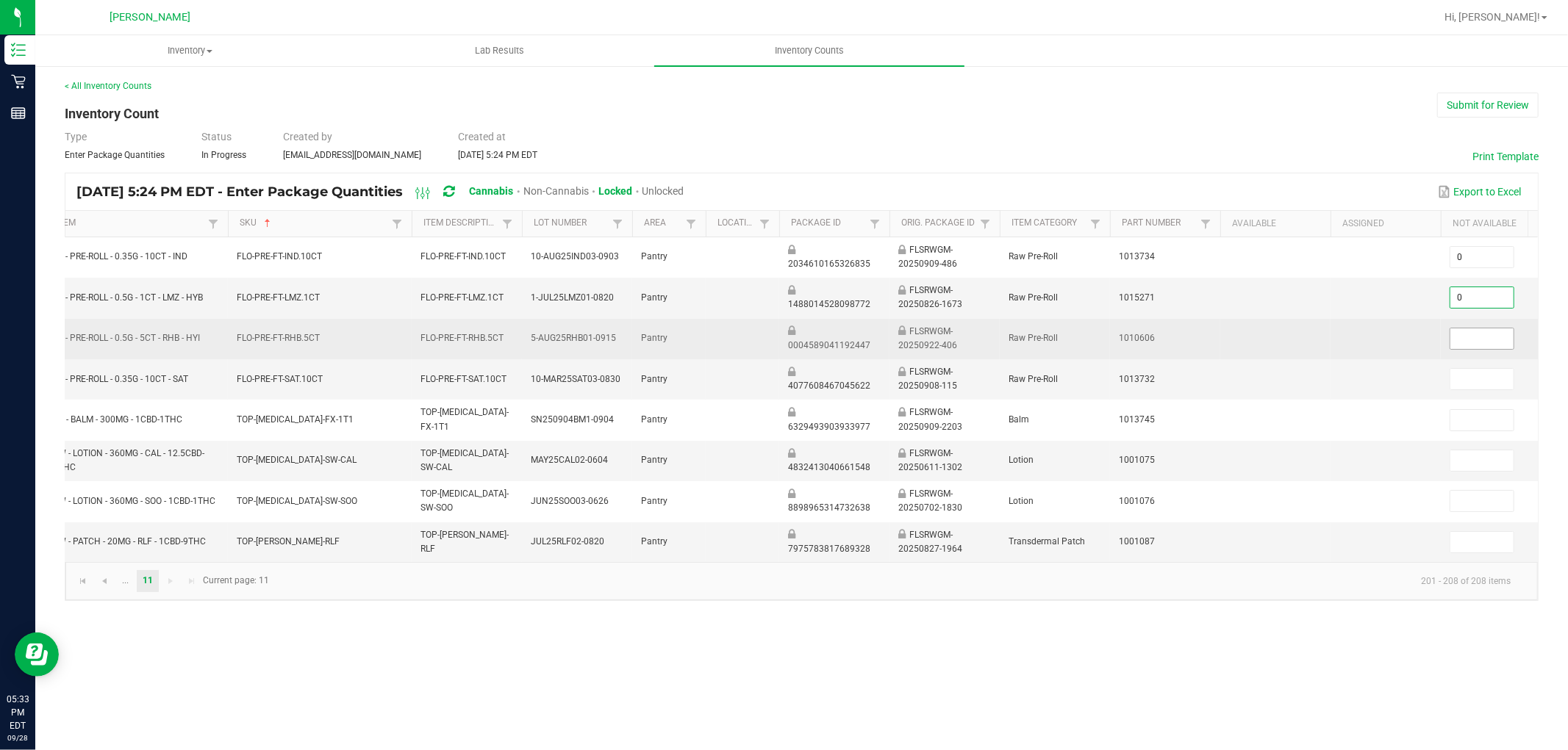
click at [1411, 347] on input at bounding box center [1482, 338] width 63 height 21
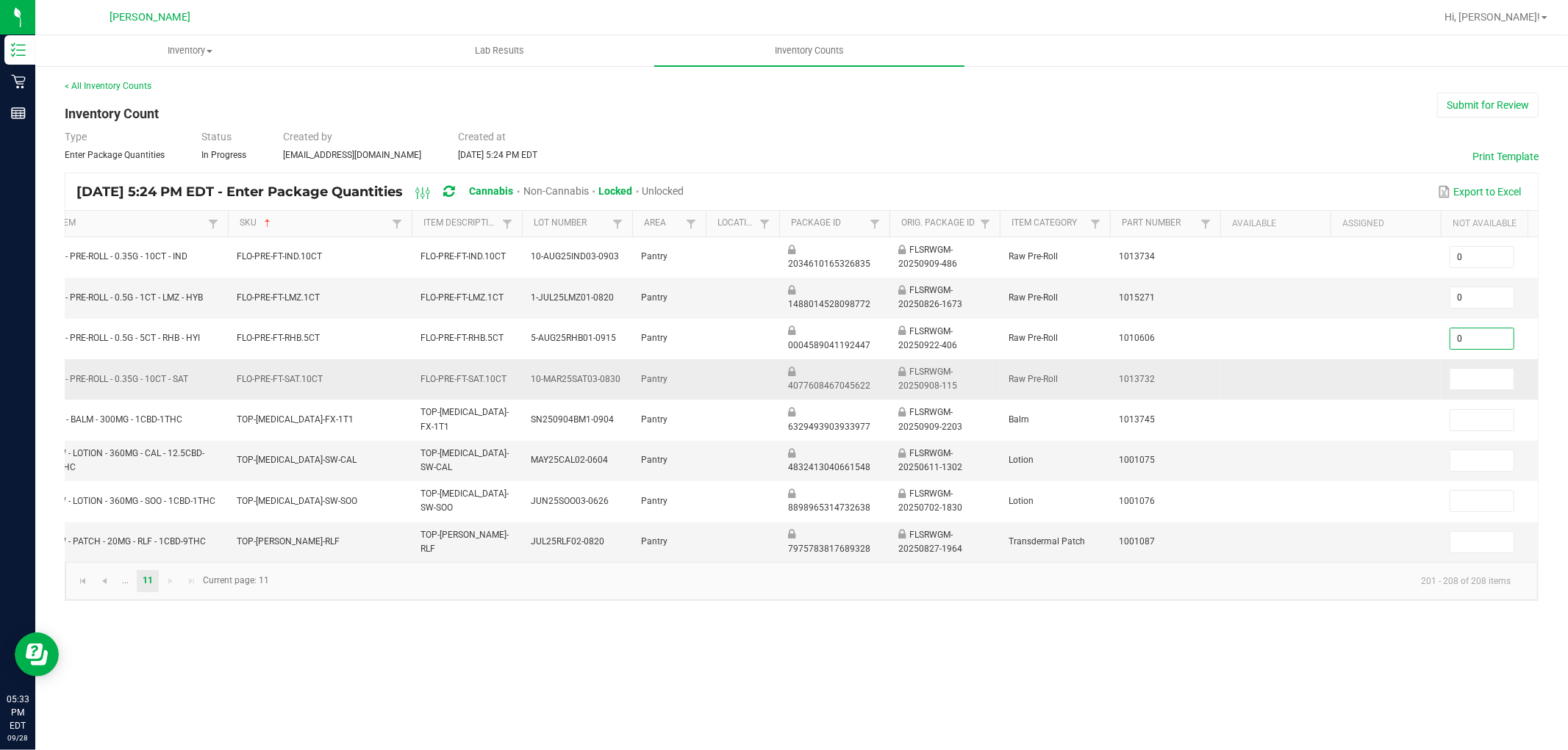
click at [1411, 393] on td at bounding box center [1495, 379] width 110 height 41
click at [1411, 384] on input at bounding box center [1482, 379] width 63 height 21
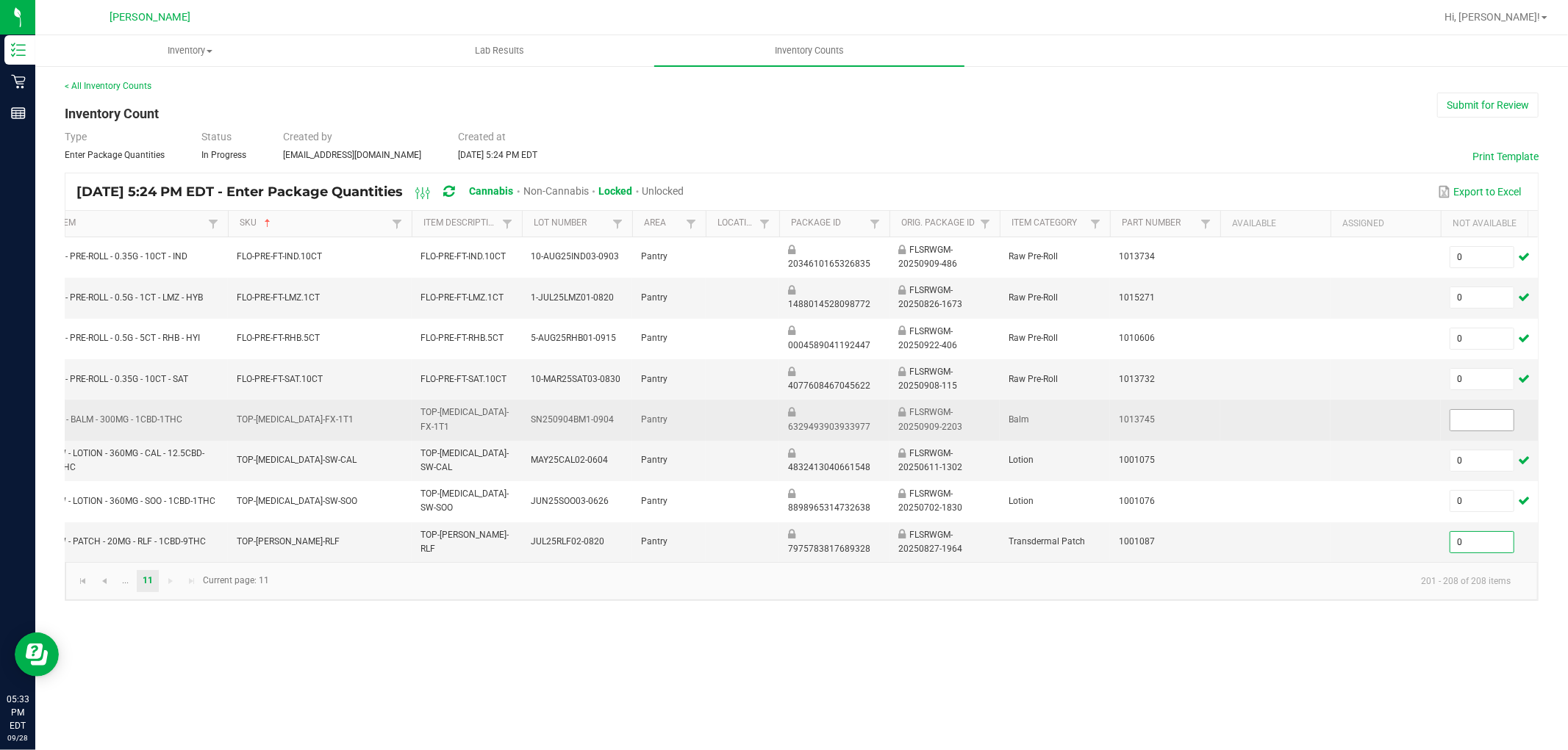
click at [1411, 427] on input at bounding box center [1482, 420] width 63 height 21
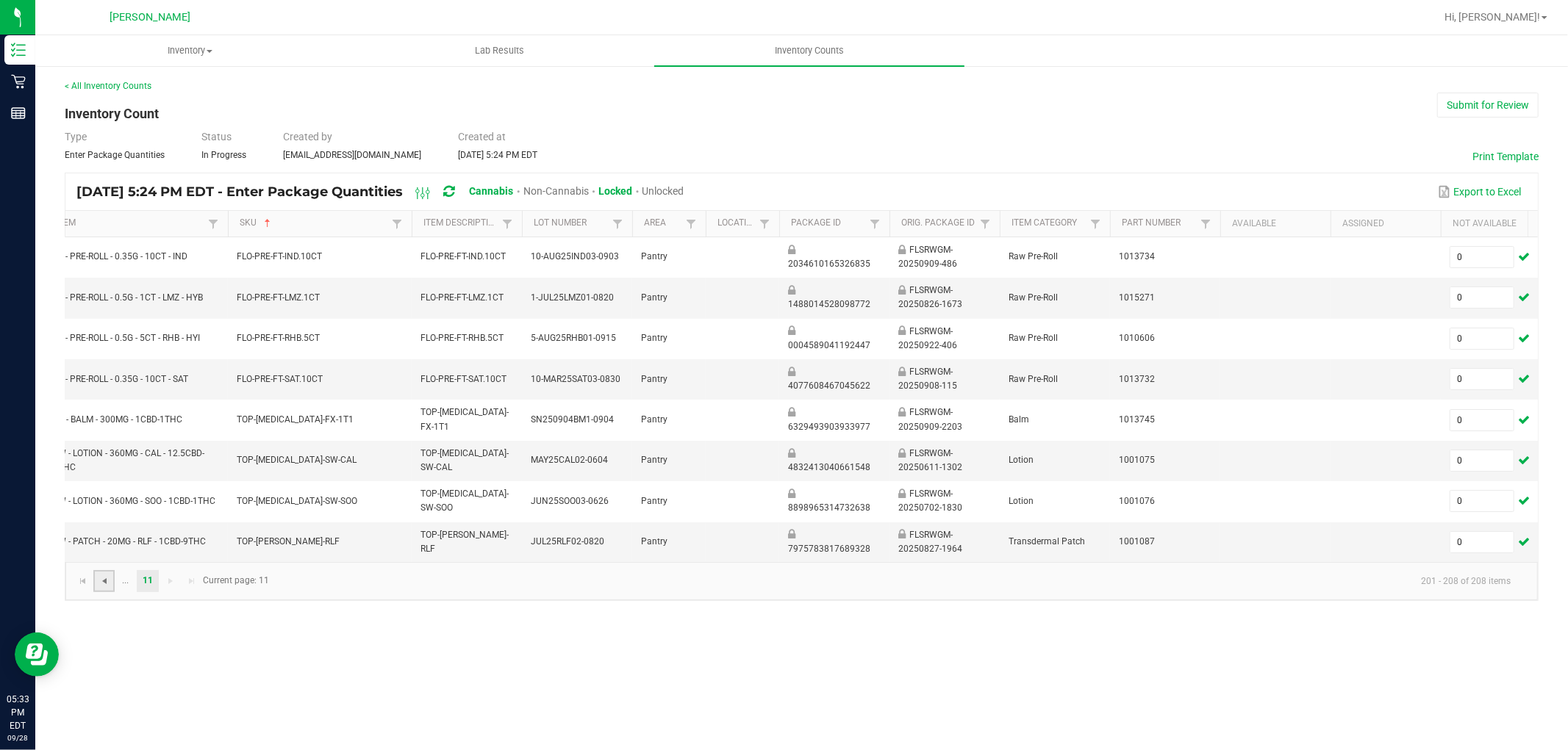
click at [103, 587] on span "Go to the previous page" at bounding box center [105, 581] width 12 height 12
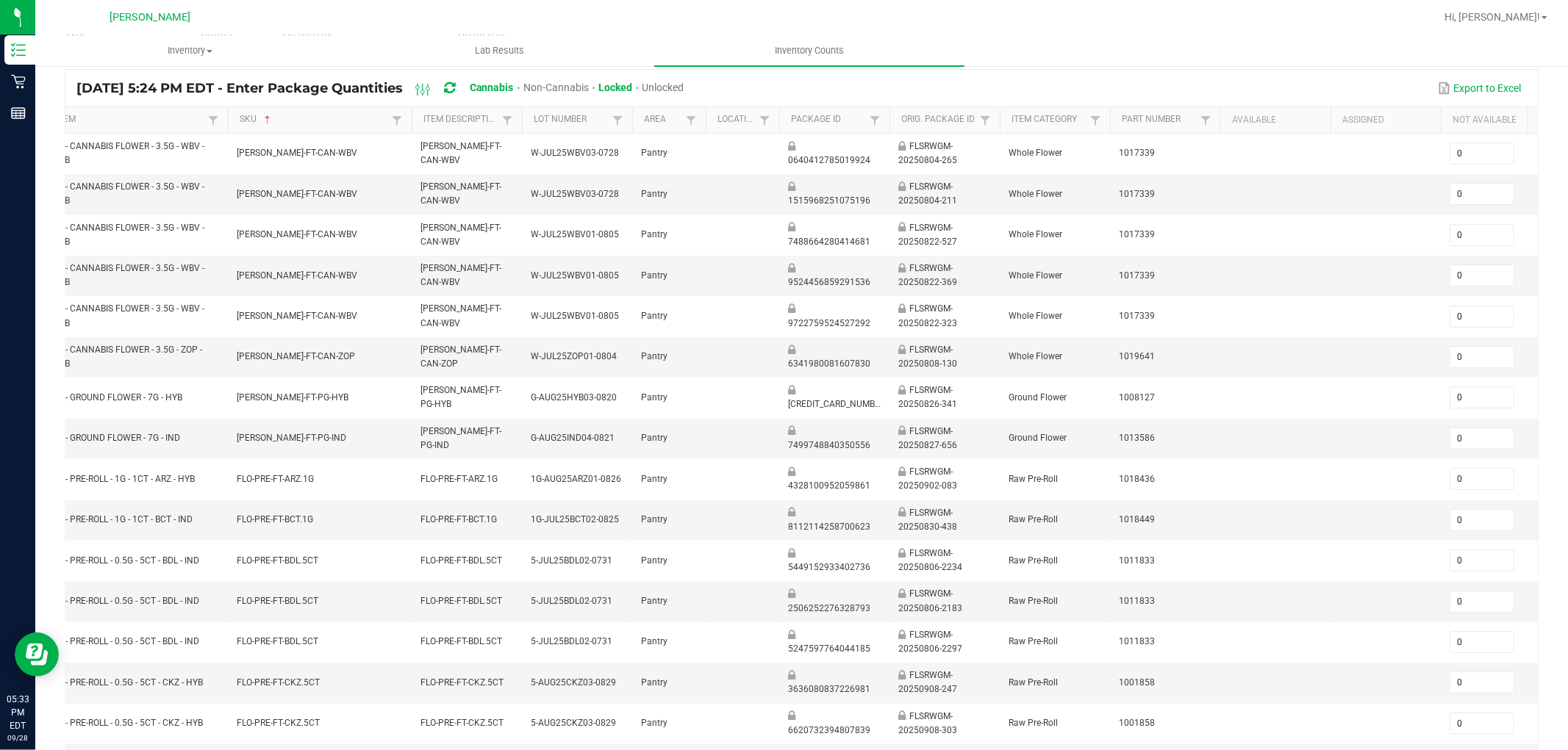
scroll to position [367, 0]
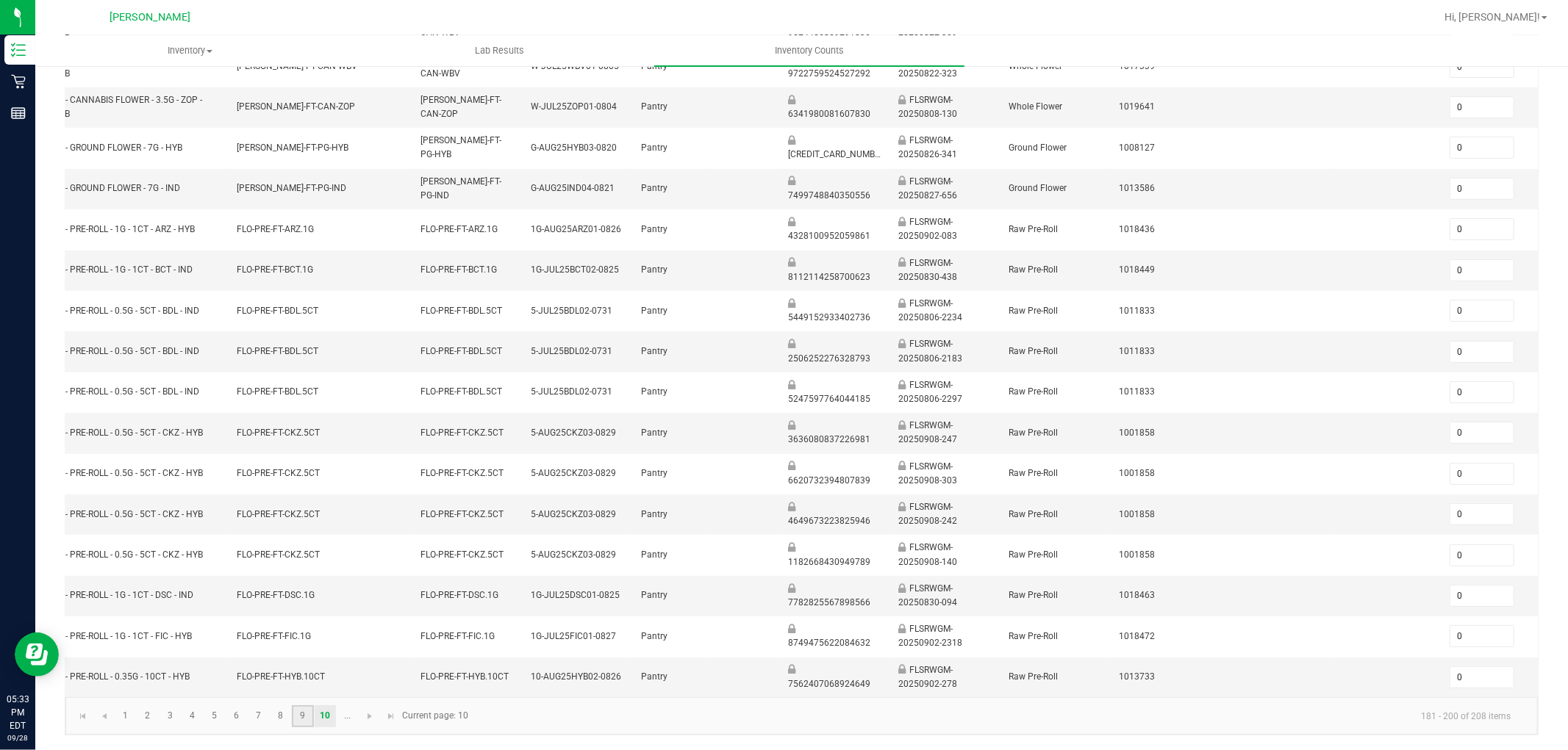
click at [306, 675] on link "9" at bounding box center [303, 716] width 22 height 22
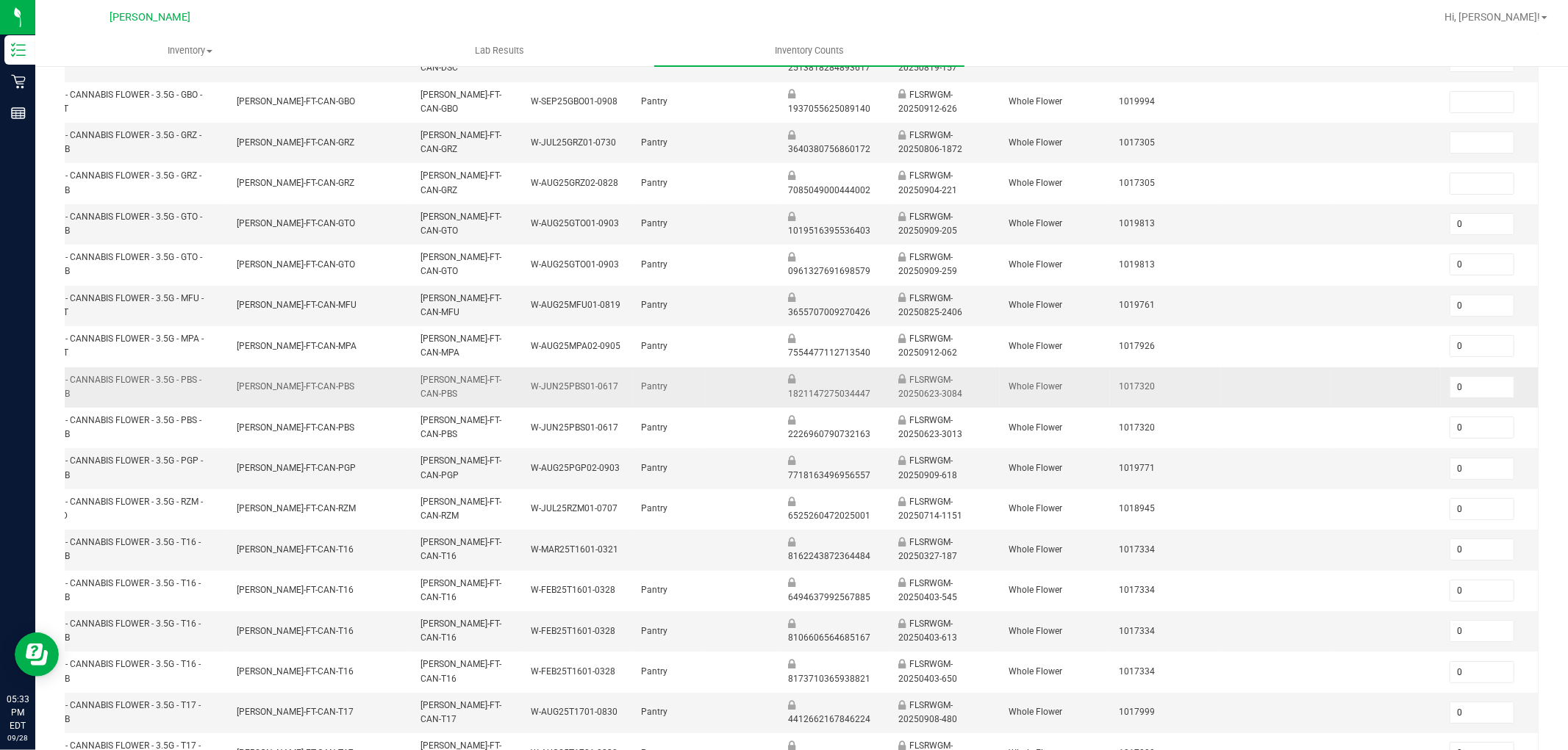
scroll to position [41, 0]
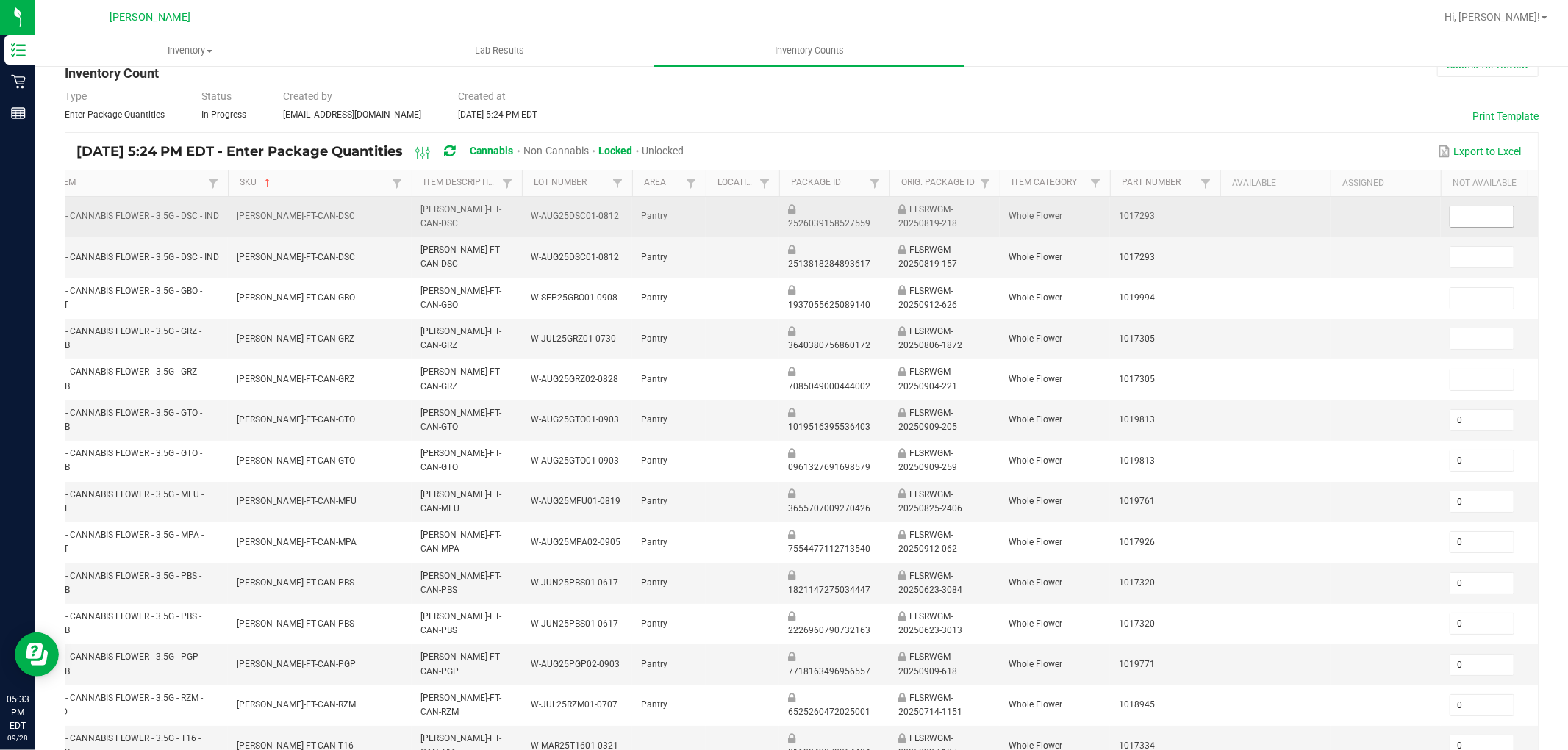
click at [1411, 214] on input at bounding box center [1482, 217] width 63 height 21
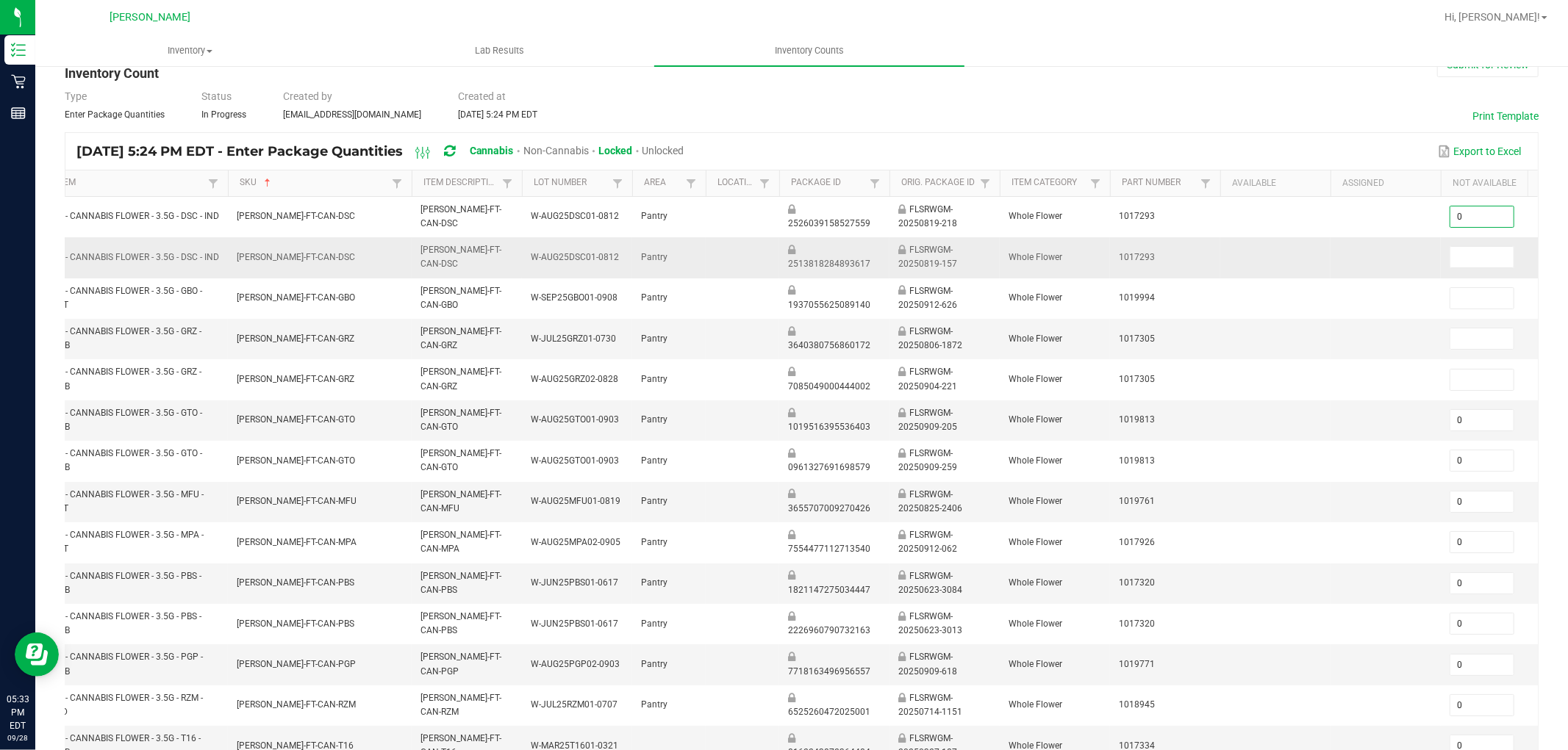
click at [1411, 270] on td at bounding box center [1495, 257] width 110 height 41
click at [1411, 258] on input at bounding box center [1482, 257] width 63 height 21
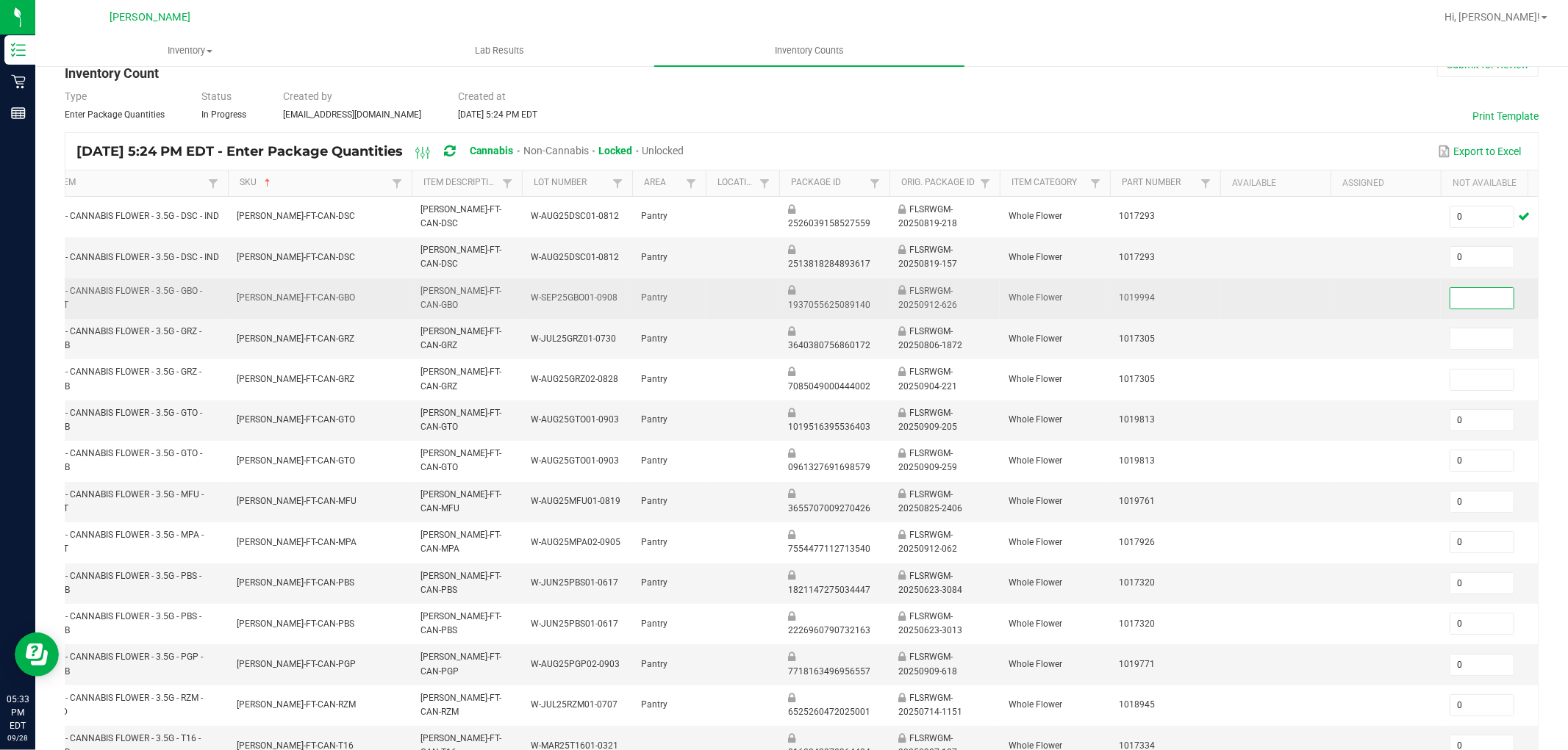
click at [1411, 290] on input at bounding box center [1482, 298] width 63 height 21
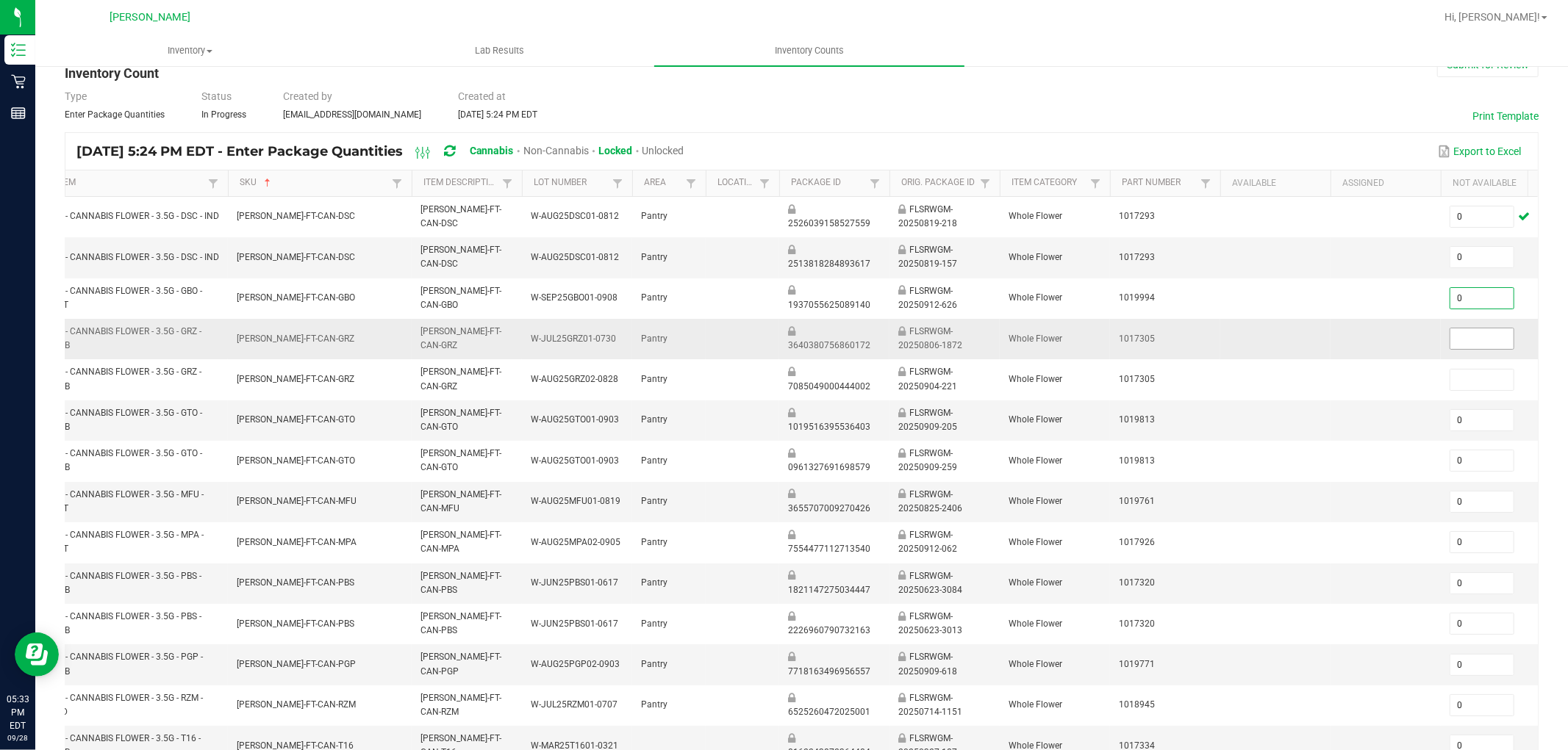
click at [1411, 348] on input at bounding box center [1482, 338] width 63 height 21
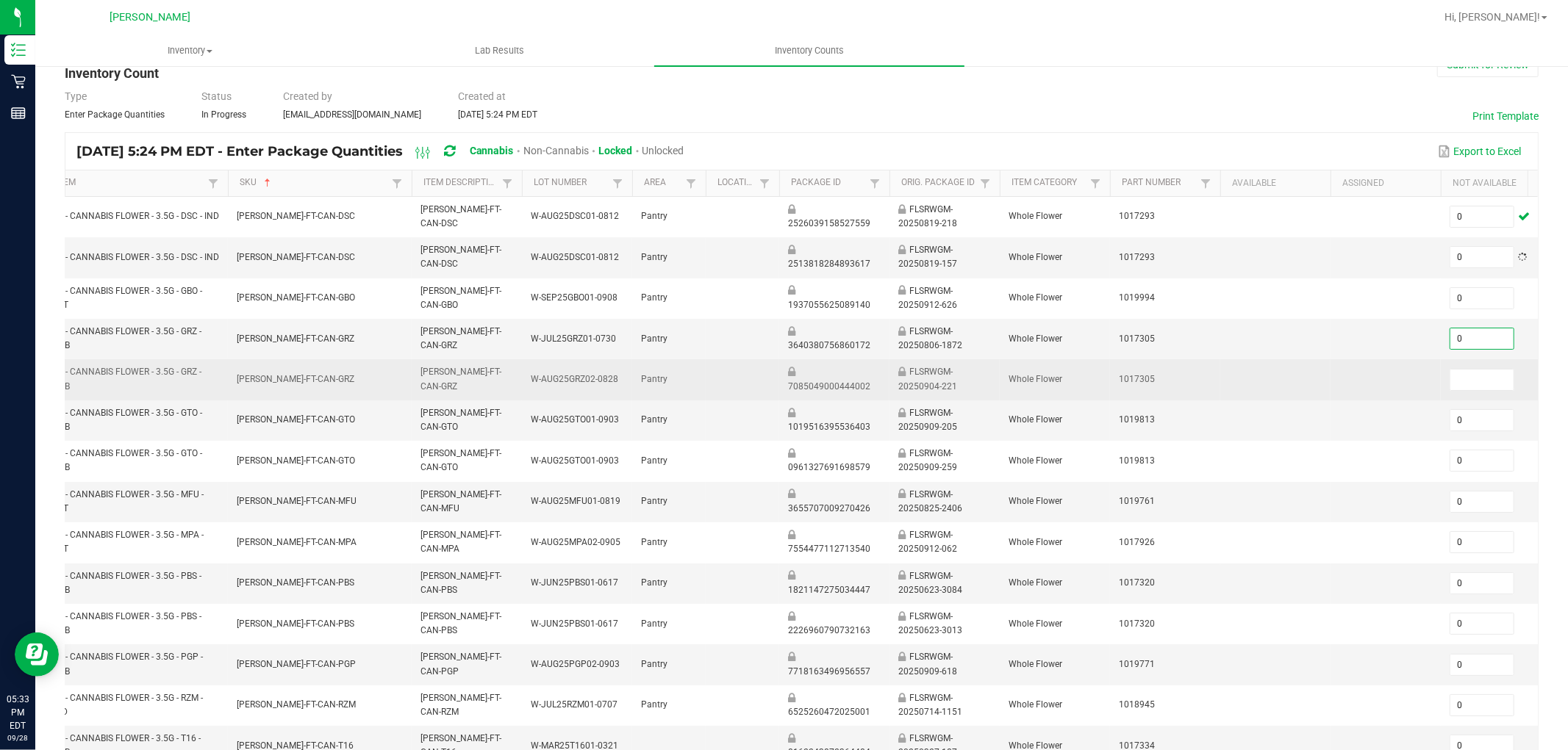
click at [1411, 393] on td at bounding box center [1495, 379] width 110 height 41
click at [1411, 386] on input at bounding box center [1482, 380] width 63 height 21
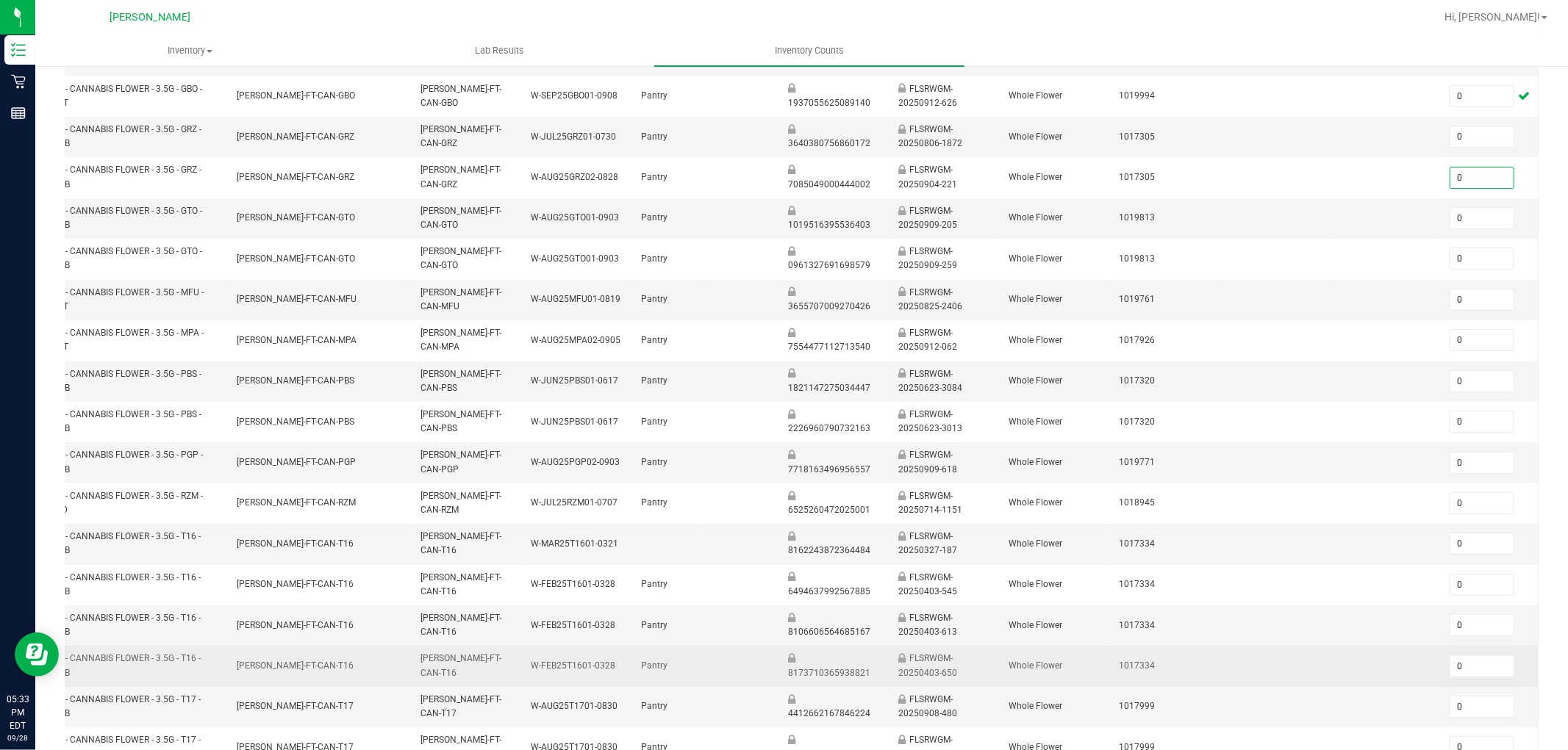
scroll to position [367, 0]
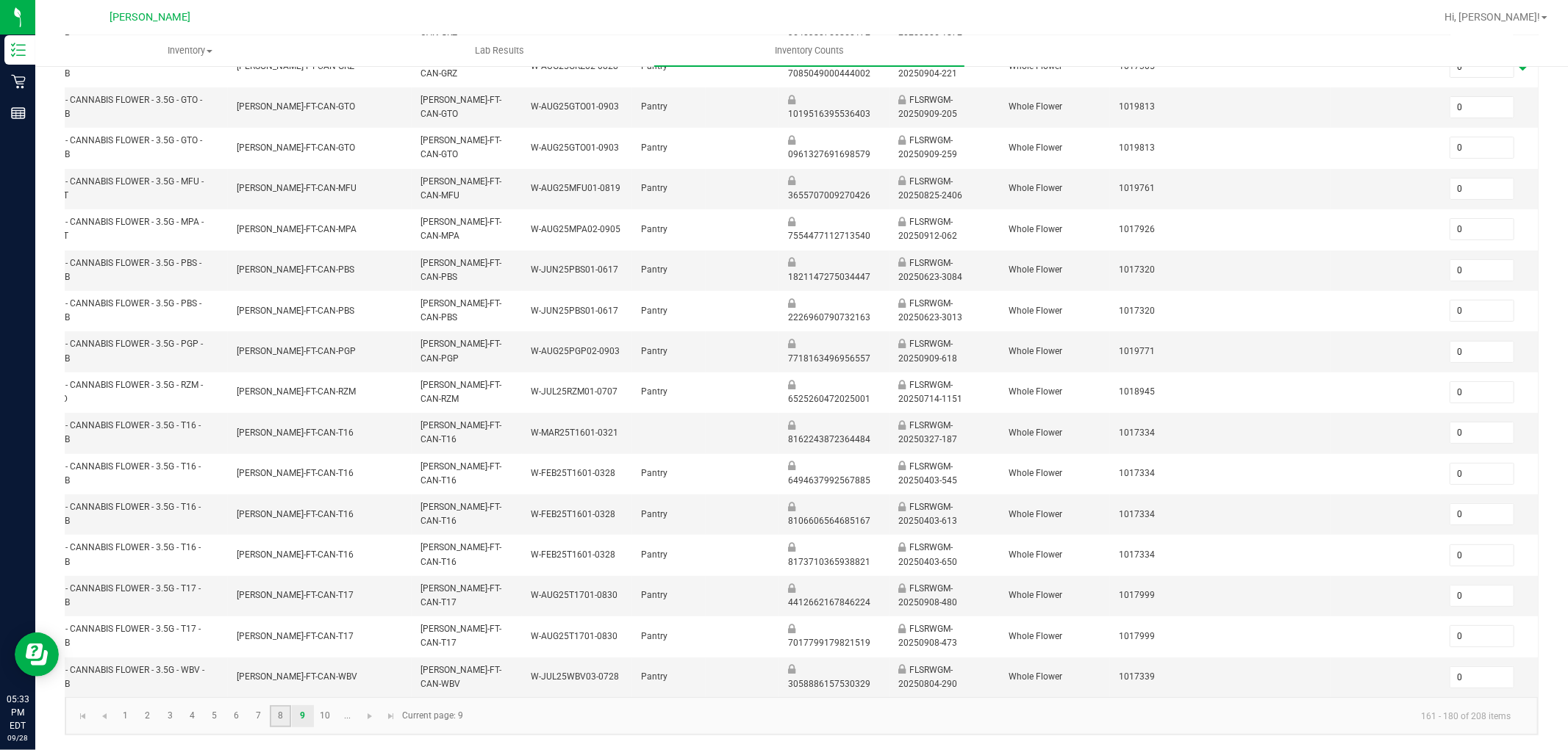
click at [285, 675] on link "8" at bounding box center [281, 716] width 22 height 22
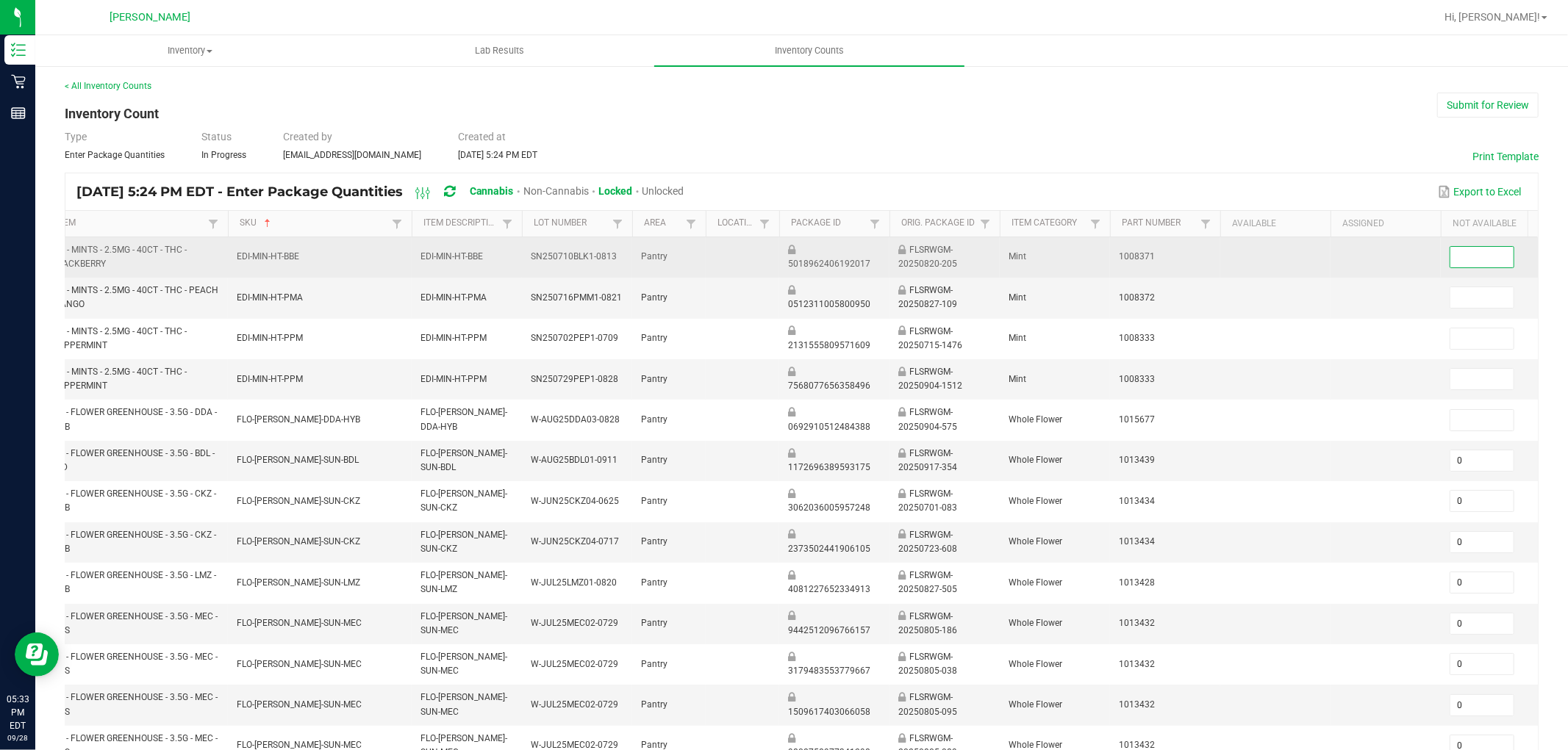
click at [1411, 259] on input at bounding box center [1482, 257] width 63 height 21
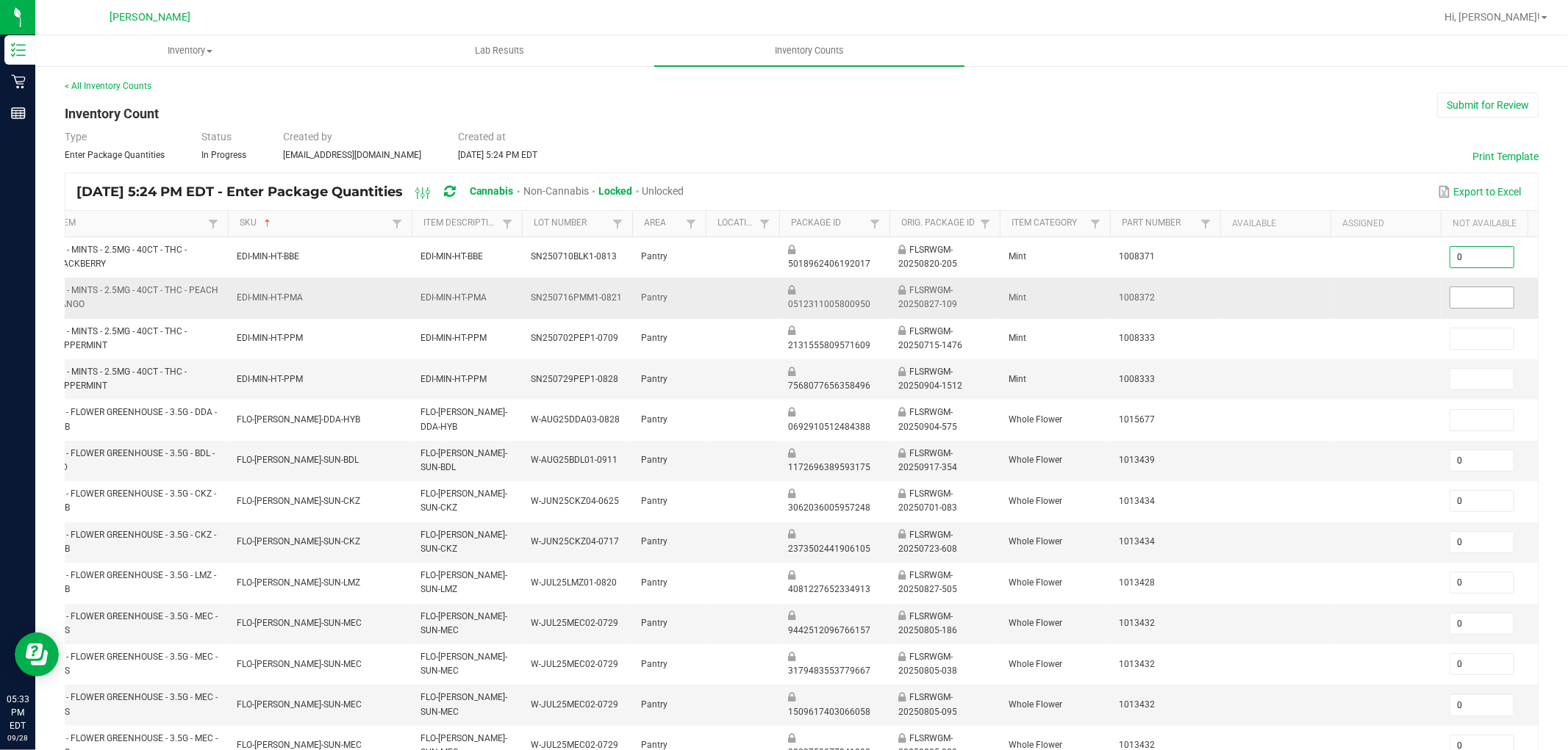
click at [1411, 302] on input at bounding box center [1482, 297] width 63 height 21
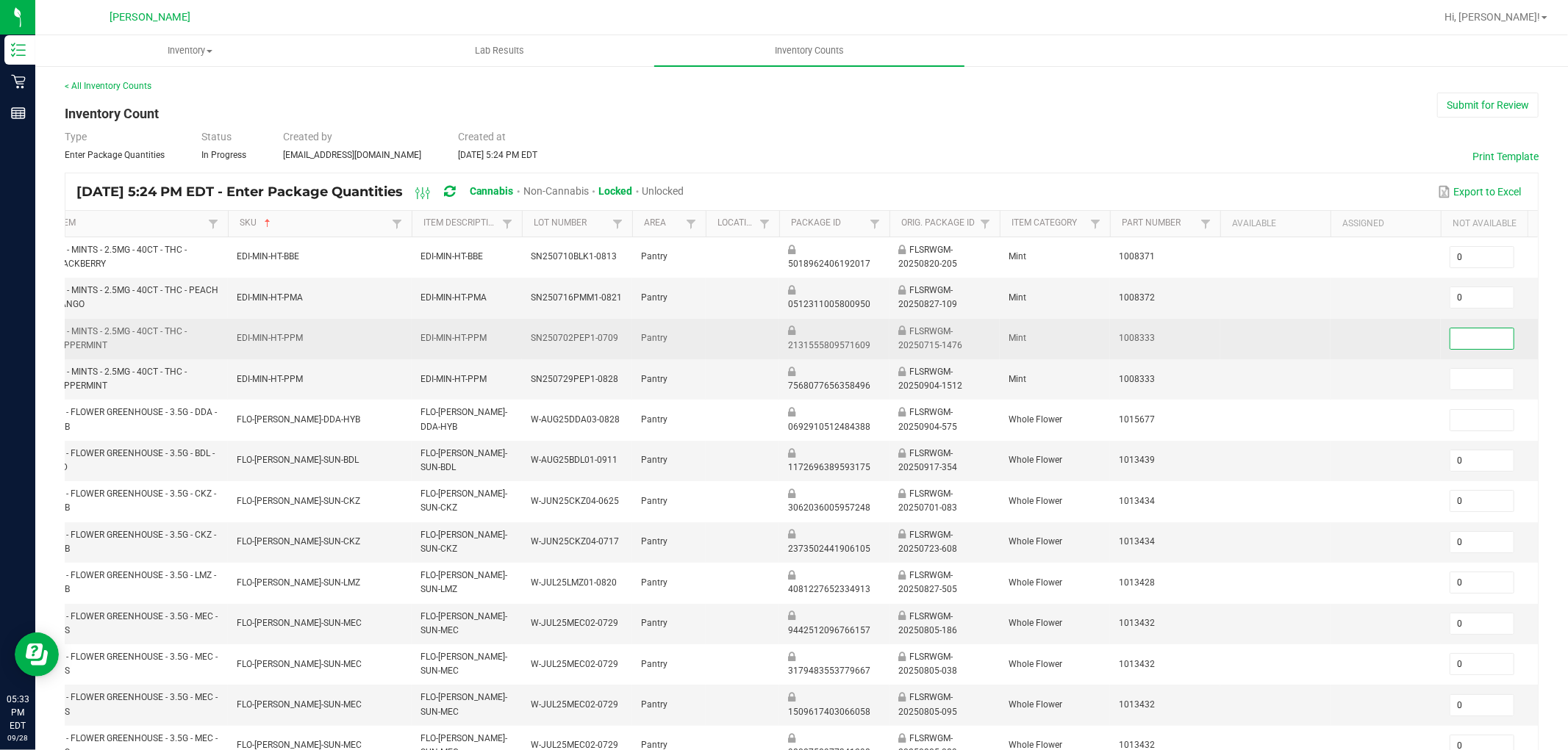
click at [1411, 328] on input at bounding box center [1482, 338] width 63 height 21
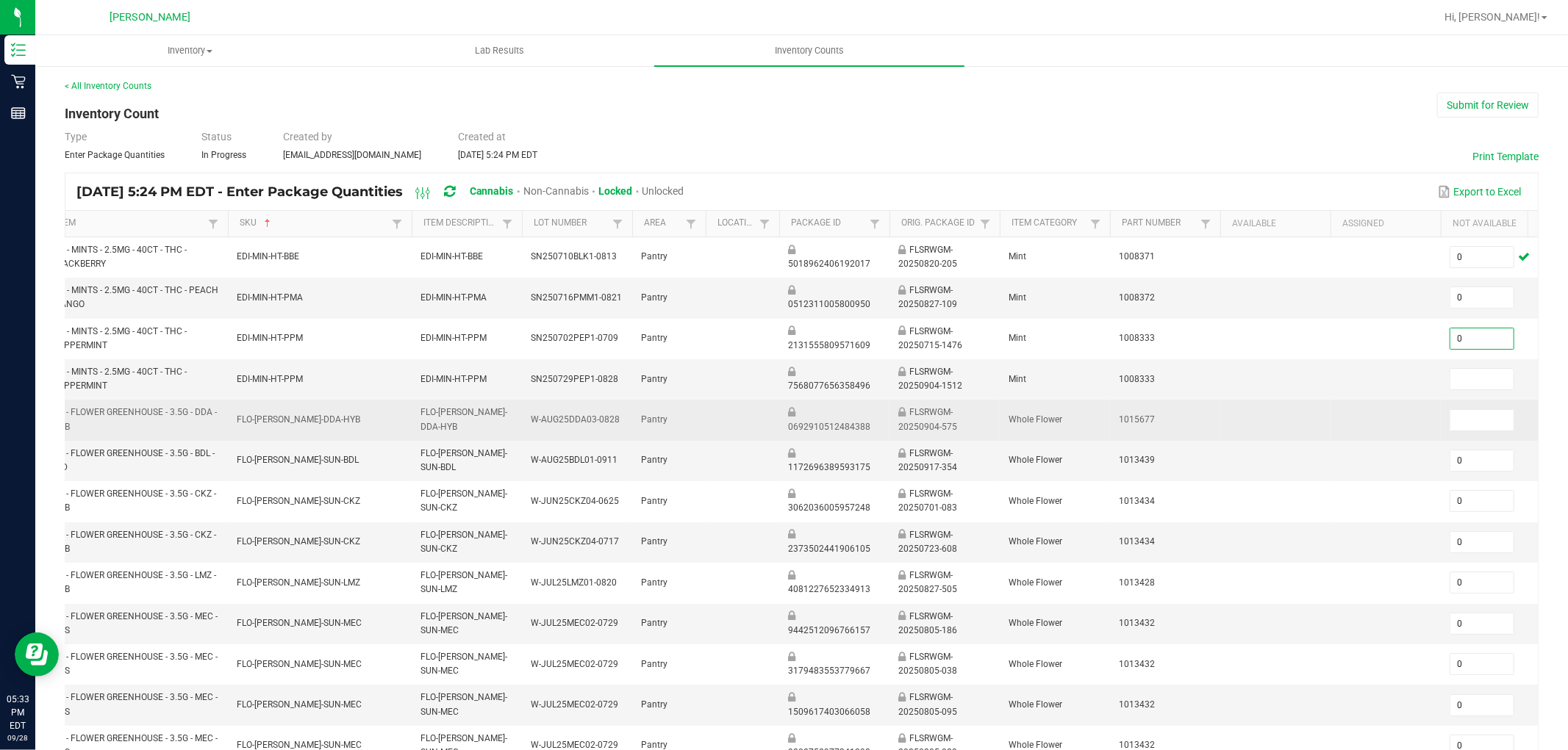
drag, startPoint x: 1479, startPoint y: 380, endPoint x: 1472, endPoint y: 407, distance: 27.9
click at [1411, 381] on input at bounding box center [1482, 379] width 63 height 21
click at [1411, 416] on input at bounding box center [1482, 420] width 63 height 21
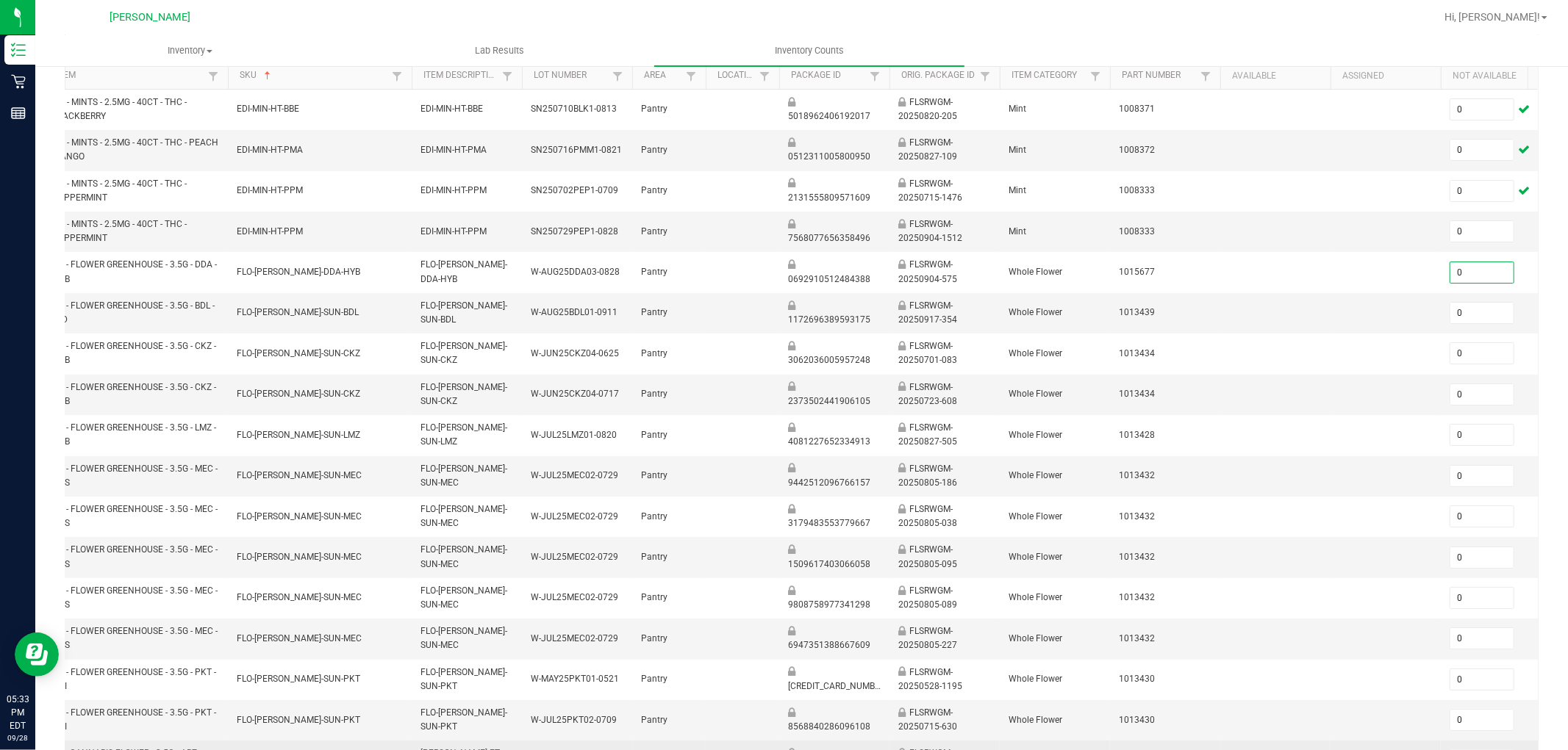
scroll to position [367, 0]
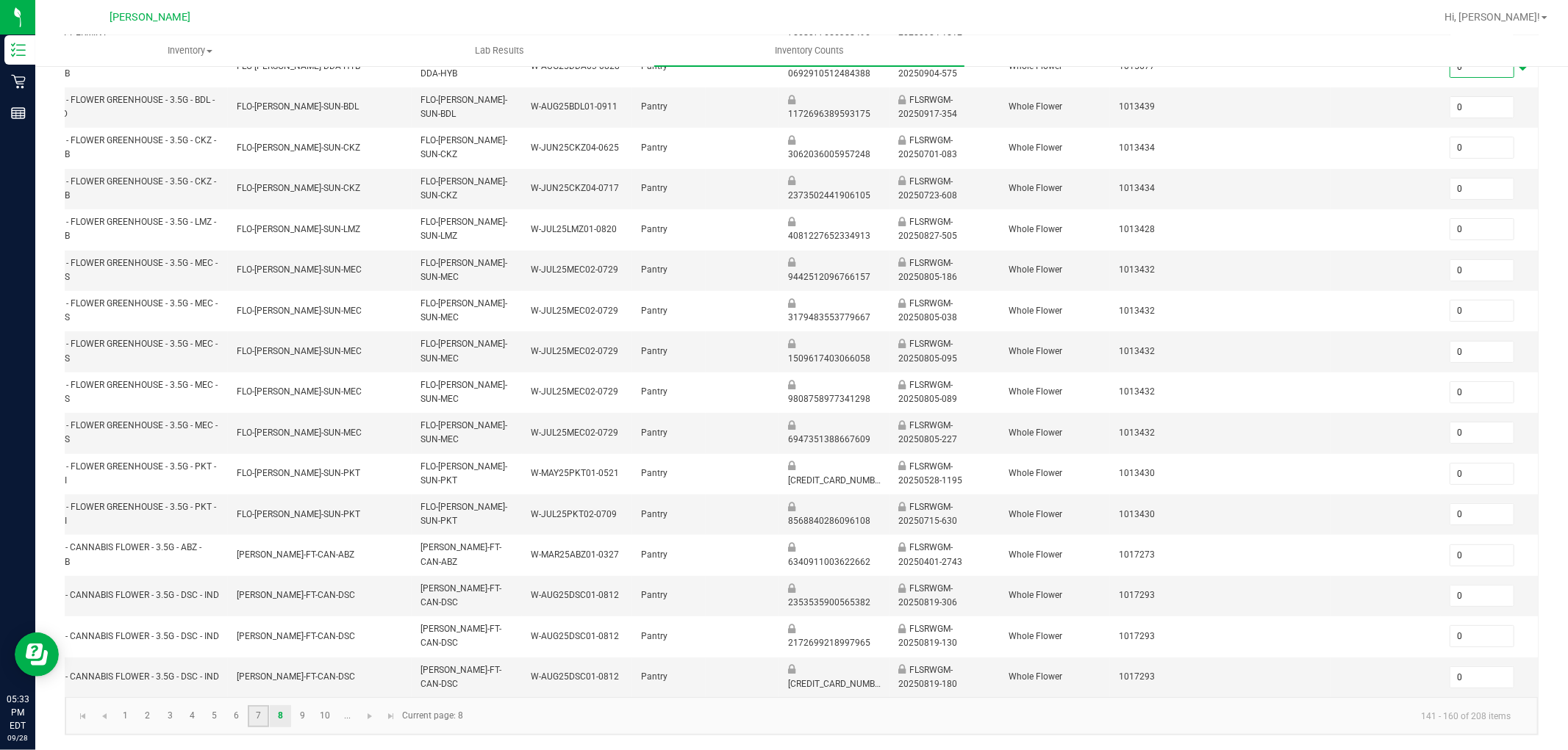
click at [263, 675] on link "7" at bounding box center [258, 716] width 22 height 22
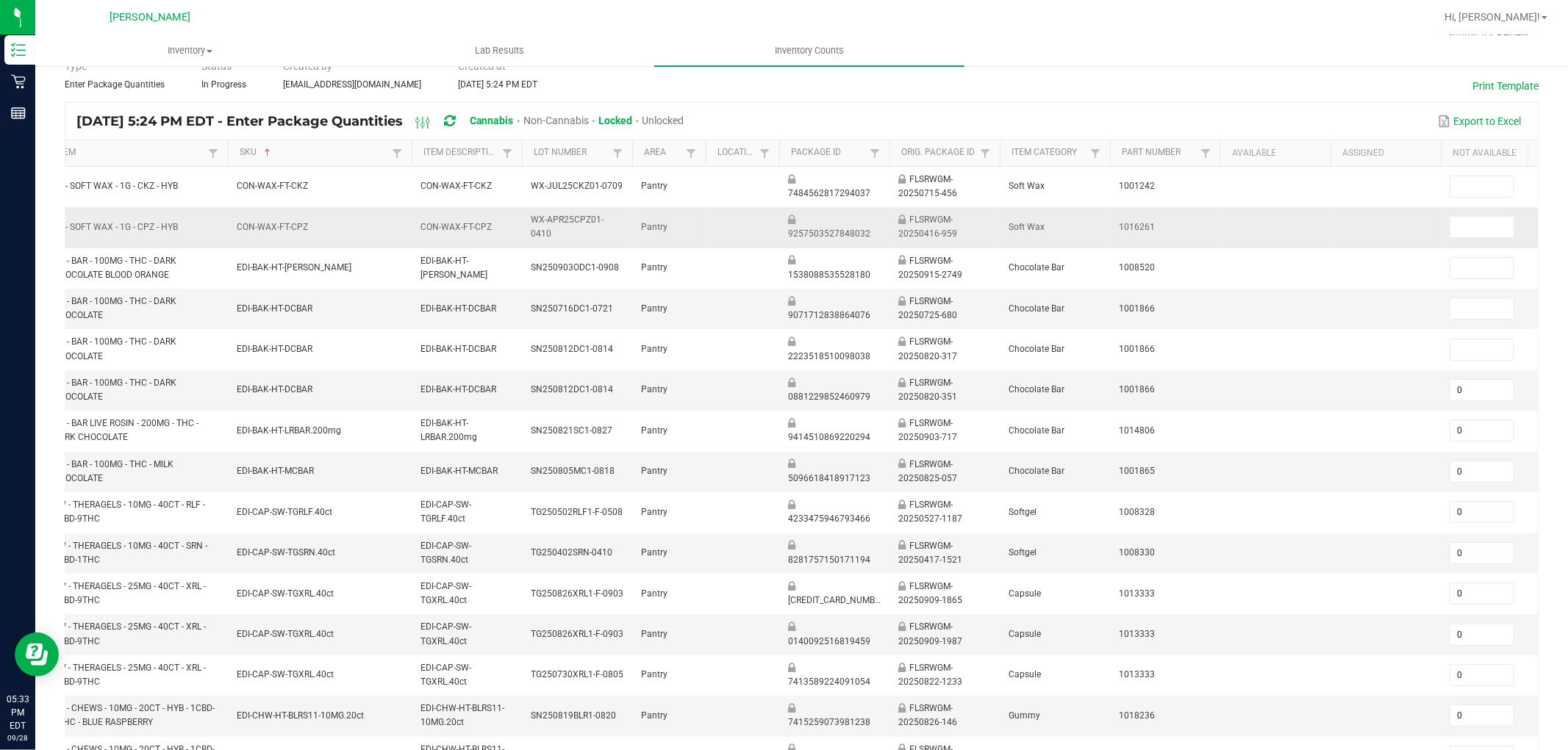
scroll to position [41, 0]
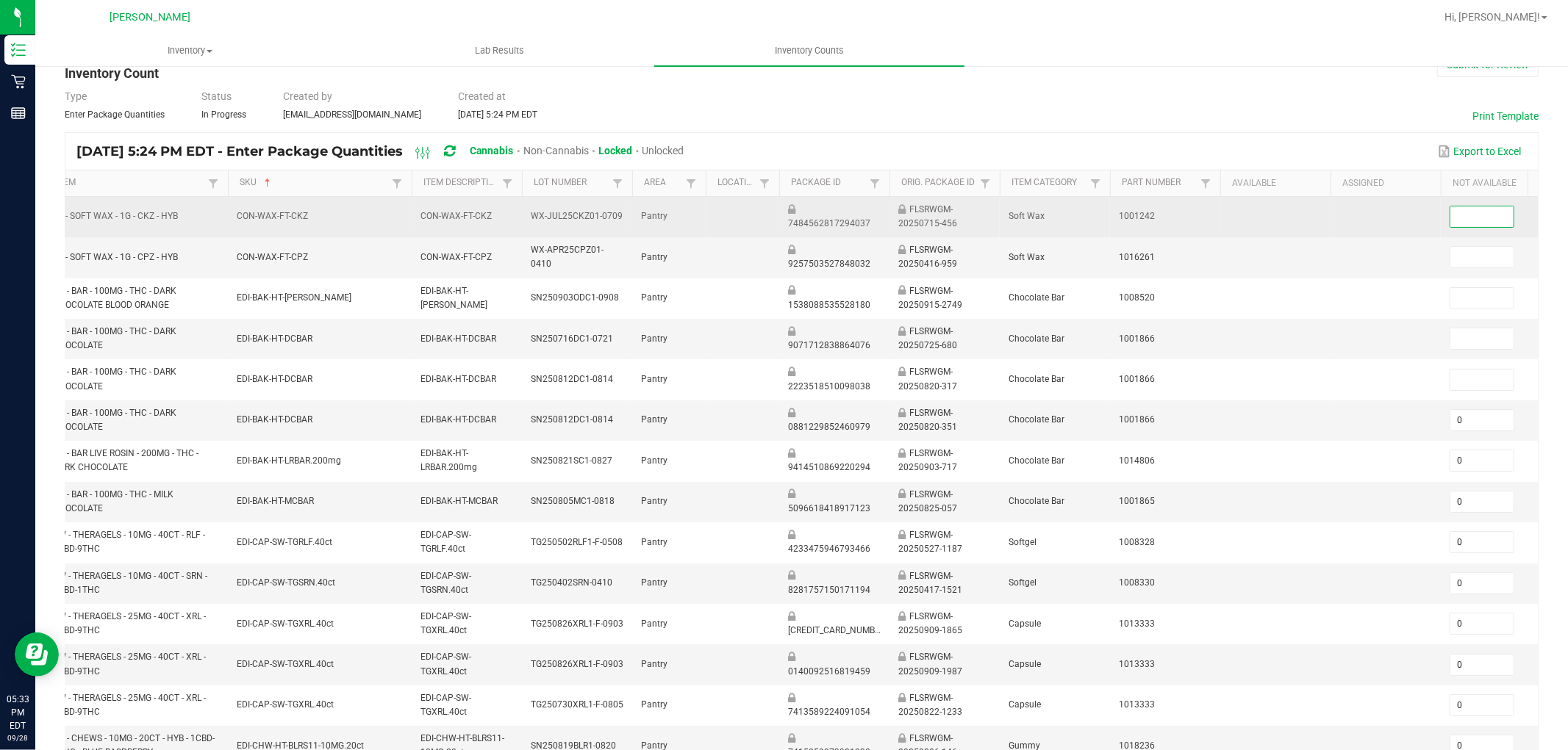
click at [1411, 217] on input at bounding box center [1482, 217] width 63 height 21
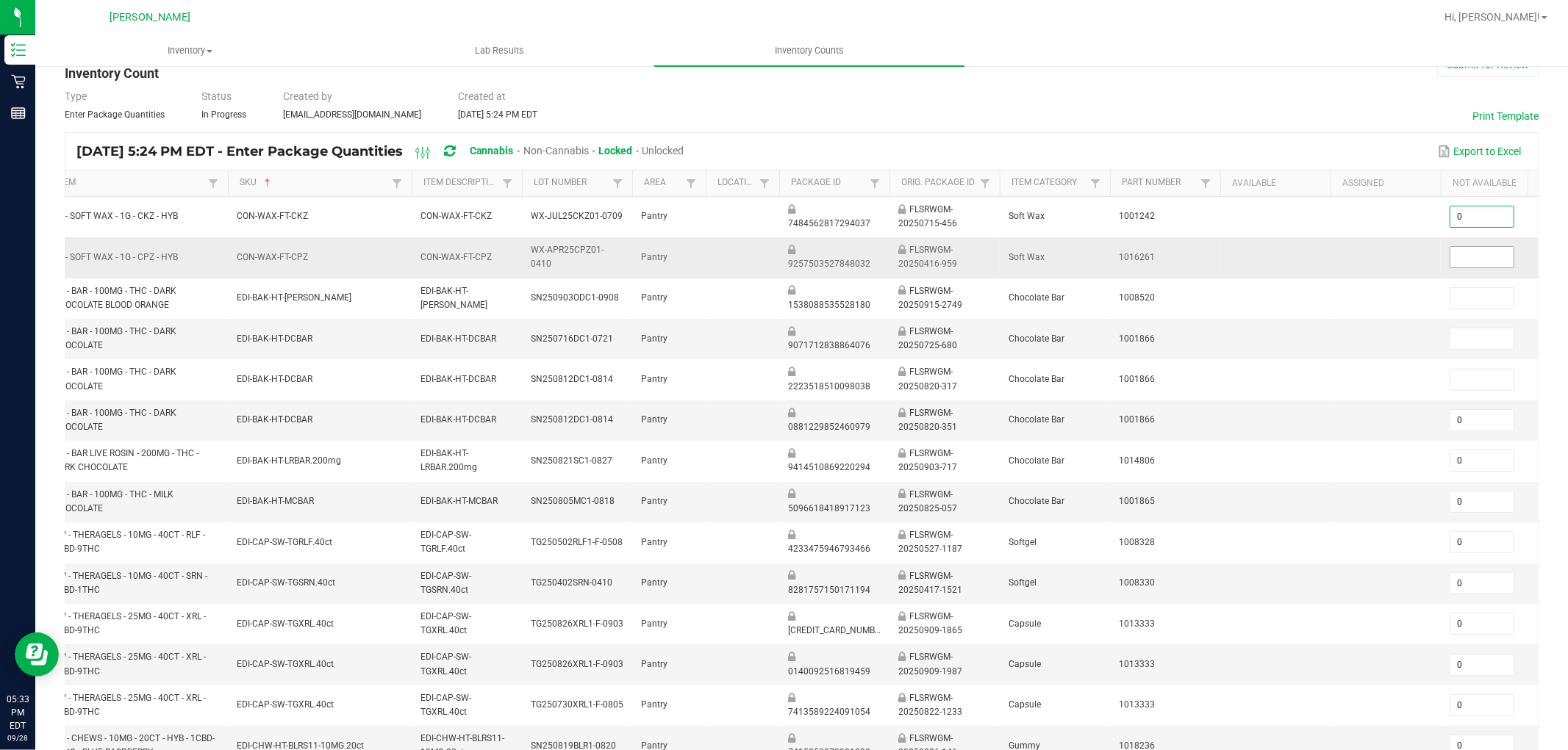
click at [1411, 257] on input at bounding box center [1482, 257] width 63 height 21
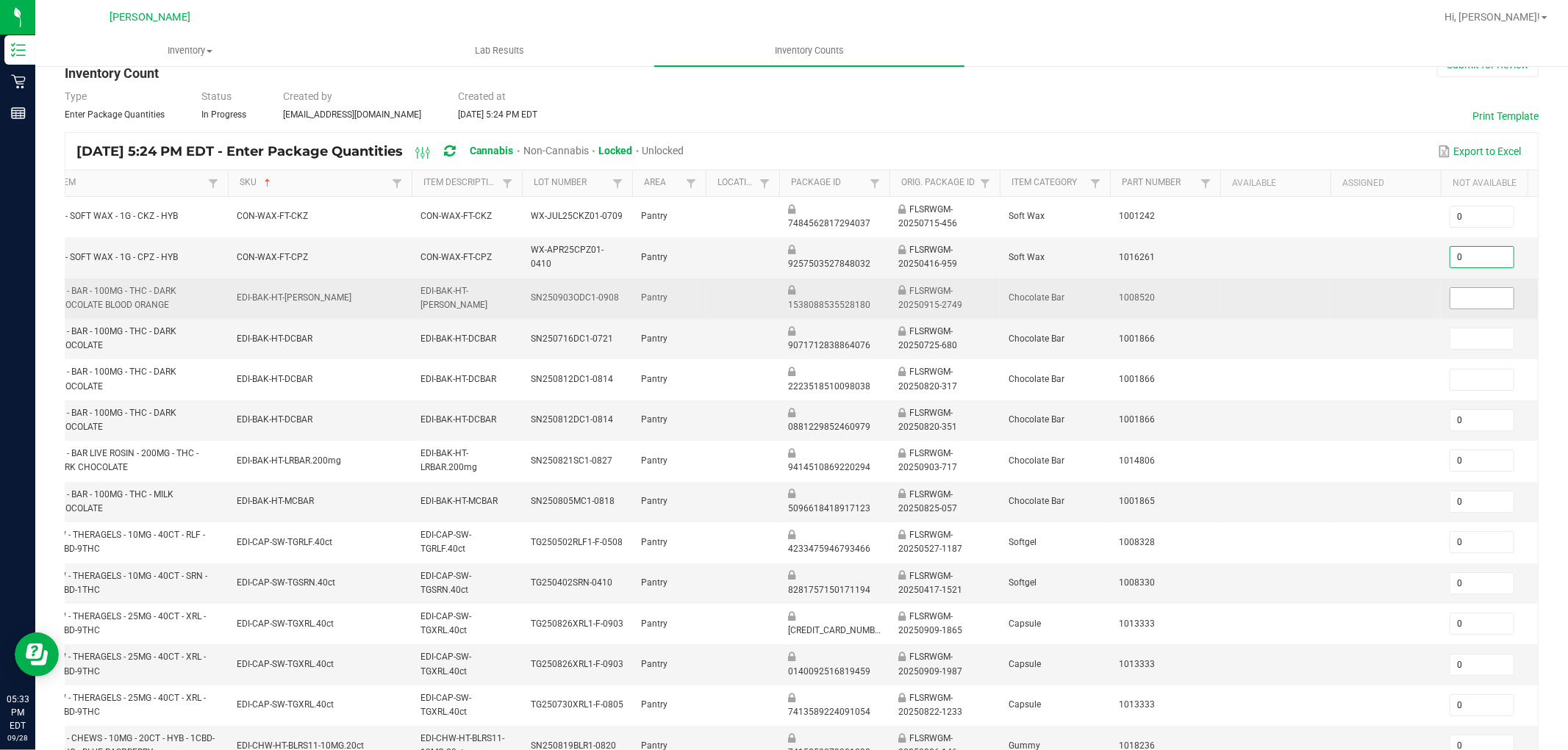
click at [1411, 296] on input at bounding box center [1482, 298] width 63 height 21
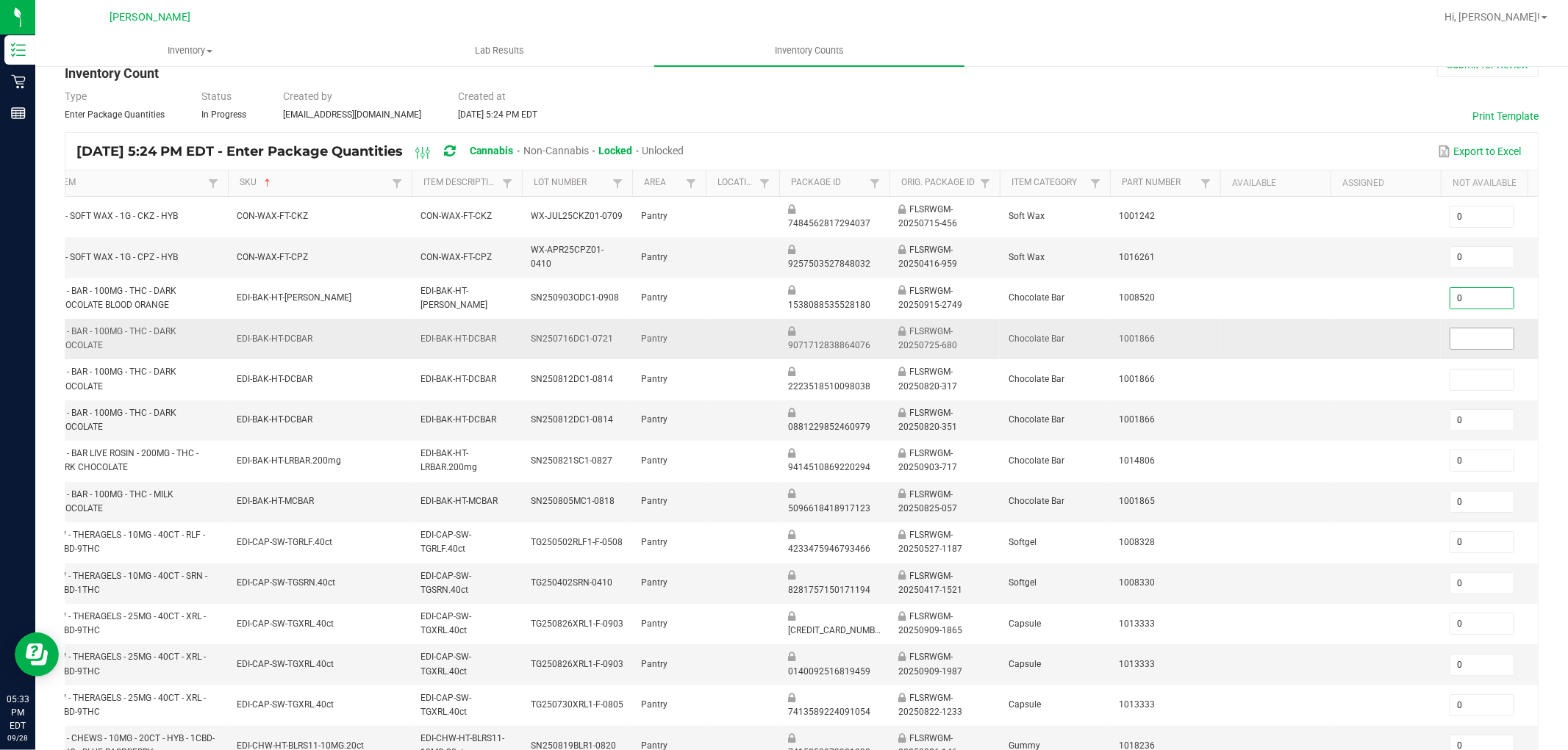
click at [1411, 349] on span at bounding box center [1481, 338] width 64 height 22
click at [1411, 345] on input at bounding box center [1482, 338] width 63 height 21
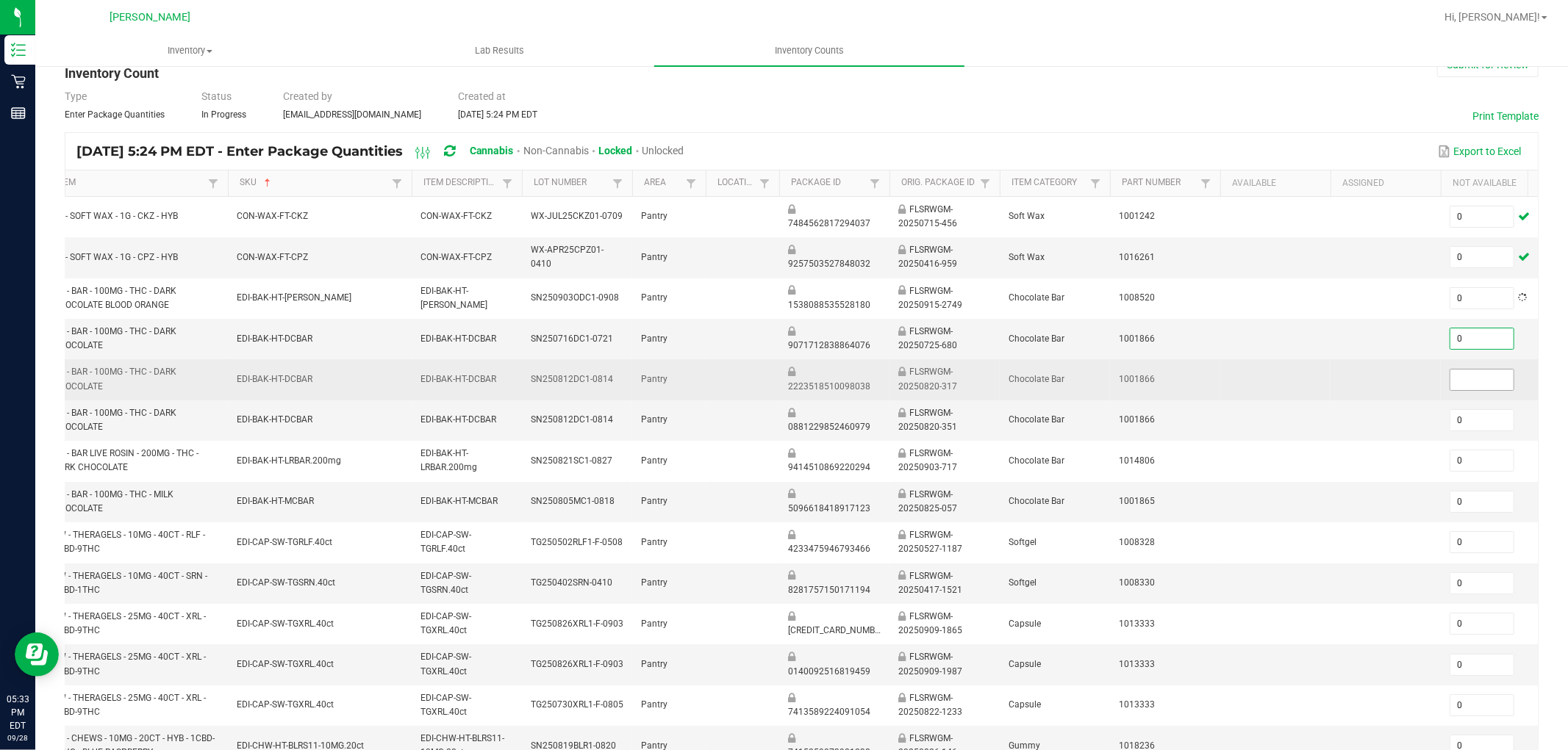
click at [1411, 378] on input at bounding box center [1482, 380] width 63 height 21
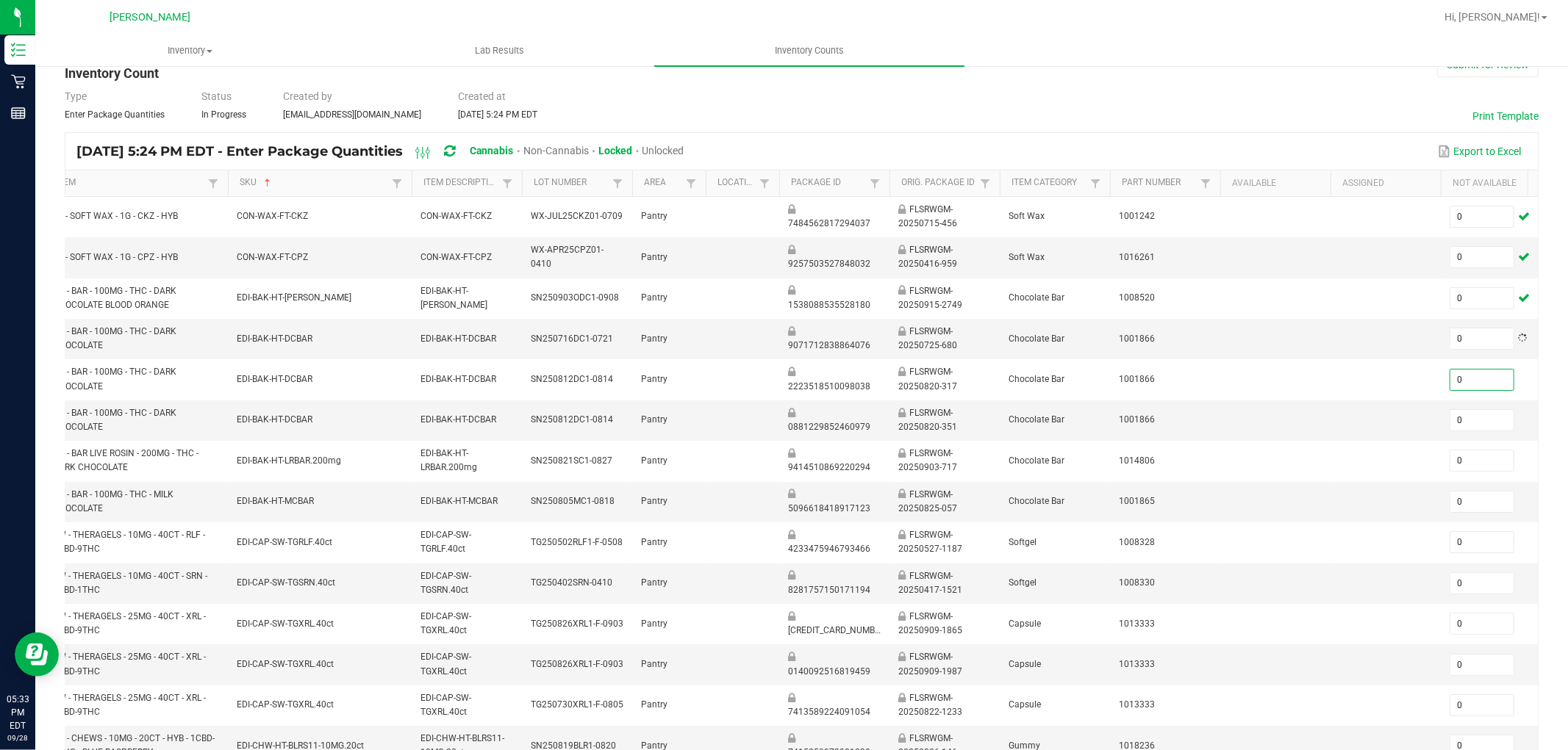
scroll to position [0, 0]
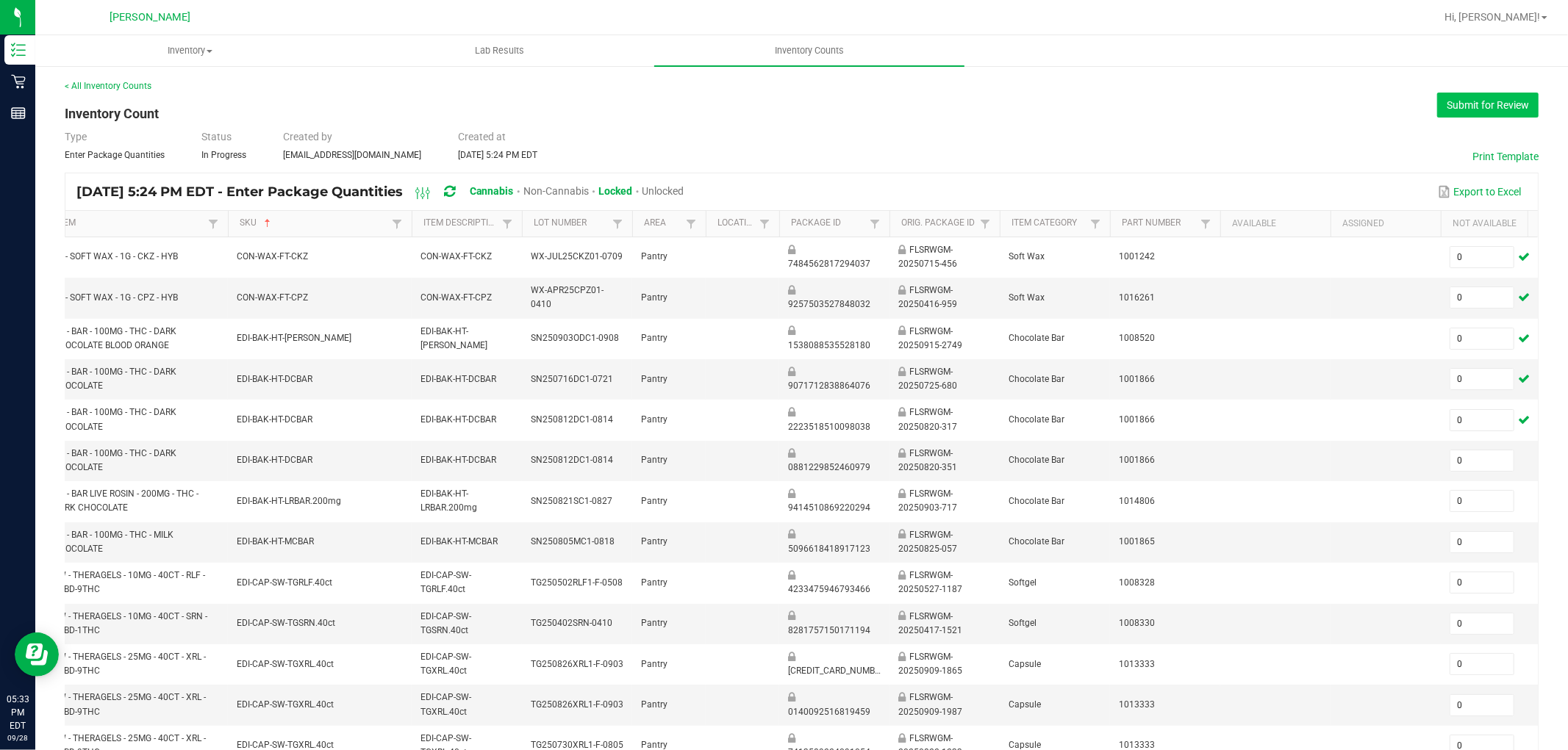
click at [1411, 100] on button "Submit for Review" at bounding box center [1488, 105] width 101 height 25
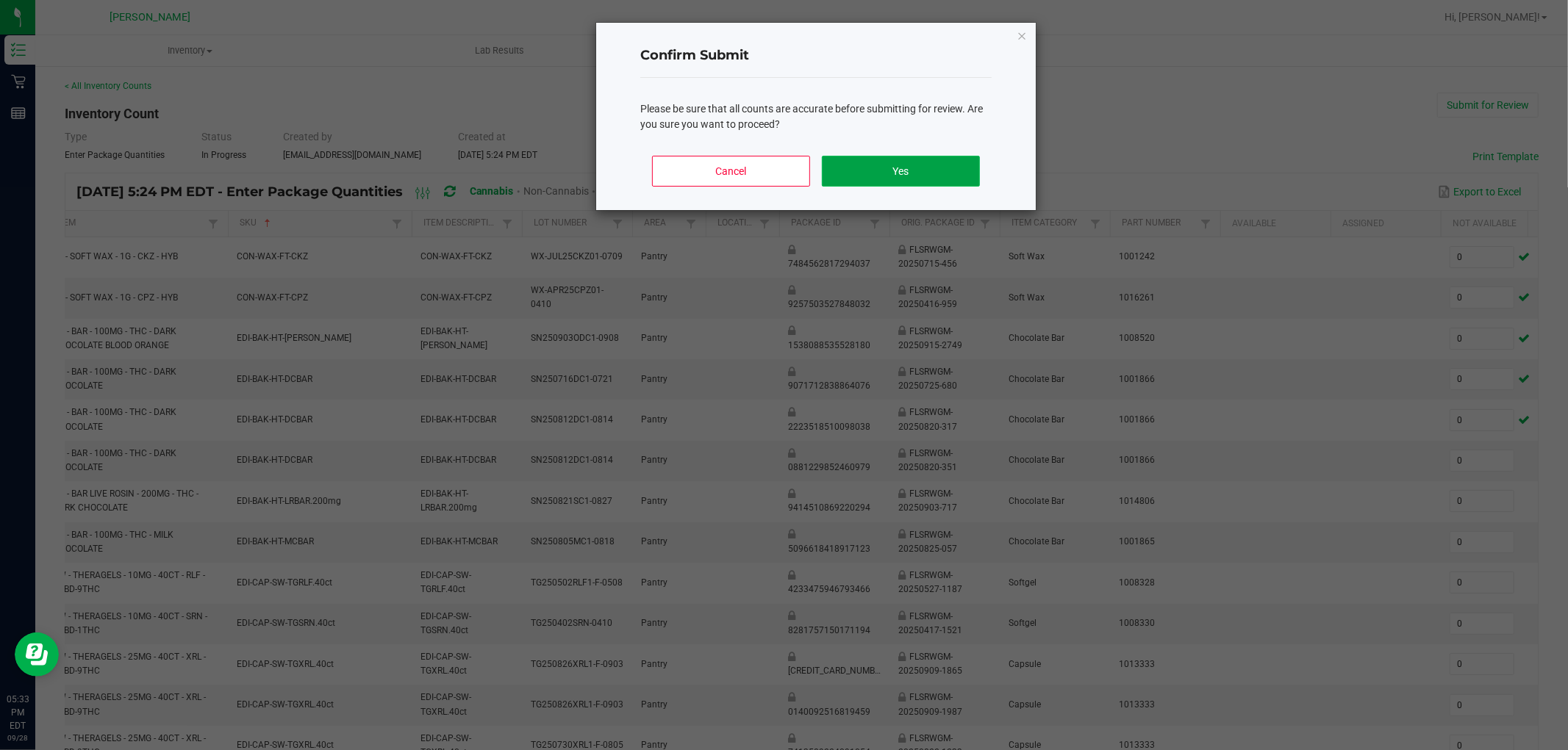
click at [950, 184] on button "Yes" at bounding box center [901, 170] width 158 height 31
